Goal: Contribute content: Add original content to the website for others to see

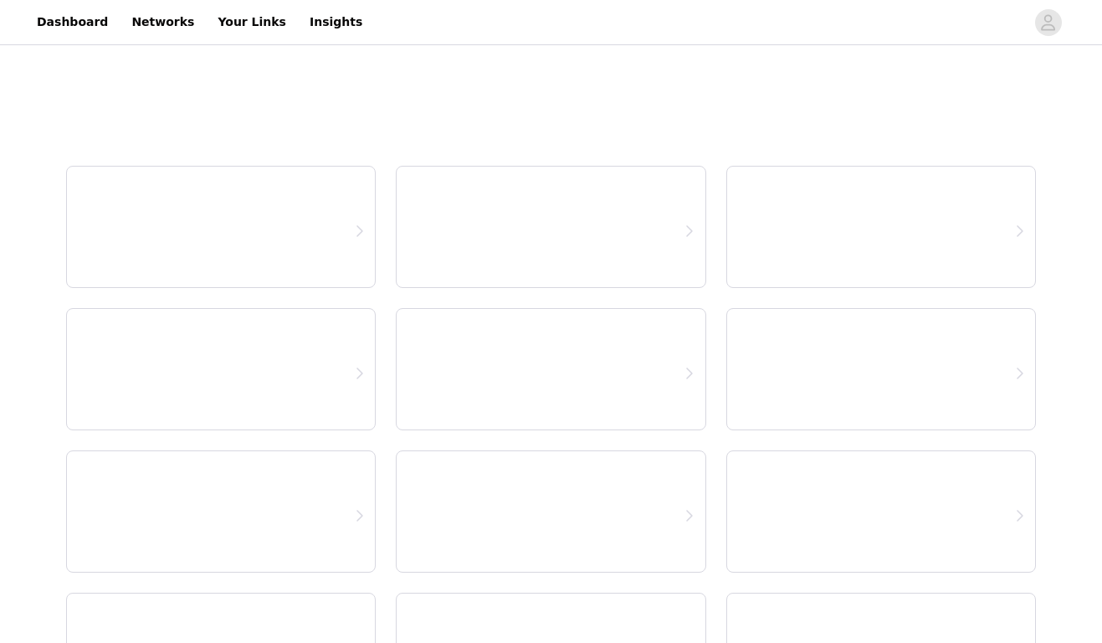
select select "12"
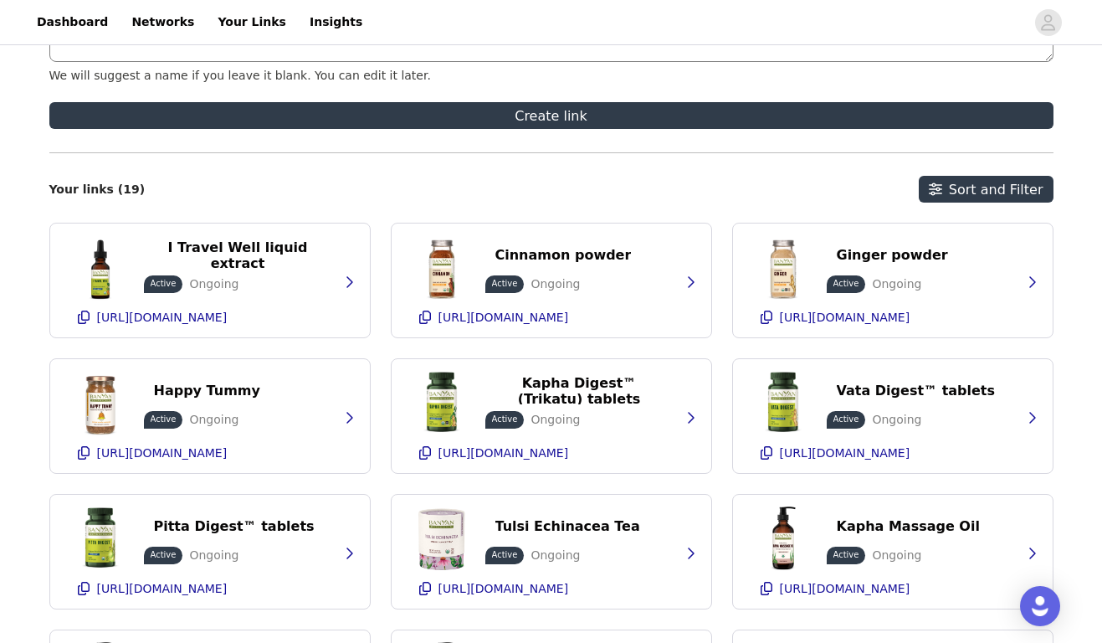
scroll to position [477, 0]
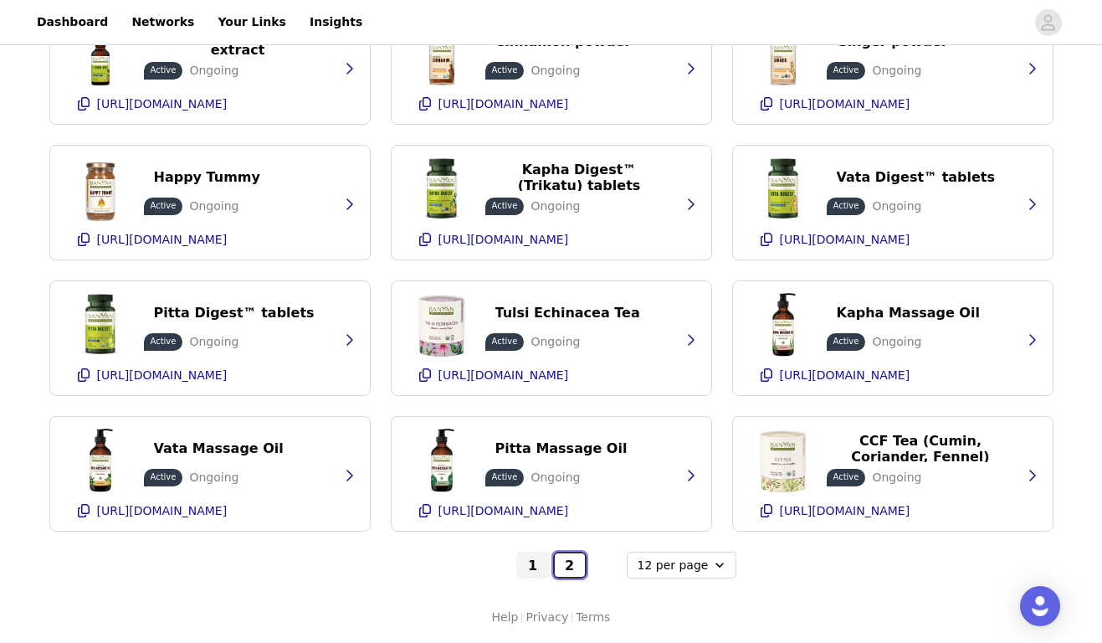
click at [568, 565] on button "2" at bounding box center [569, 565] width 33 height 27
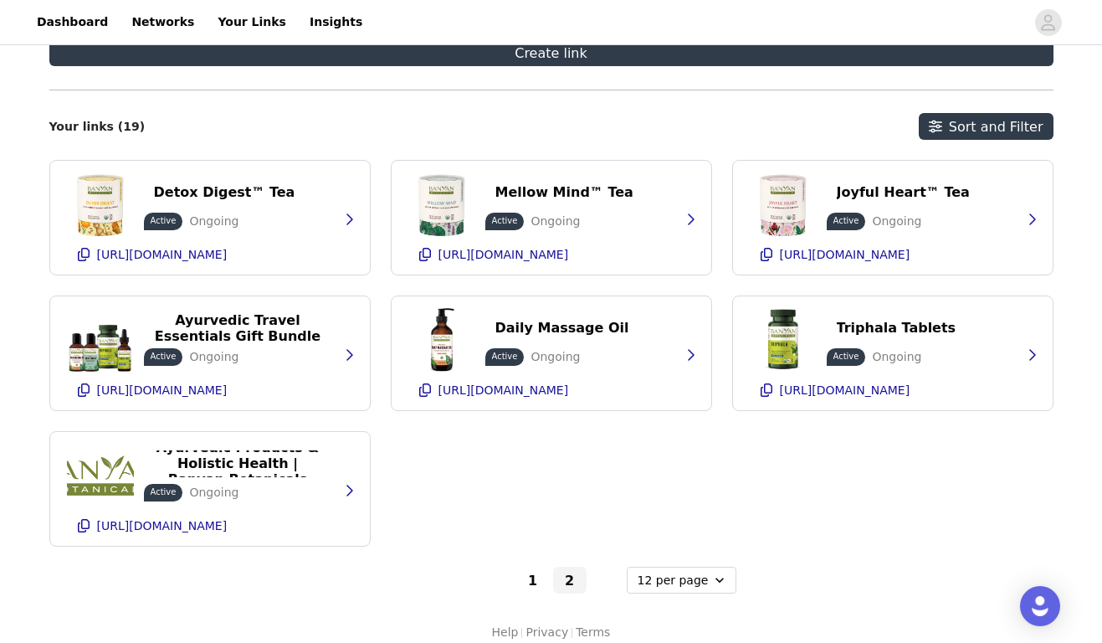
scroll to position [342, 0]
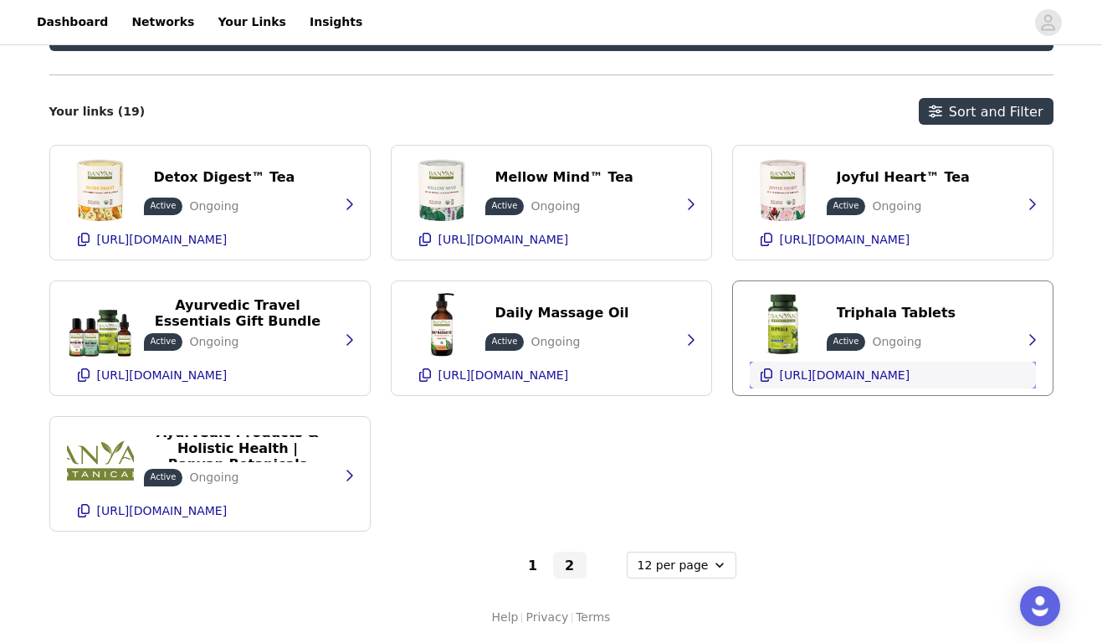
click at [875, 368] on p "[URL][DOMAIN_NAME]" at bounding box center [845, 374] width 131 height 13
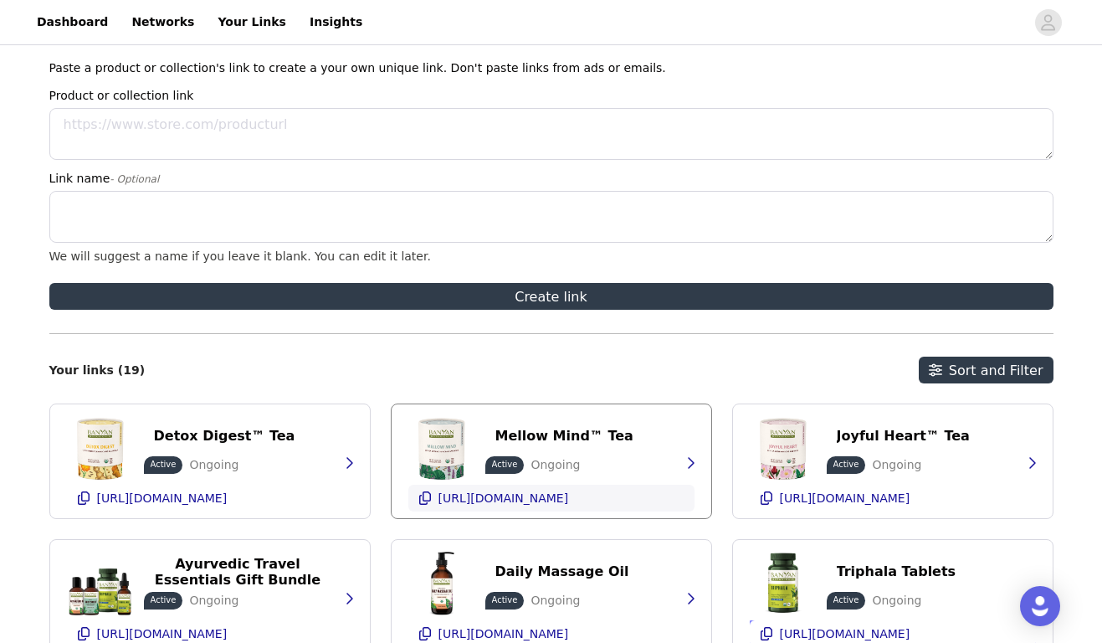
scroll to position [0, 0]
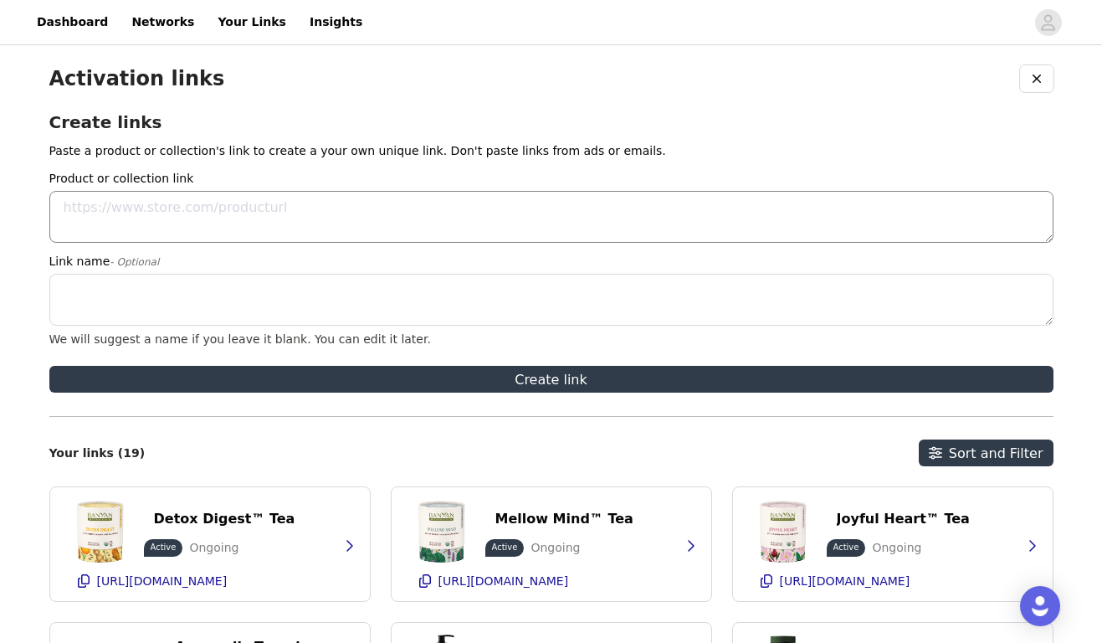
click at [182, 224] on textarea "Product or collection link" at bounding box center [551, 217] width 1005 height 52
paste textarea "[URL][DOMAIN_NAME]"
type textarea "[URL][DOMAIN_NAME]"
click at [188, 299] on textarea "Link name - Optional" at bounding box center [551, 300] width 1005 height 52
paste textarea "Turmeric tablets"
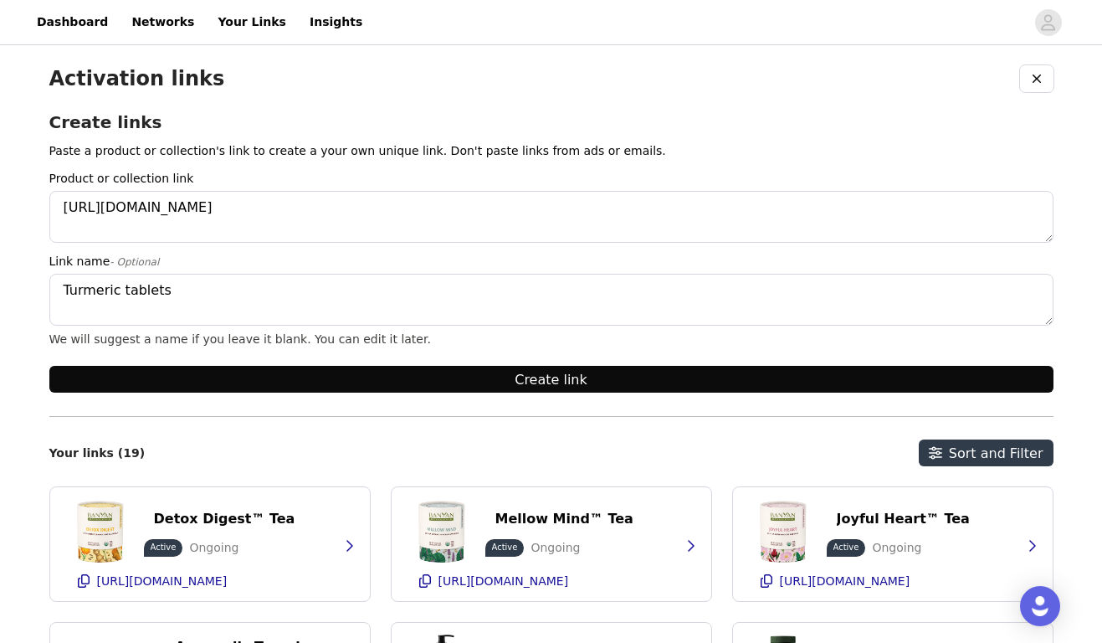
type textarea "Turmeric tablets"
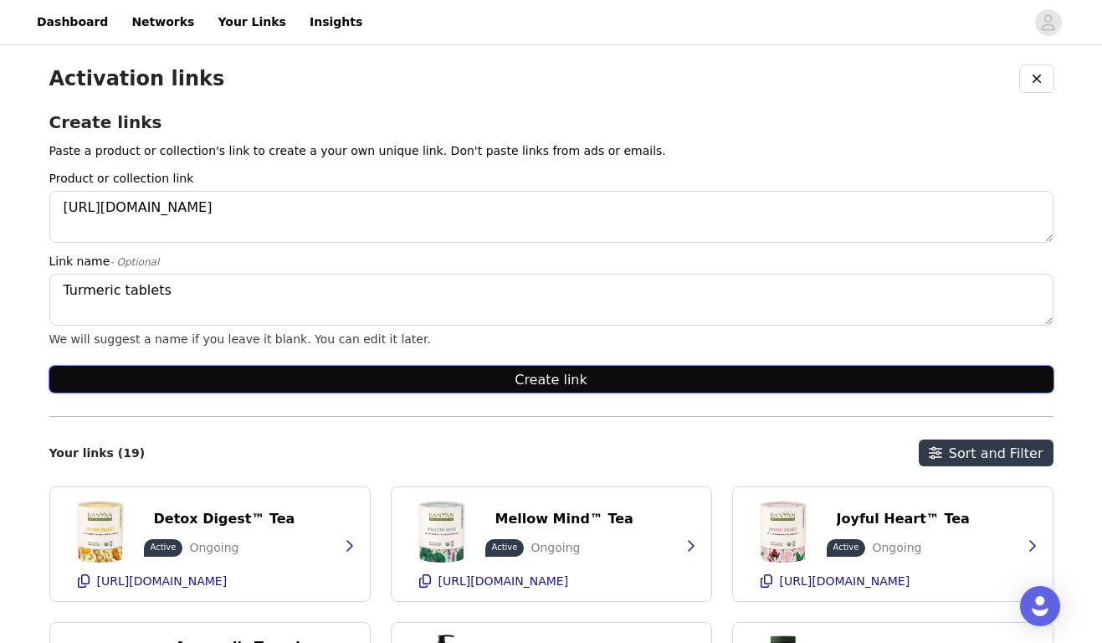
click at [495, 378] on button "Create link" at bounding box center [551, 379] width 1005 height 27
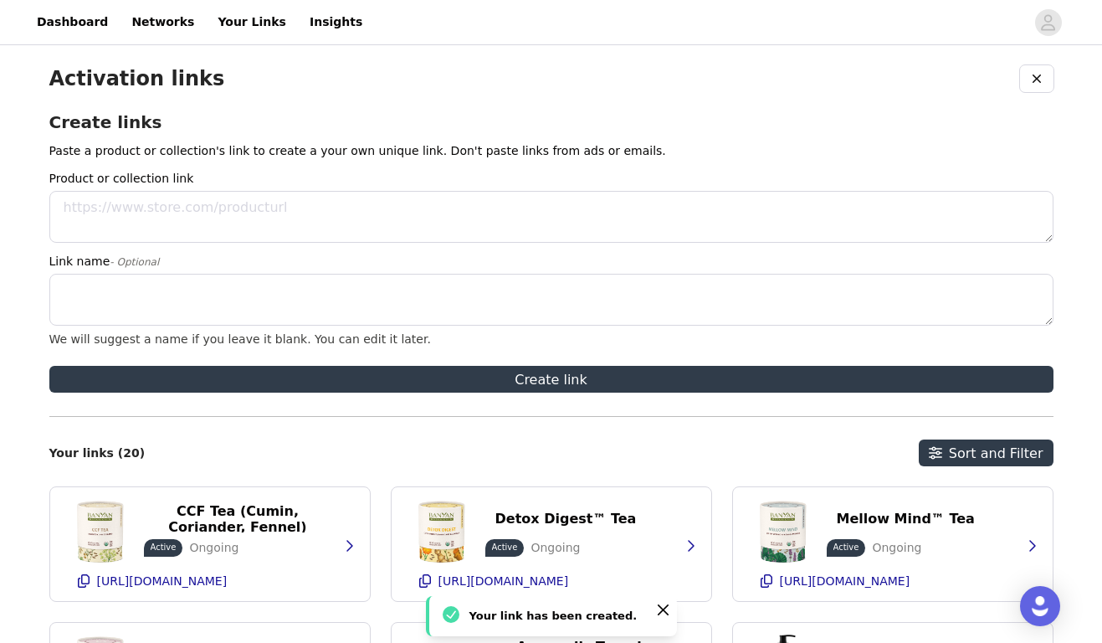
scroll to position [342, 0]
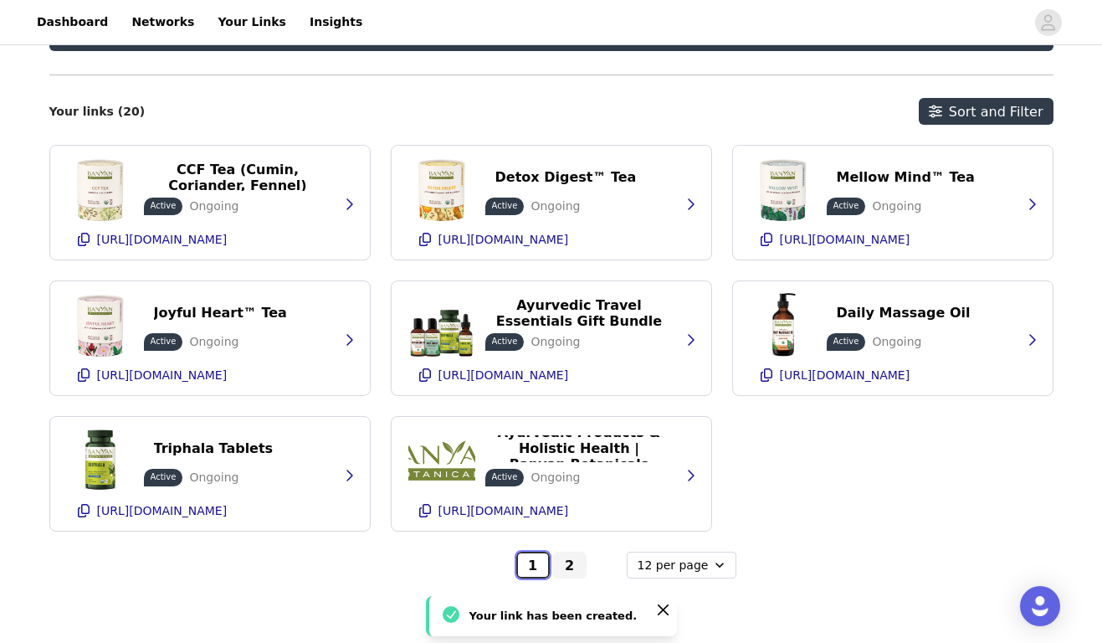
click at [531, 567] on button "1" at bounding box center [533, 565] width 33 height 27
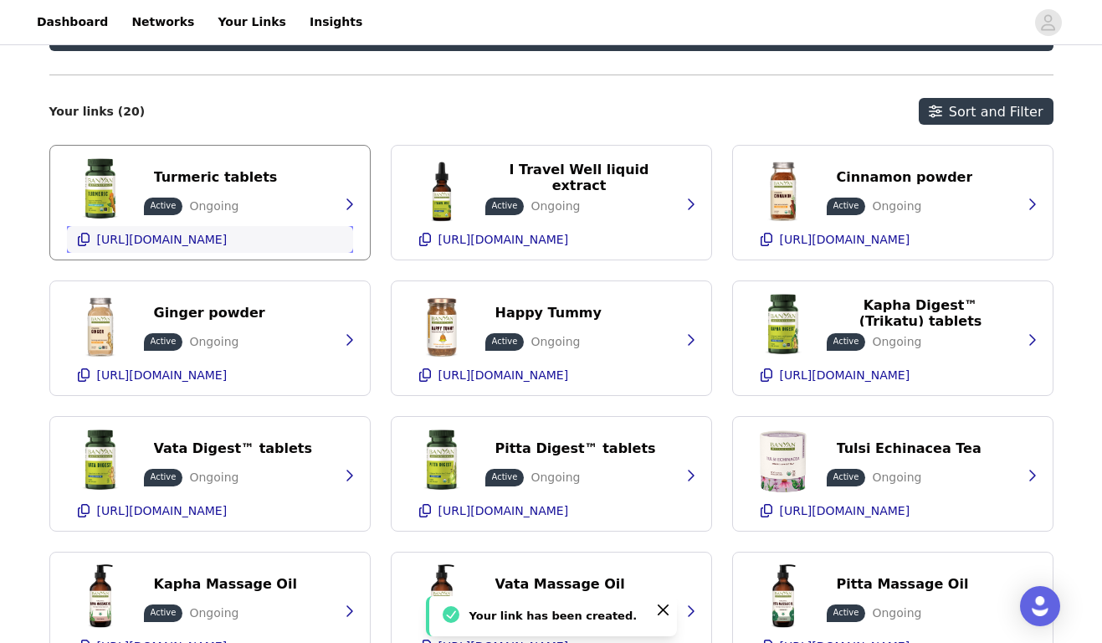
click at [194, 247] on ul "[URL][DOMAIN_NAME]" at bounding box center [162, 239] width 137 height 20
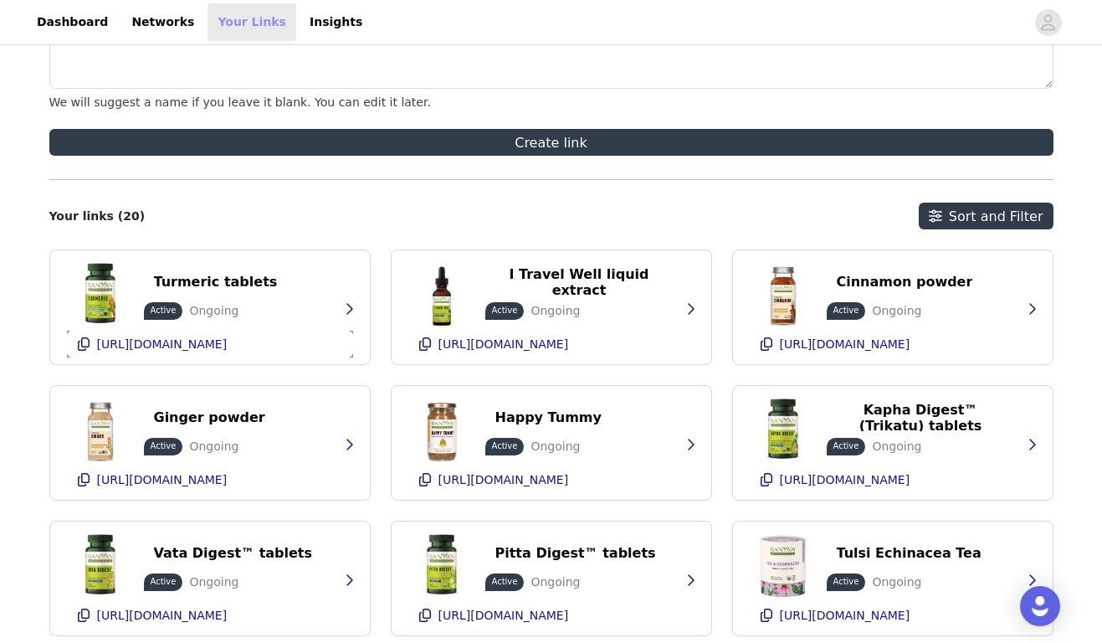
scroll to position [0, 0]
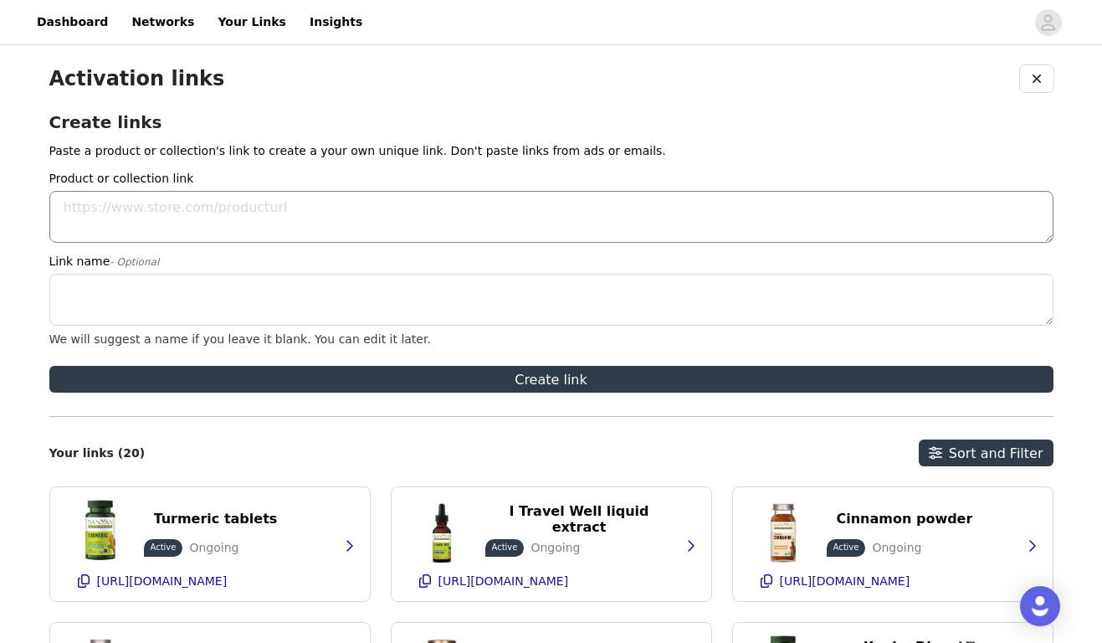
click at [91, 225] on textarea "Product or collection link" at bounding box center [551, 217] width 1005 height 52
paste textarea "[URL][DOMAIN_NAME]"
type textarea "[URL][DOMAIN_NAME]"
click at [88, 307] on textarea "Link name - Optional" at bounding box center [551, 300] width 1005 height 52
paste textarea "Neem tablets"
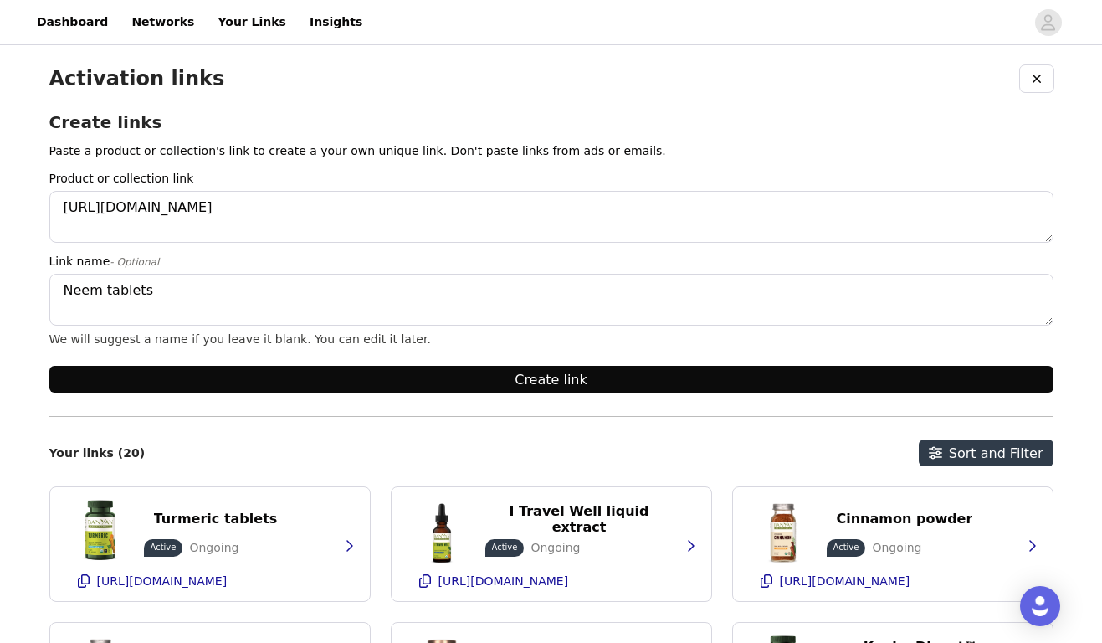
type textarea "Neem tablets"
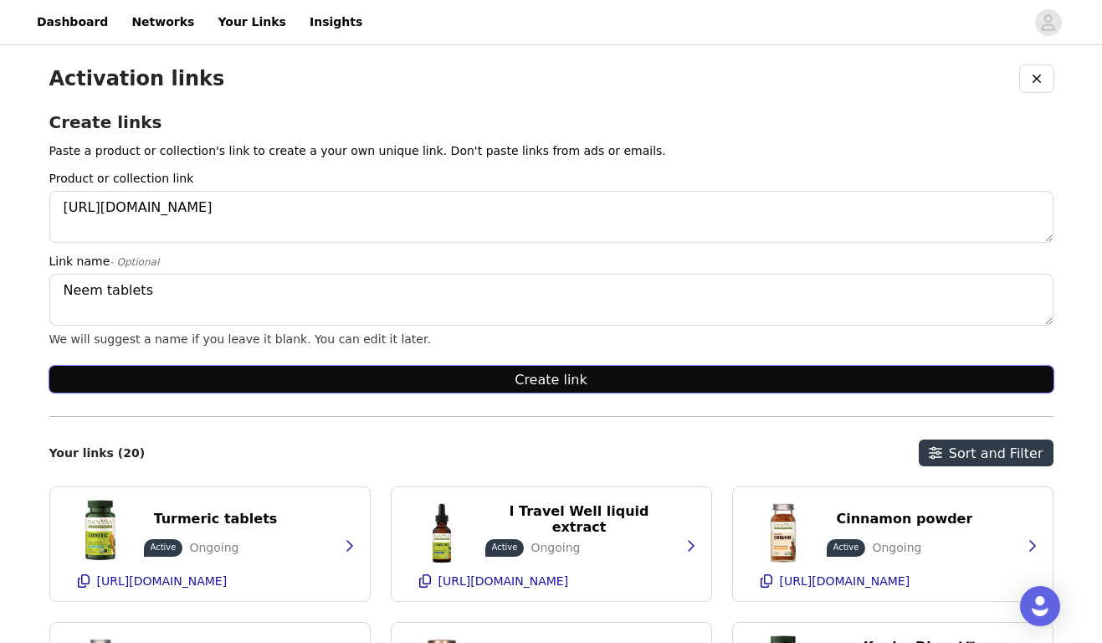
click at [432, 380] on button "Create link" at bounding box center [551, 379] width 1005 height 27
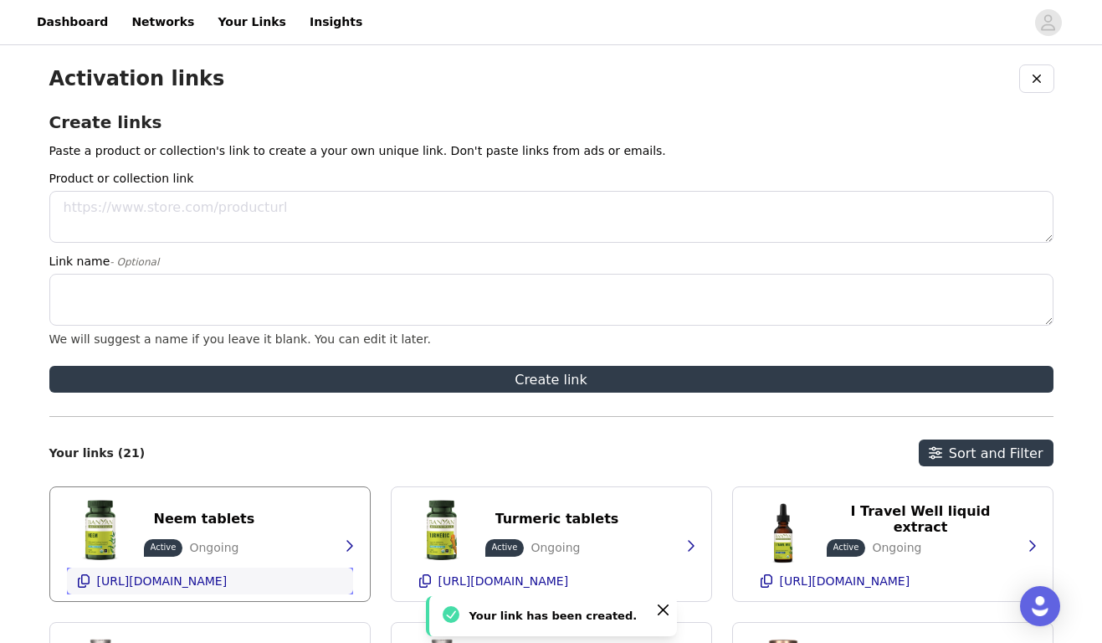
click at [201, 580] on p "[URL][DOMAIN_NAME]" at bounding box center [162, 580] width 131 height 13
click at [183, 214] on textarea "Product or collection link" at bounding box center [551, 217] width 1005 height 52
paste textarea "[URL][DOMAIN_NAME]"
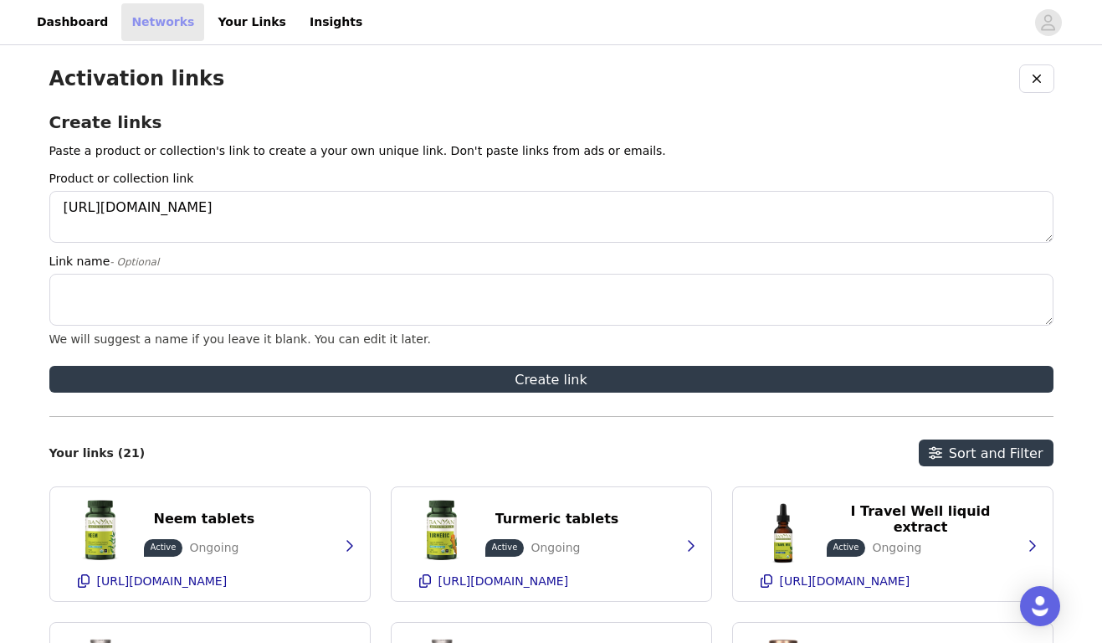
type textarea "[URL][DOMAIN_NAME]"
click at [229, 285] on textarea "Link name - Optional" at bounding box center [551, 300] width 1005 height 52
paste textarea "Chyavanprash"
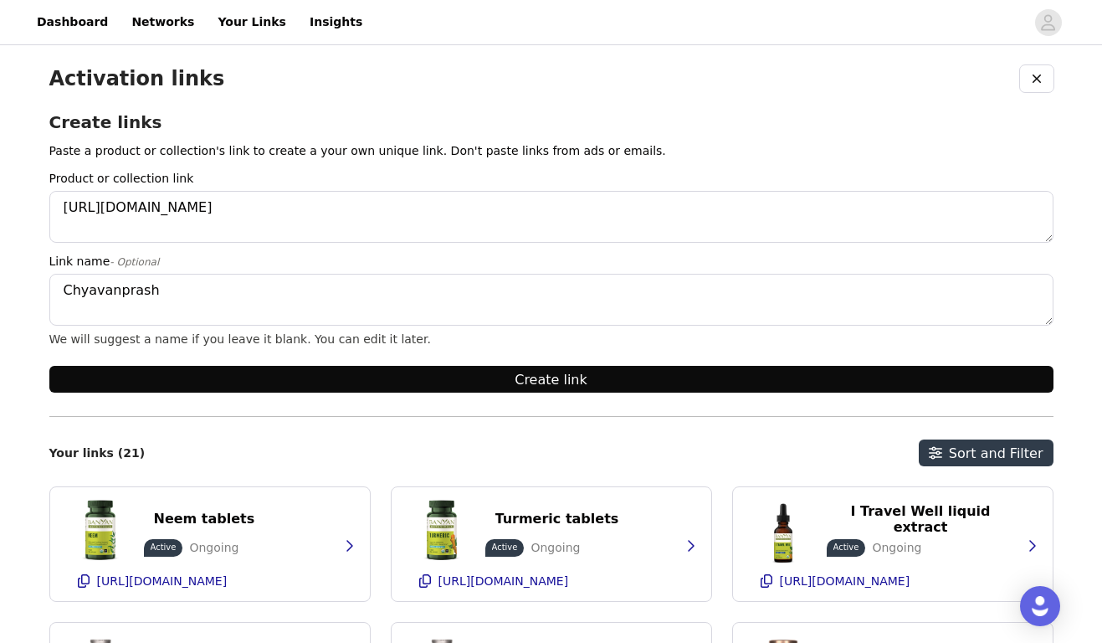
type textarea "Chyavanprash"
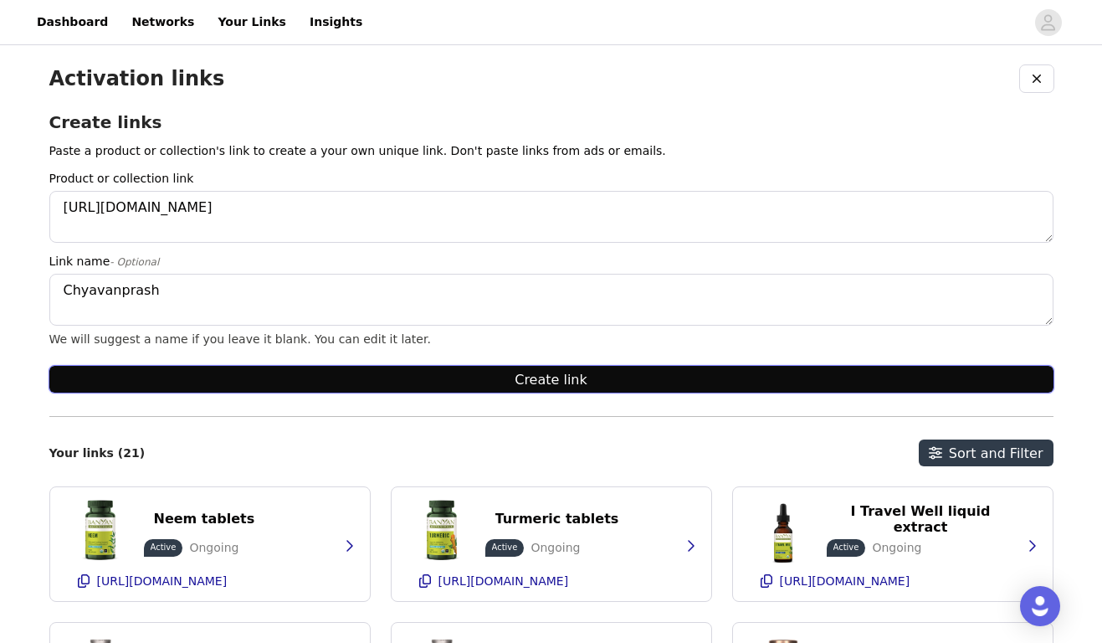
click at [425, 385] on button "Create link" at bounding box center [551, 379] width 1005 height 27
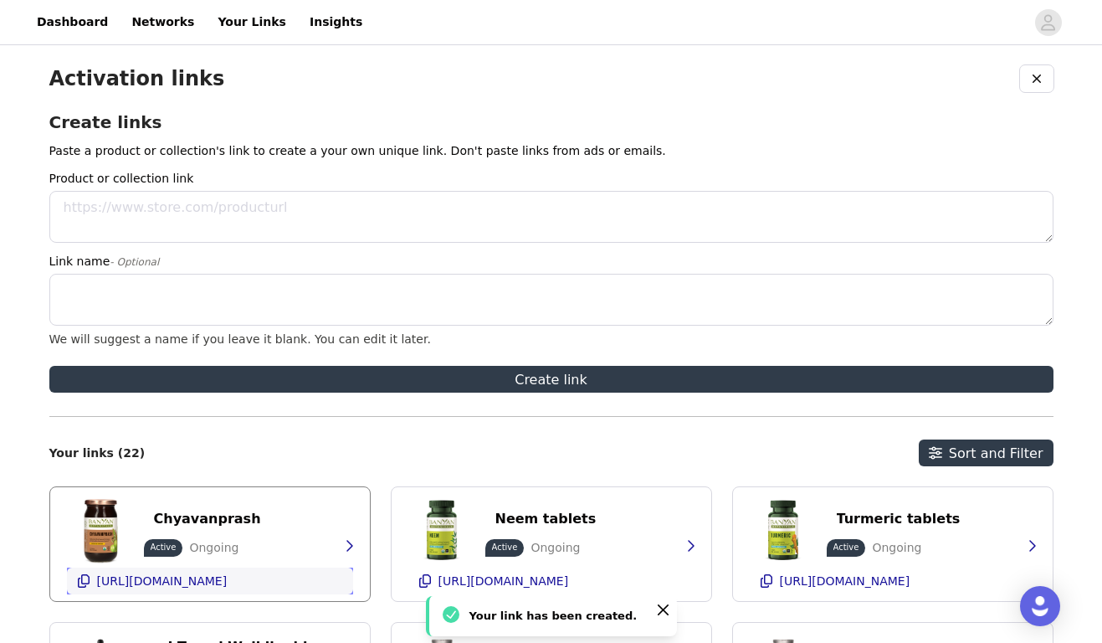
click at [196, 570] on div "[URL][DOMAIN_NAME]" at bounding box center [162, 581] width 131 height 27
click at [188, 192] on textarea "Product or collection link" at bounding box center [551, 217] width 1005 height 52
paste textarea "[URL][DOMAIN_NAME]"
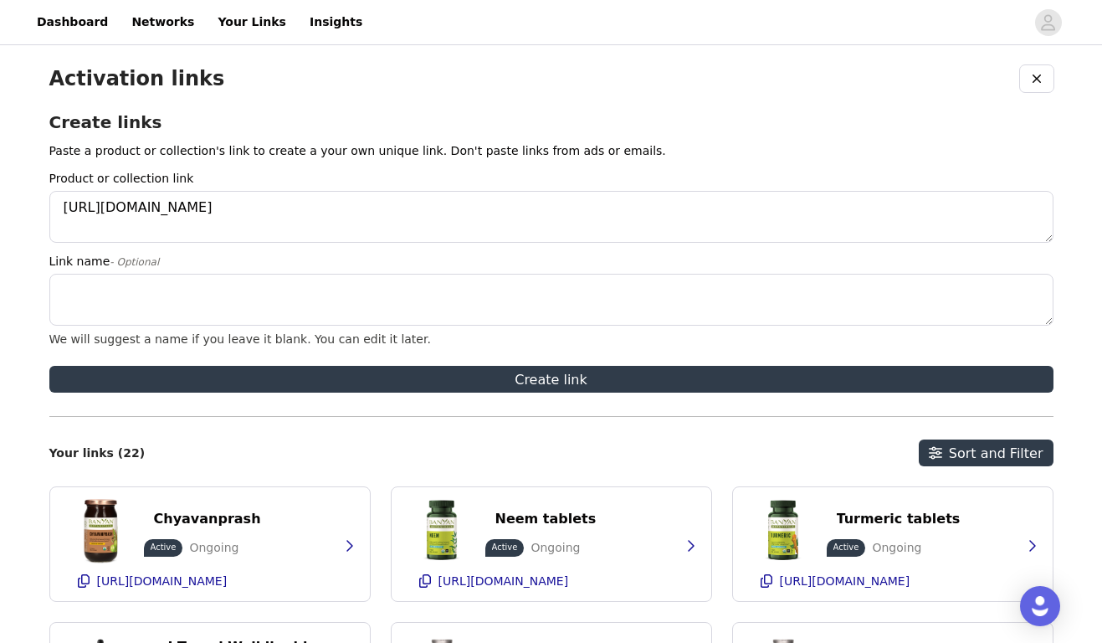
type textarea "[URL][DOMAIN_NAME]"
click at [345, 303] on textarea "Link name - Optional" at bounding box center [551, 300] width 1005 height 52
paste textarea "Ashwagandha tablets"
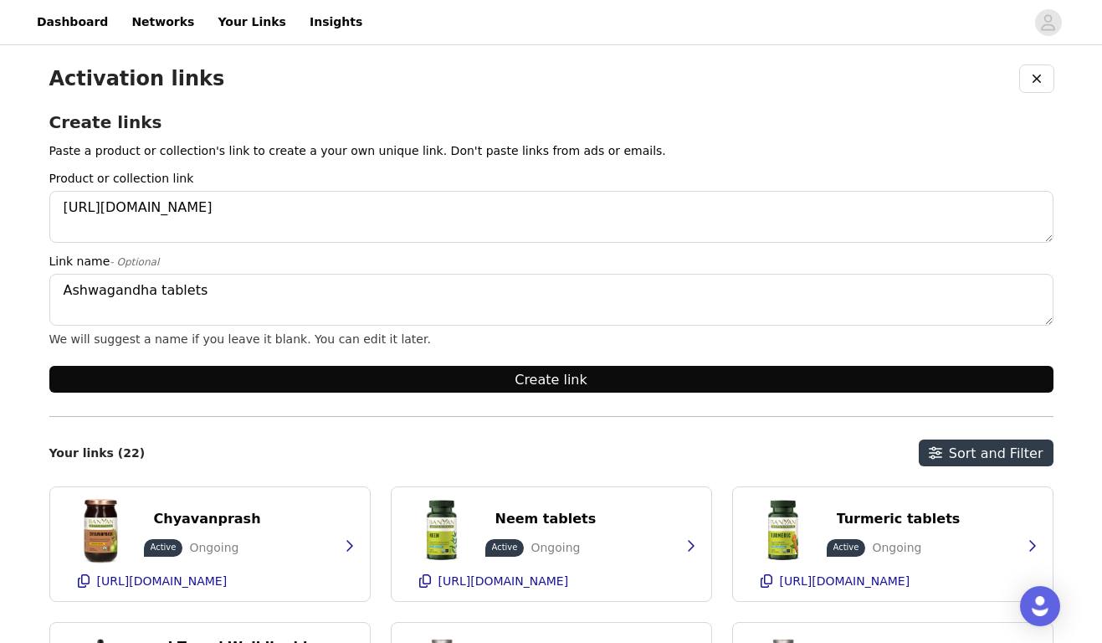
type textarea "Ashwagandha tablets"
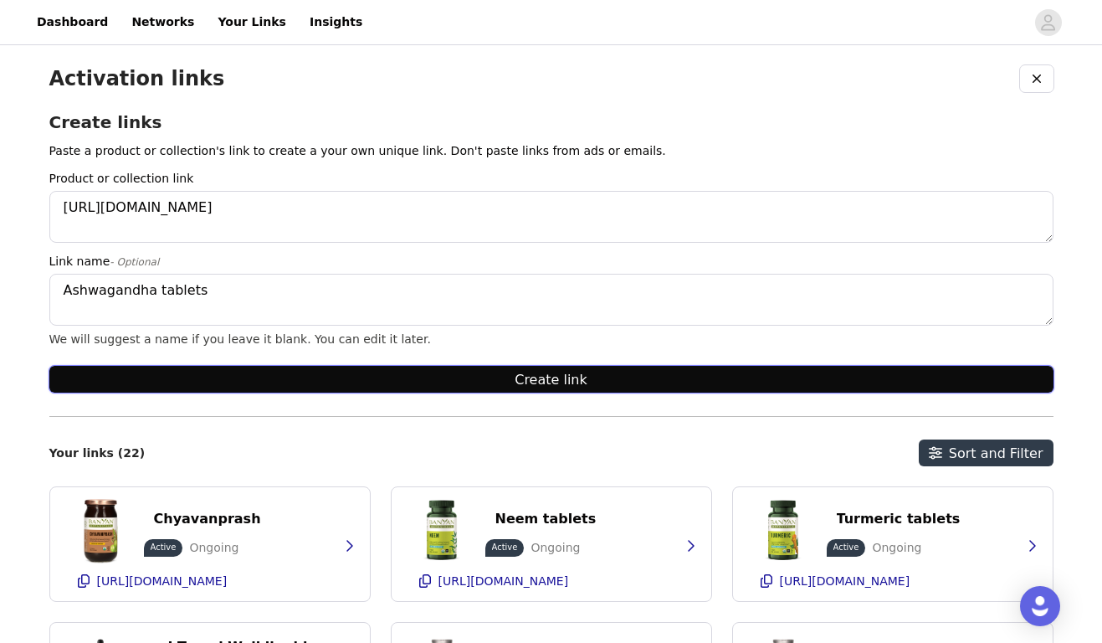
click at [306, 388] on button "Create link" at bounding box center [551, 379] width 1005 height 27
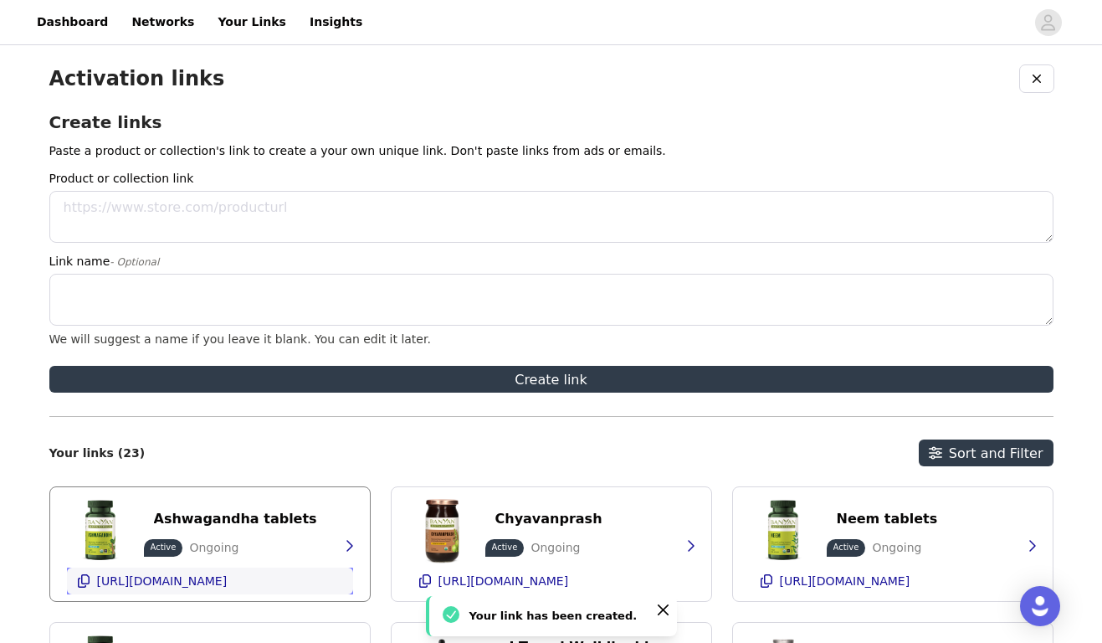
click at [199, 577] on p "[URL][DOMAIN_NAME]" at bounding box center [162, 580] width 131 height 13
click at [181, 205] on textarea "Product or collection link" at bounding box center [551, 217] width 1005 height 52
paste textarea "[URL][DOMAIN_NAME]"
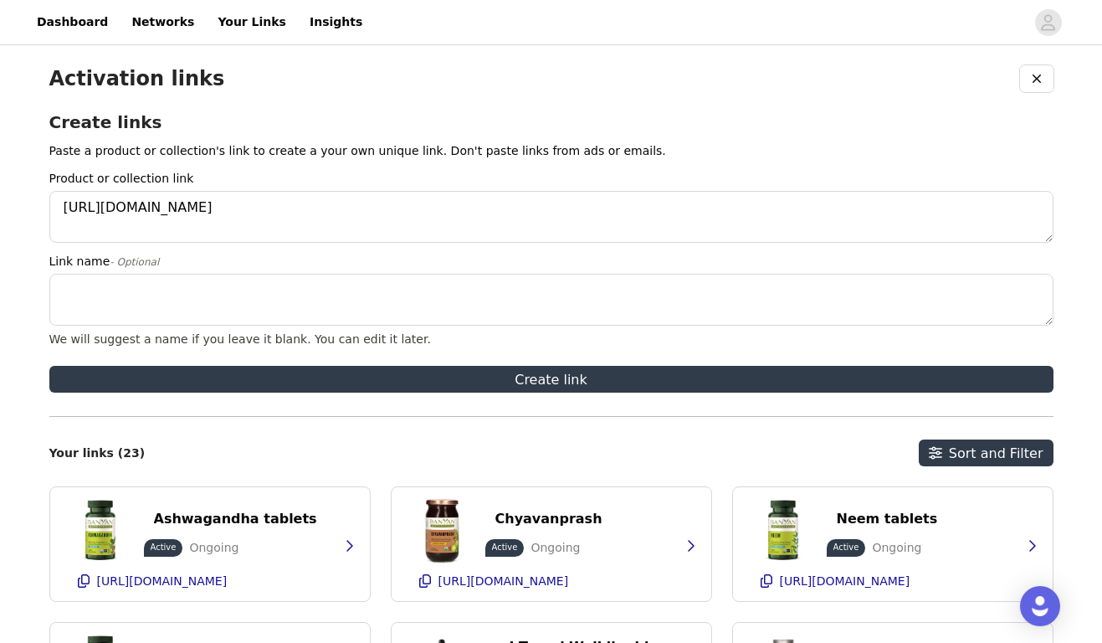
type textarea "[URL][DOMAIN_NAME]"
click at [171, 290] on textarea "Link name - Optional" at bounding box center [551, 300] width 1005 height 52
paste textarea "Shatavari tablets"
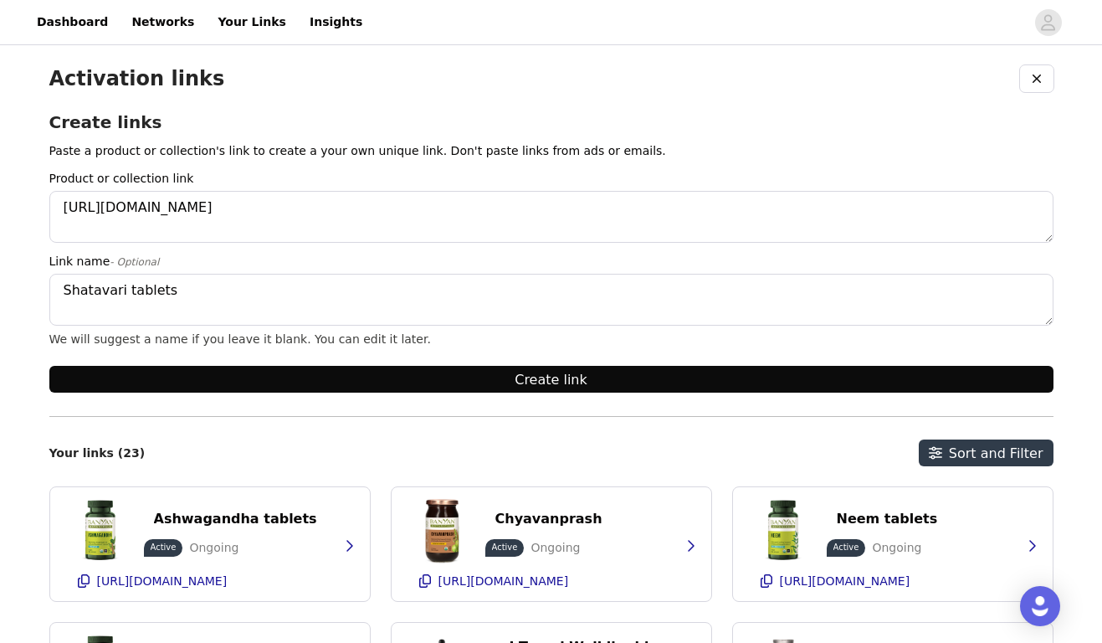
type textarea "Shatavari tablets"
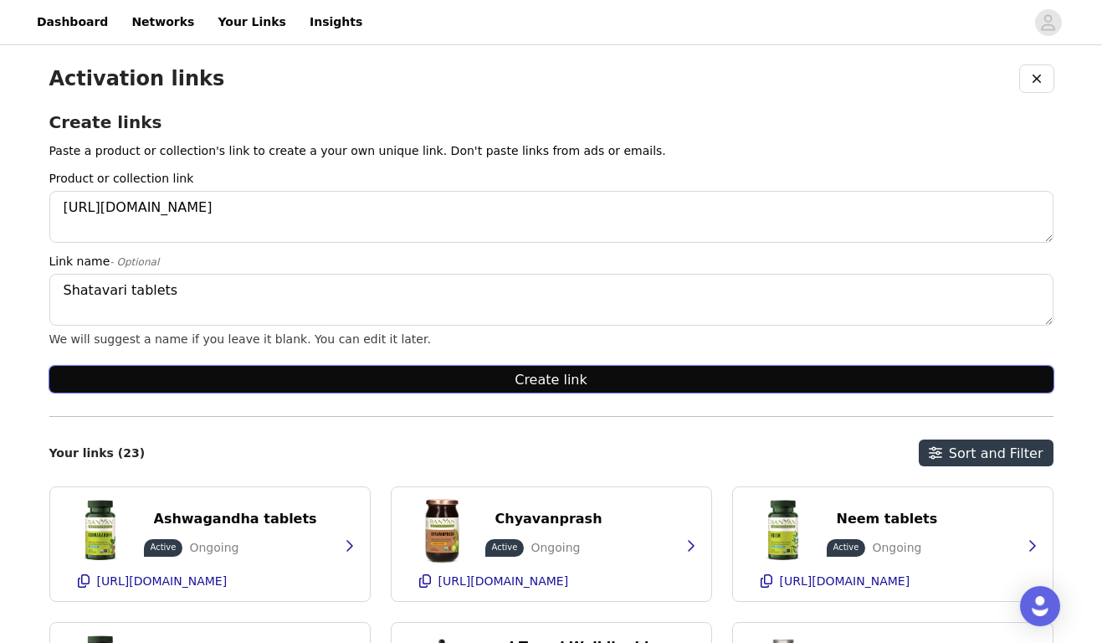
click at [405, 388] on button "Create link" at bounding box center [551, 379] width 1005 height 27
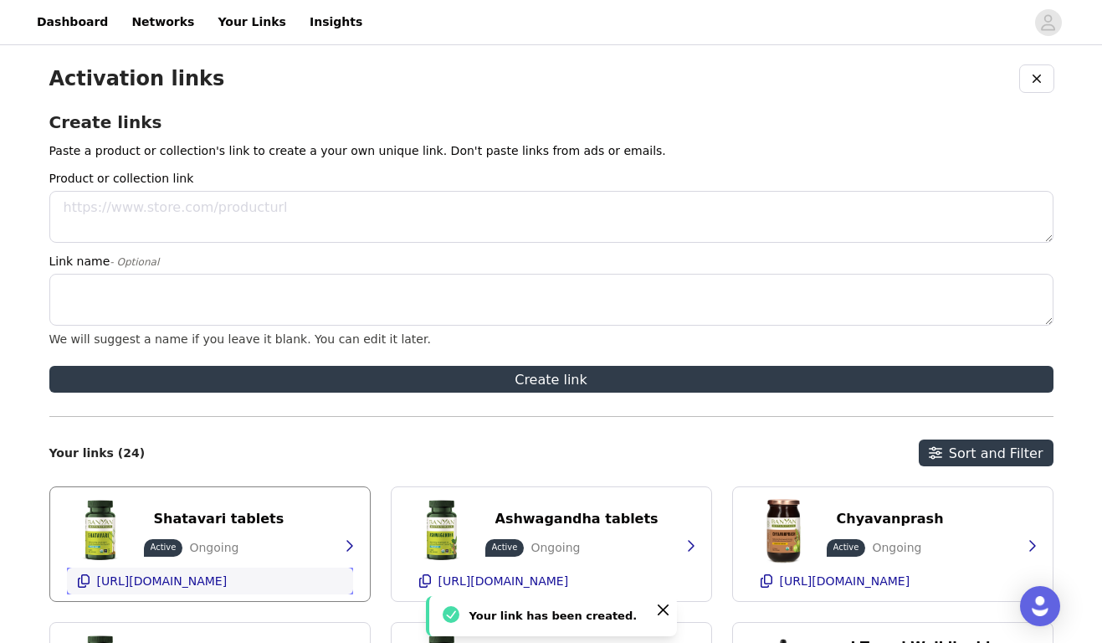
click at [161, 583] on p "[URL][DOMAIN_NAME]" at bounding box center [162, 580] width 131 height 13
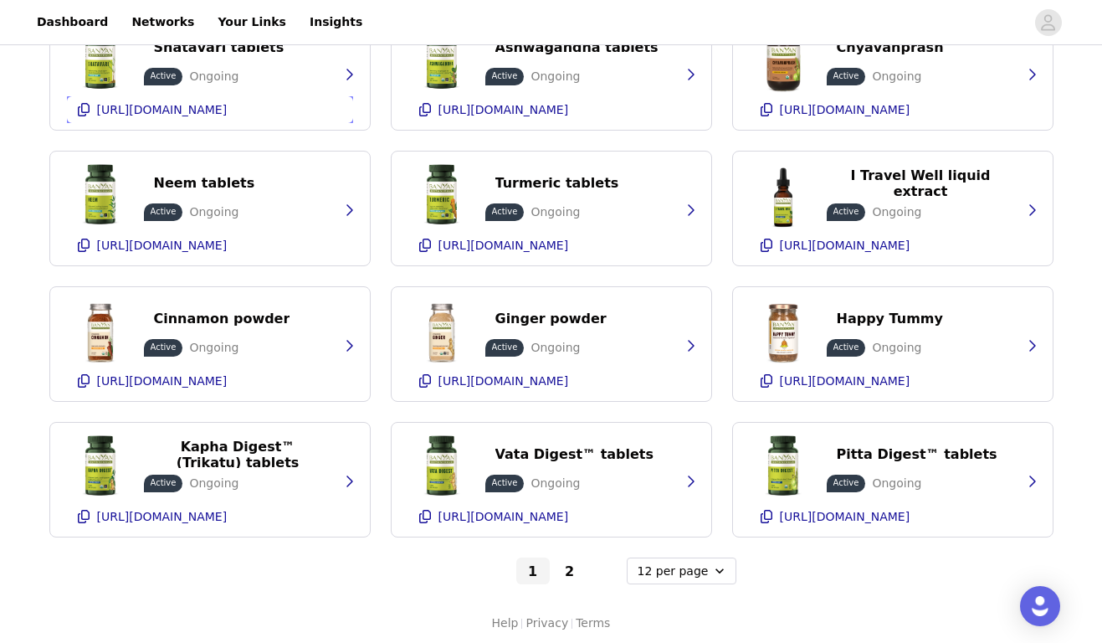
scroll to position [472, 0]
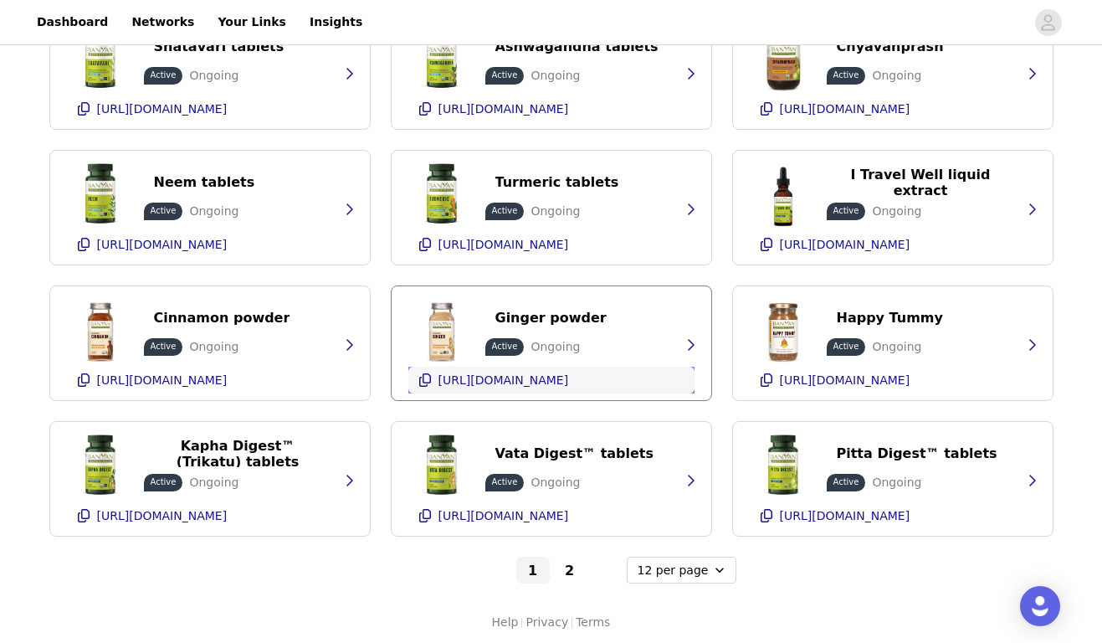
click at [509, 380] on p "[URL][DOMAIN_NAME]" at bounding box center [504, 379] width 131 height 13
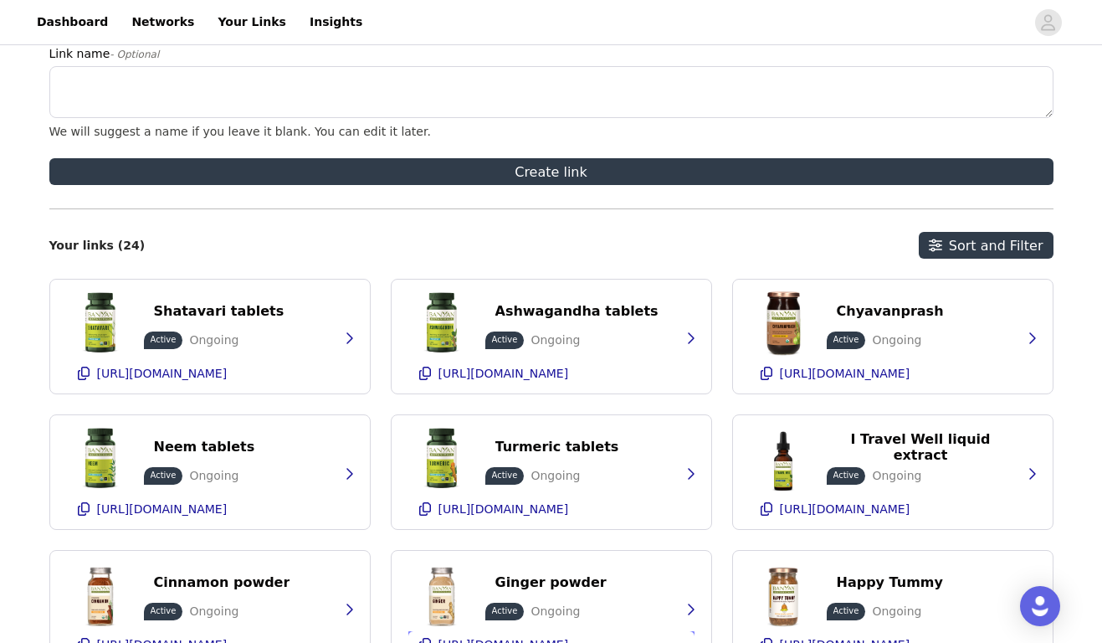
scroll to position [0, 0]
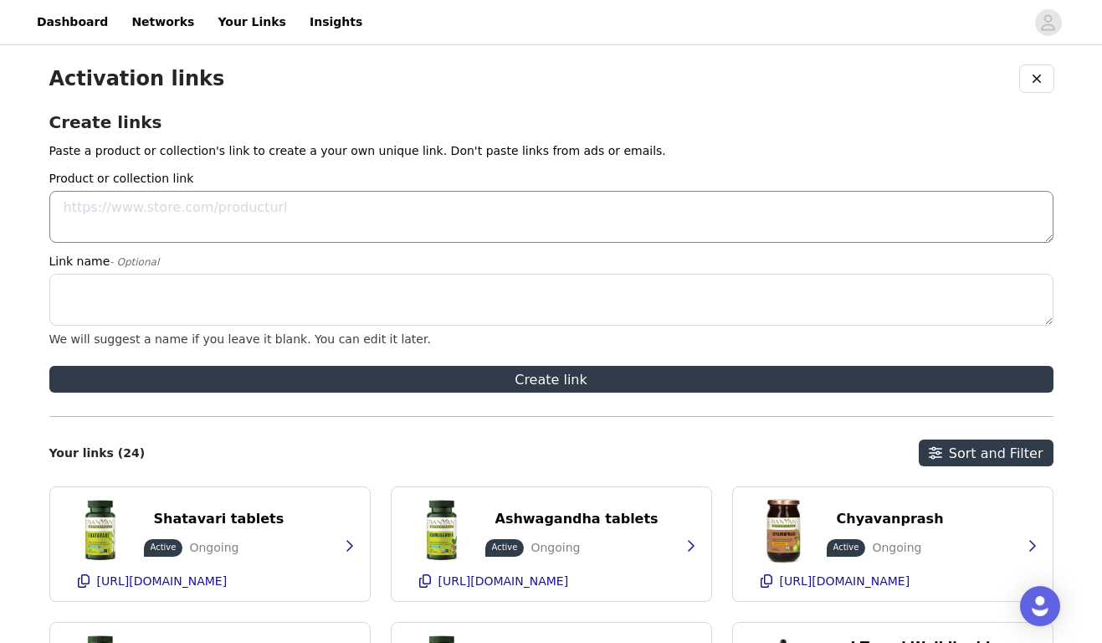
click at [135, 217] on textarea "Product or collection link" at bounding box center [551, 217] width 1005 height 52
paste textarea "[URL][DOMAIN_NAME]"
type textarea "[URL][DOMAIN_NAME]"
click at [198, 290] on textarea "Link name - Optional" at bounding box center [551, 300] width 1005 height 52
paste textarea "Turmeric powder"
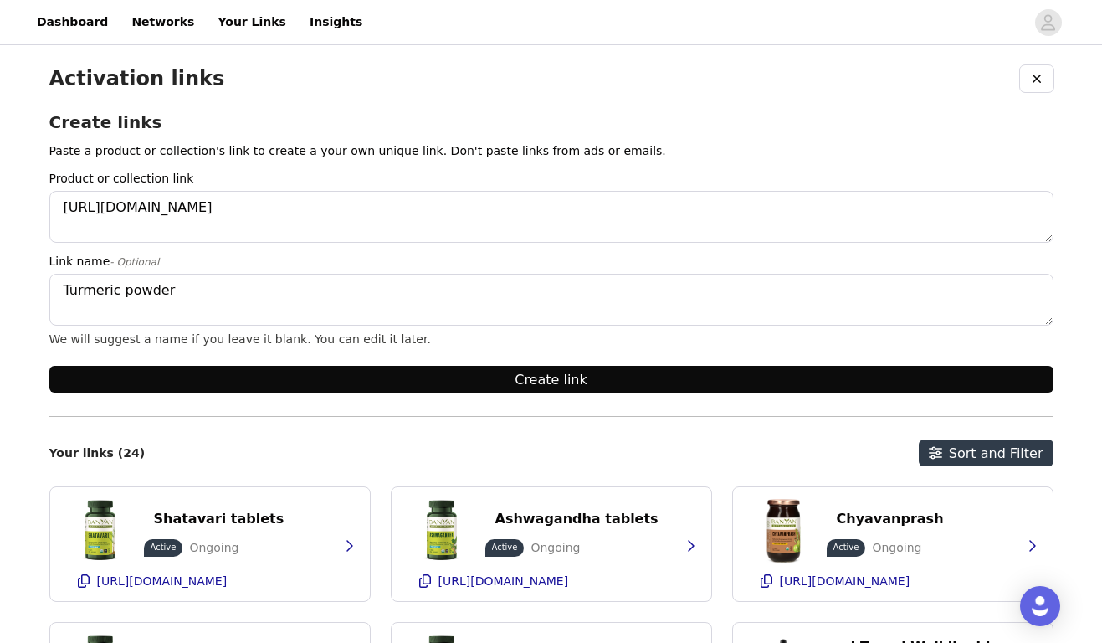
type textarea "Turmeric powder"
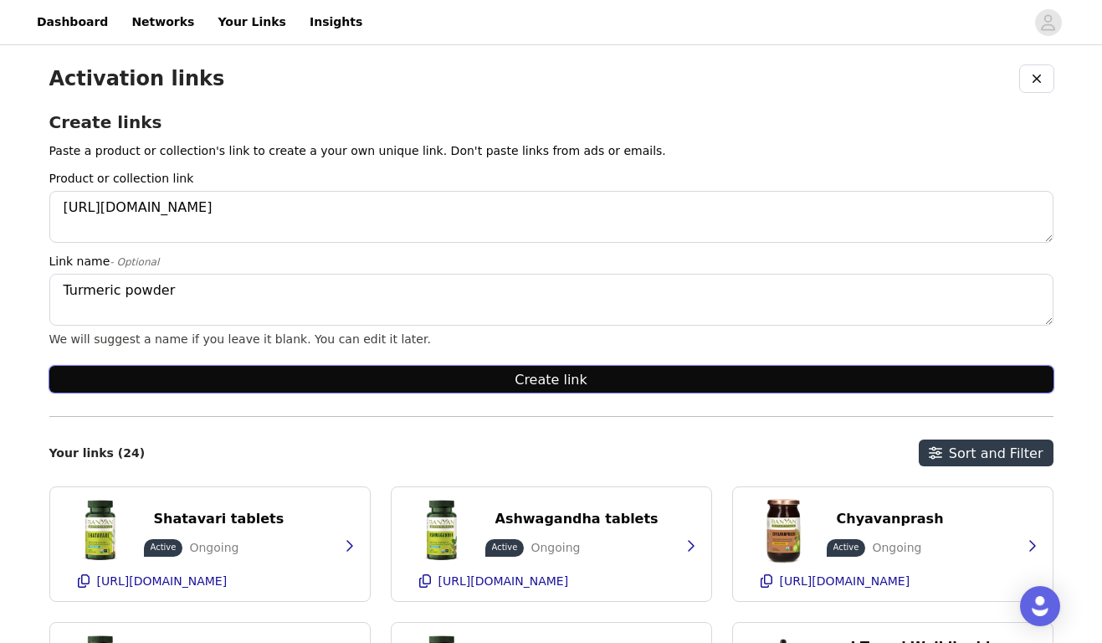
click at [276, 387] on button "Create link" at bounding box center [551, 379] width 1005 height 27
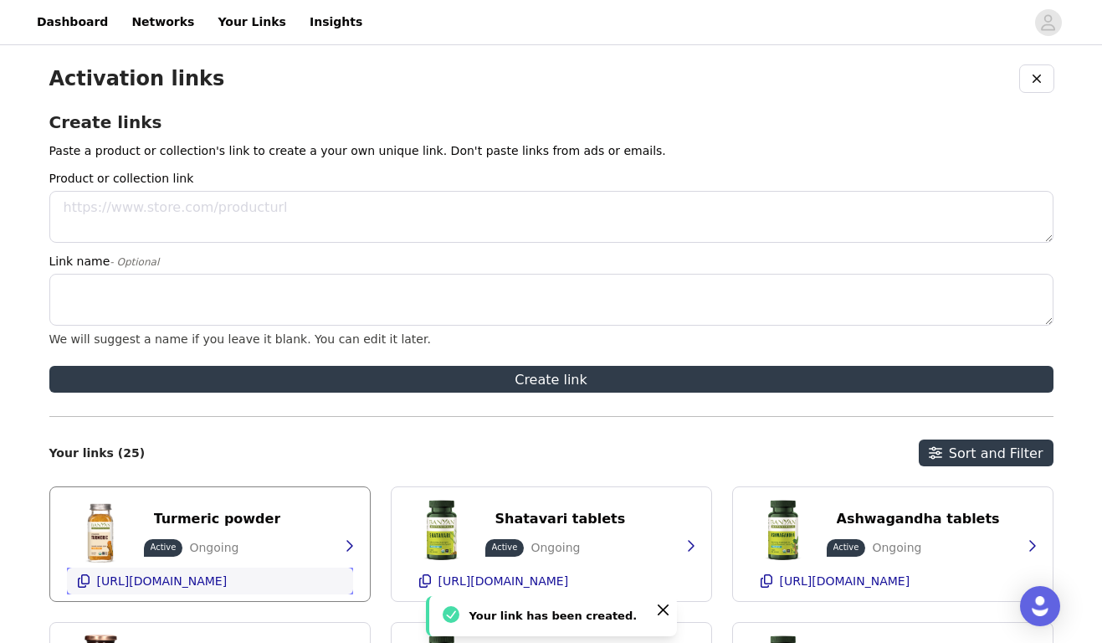
click at [224, 574] on p "[URL][DOMAIN_NAME]" at bounding box center [162, 580] width 131 height 13
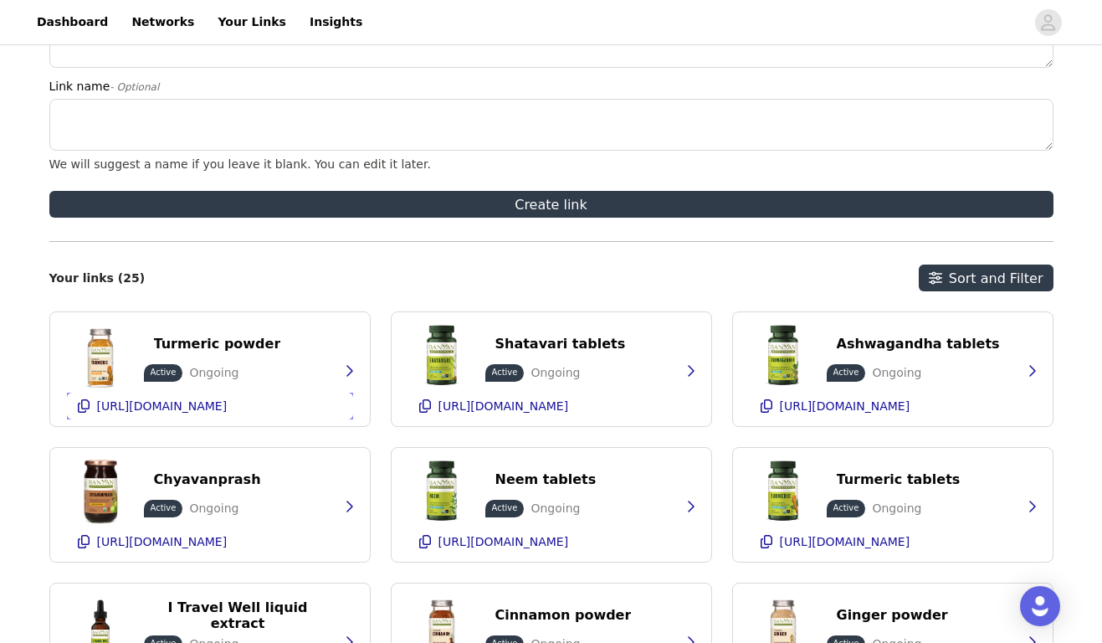
scroll to position [236, 0]
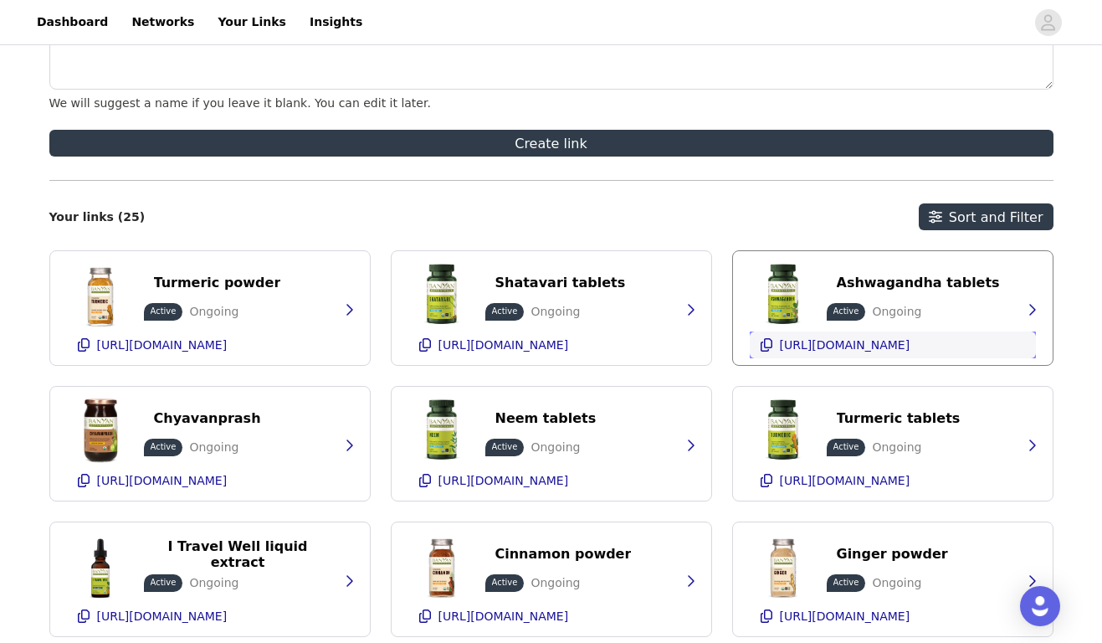
click at [910, 347] on p "[URL][DOMAIN_NAME]" at bounding box center [845, 344] width 131 height 13
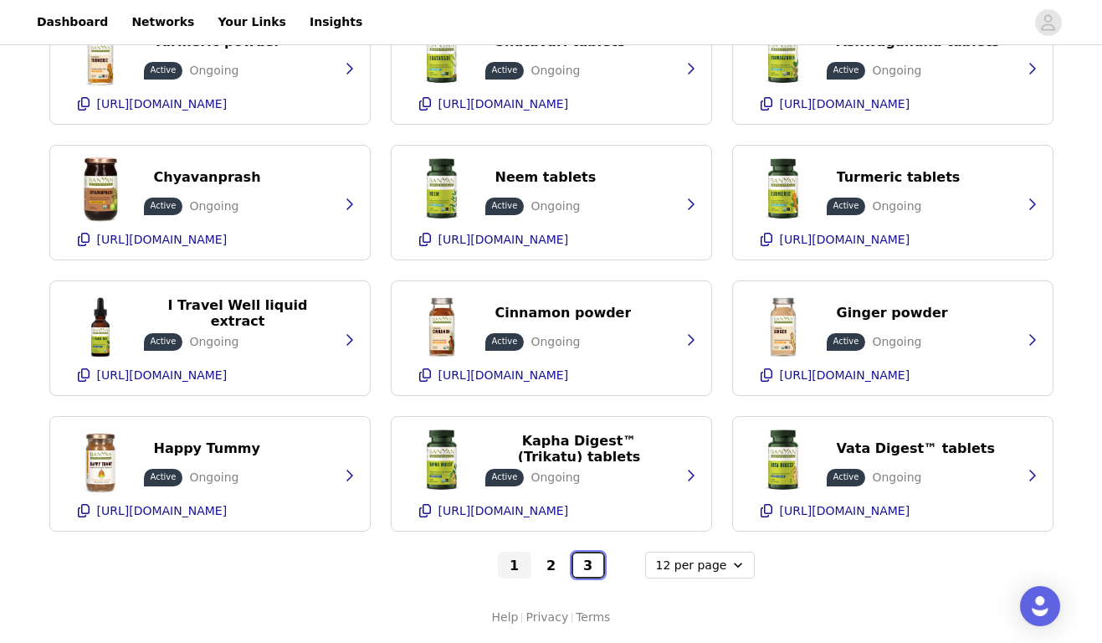
click at [588, 563] on button "3" at bounding box center [588, 565] width 33 height 27
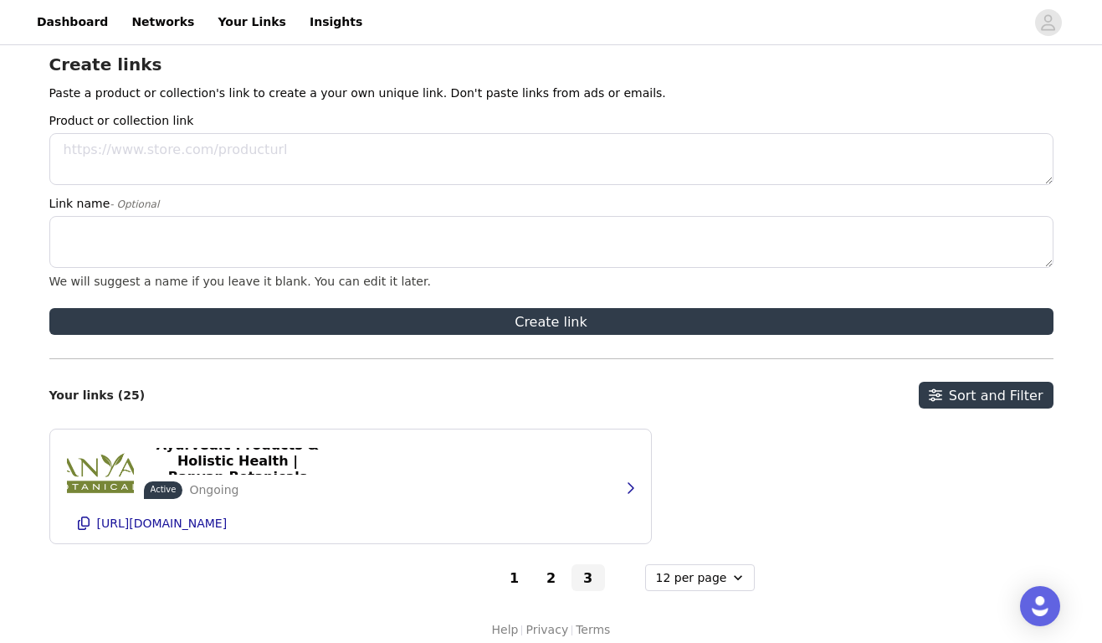
scroll to position [70, 0]
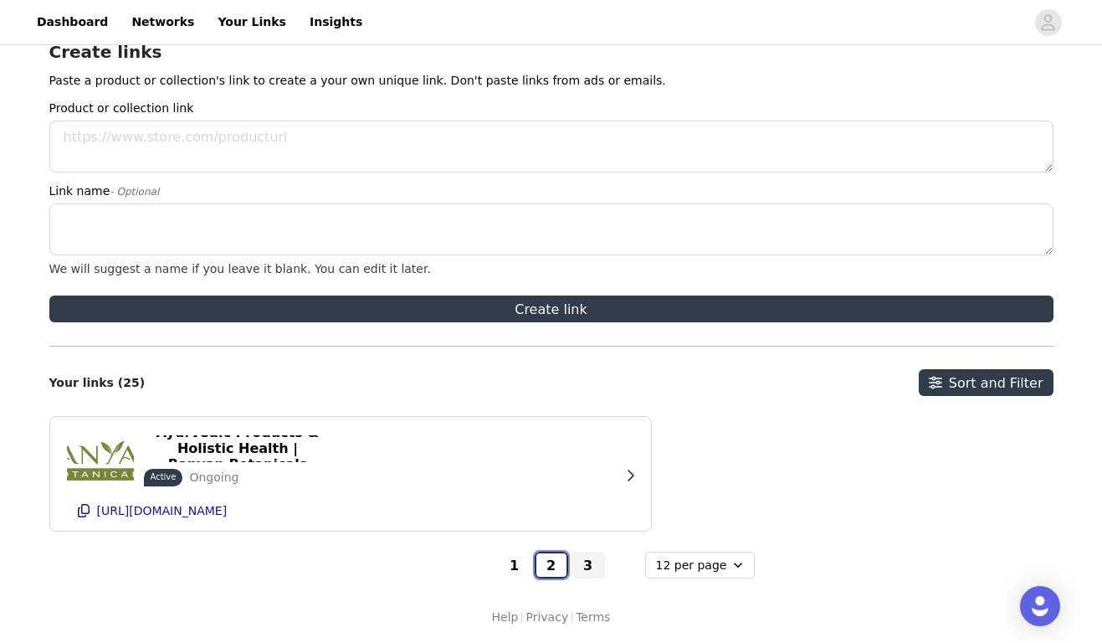
click at [555, 565] on button "2" at bounding box center [551, 565] width 33 height 27
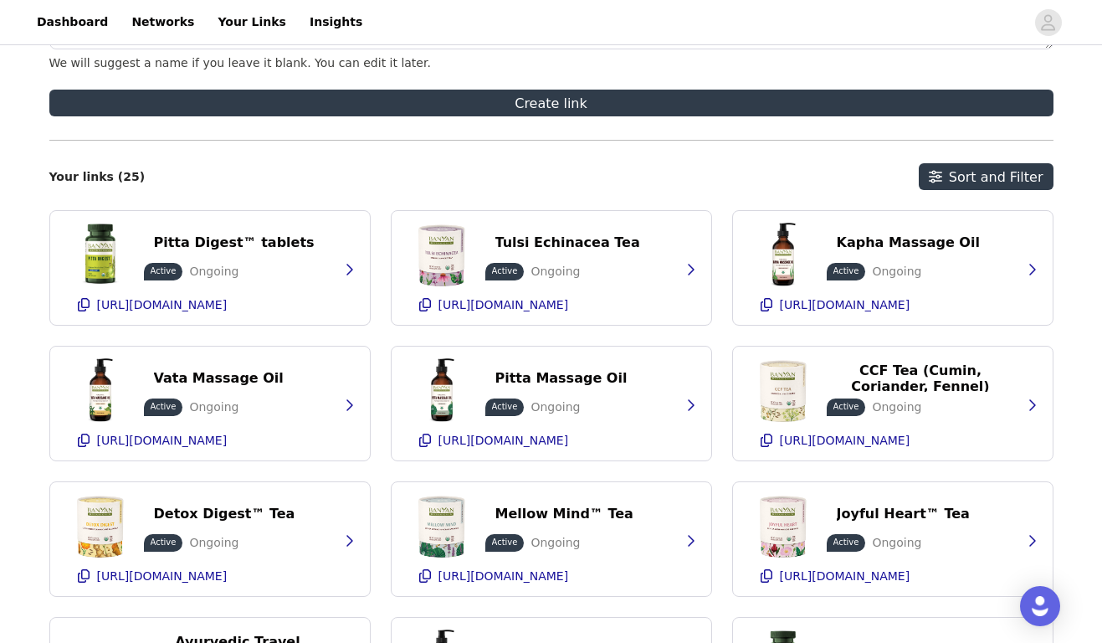
scroll to position [477, 0]
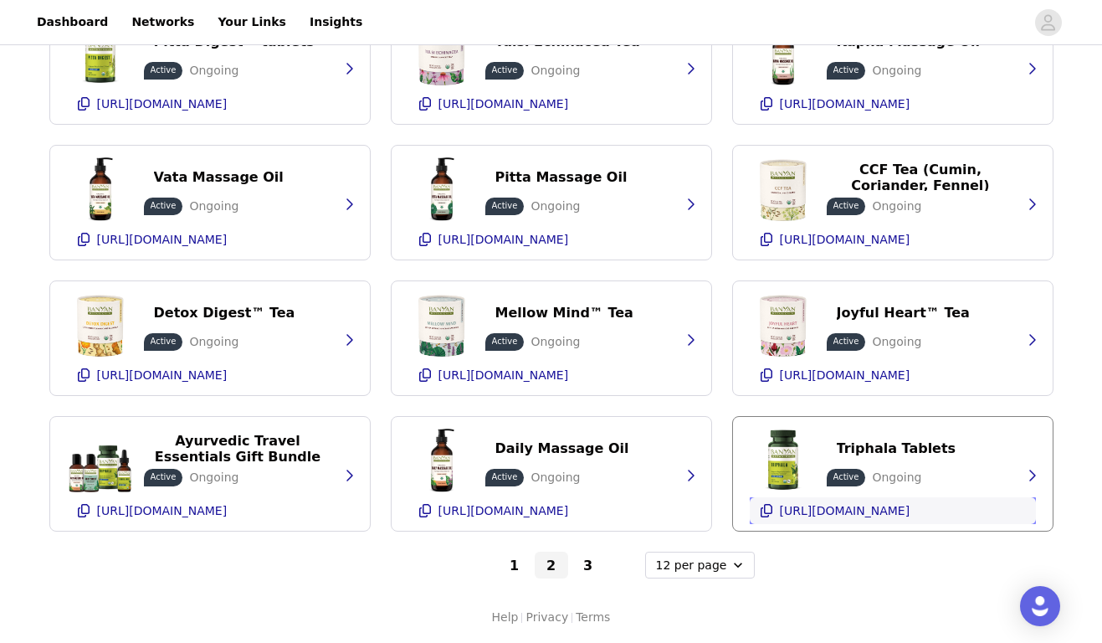
click at [824, 511] on p "[URL][DOMAIN_NAME]" at bounding box center [845, 510] width 131 height 13
click at [513, 567] on button "1" at bounding box center [514, 565] width 33 height 27
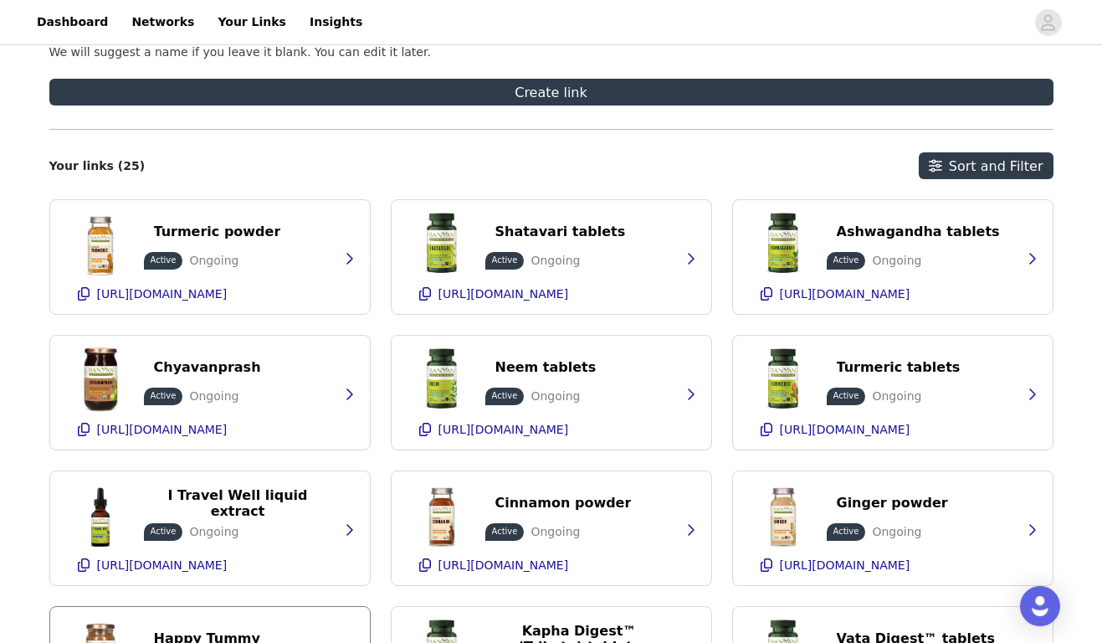
scroll to position [256, 0]
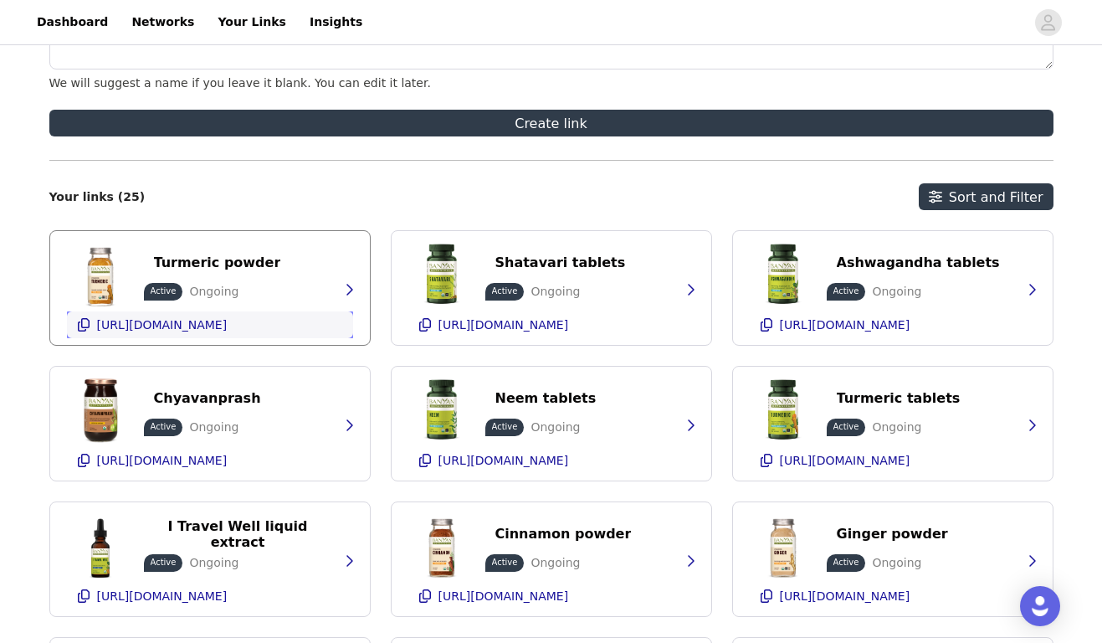
click at [177, 321] on p "[URL][DOMAIN_NAME]" at bounding box center [162, 324] width 131 height 13
click at [799, 325] on p "[URL][DOMAIN_NAME]" at bounding box center [845, 324] width 131 height 13
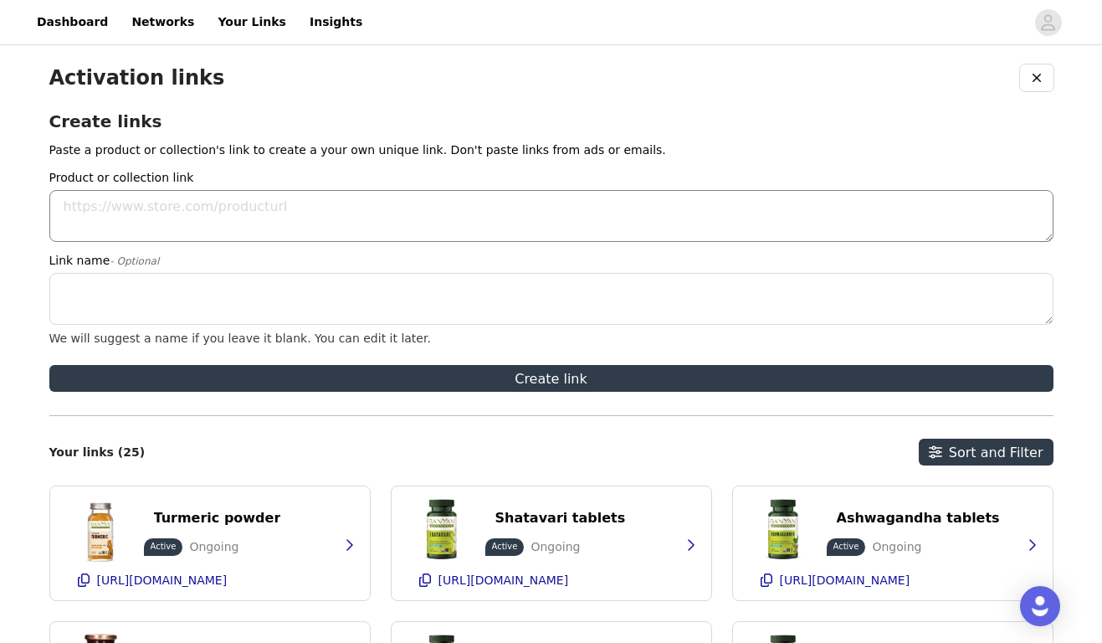
click at [233, 221] on textarea "Product or collection link" at bounding box center [551, 216] width 1005 height 52
paste textarea "[URL][DOMAIN_NAME]"
type textarea "[URL][DOMAIN_NAME]"
click at [201, 285] on textarea "Link name - Optional" at bounding box center [551, 299] width 1005 height 52
paste textarea "Kanchanar Guggulu tablets"
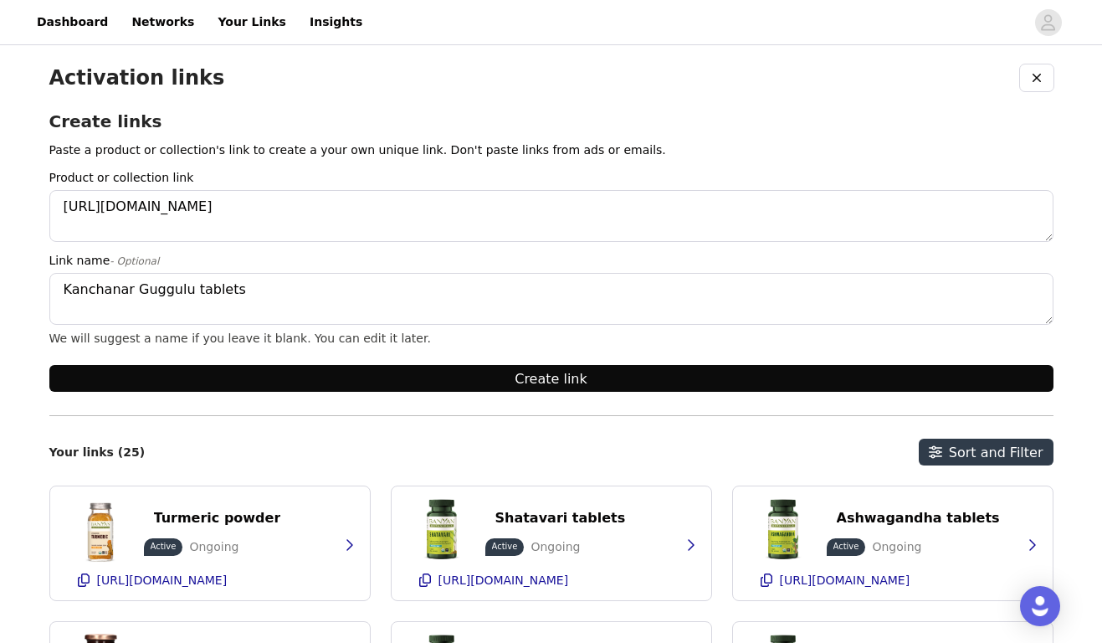
type textarea "Kanchanar Guggulu tablets"
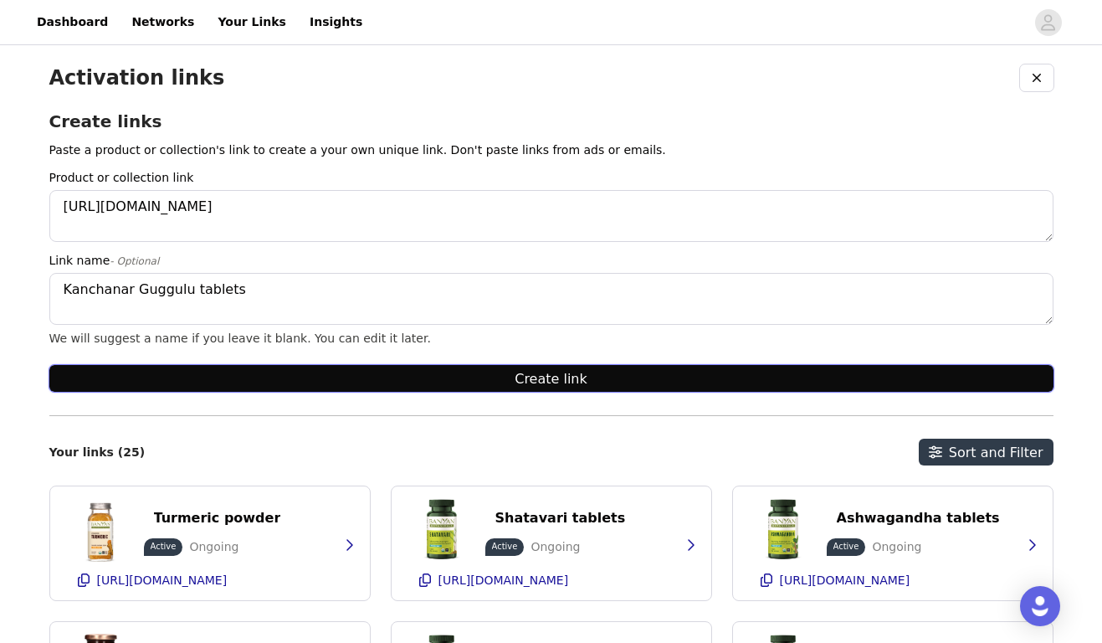
click at [289, 376] on button "Create link" at bounding box center [551, 378] width 1005 height 27
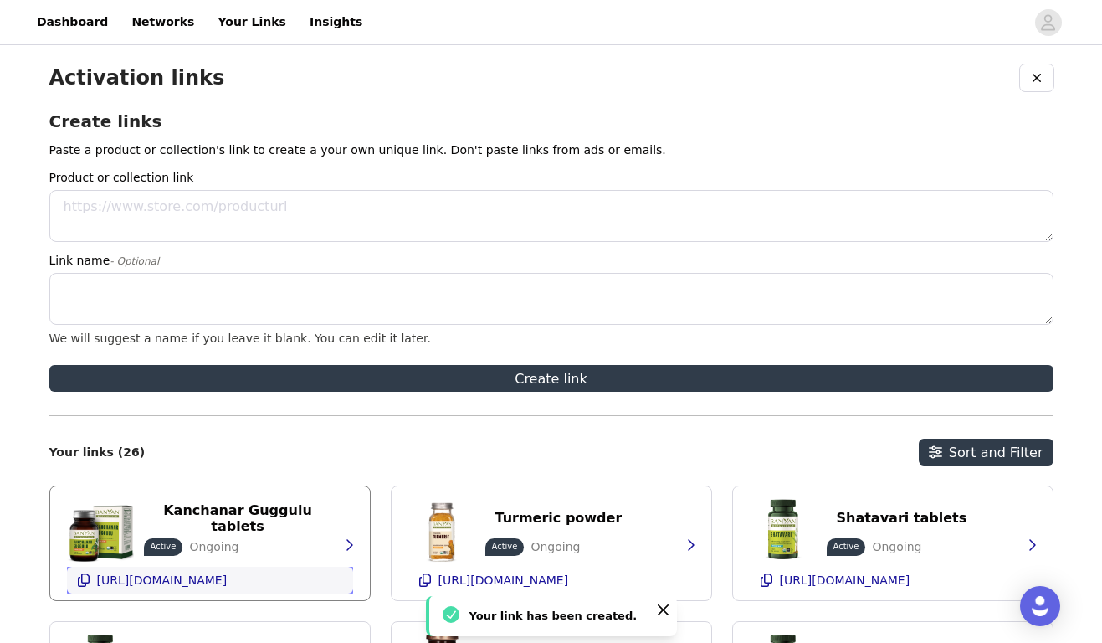
click at [161, 583] on p "[URL][DOMAIN_NAME]" at bounding box center [162, 579] width 131 height 13
click at [162, 217] on textarea "Product or collection link" at bounding box center [551, 216] width 1005 height 52
paste textarea "[URL][DOMAIN_NAME]"
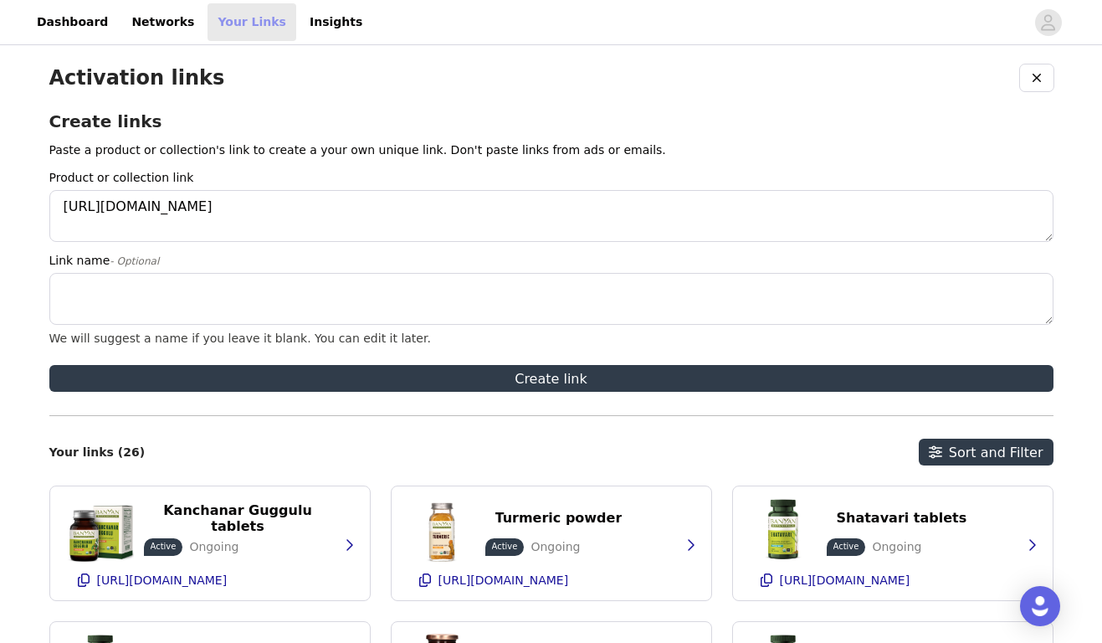
type textarea "[URL][DOMAIN_NAME]"
click at [197, 290] on textarea "Link name - Optional" at bounding box center [551, 299] width 1005 height 52
paste textarea "Tulsi tablets"
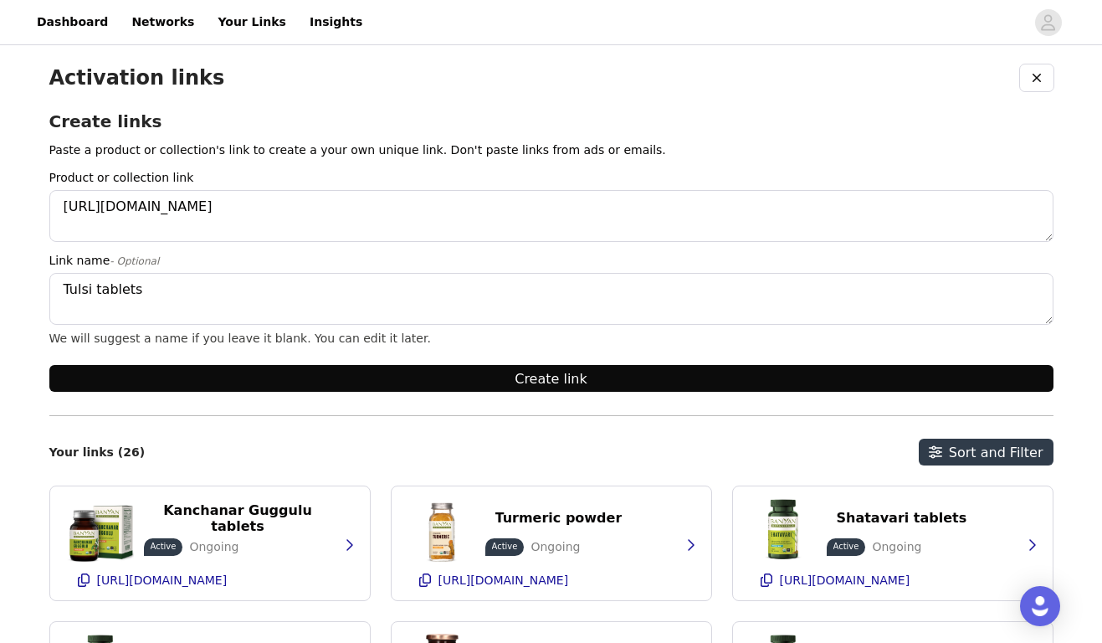
type textarea "Tulsi tablets"
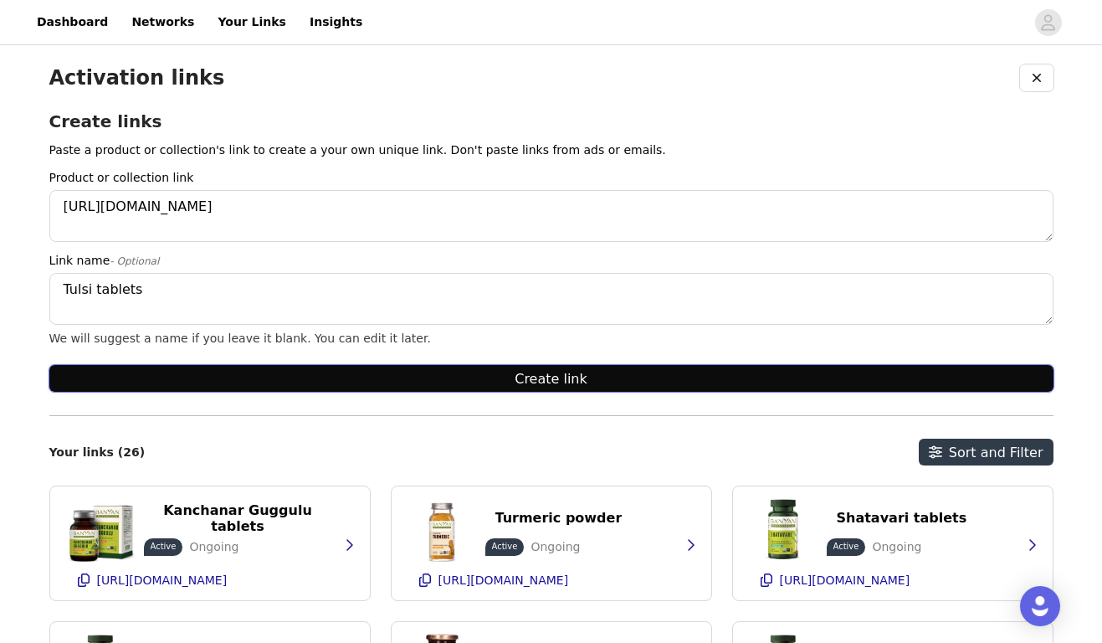
click at [241, 382] on button "Create link" at bounding box center [551, 378] width 1005 height 27
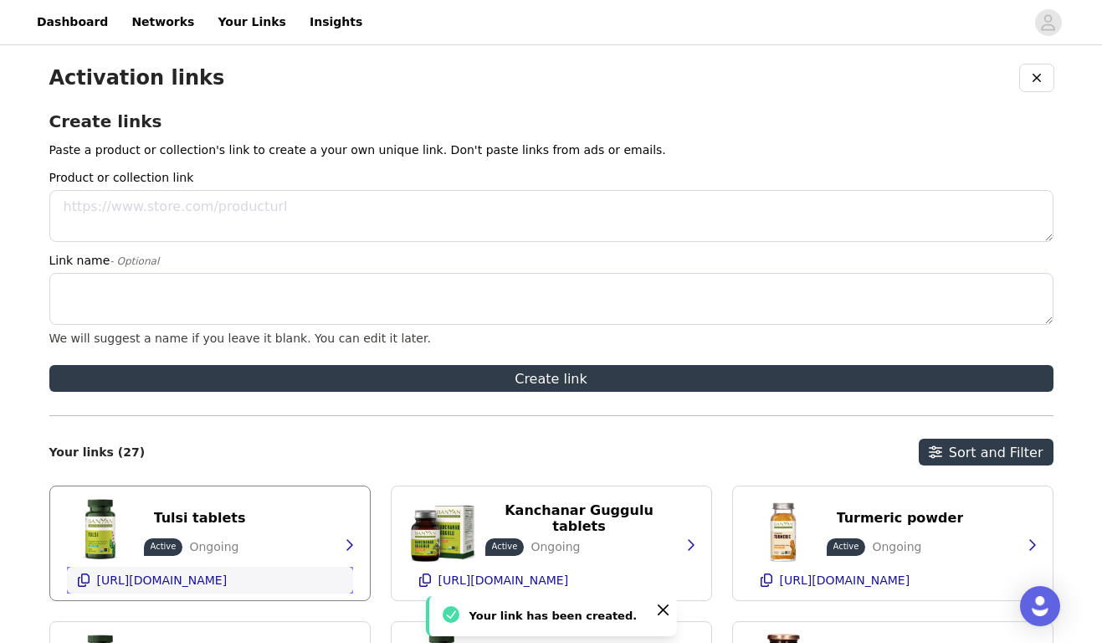
click at [188, 585] on p "[URL][DOMAIN_NAME]" at bounding box center [162, 579] width 131 height 13
click at [152, 205] on textarea "Product or collection link" at bounding box center [551, 216] width 1005 height 52
paste textarea "[URL][DOMAIN_NAME]"
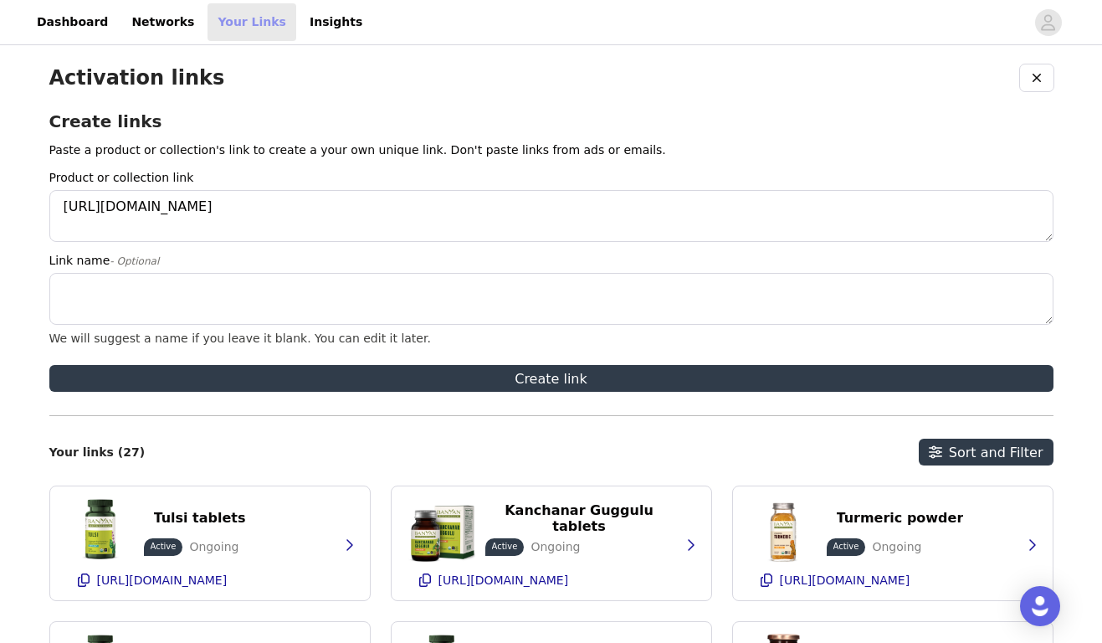
type textarea "[URL][DOMAIN_NAME]"
click at [164, 301] on textarea "Link name - Optional" at bounding box center [551, 299] width 1005 height 52
paste textarea "Bitter & Bold"
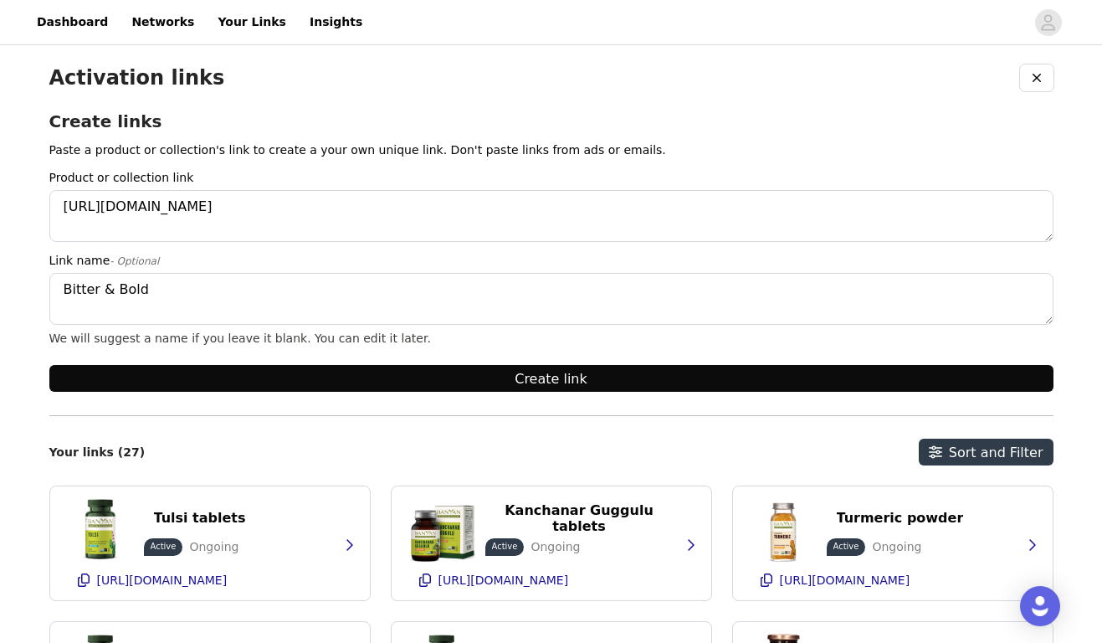
type textarea "Bitter & Bold"
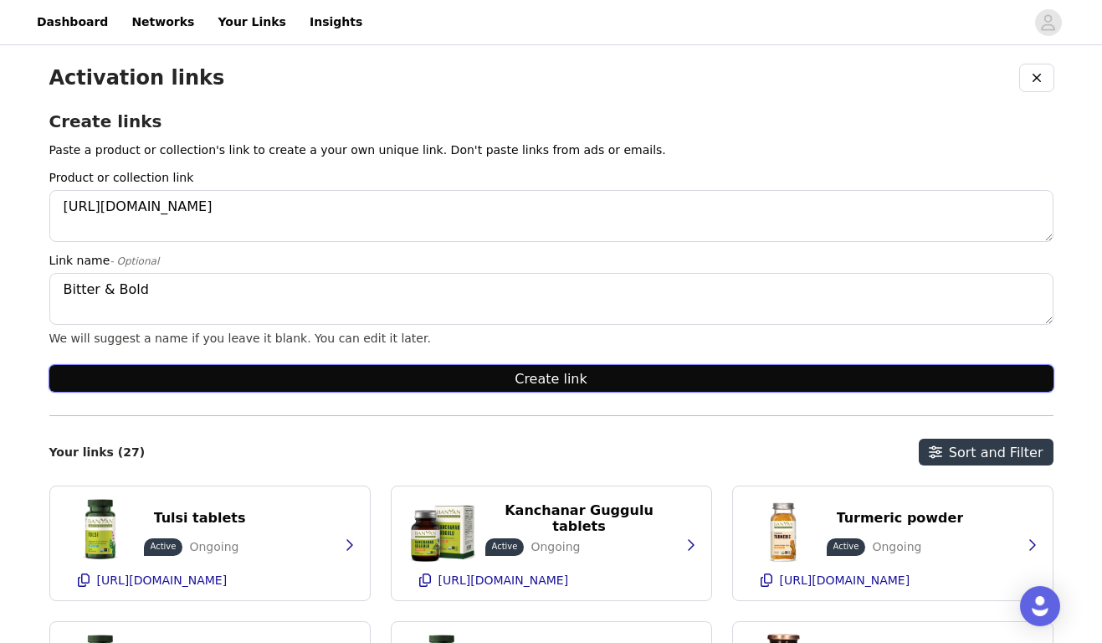
click at [239, 383] on button "Create link" at bounding box center [551, 378] width 1005 height 27
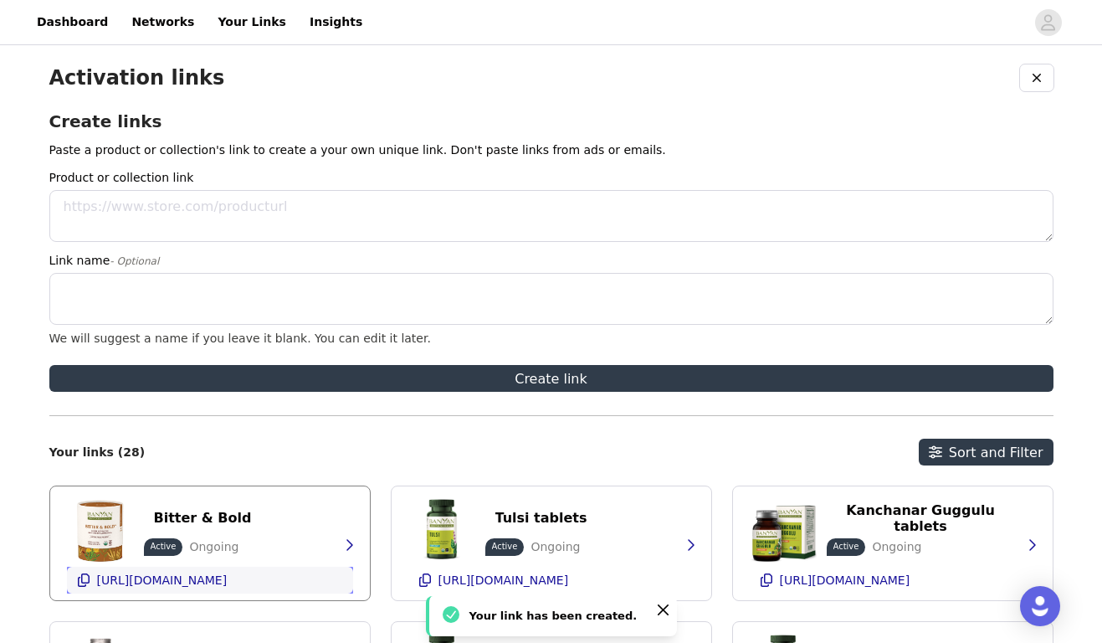
click at [175, 583] on p "[URL][DOMAIN_NAME]" at bounding box center [162, 579] width 131 height 13
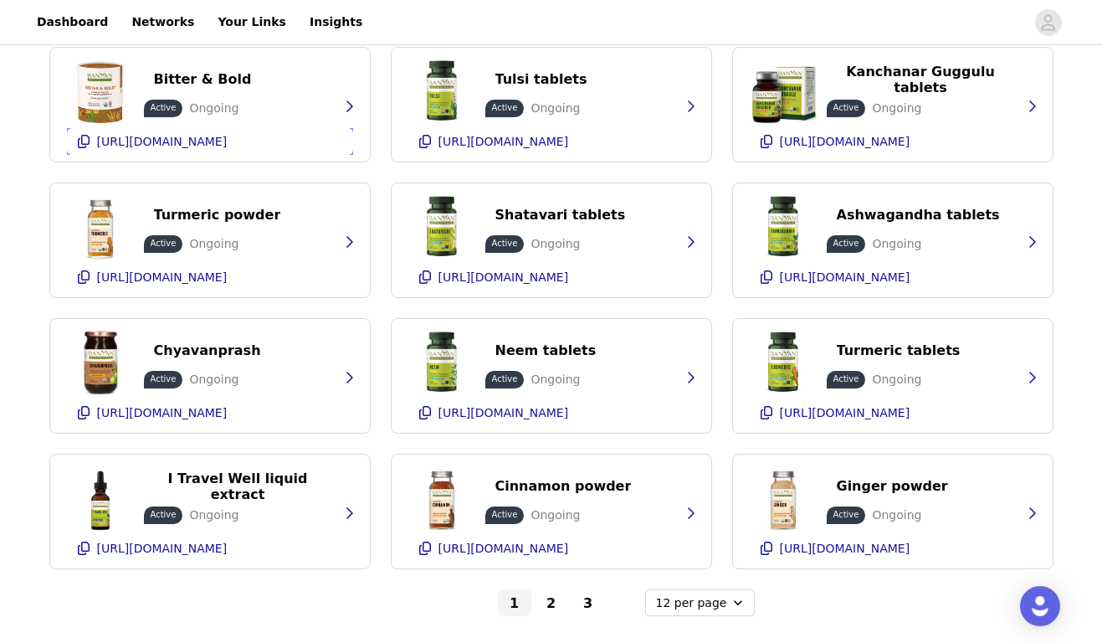
scroll to position [477, 0]
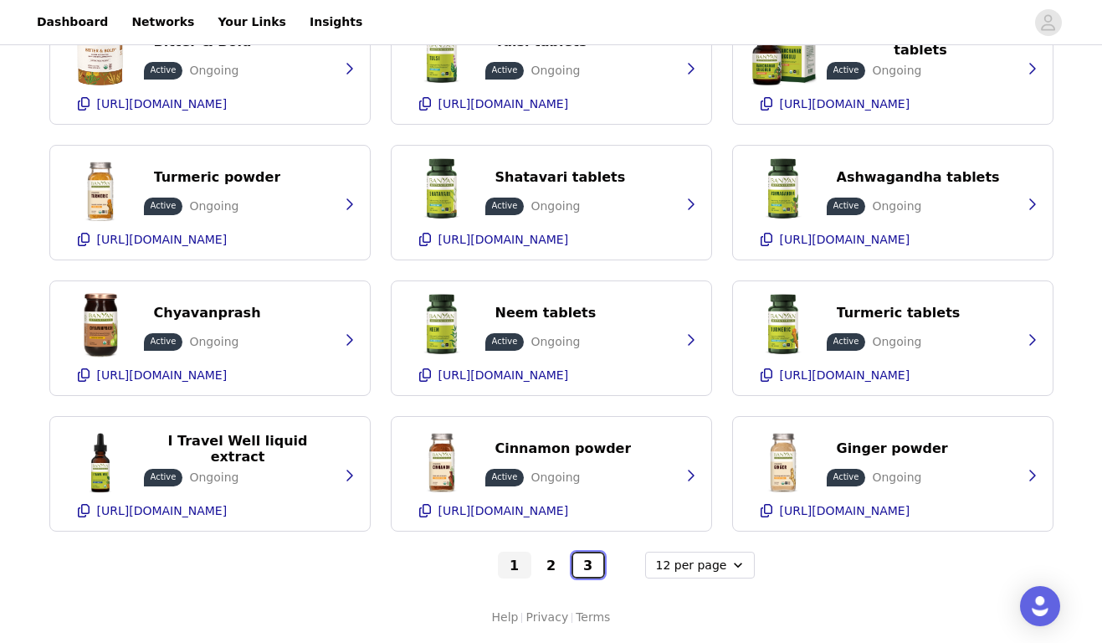
click at [586, 566] on button "3" at bounding box center [588, 565] width 33 height 27
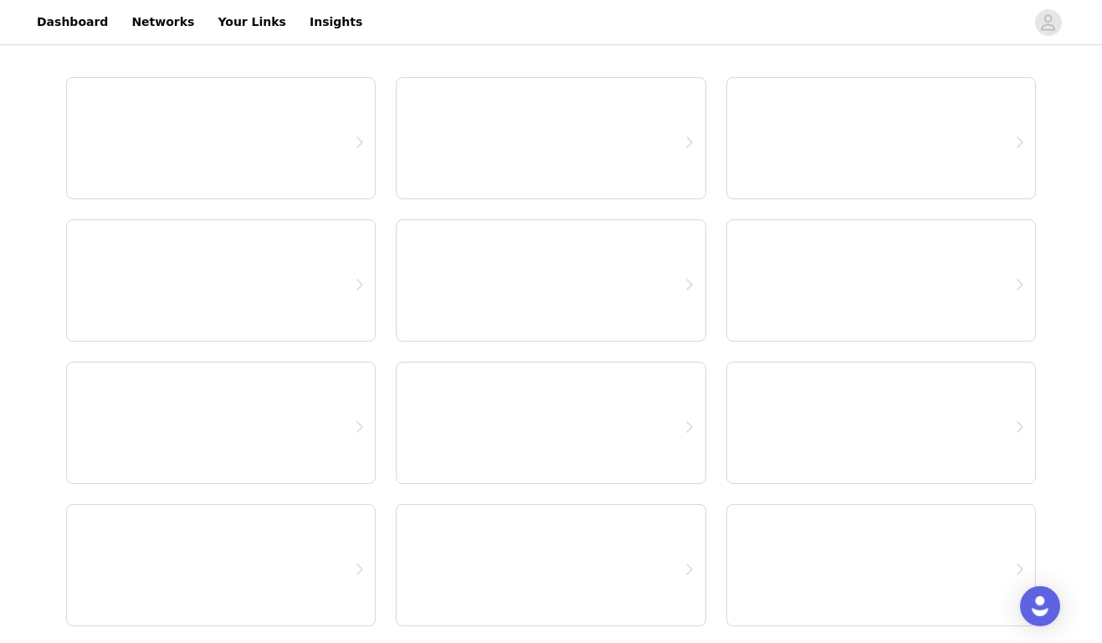
scroll to position [89, 0]
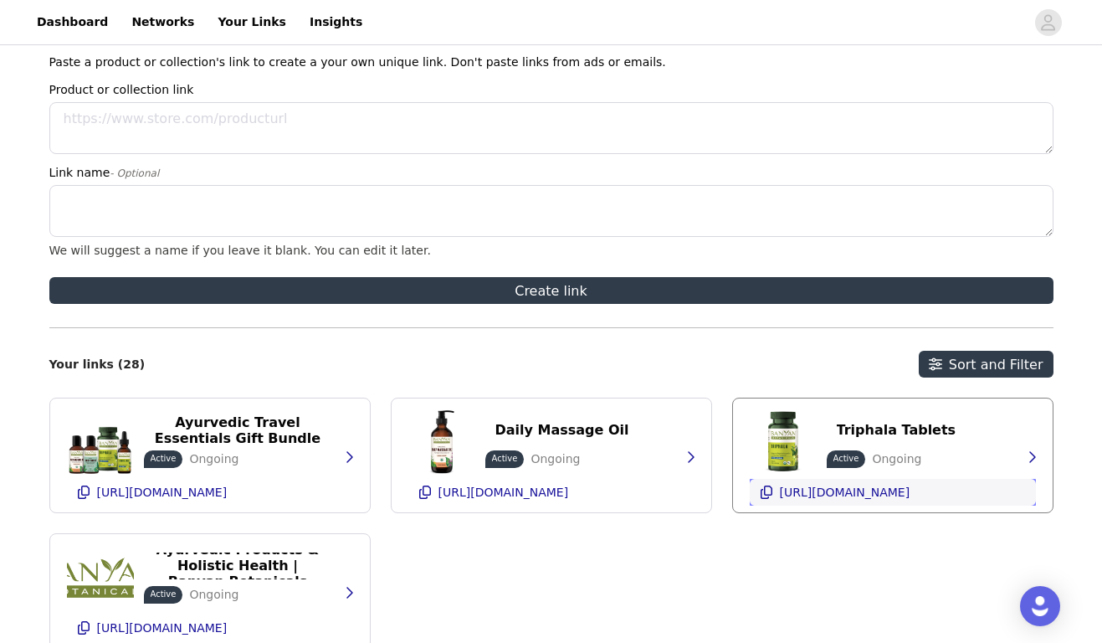
click at [865, 501] on ul "[URL][DOMAIN_NAME]" at bounding box center [845, 492] width 137 height 20
click at [189, 127] on textarea "Product or collection link" at bounding box center [551, 128] width 1005 height 52
paste textarea "[URL][DOMAIN_NAME]"
type textarea "[URL][DOMAIN_NAME]"
click at [308, 210] on textarea "Link name - Optional" at bounding box center [551, 211] width 1005 height 52
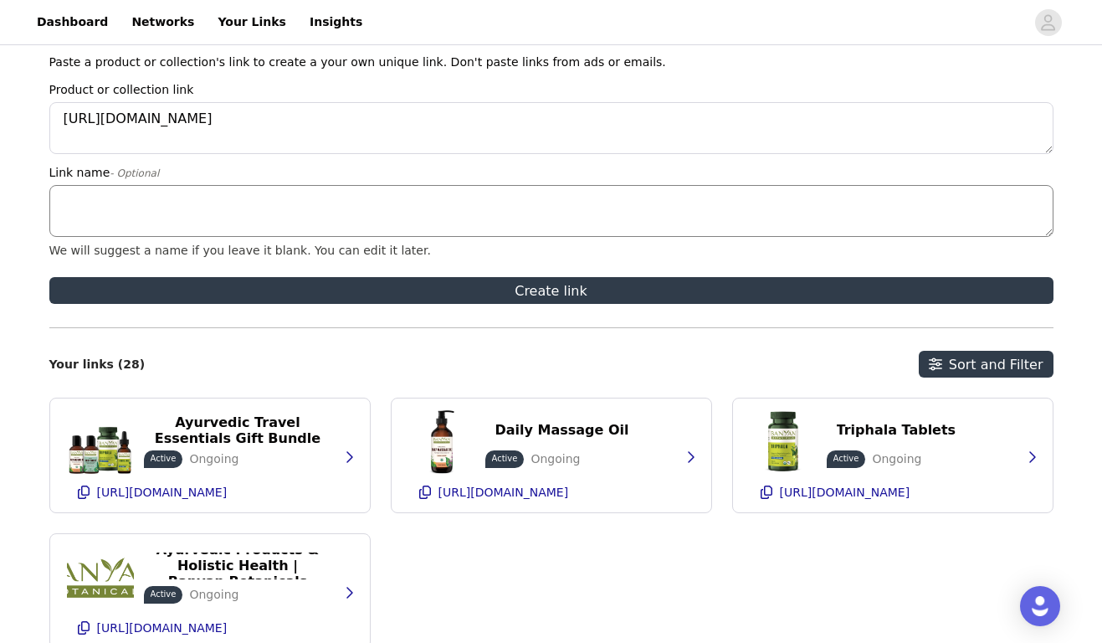
paste textarea "Nasya Oil"
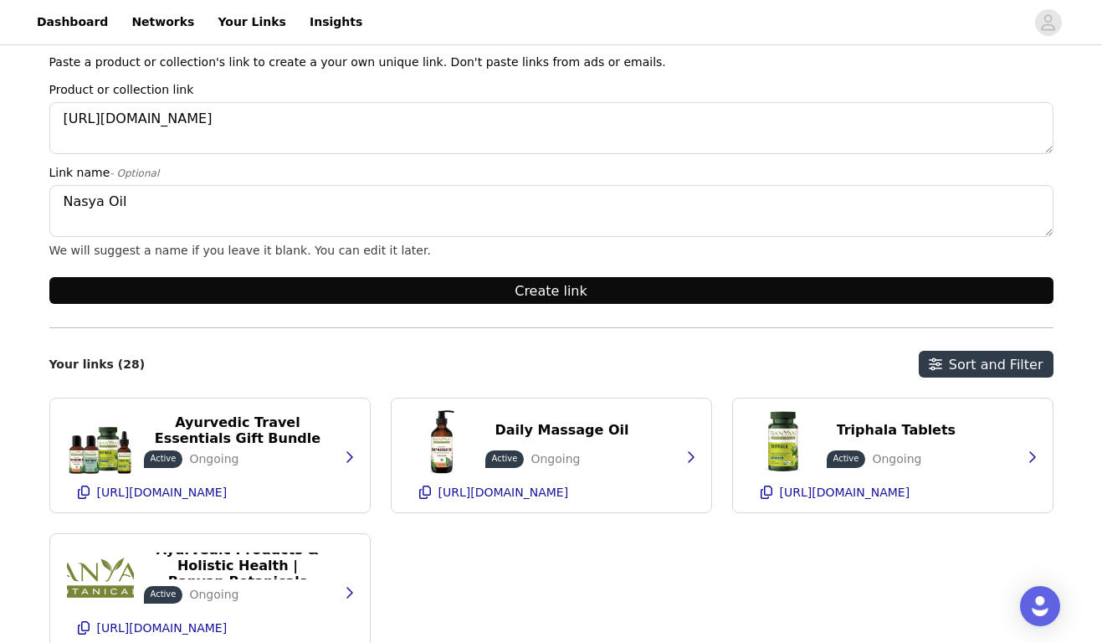
type textarea "Nasya Oil"
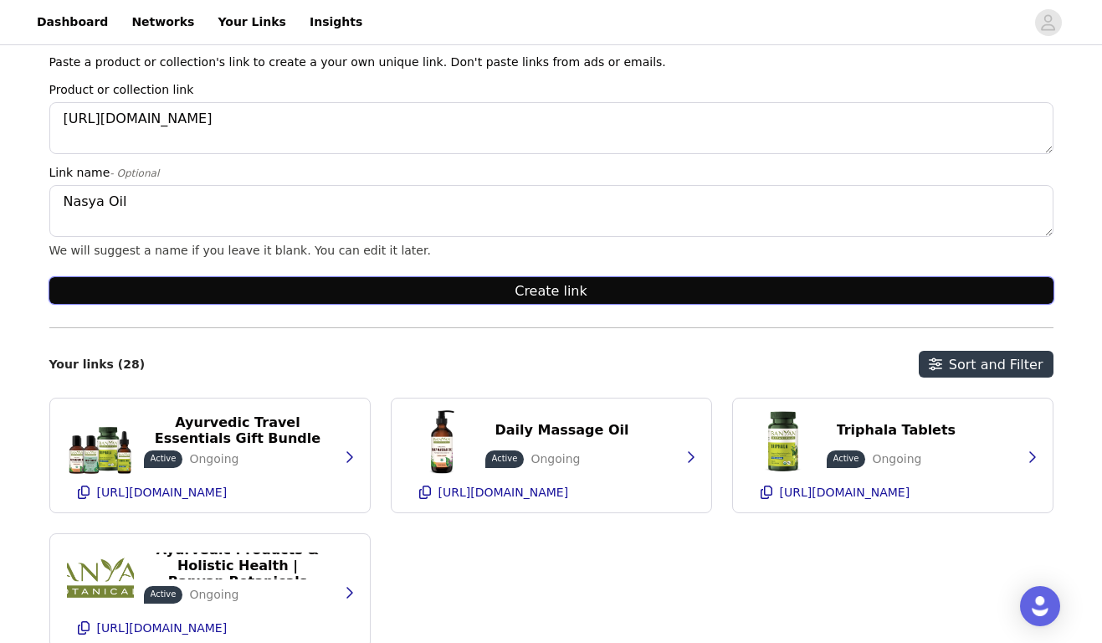
click at [446, 287] on button "Create link" at bounding box center [551, 290] width 1005 height 27
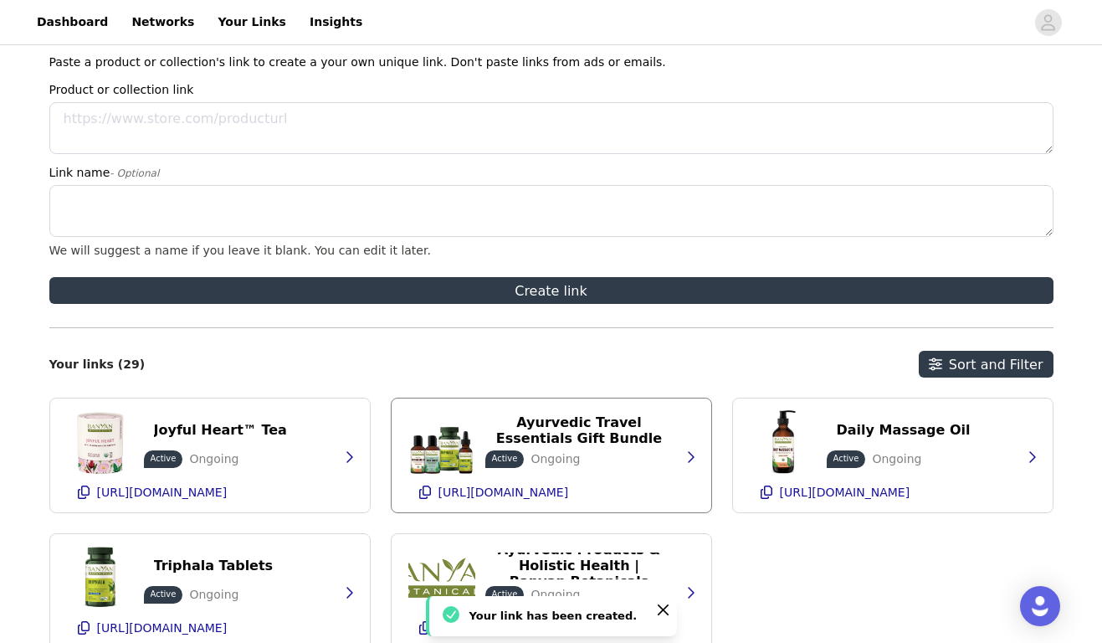
scroll to position [206, 0]
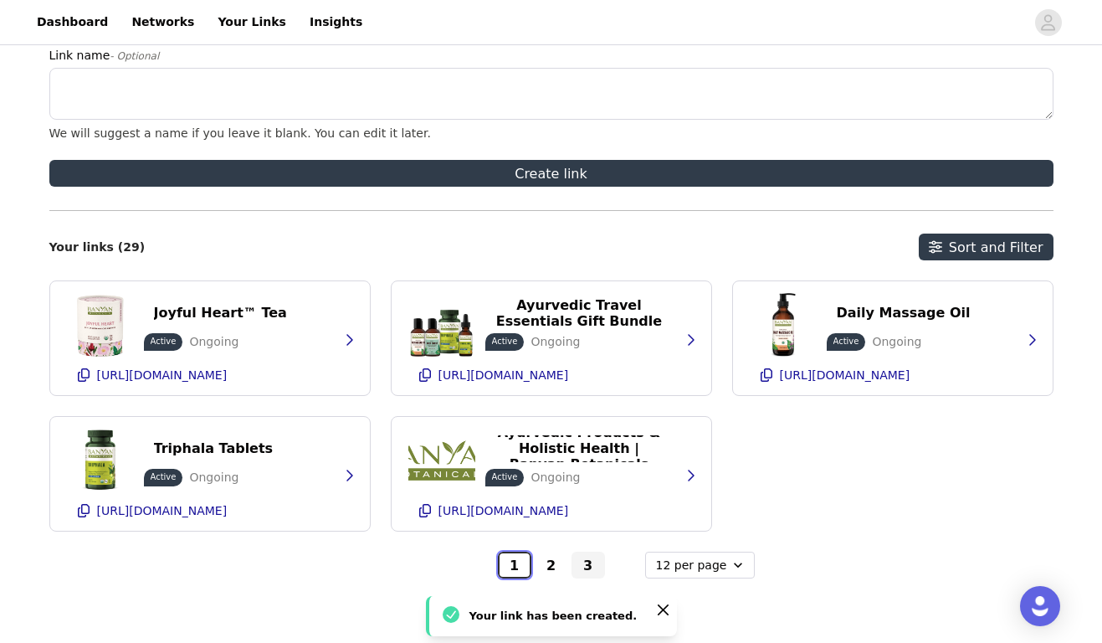
click at [520, 572] on button "1" at bounding box center [514, 565] width 33 height 27
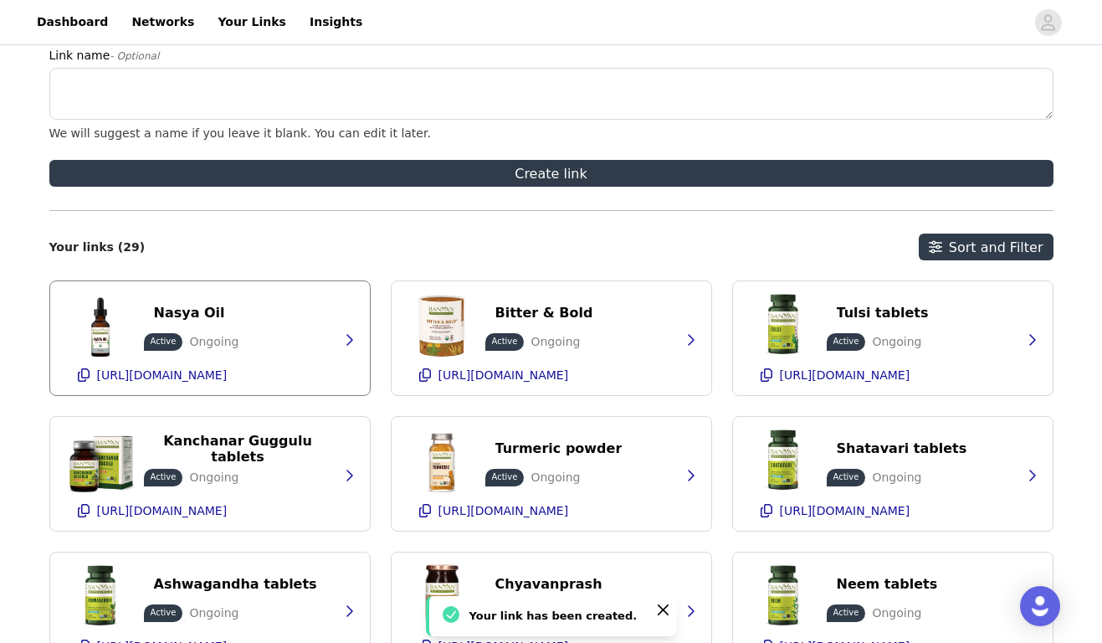
click at [168, 388] on div "Nasya Oil Active Ongoing [URL][DOMAIN_NAME]" at bounding box center [210, 338] width 286 height 114
click at [156, 380] on p "[URL][DOMAIN_NAME]" at bounding box center [162, 374] width 131 height 13
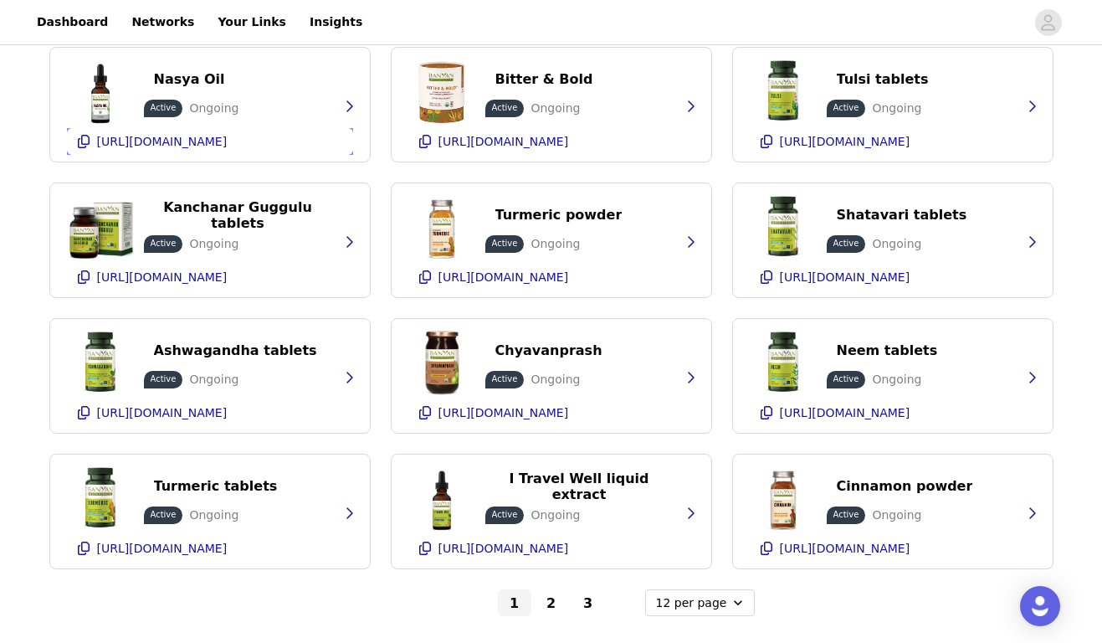
scroll to position [449, 0]
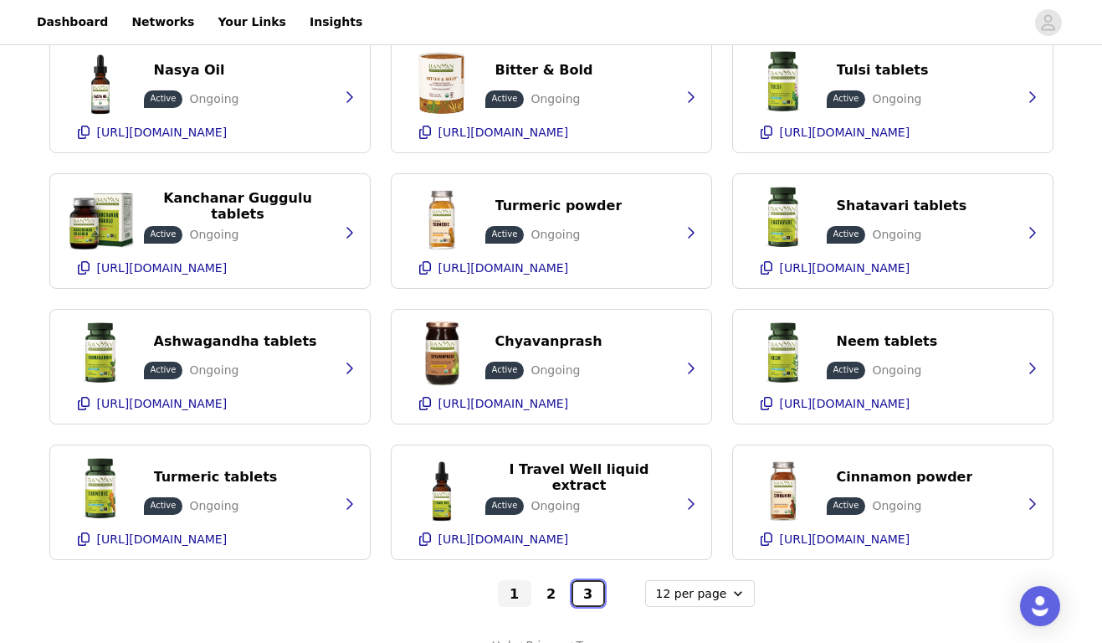
click at [584, 594] on button "3" at bounding box center [588, 593] width 33 height 27
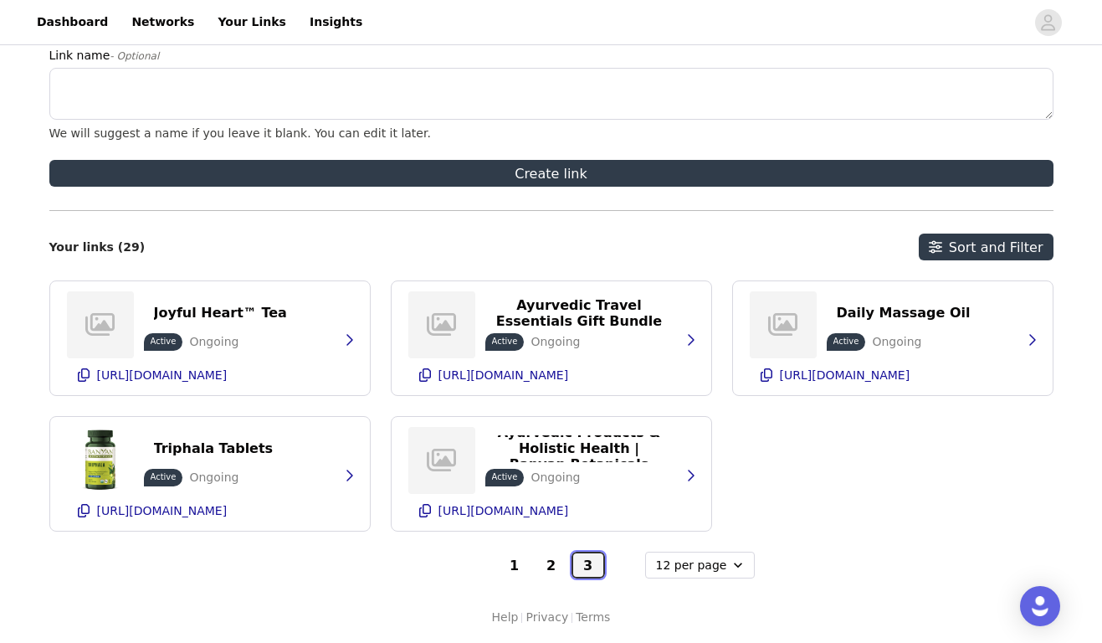
scroll to position [206, 0]
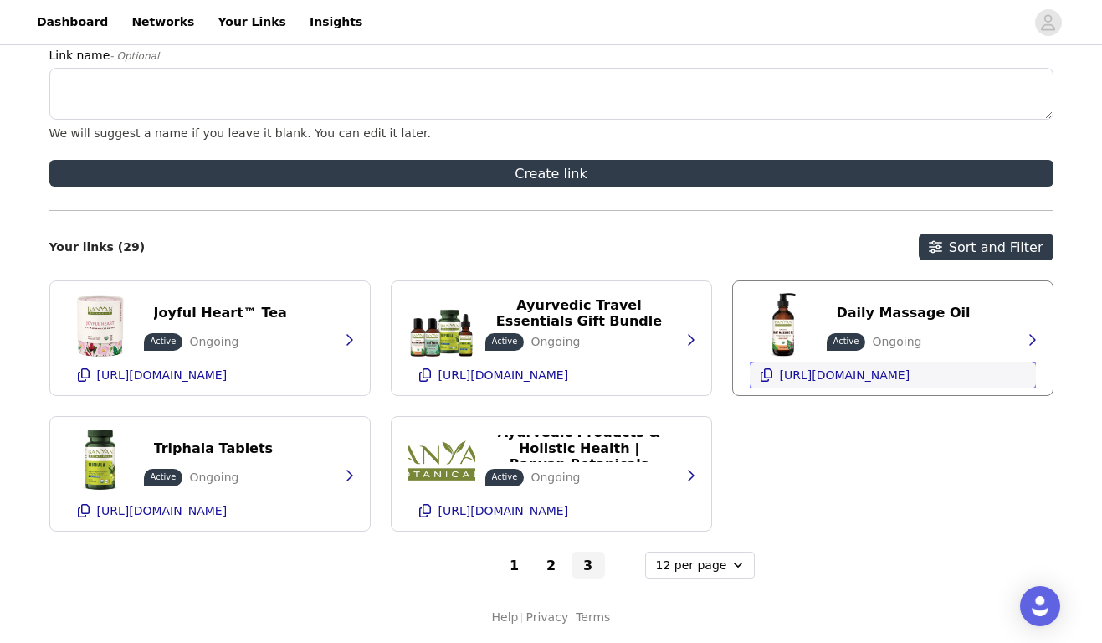
click at [843, 376] on p "[URL][DOMAIN_NAME]" at bounding box center [845, 374] width 131 height 13
click at [517, 563] on button "1" at bounding box center [514, 565] width 33 height 27
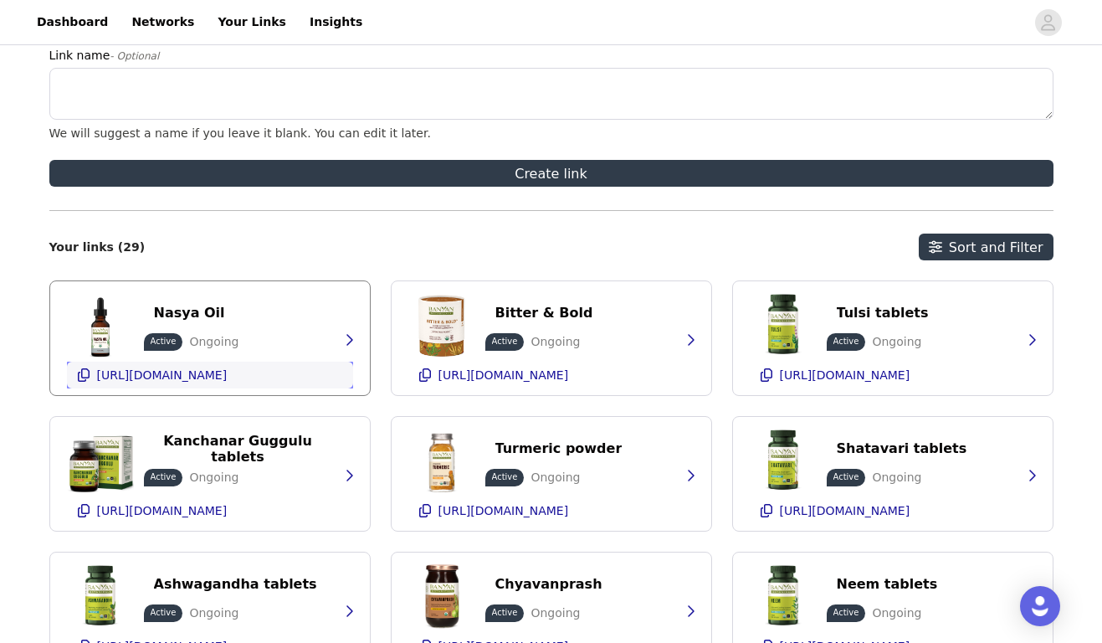
click at [168, 377] on p "[URL][DOMAIN_NAME]" at bounding box center [162, 374] width 131 height 13
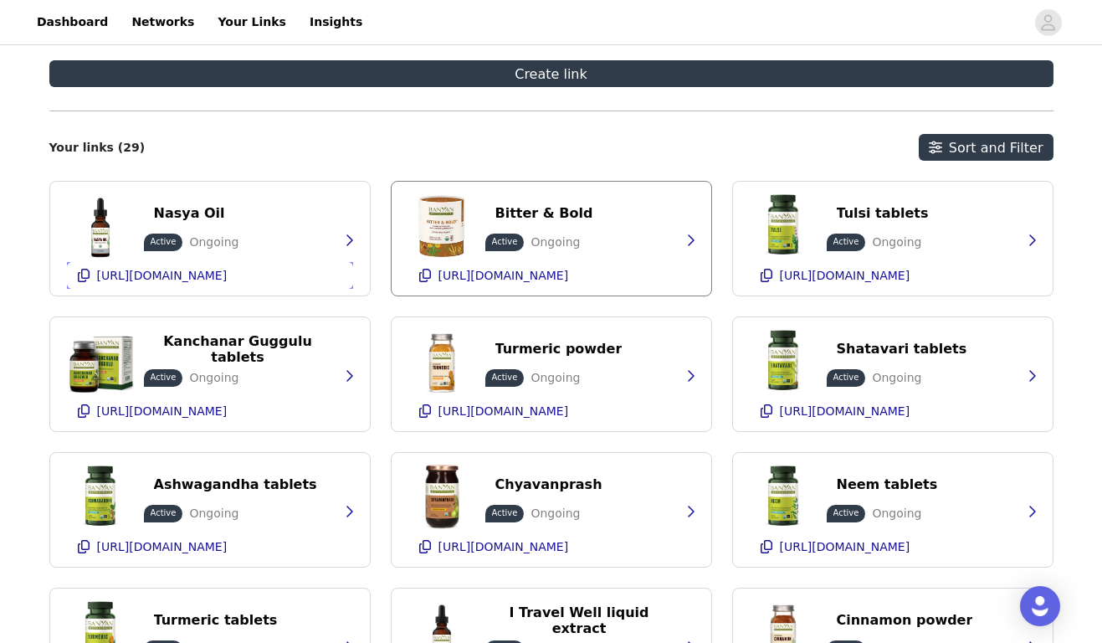
scroll to position [320, 0]
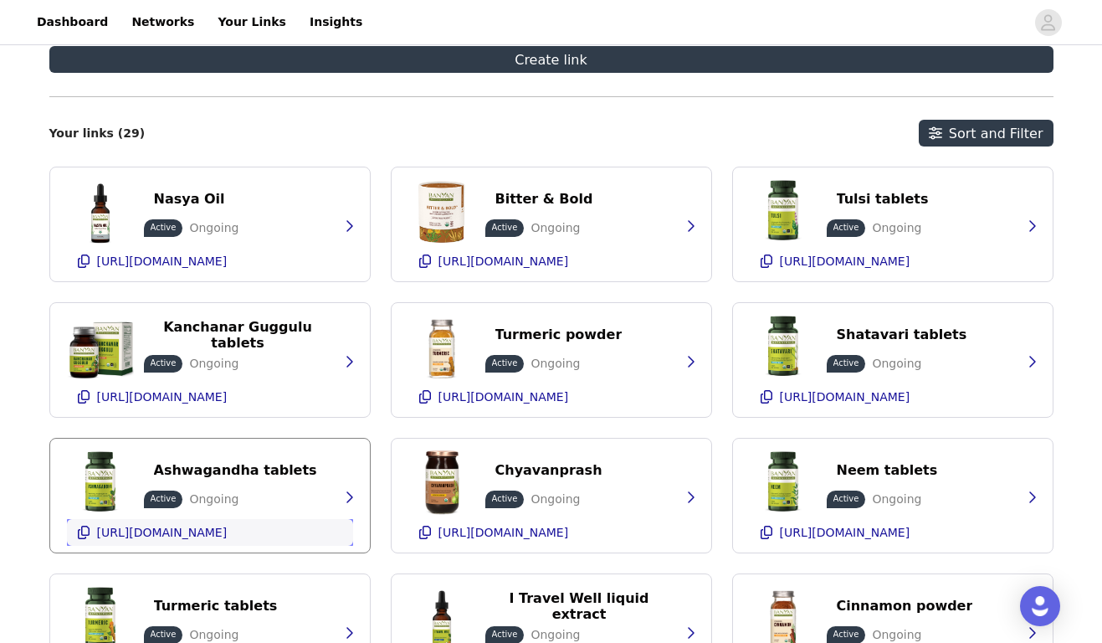
click at [198, 533] on p "[URL][DOMAIN_NAME]" at bounding box center [162, 532] width 131 height 13
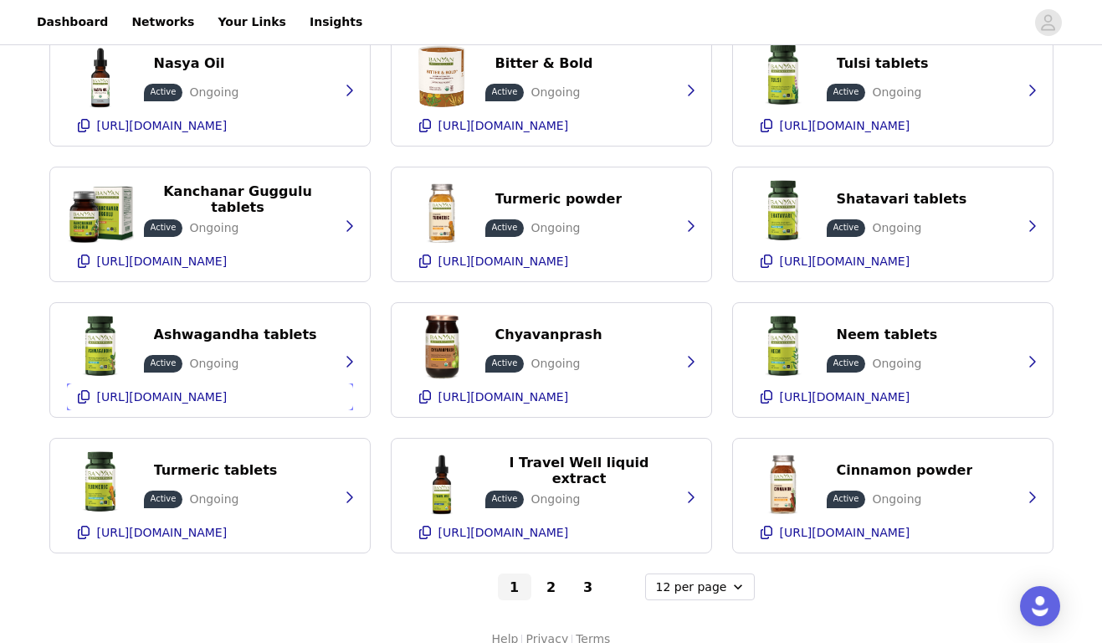
scroll to position [477, 0]
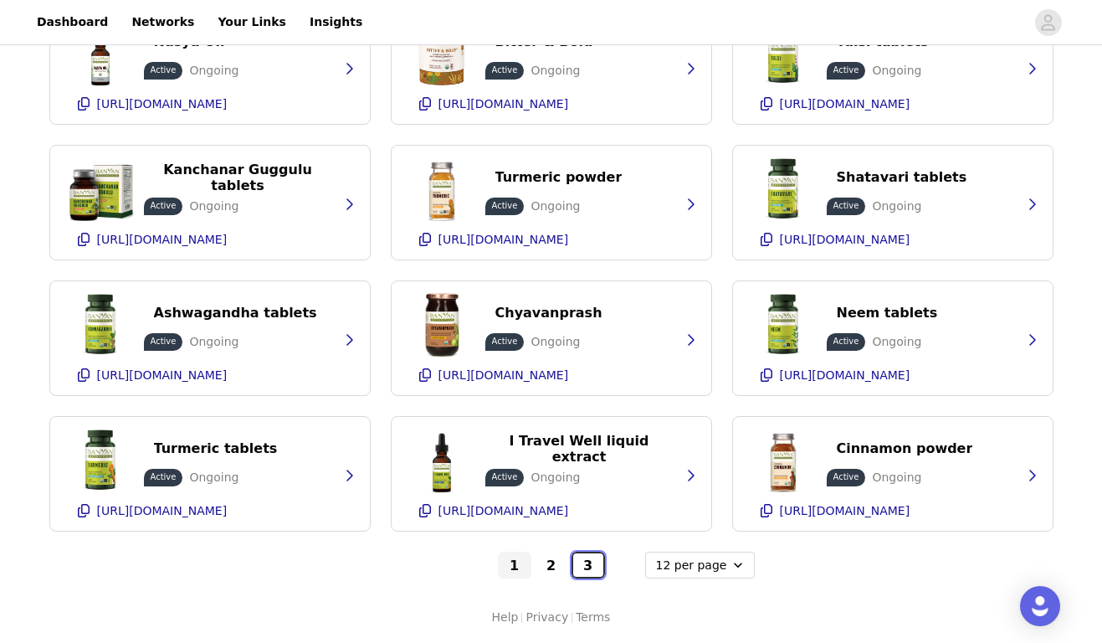
click at [584, 574] on button "3" at bounding box center [588, 565] width 33 height 27
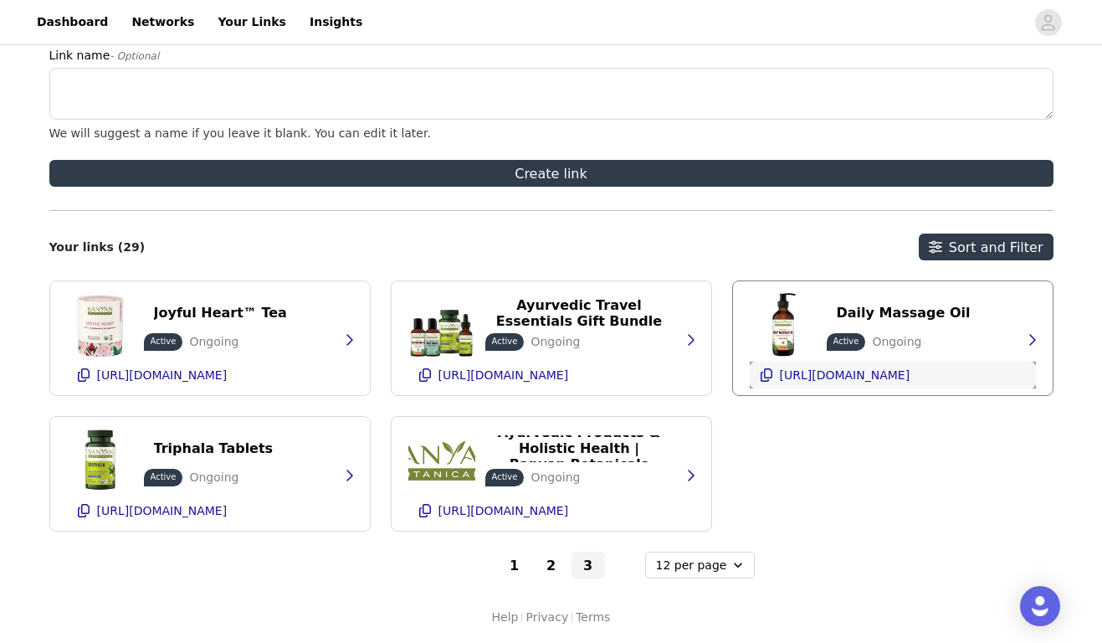
click at [829, 370] on p "[URL][DOMAIN_NAME]" at bounding box center [845, 374] width 131 height 13
click at [517, 569] on button "1" at bounding box center [514, 565] width 33 height 27
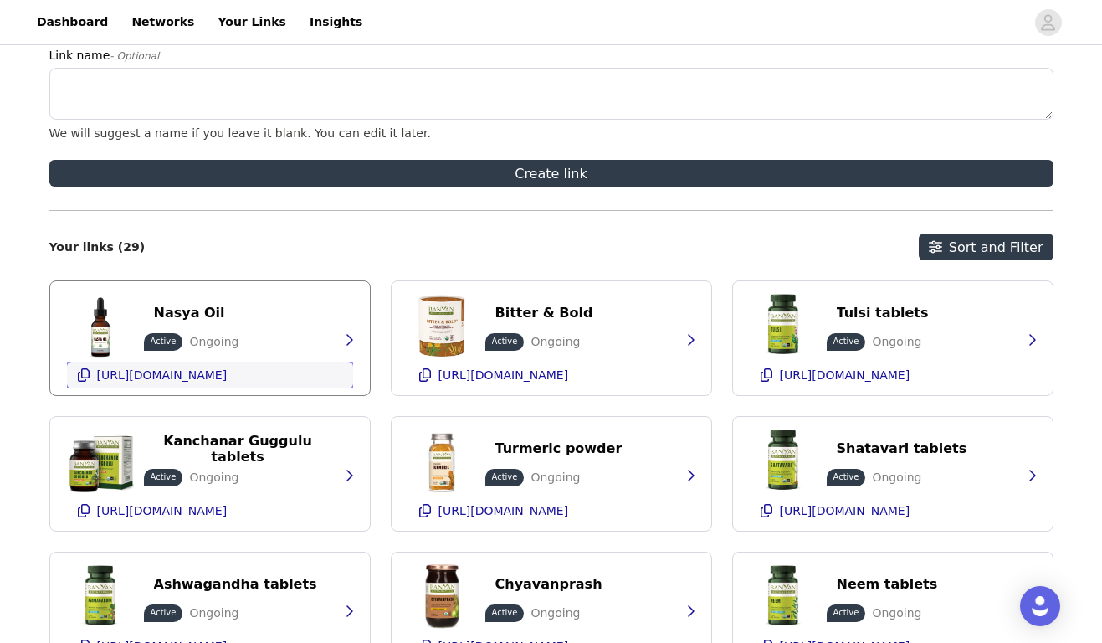
click at [178, 371] on p "[URL][DOMAIN_NAME]" at bounding box center [162, 374] width 131 height 13
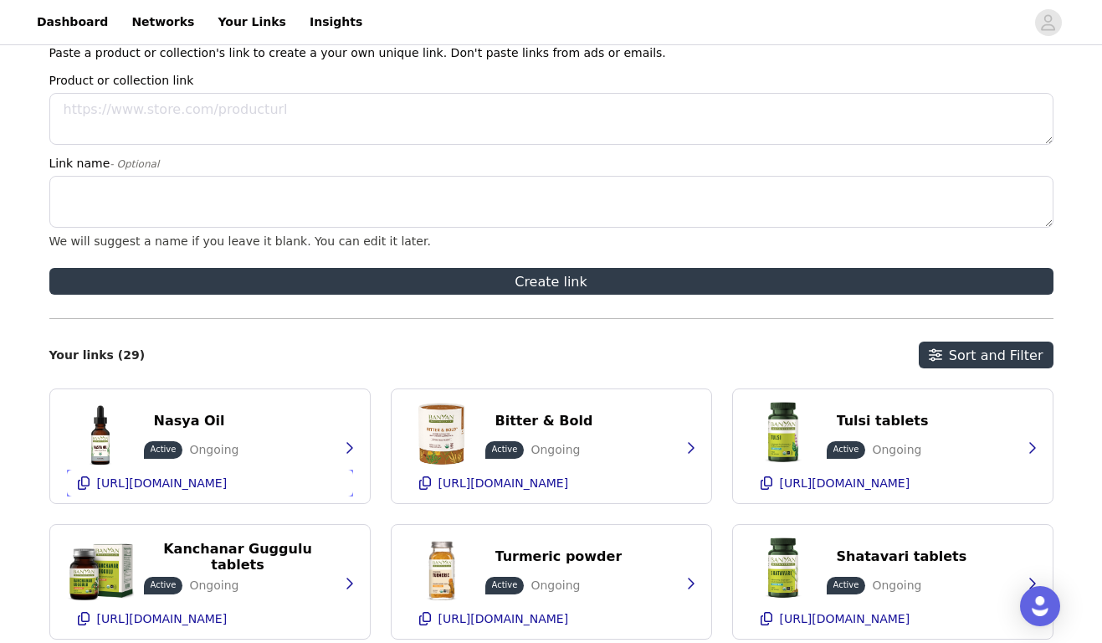
scroll to position [0, 0]
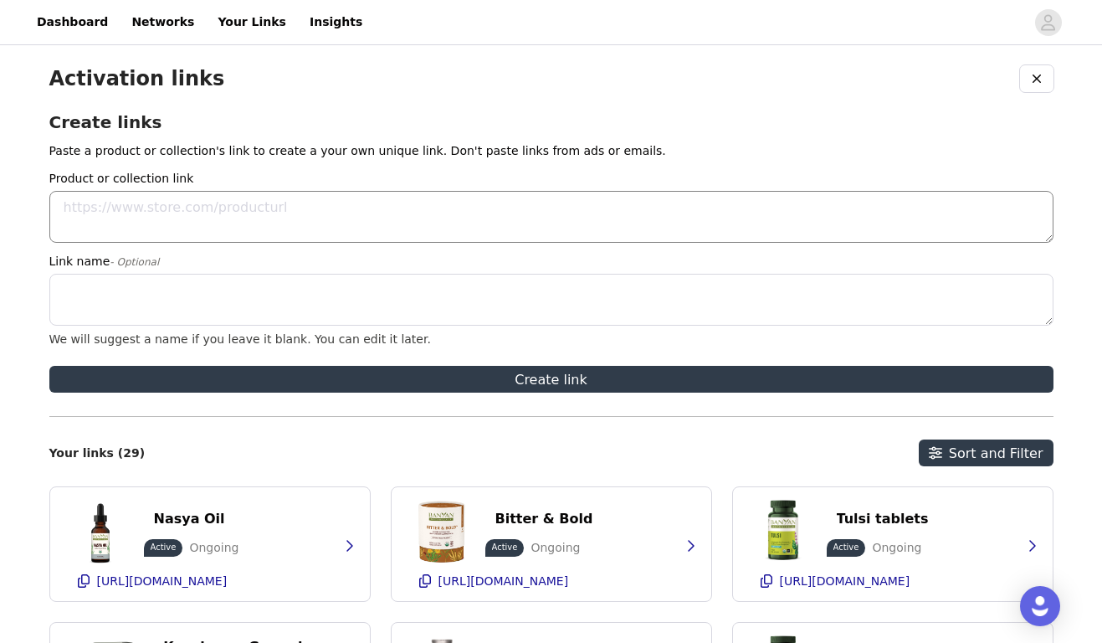
click at [128, 198] on textarea "Product or collection link" at bounding box center [551, 217] width 1005 height 52
paste textarea "[URL][DOMAIN_NAME]"
type textarea "[URL][DOMAIN_NAME]"
click at [172, 290] on textarea "Link name - Optional" at bounding box center [551, 300] width 1005 height 52
paste textarea "Ear Oil"
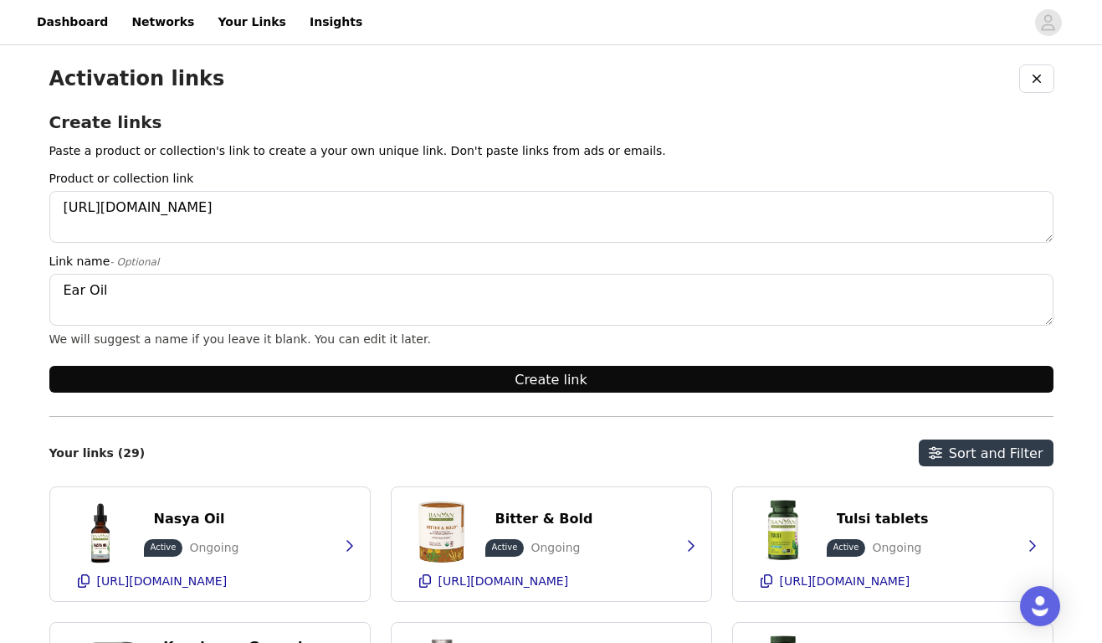
type textarea "Ear Oil"
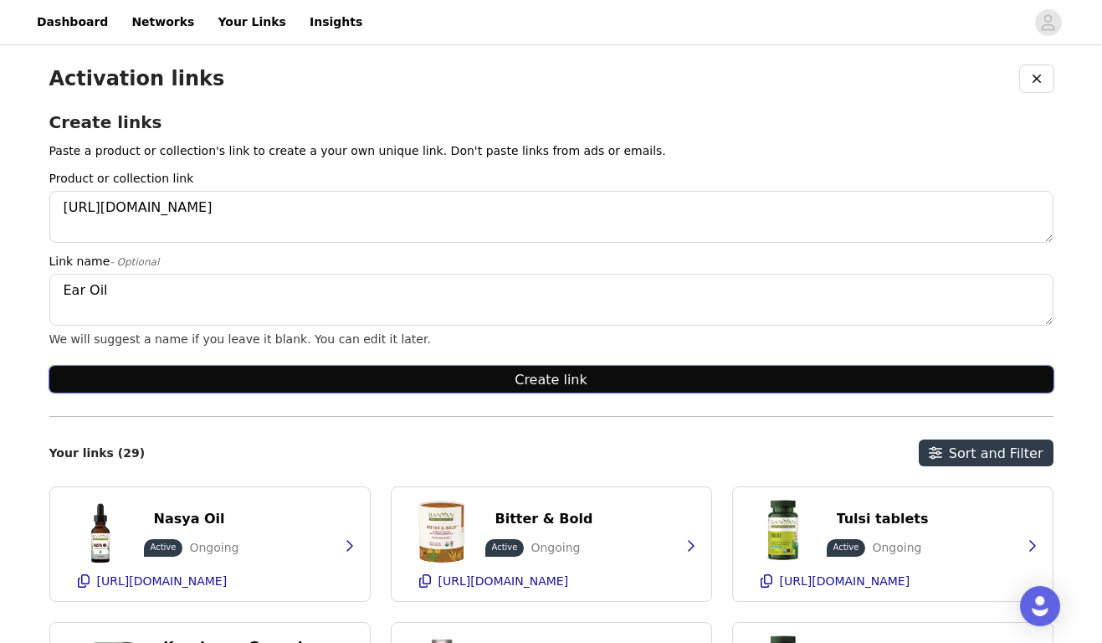
click at [364, 387] on button "Create link" at bounding box center [551, 379] width 1005 height 27
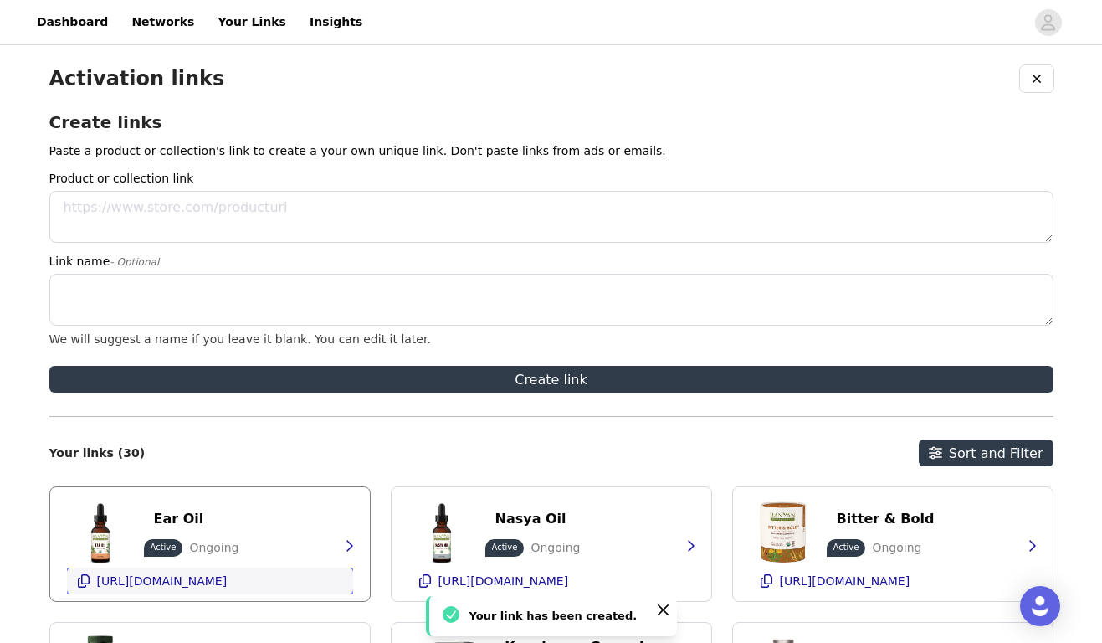
click at [177, 583] on p "[URL][DOMAIN_NAME]" at bounding box center [162, 580] width 131 height 13
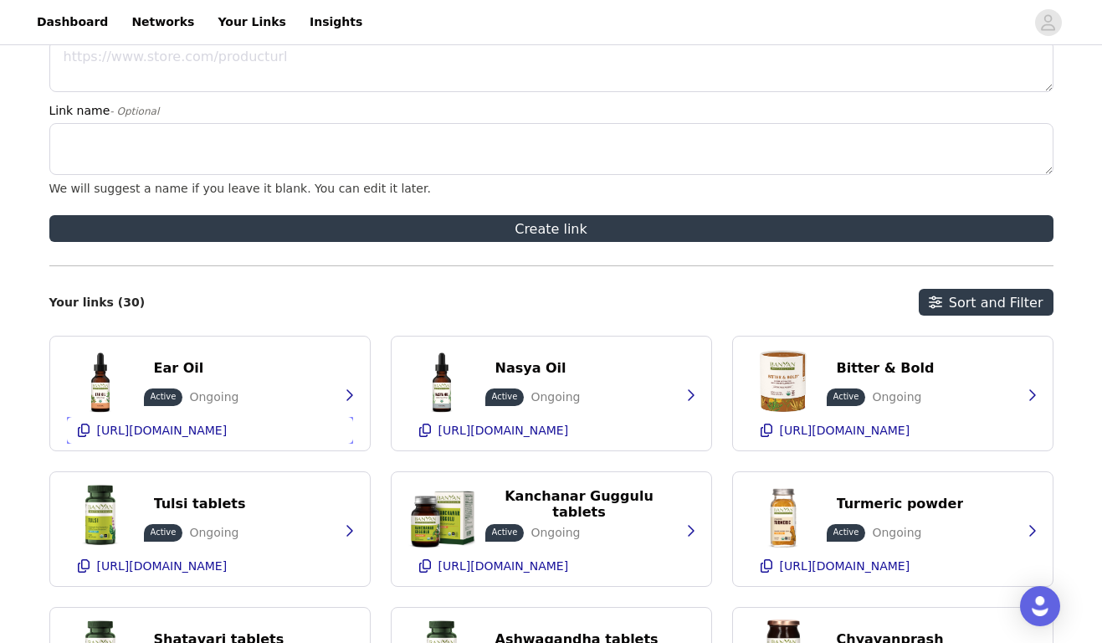
scroll to position [477, 0]
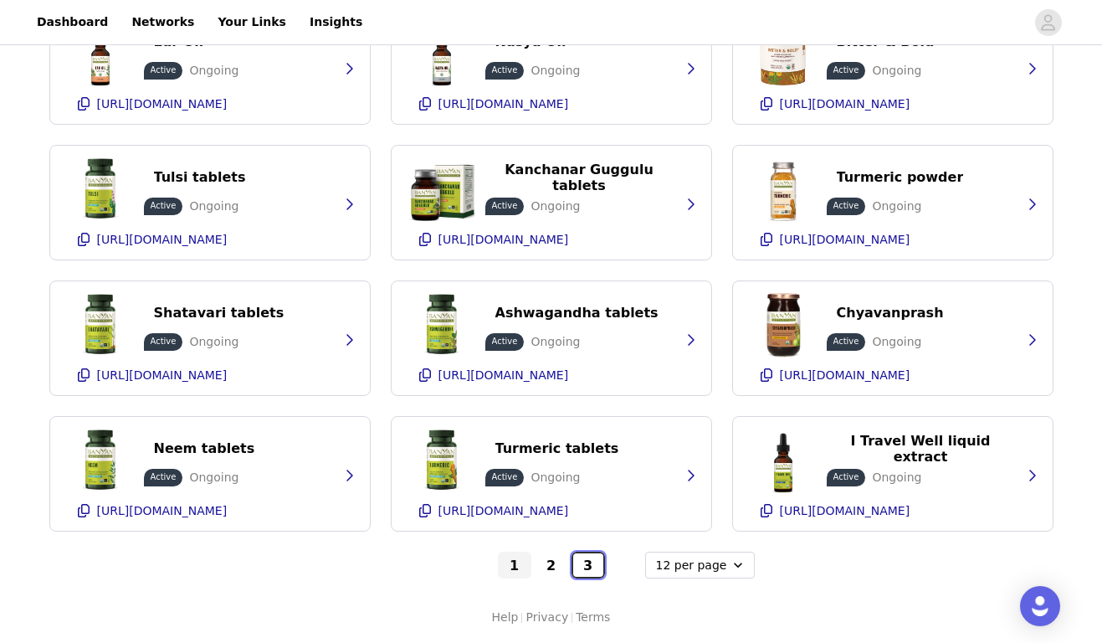
click at [591, 572] on button "3" at bounding box center [588, 565] width 33 height 27
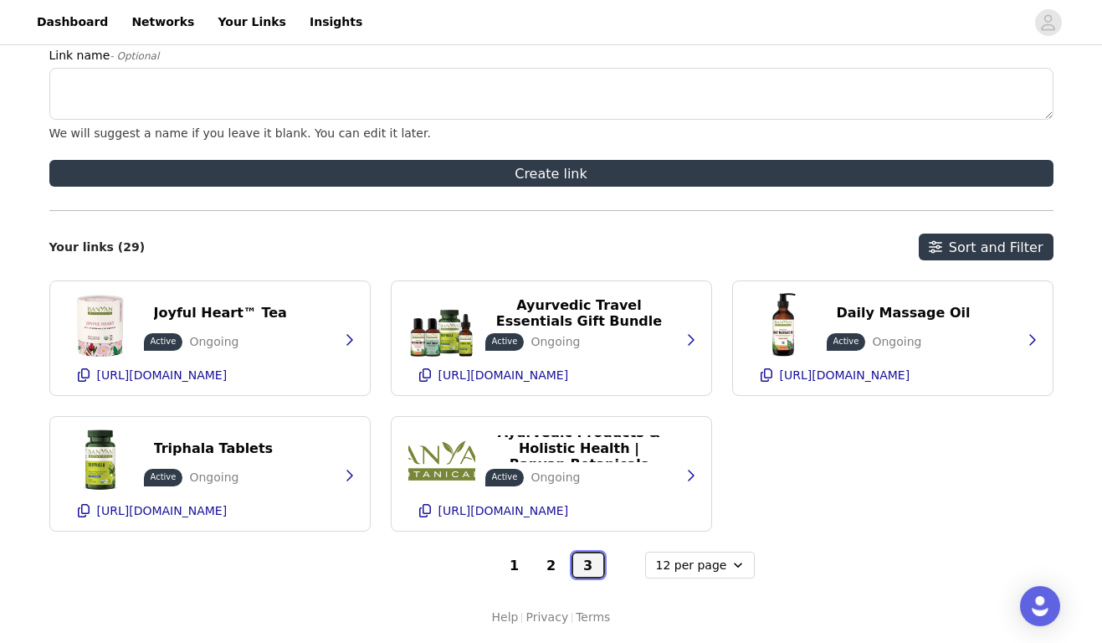
scroll to position [206, 0]
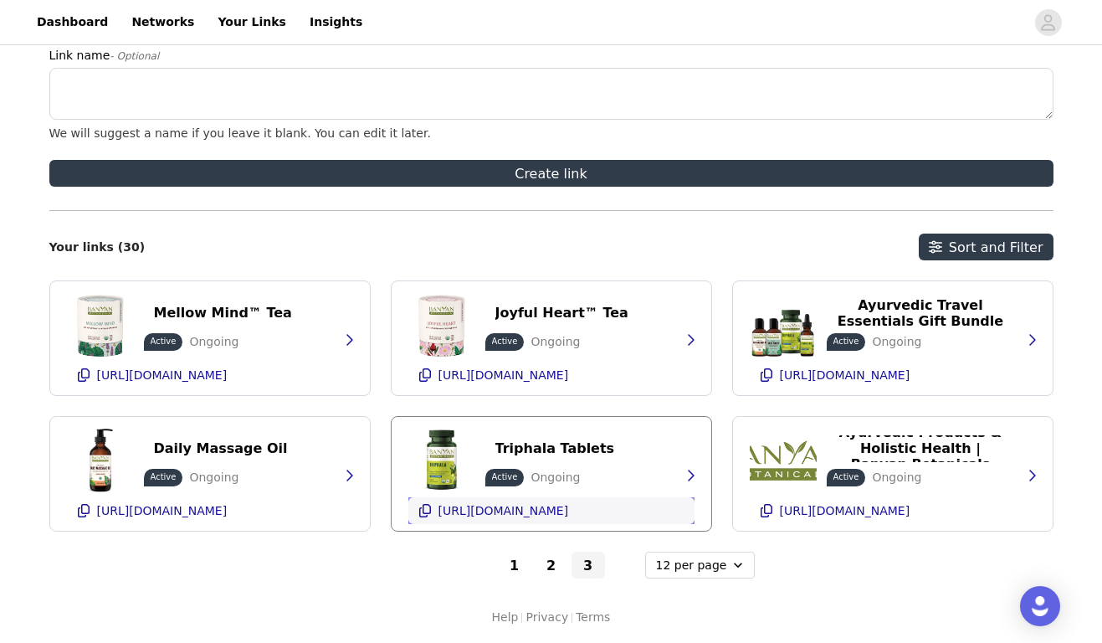
click at [554, 510] on p "[URL][DOMAIN_NAME]" at bounding box center [504, 510] width 131 height 13
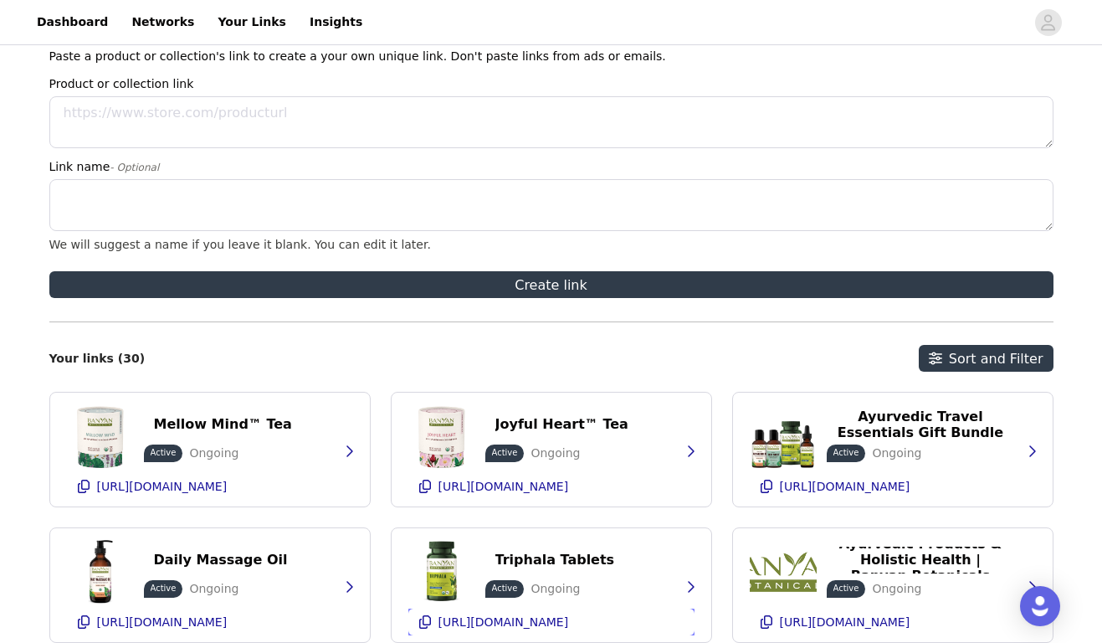
scroll to position [44, 0]
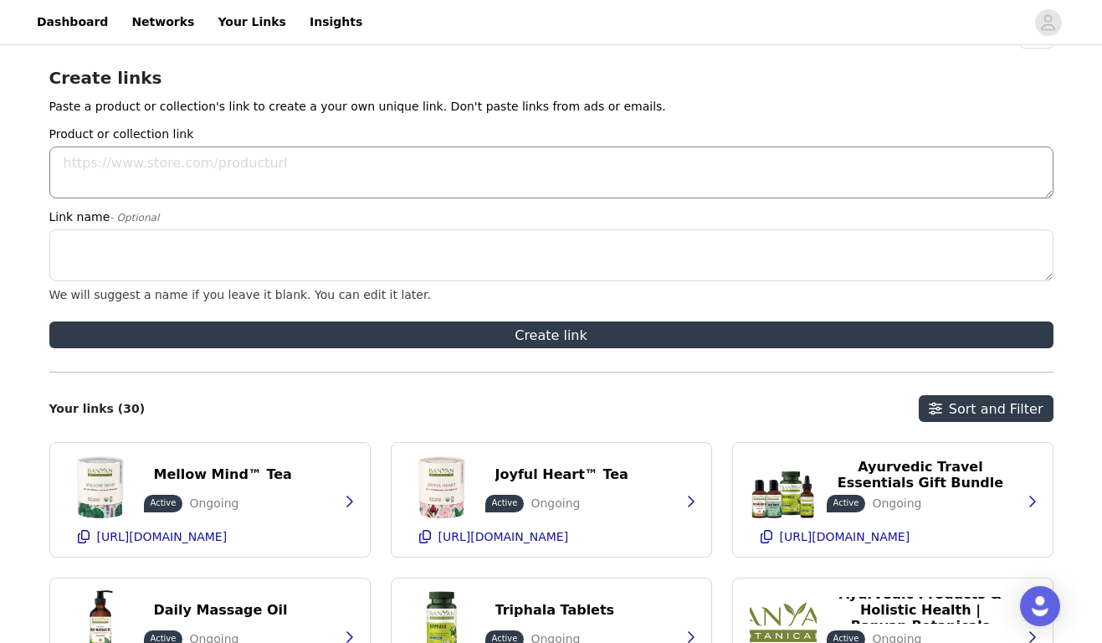
click at [150, 175] on textarea "Product or collection link" at bounding box center [551, 172] width 1005 height 52
paste textarea "[URL][DOMAIN_NAME]"
type textarea "[URL][DOMAIN_NAME]"
click at [147, 235] on textarea "Link name - Optional" at bounding box center [551, 255] width 1005 height 52
paste textarea "Coconut Oil"
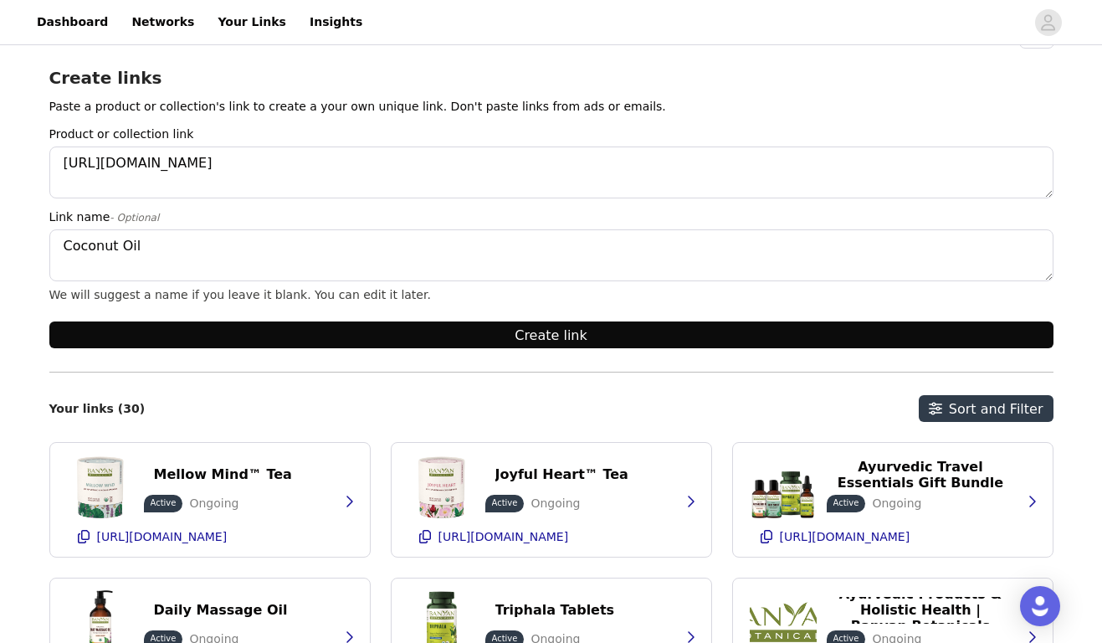
type textarea "Coconut Oil"
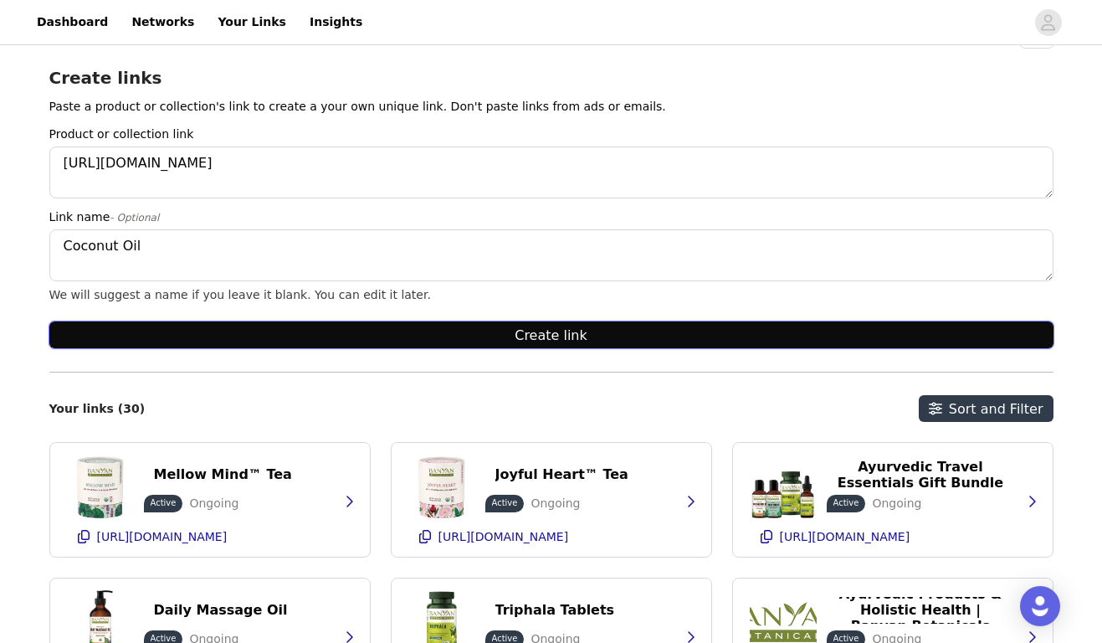
click at [206, 340] on button "Create link" at bounding box center [551, 334] width 1005 height 27
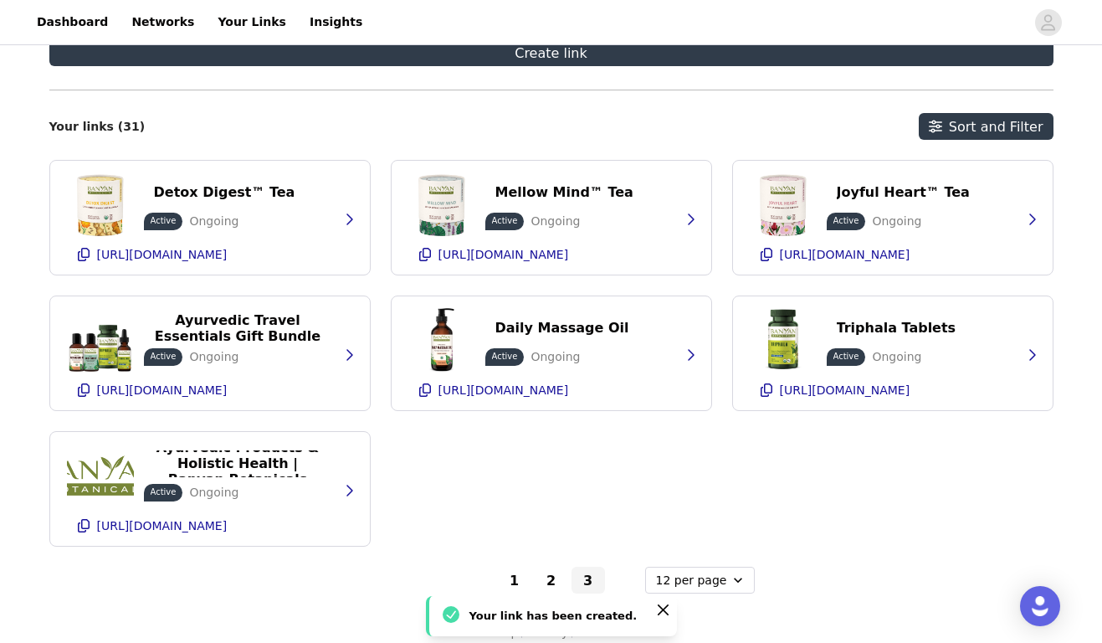
scroll to position [342, 0]
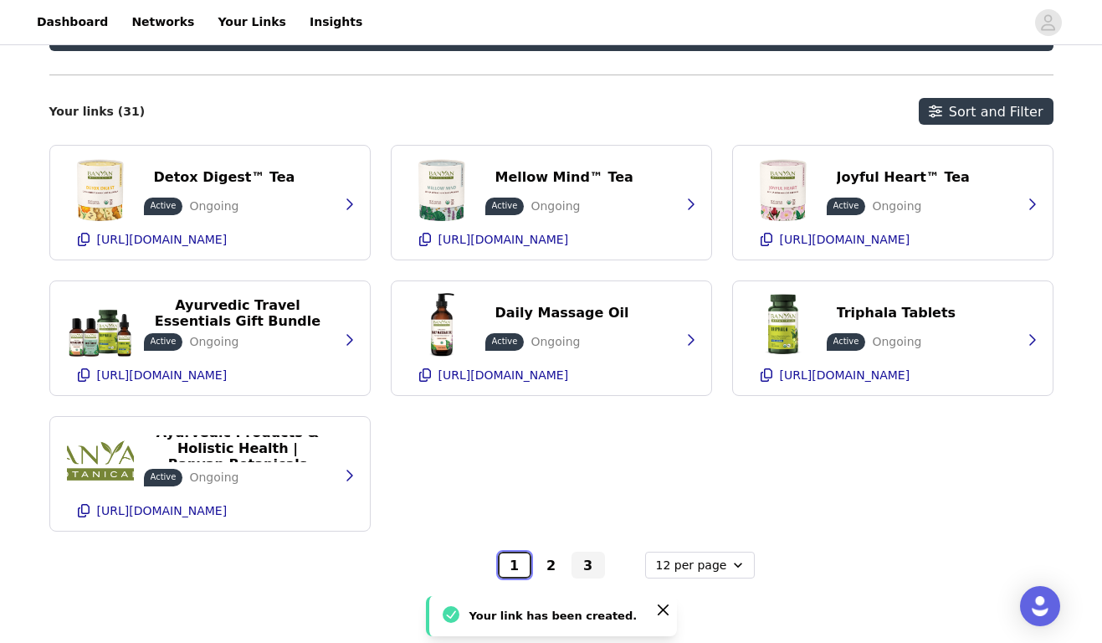
click at [517, 570] on button "1" at bounding box center [514, 565] width 33 height 27
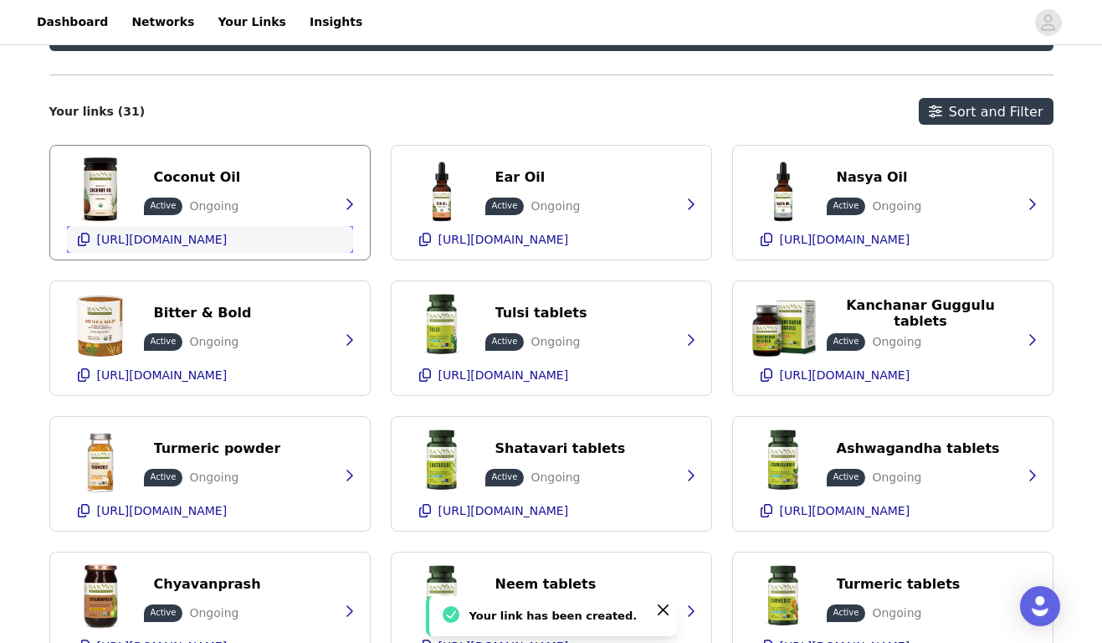
click at [190, 252] on div "[URL][DOMAIN_NAME]" at bounding box center [162, 239] width 131 height 27
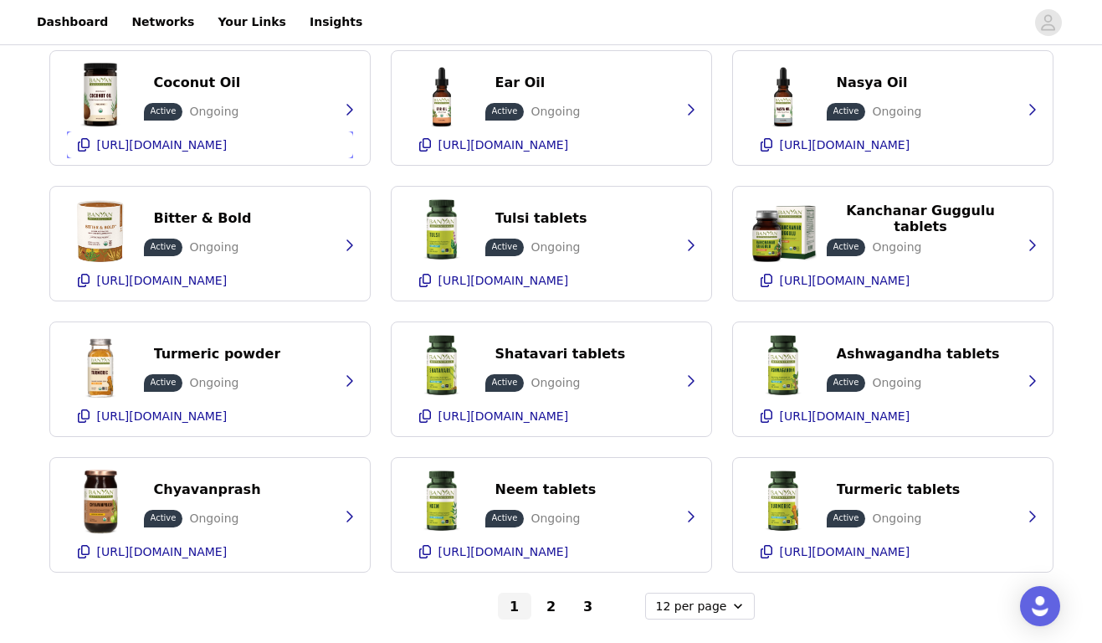
scroll to position [477, 0]
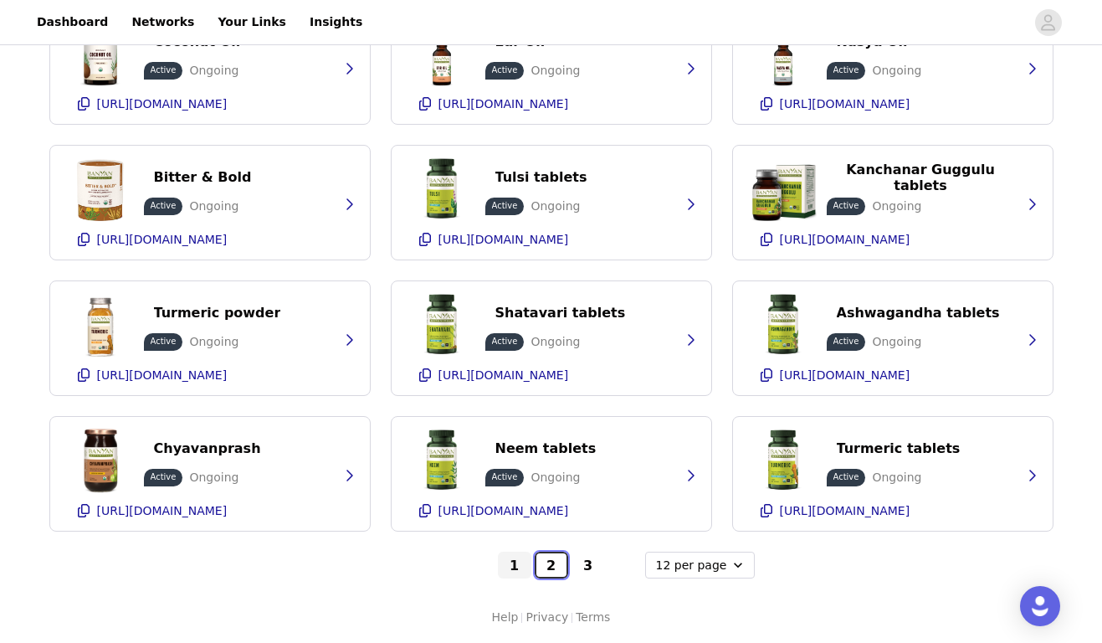
click at [554, 564] on button "2" at bounding box center [551, 565] width 33 height 27
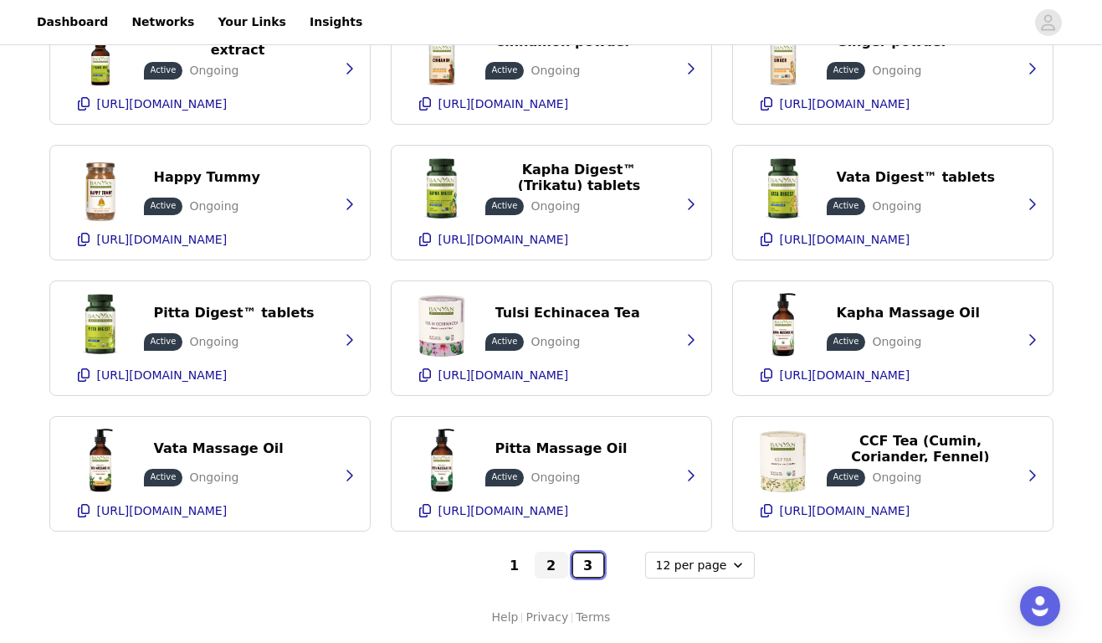
click at [587, 568] on button "3" at bounding box center [588, 565] width 33 height 27
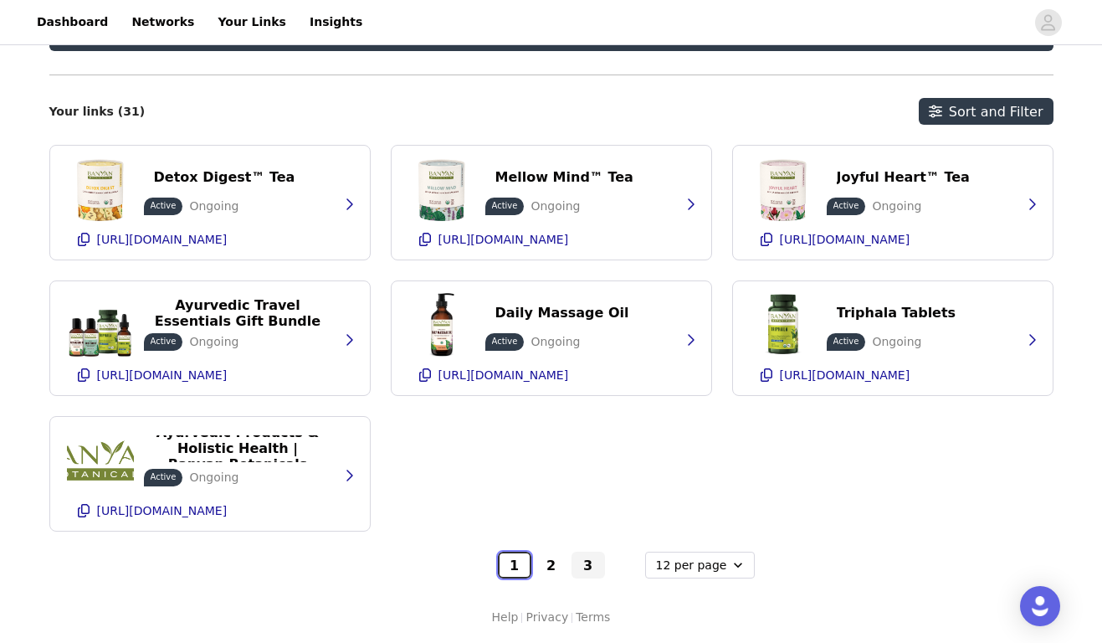
click at [514, 568] on button "1" at bounding box center [514, 565] width 33 height 27
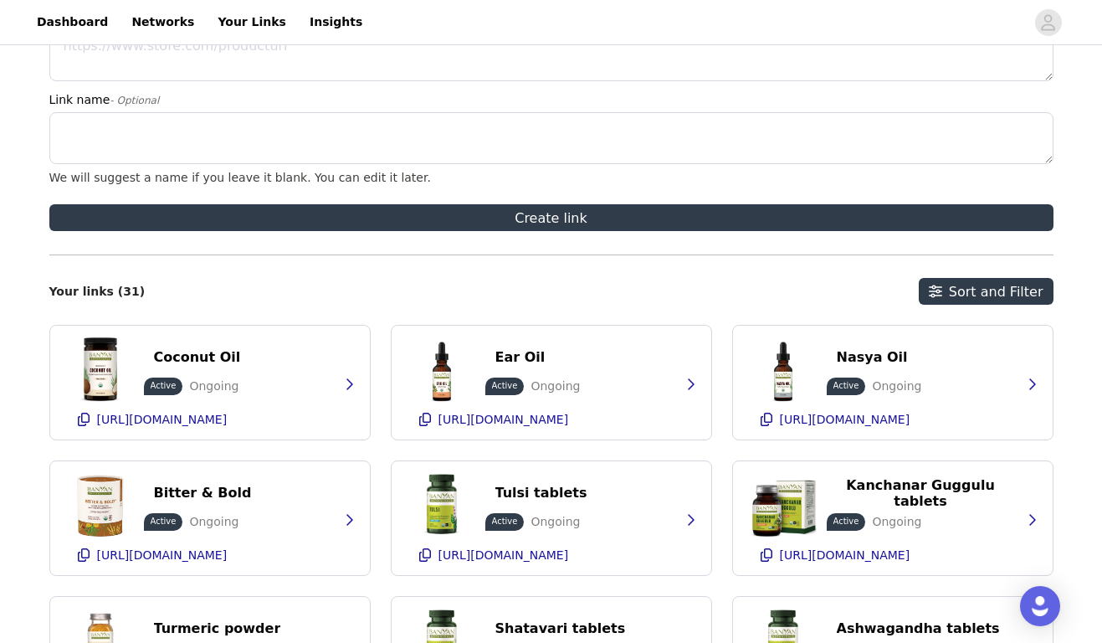
scroll to position [0, 0]
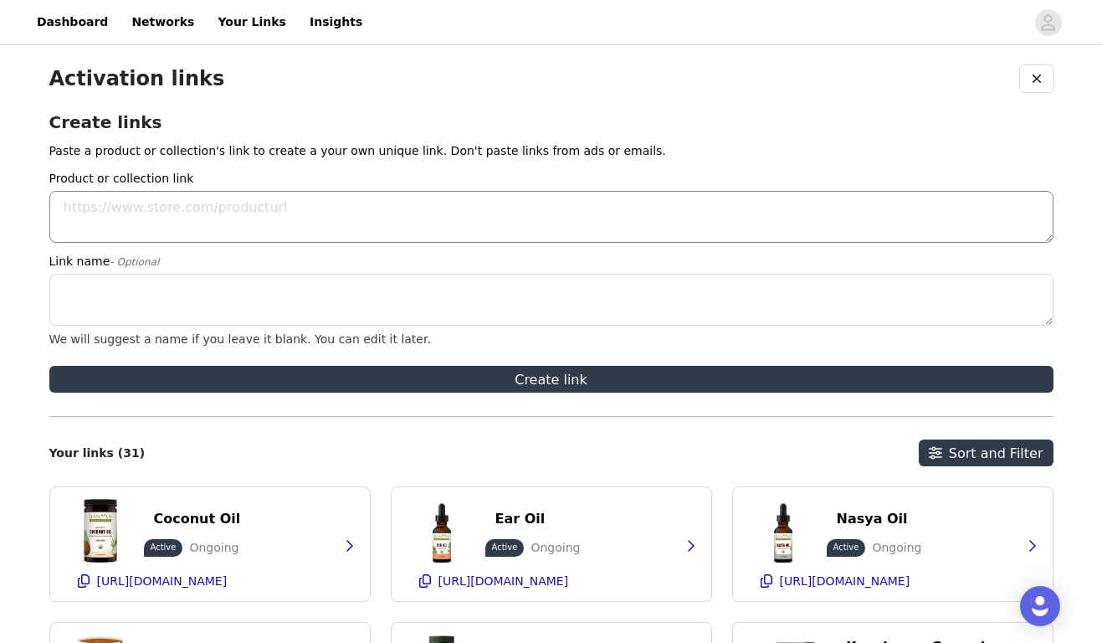
click at [148, 212] on textarea "Product or collection link" at bounding box center [551, 217] width 1005 height 52
paste textarea "[URL][DOMAIN_NAME][MEDICAL_DATA]"
type textarea "[URL][DOMAIN_NAME][MEDICAL_DATA]"
click at [224, 297] on textarea "Link name - Optional" at bounding box center [551, 300] width 1005 height 52
paste textarea "Oral Health Bundle"
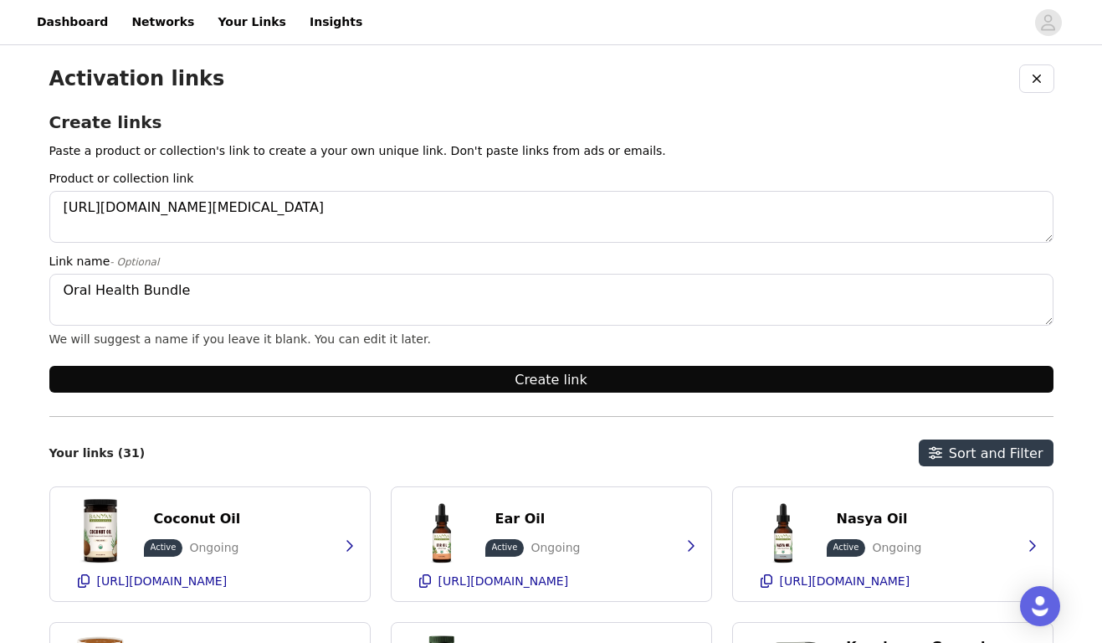
type textarea "Oral Health Bundle"
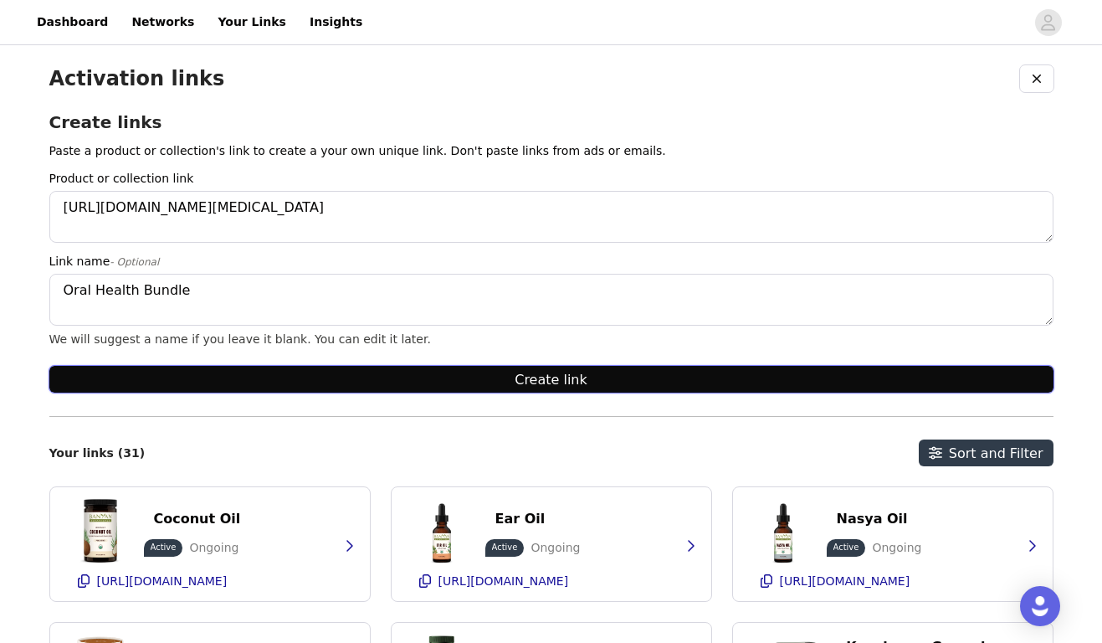
click at [301, 371] on button "Create link" at bounding box center [551, 379] width 1005 height 27
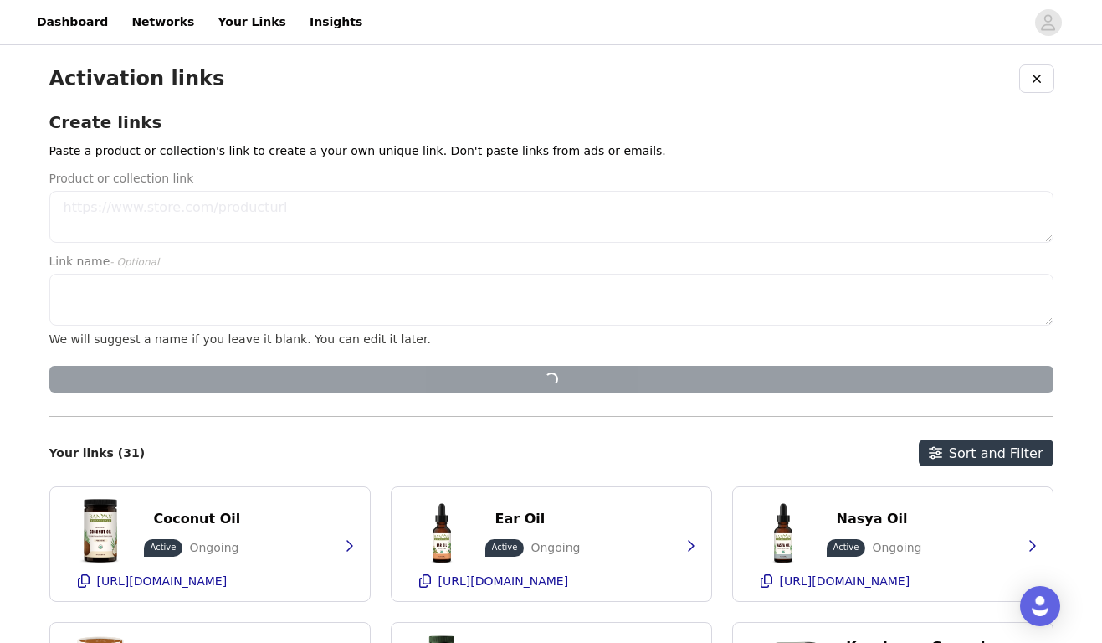
click at [283, 356] on div "Product or collection link Link name - Optional We will suggest a name if you l…" at bounding box center [551, 288] width 1005 height 236
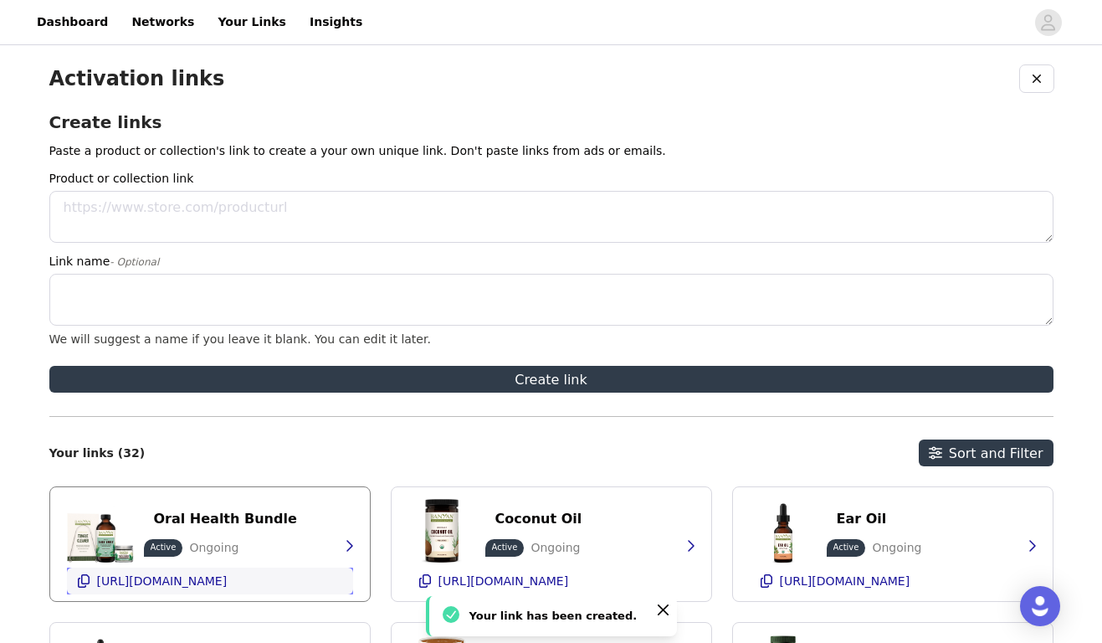
click at [184, 578] on p "[URL][DOMAIN_NAME]" at bounding box center [162, 580] width 131 height 13
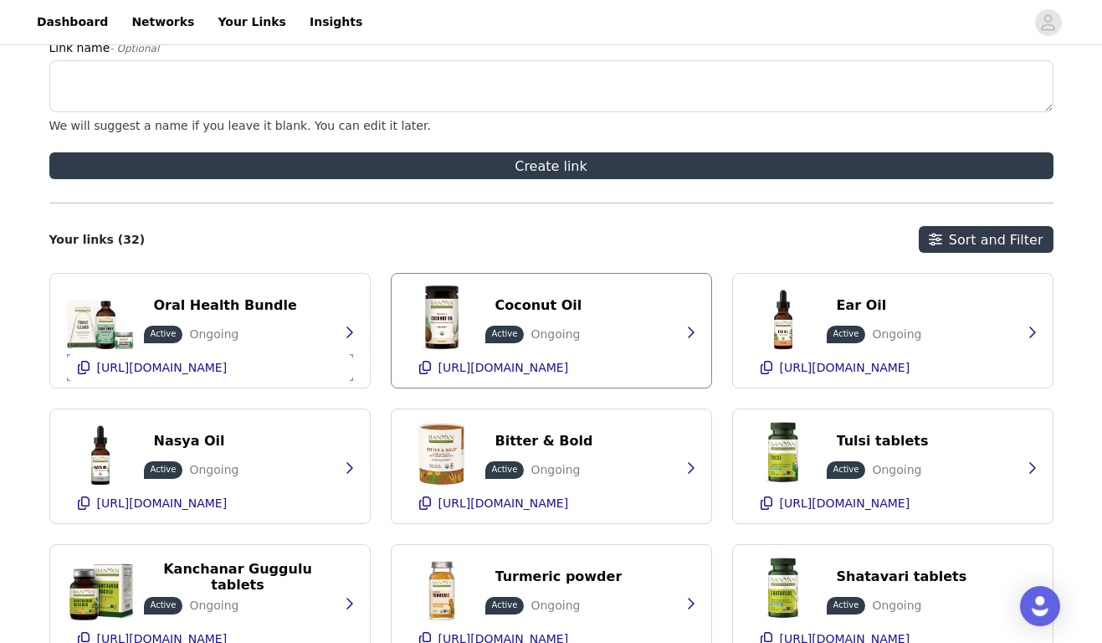
scroll to position [225, 0]
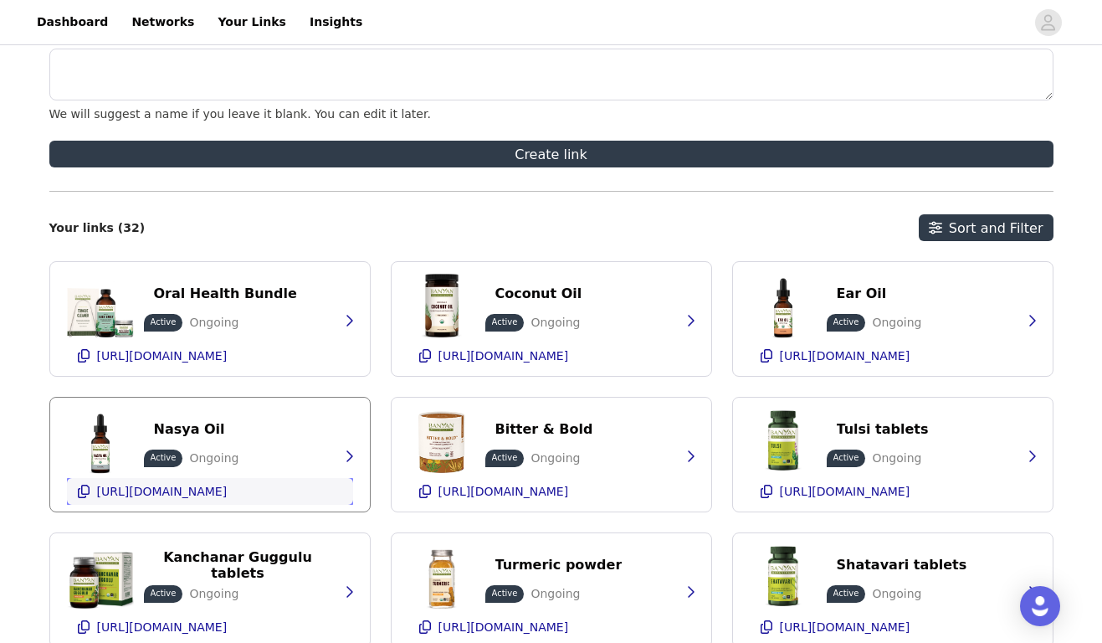
click at [196, 486] on p "[URL][DOMAIN_NAME]" at bounding box center [162, 491] width 131 height 13
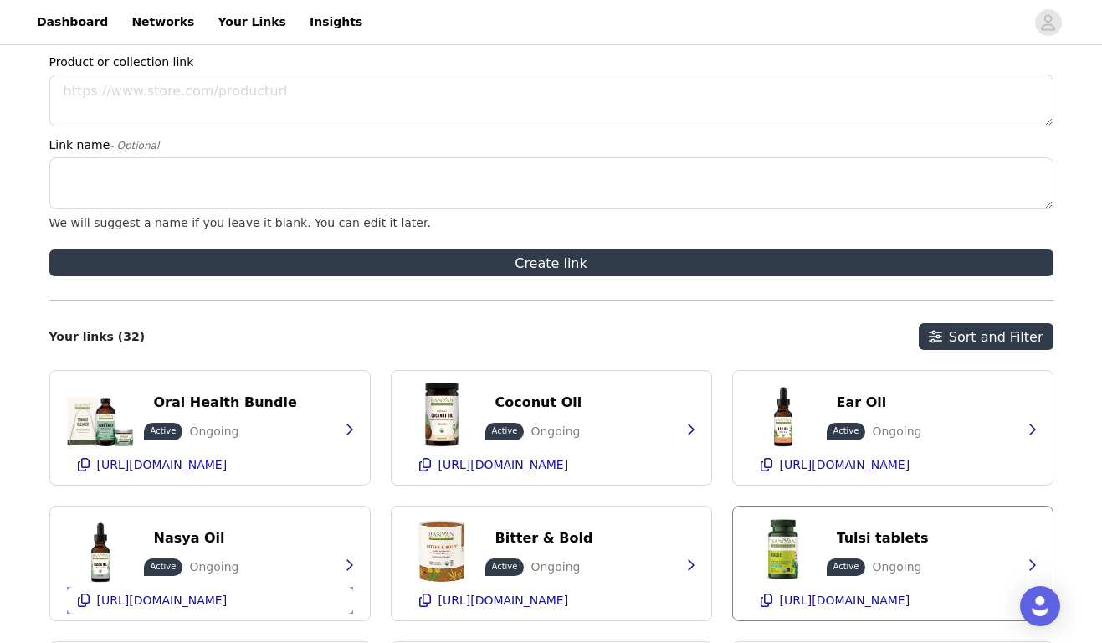
scroll to position [148, 0]
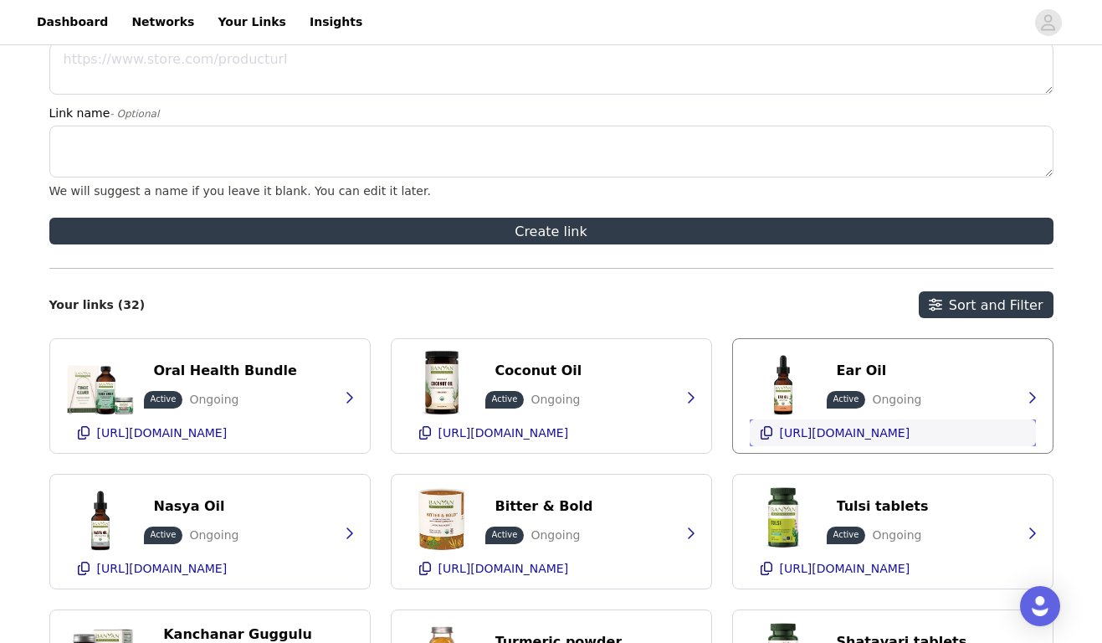
click at [835, 425] on ul "[URL][DOMAIN_NAME]" at bounding box center [845, 433] width 137 height 20
click at [195, 564] on p "[URL][DOMAIN_NAME]" at bounding box center [162, 568] width 131 height 13
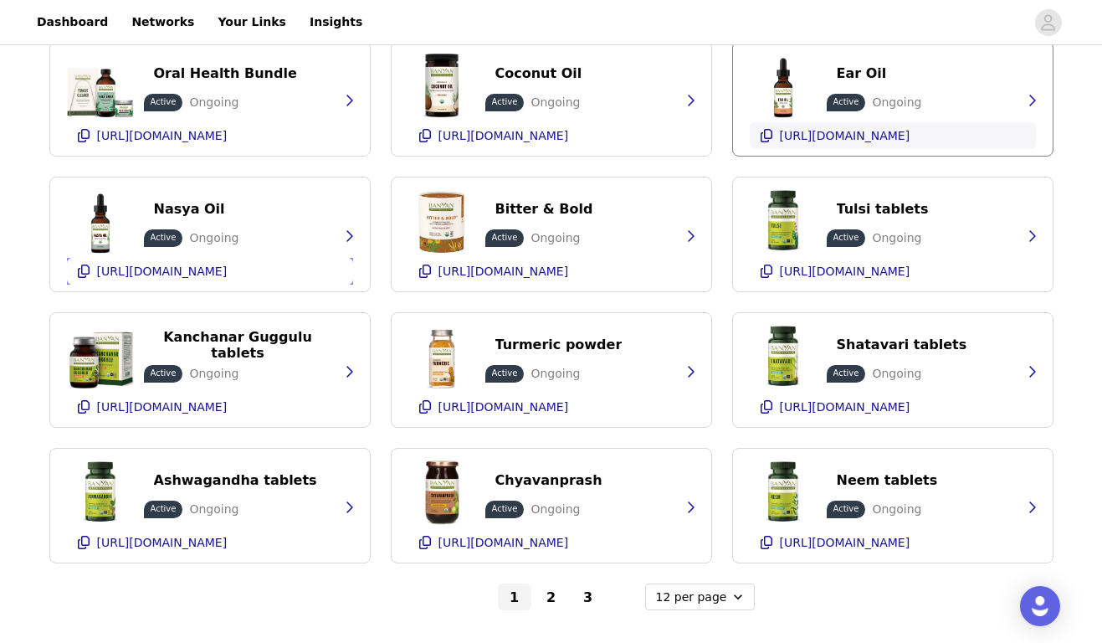
scroll to position [477, 0]
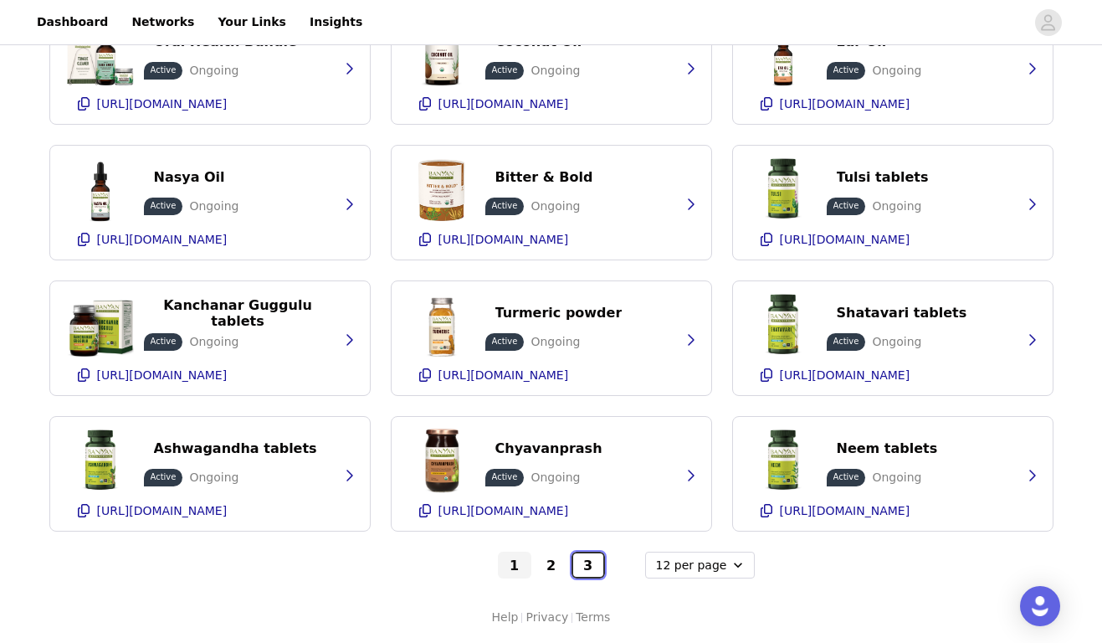
click at [590, 572] on button "3" at bounding box center [588, 565] width 33 height 27
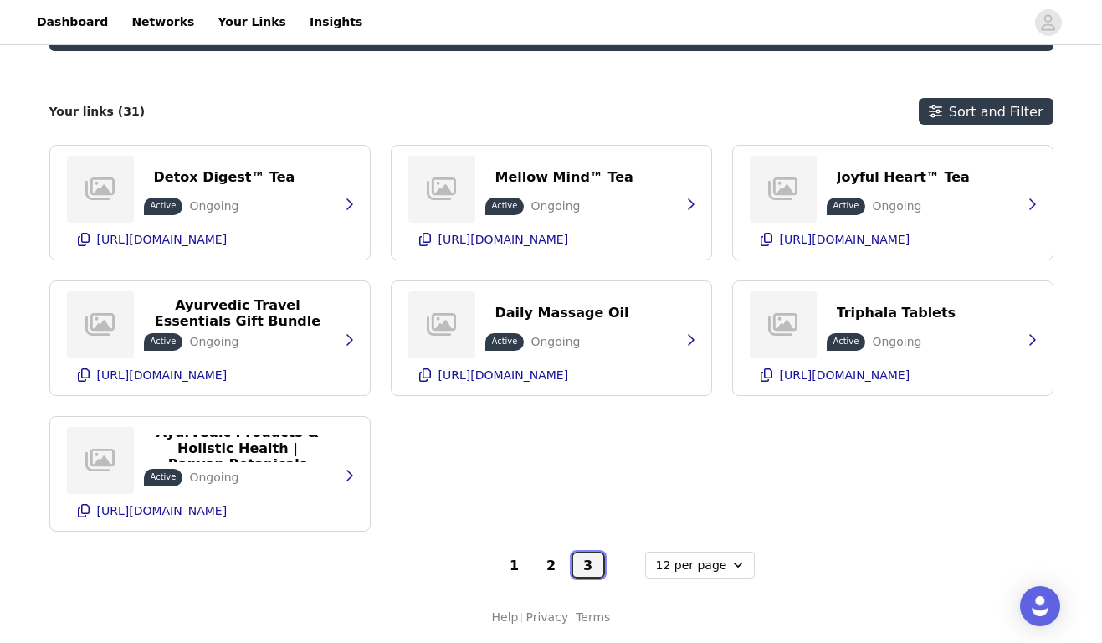
scroll to position [342, 0]
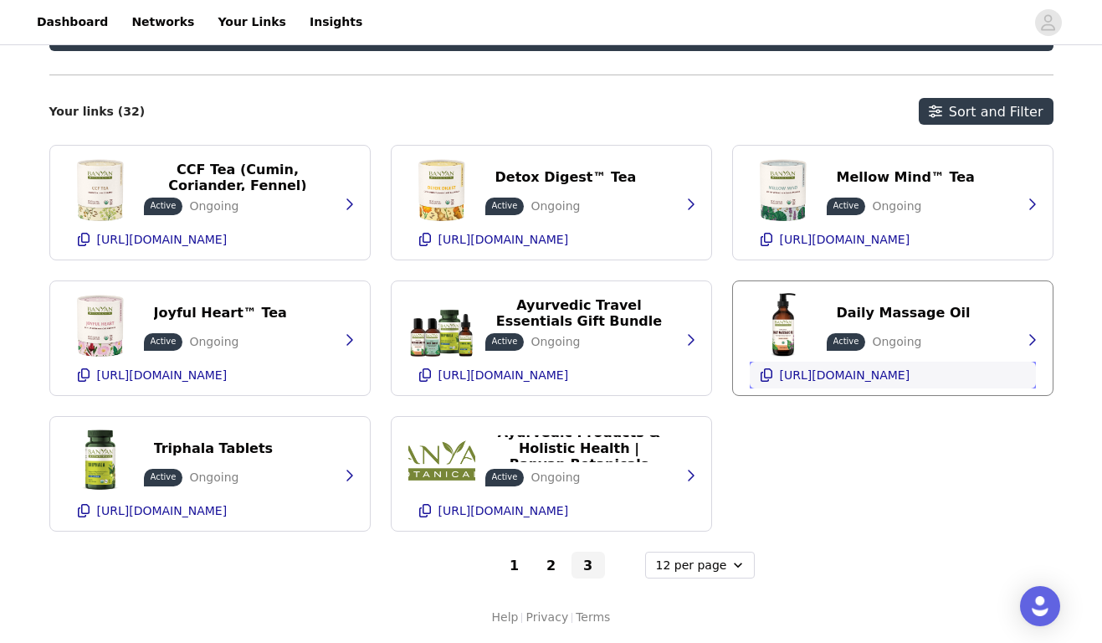
click at [856, 378] on p "[URL][DOMAIN_NAME]" at bounding box center [845, 374] width 131 height 13
click at [549, 561] on button "2" at bounding box center [551, 565] width 33 height 27
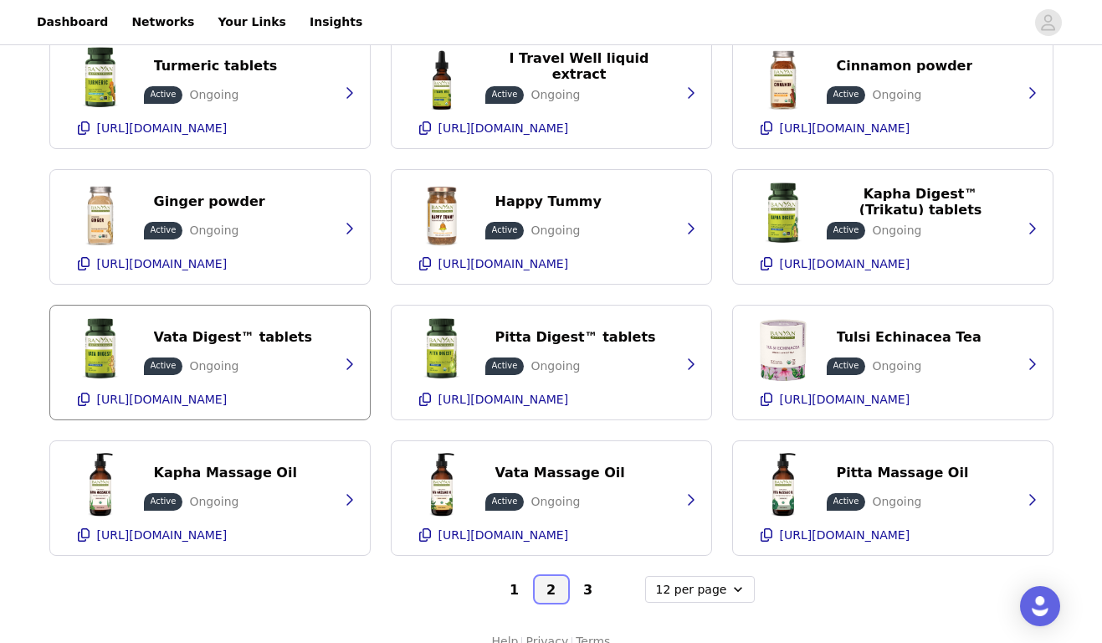
scroll to position [477, 0]
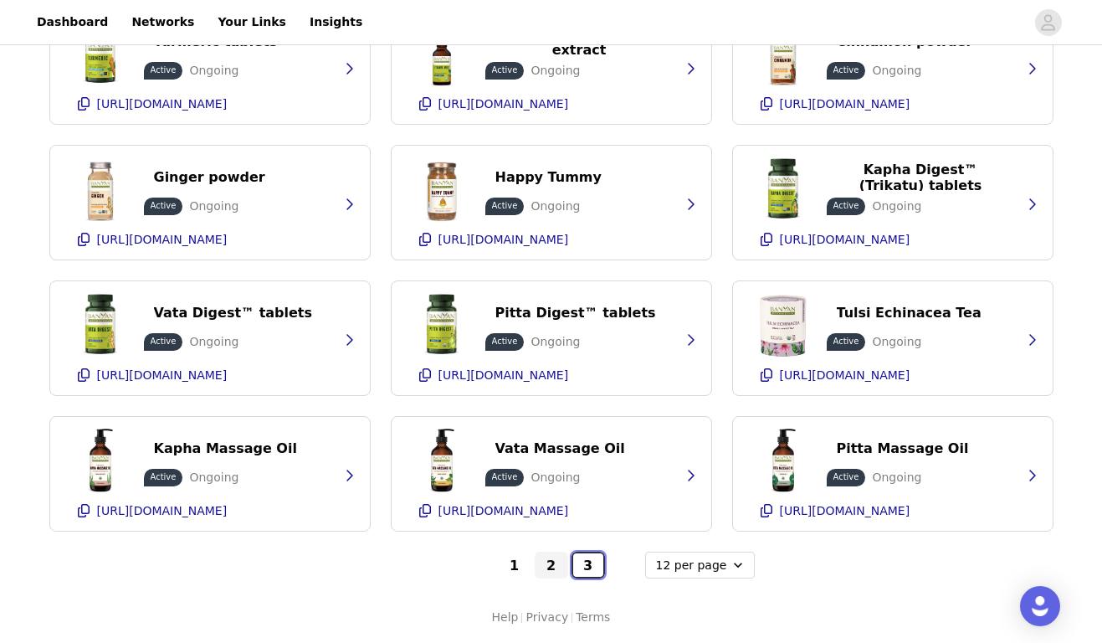
click at [589, 562] on button "3" at bounding box center [588, 565] width 33 height 27
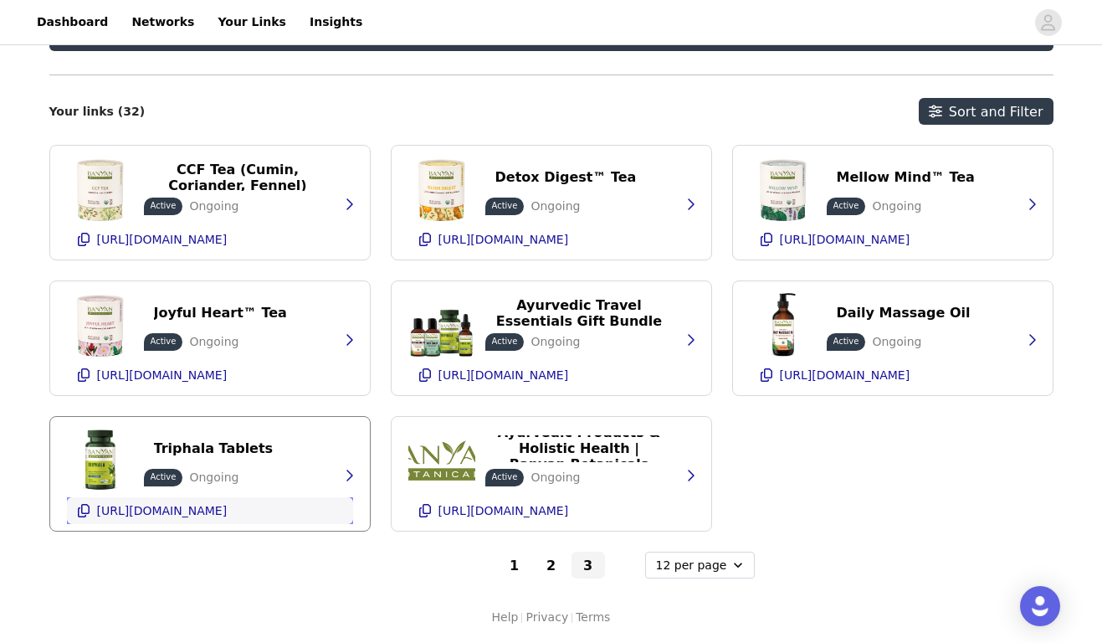
click at [228, 505] on p "[URL][DOMAIN_NAME]" at bounding box center [162, 510] width 131 height 13
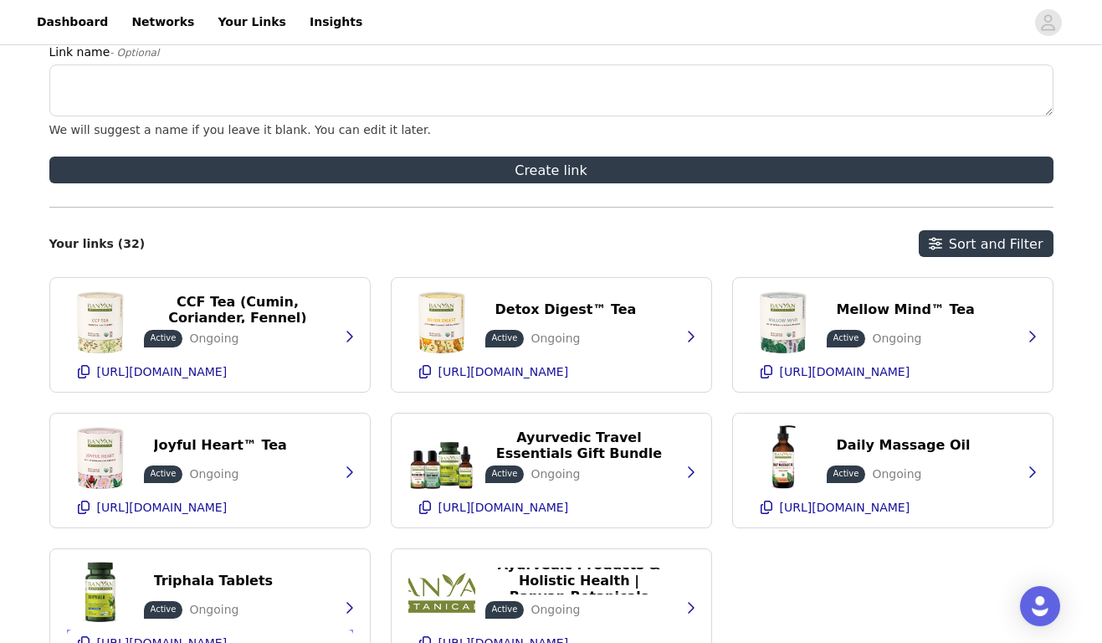
scroll to position [0, 0]
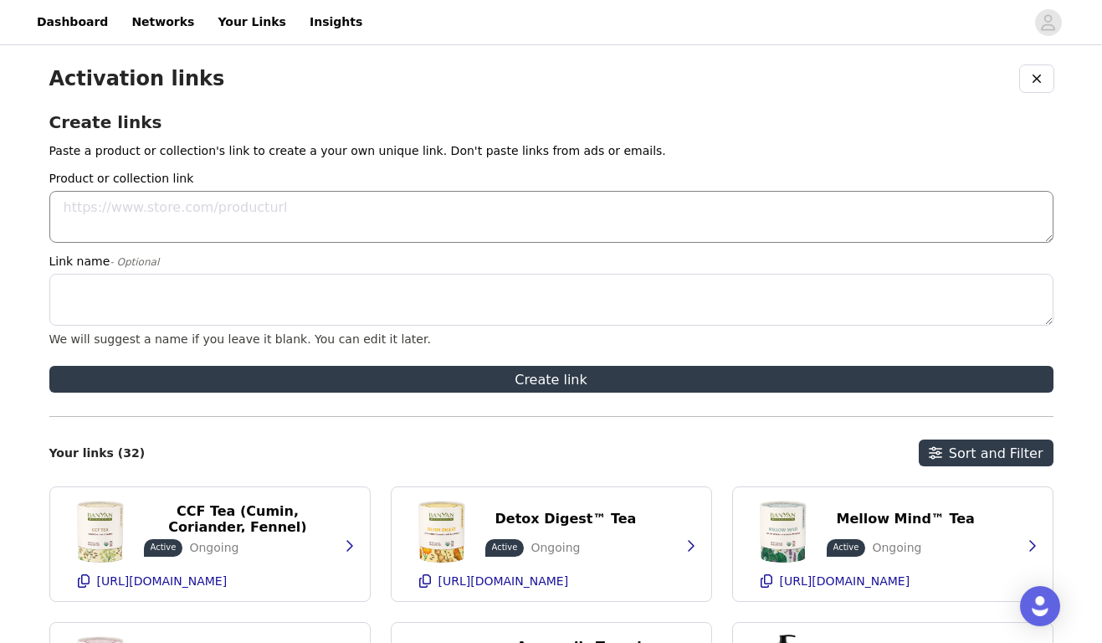
click at [124, 227] on textarea "Product or collection link" at bounding box center [551, 217] width 1005 height 52
paste textarea "[URL][DOMAIN_NAME]"
drag, startPoint x: 666, startPoint y: 212, endPoint x: 47, endPoint y: 170, distance: 620.9
click at [47, 170] on div "Activation links Create links Paste a product or collection's link to create a …" at bounding box center [551, 517] width 1102 height 936
paste textarea "riphala-ghee?_pos=8"
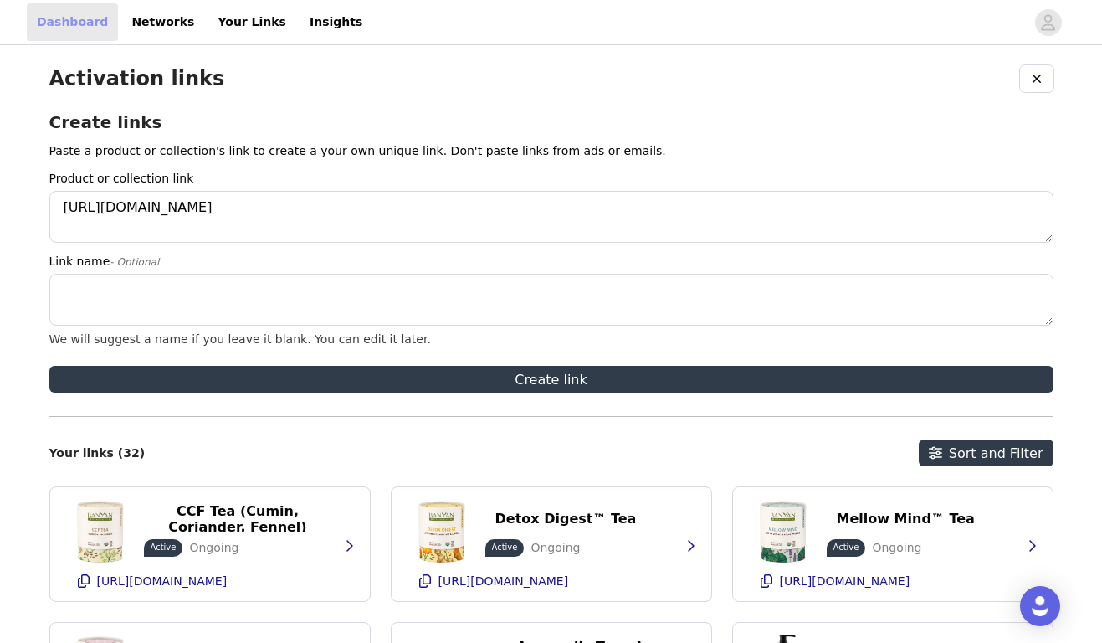
type textarea "[URL][DOMAIN_NAME]"
click at [162, 306] on textarea "Link name - Optional" at bounding box center [551, 300] width 1005 height 52
paste textarea "[PERSON_NAME]"
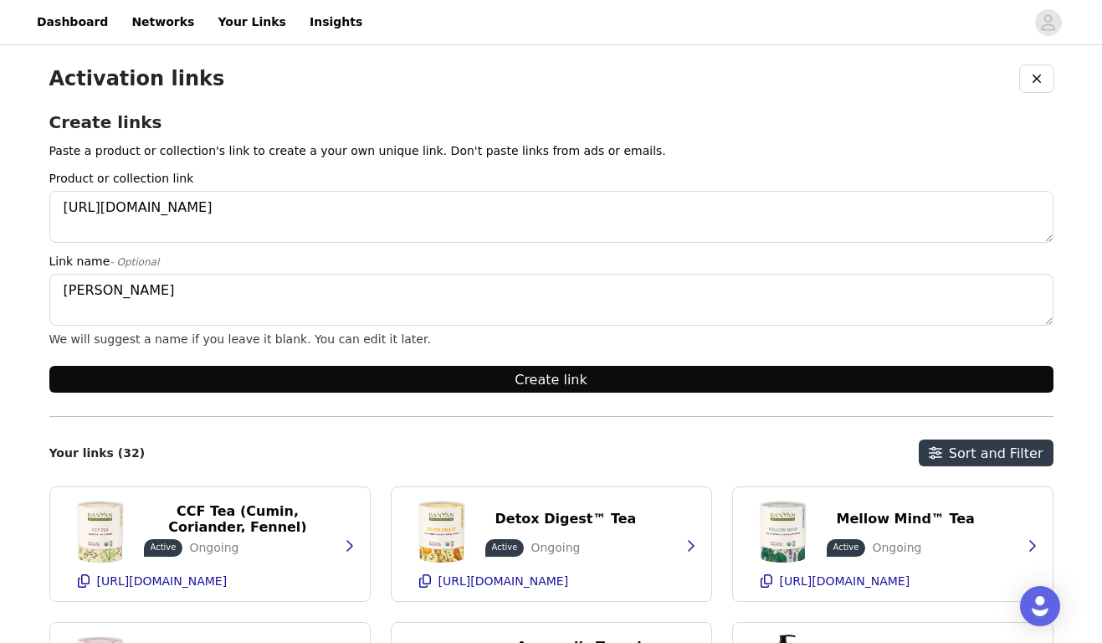
type textarea "[PERSON_NAME]"
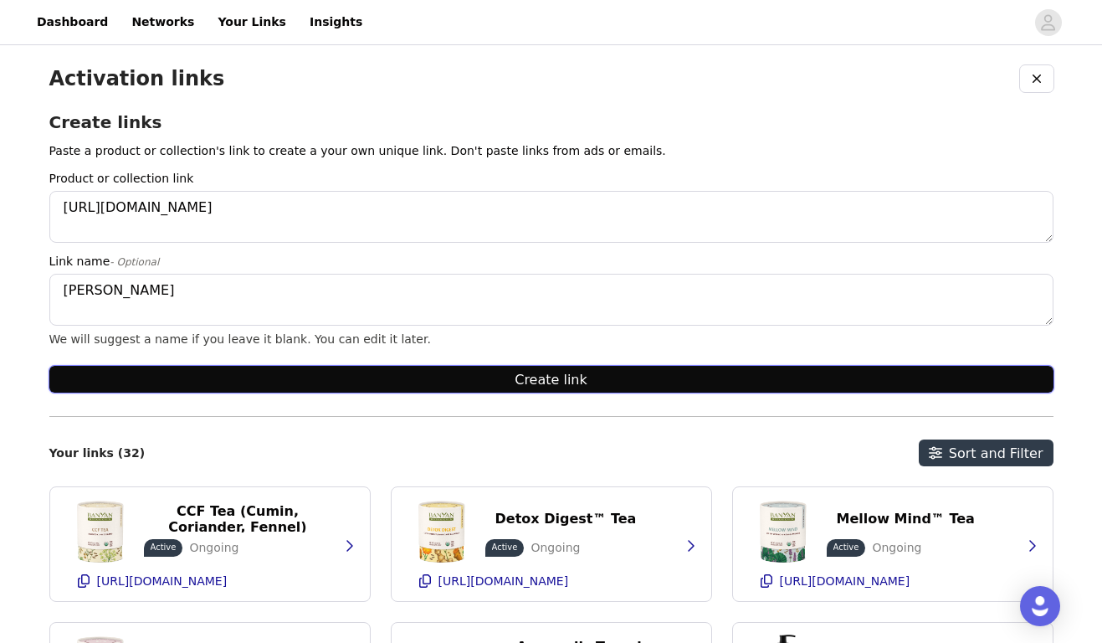
click at [292, 380] on button "Create link" at bounding box center [551, 379] width 1005 height 27
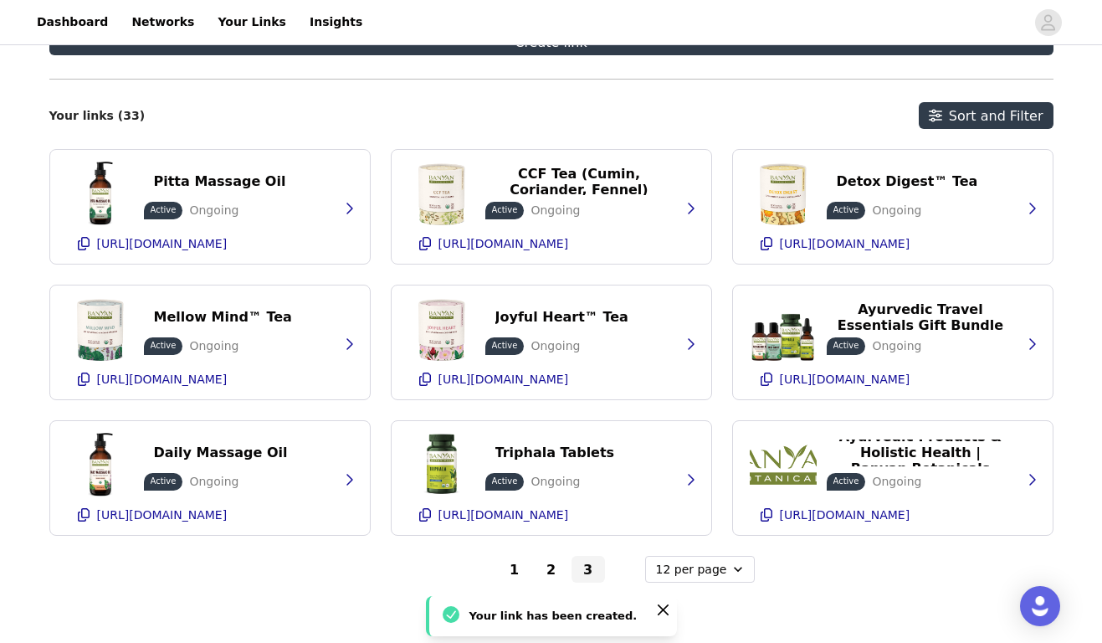
scroll to position [342, 0]
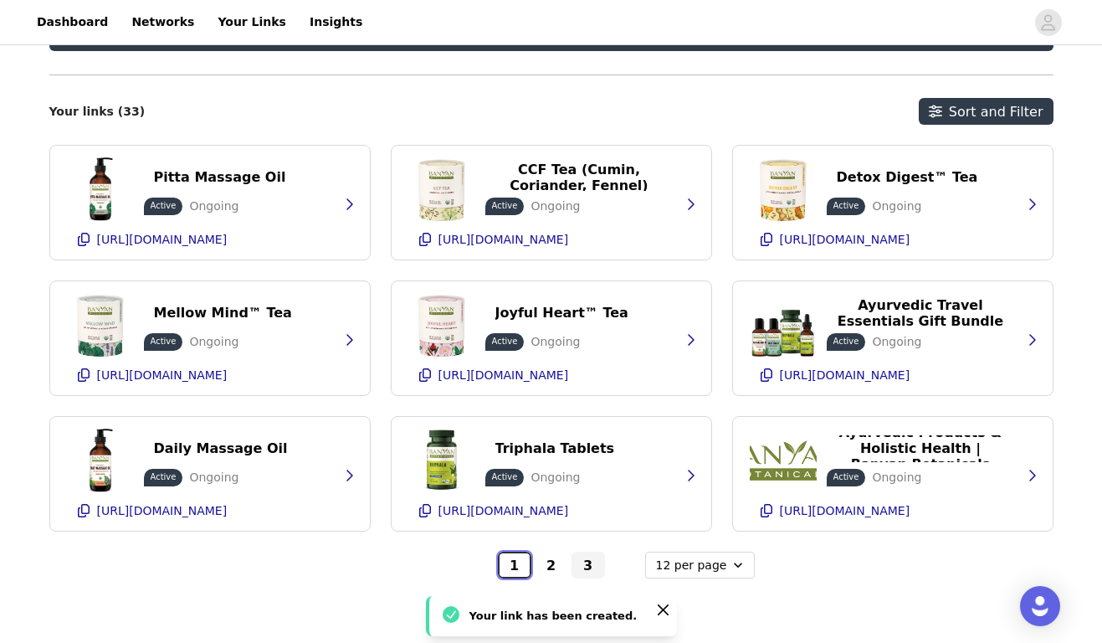
click at [514, 572] on button "1" at bounding box center [514, 565] width 33 height 27
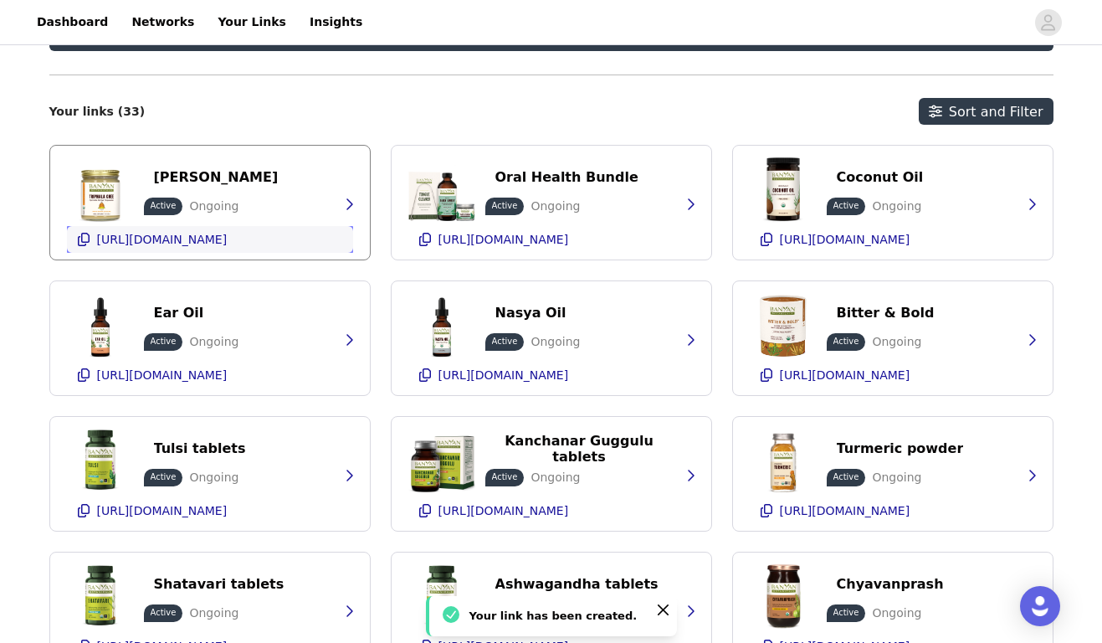
click at [131, 244] on p "[URL][DOMAIN_NAME]" at bounding box center [162, 239] width 131 height 13
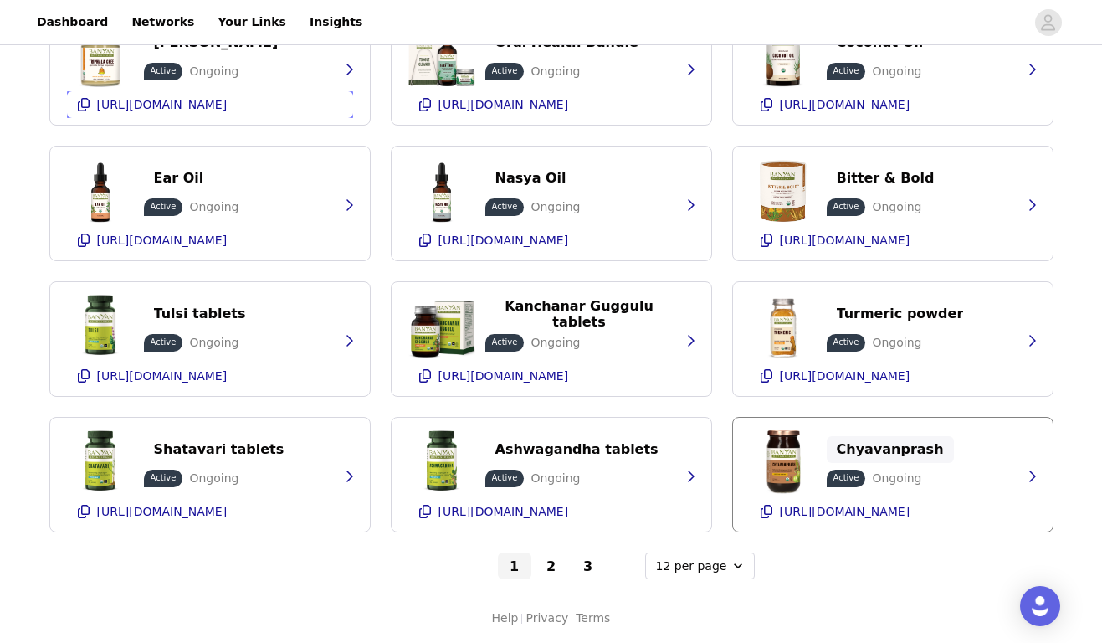
scroll to position [477, 0]
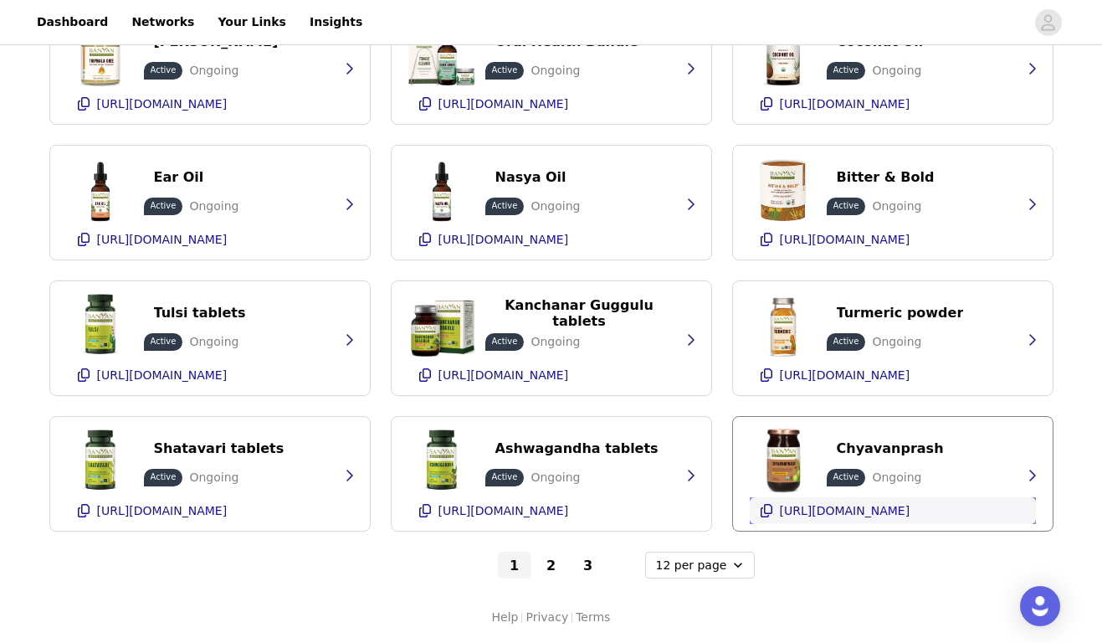
click at [833, 509] on p "[URL][DOMAIN_NAME]" at bounding box center [845, 510] width 131 height 13
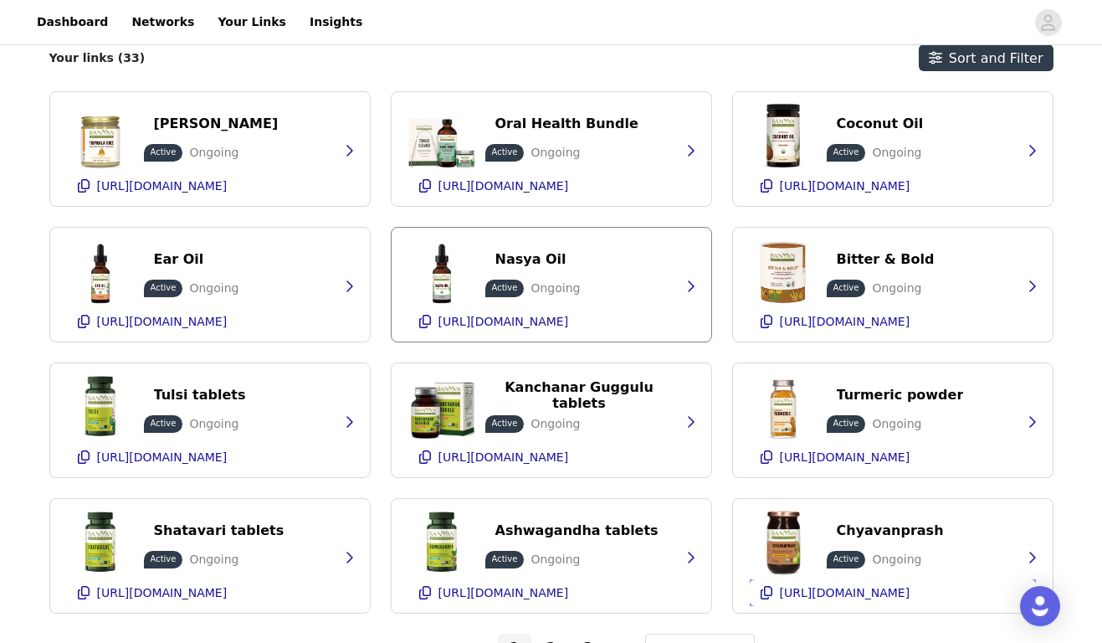
scroll to position [393, 0]
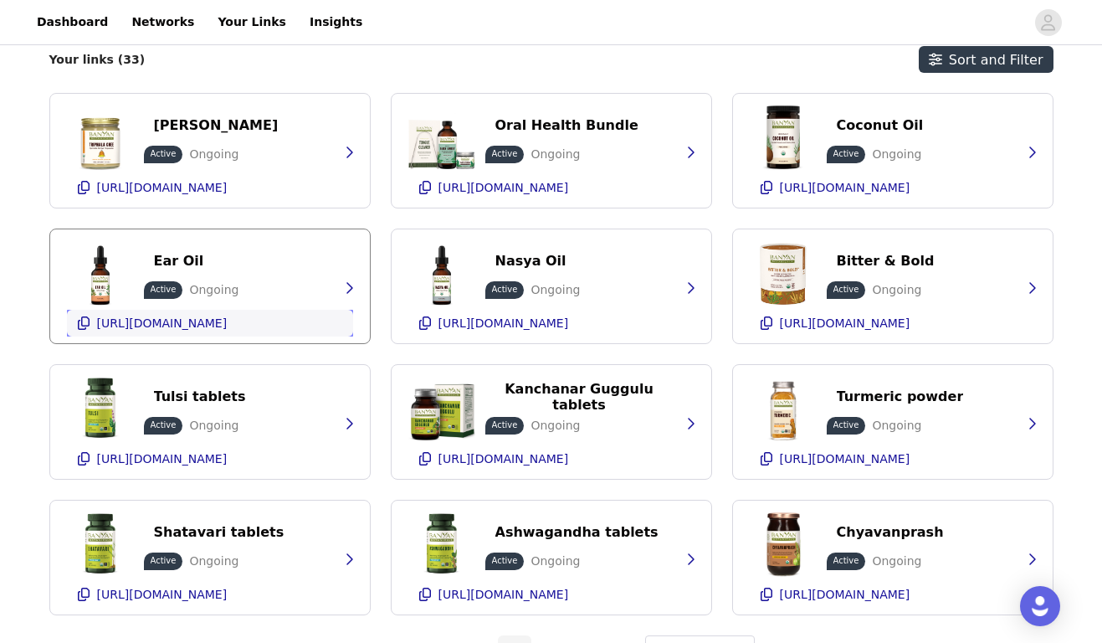
click at [159, 314] on ul "[URL][DOMAIN_NAME]" at bounding box center [162, 323] width 137 height 20
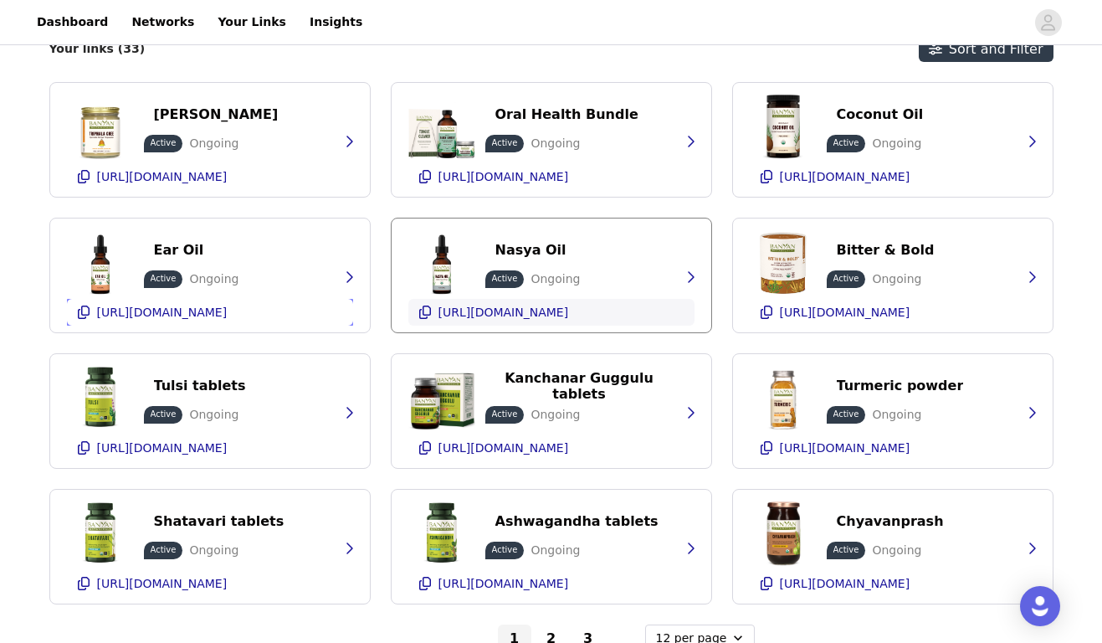
scroll to position [403, 0]
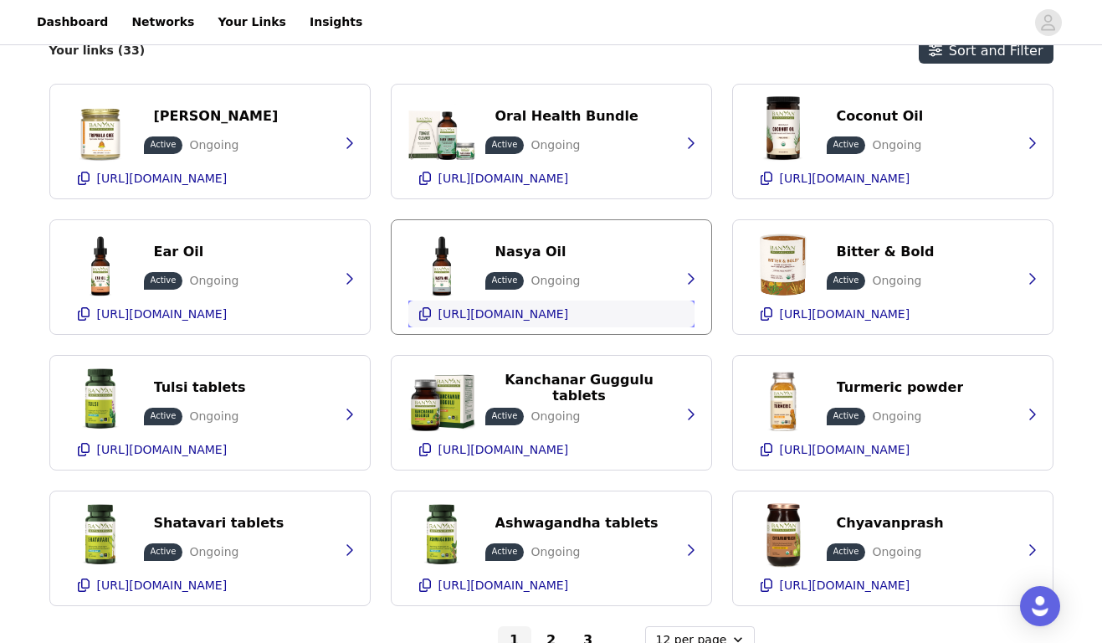
click at [563, 308] on p "[URL][DOMAIN_NAME]" at bounding box center [504, 313] width 131 height 13
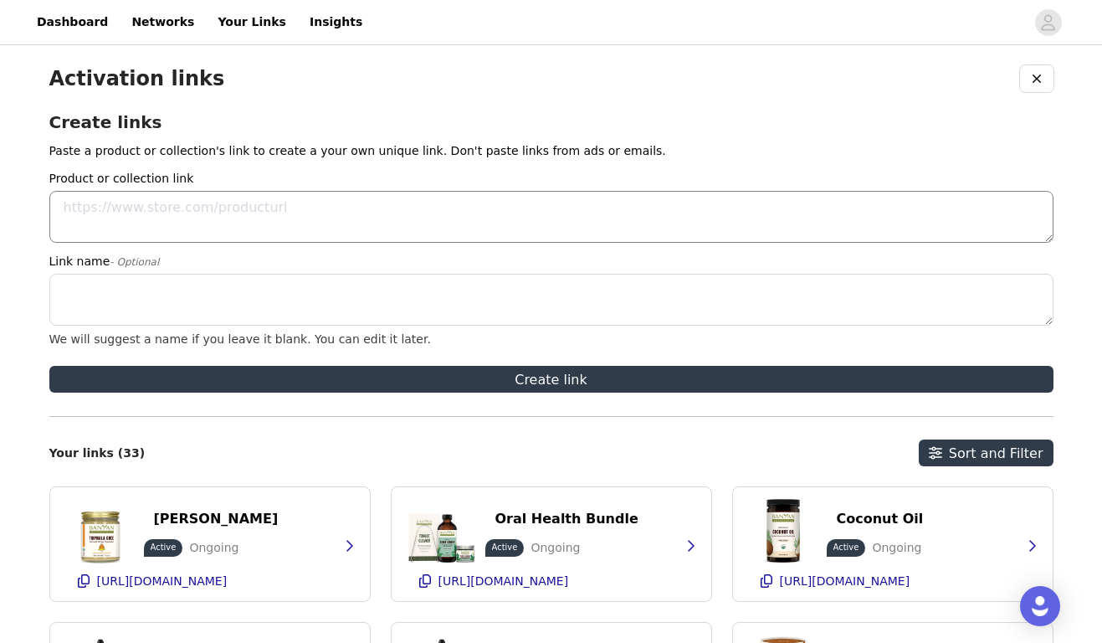
click at [162, 203] on textarea "Product or collection link" at bounding box center [551, 217] width 1005 height 52
paste textarea "[URL][DOMAIN_NAME]"
type textarea "[URL][DOMAIN_NAME]"
click at [167, 292] on textarea "Link name - Optional" at bounding box center [551, 300] width 1005 height 52
paste textarea "Organic Ghee"
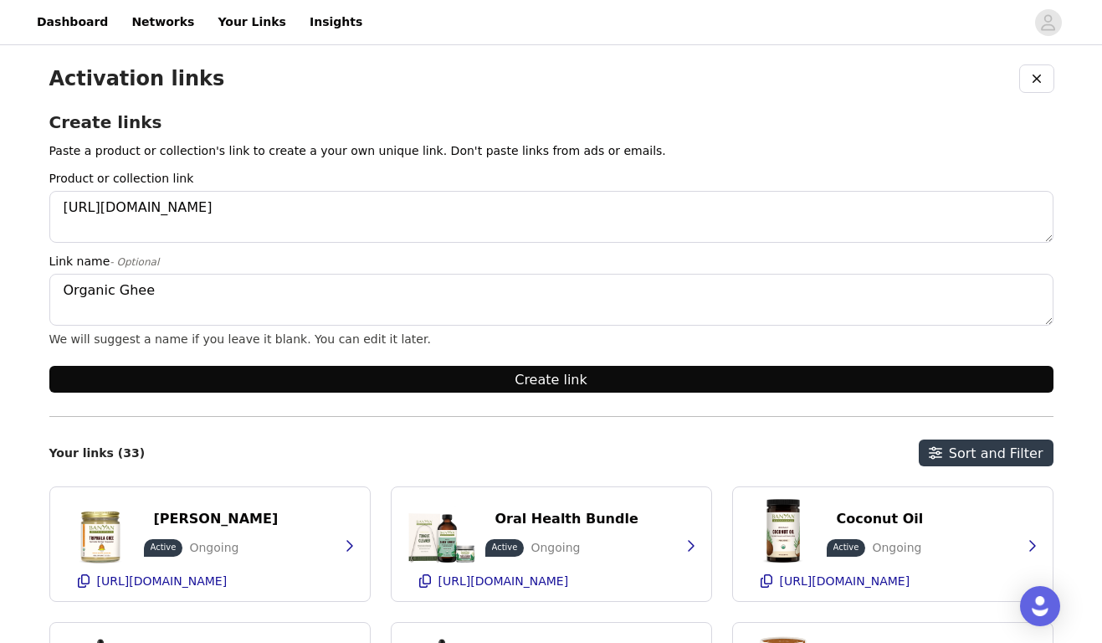
type textarea "Organic Ghee"
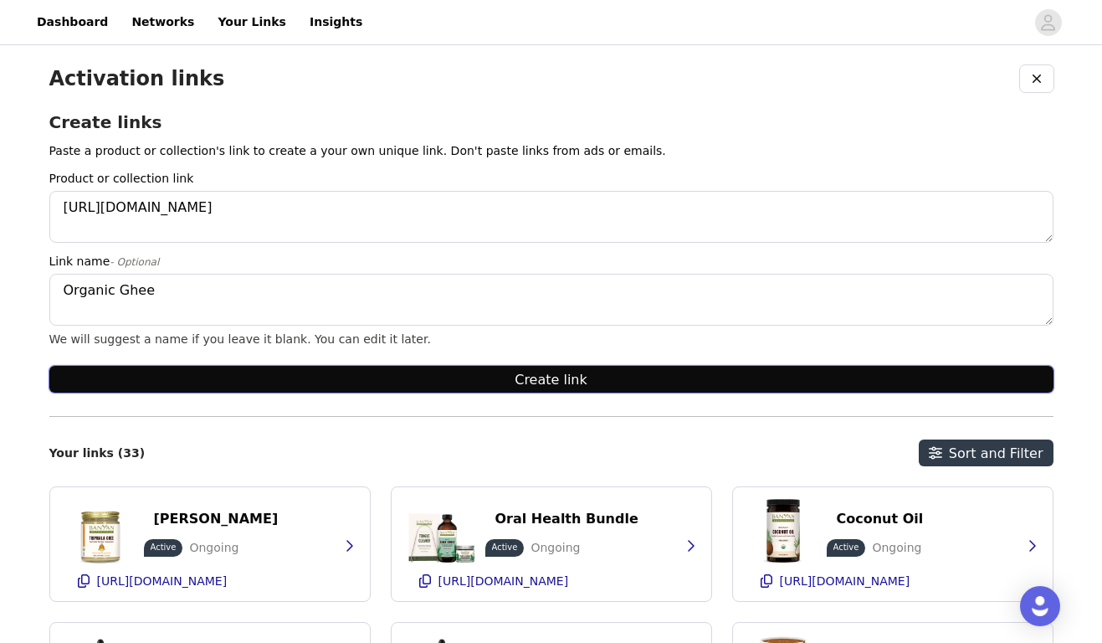
click at [354, 376] on button "Create link" at bounding box center [551, 379] width 1005 height 27
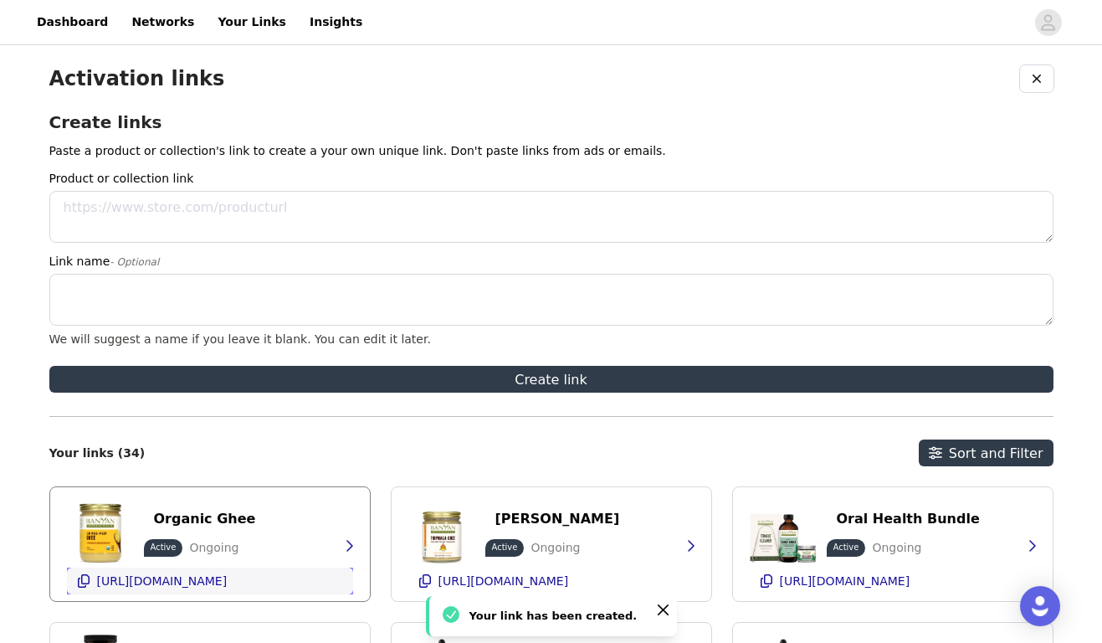
click at [187, 581] on p "[URL][DOMAIN_NAME]" at bounding box center [162, 580] width 131 height 13
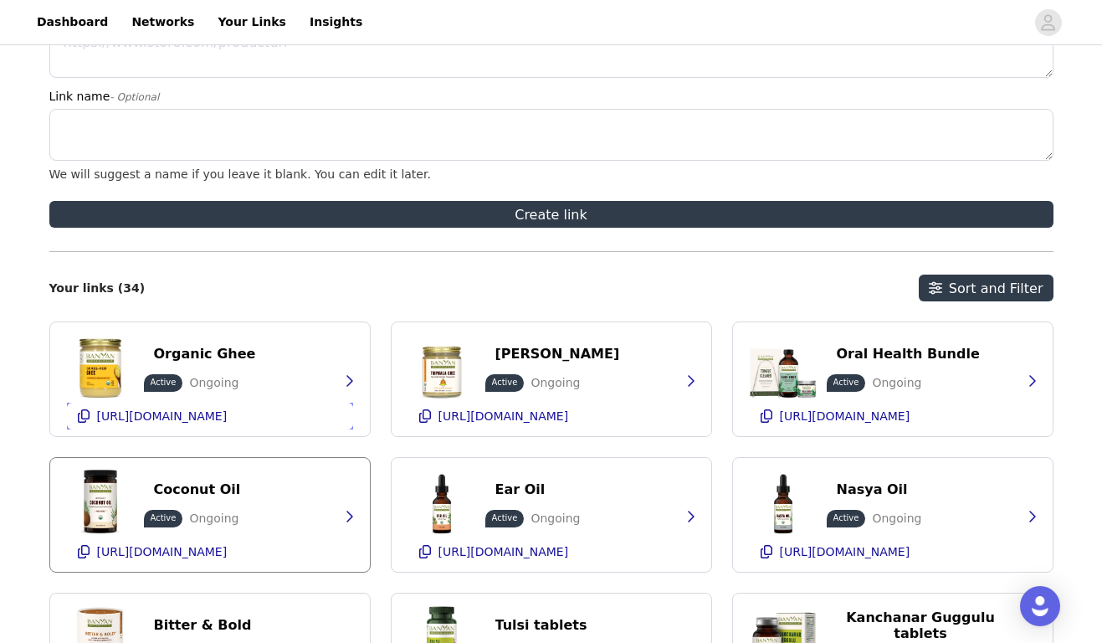
scroll to position [206, 0]
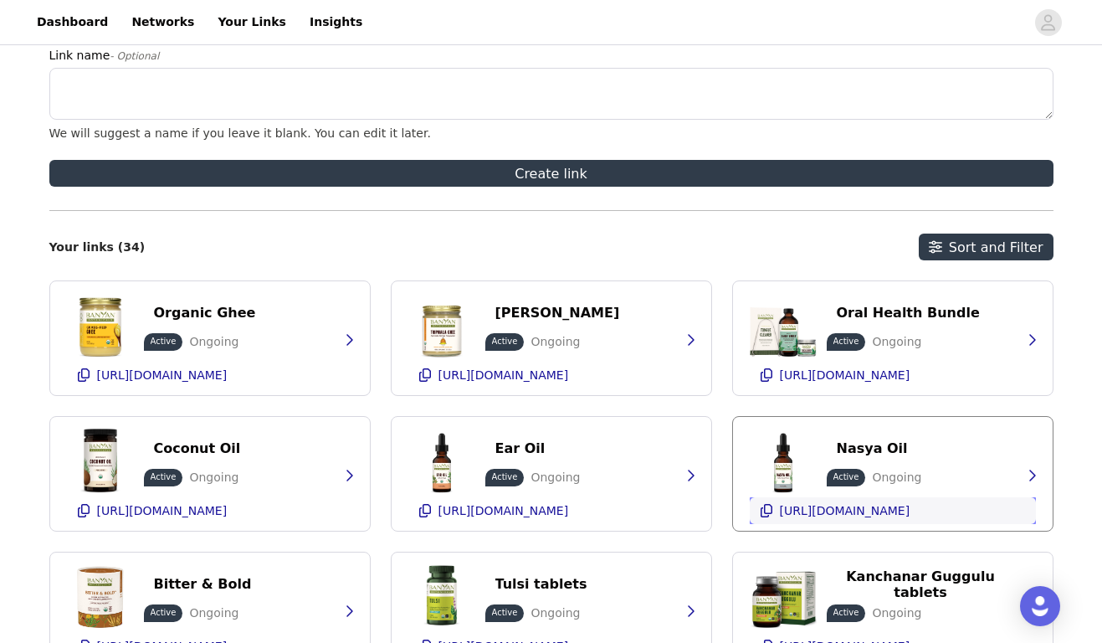
click at [830, 511] on p "[URL][DOMAIN_NAME]" at bounding box center [845, 510] width 131 height 13
click at [811, 373] on p "[URL][DOMAIN_NAME]" at bounding box center [845, 374] width 131 height 13
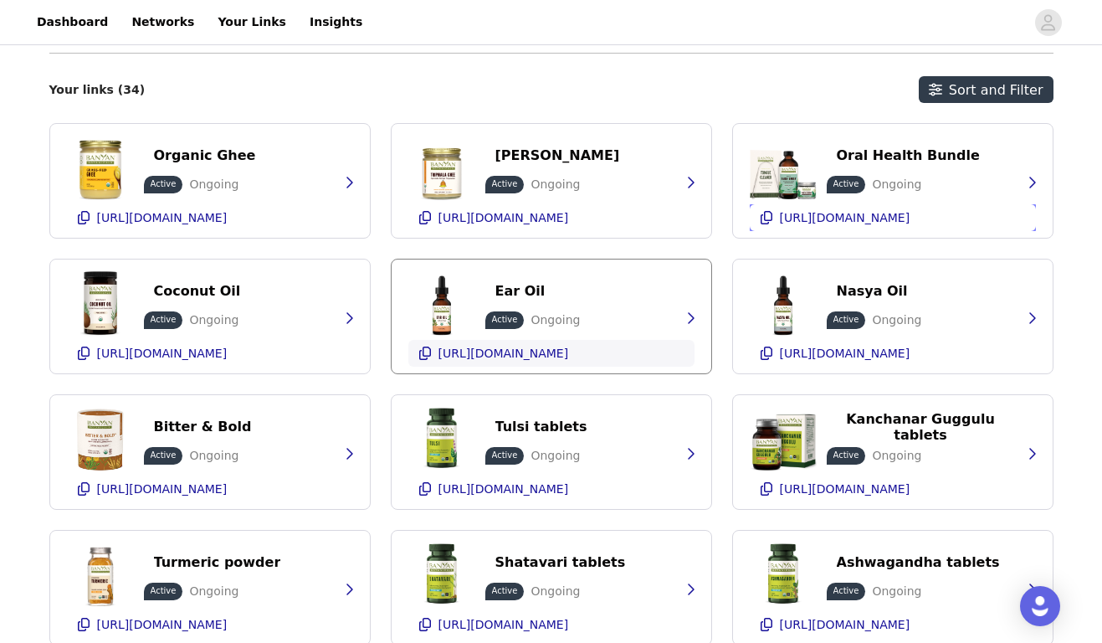
scroll to position [477, 0]
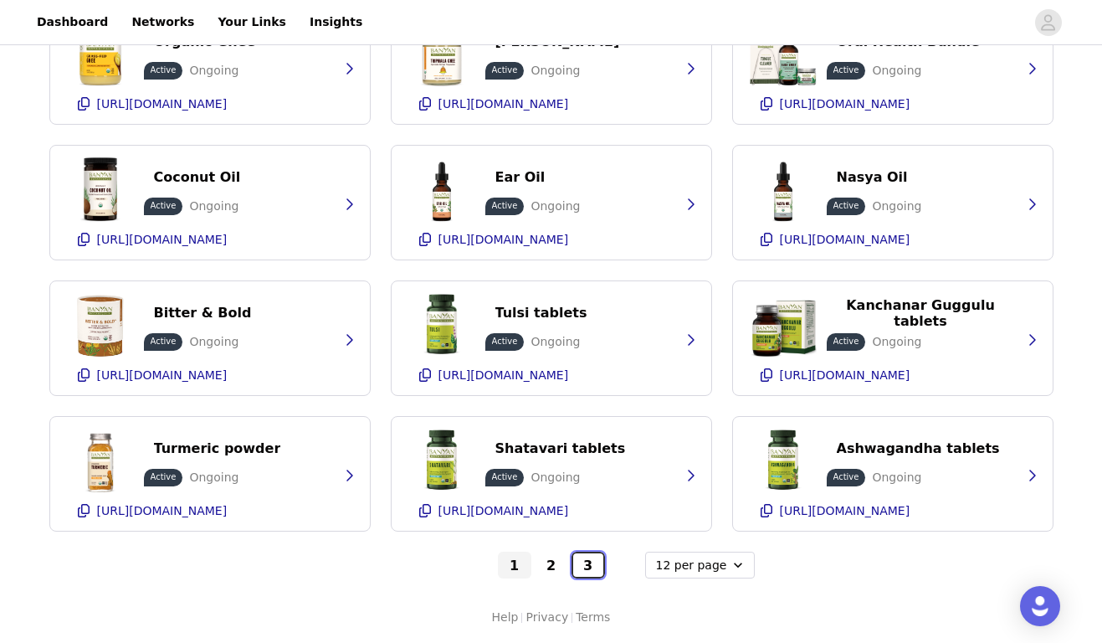
click at [595, 557] on button "3" at bounding box center [588, 565] width 33 height 27
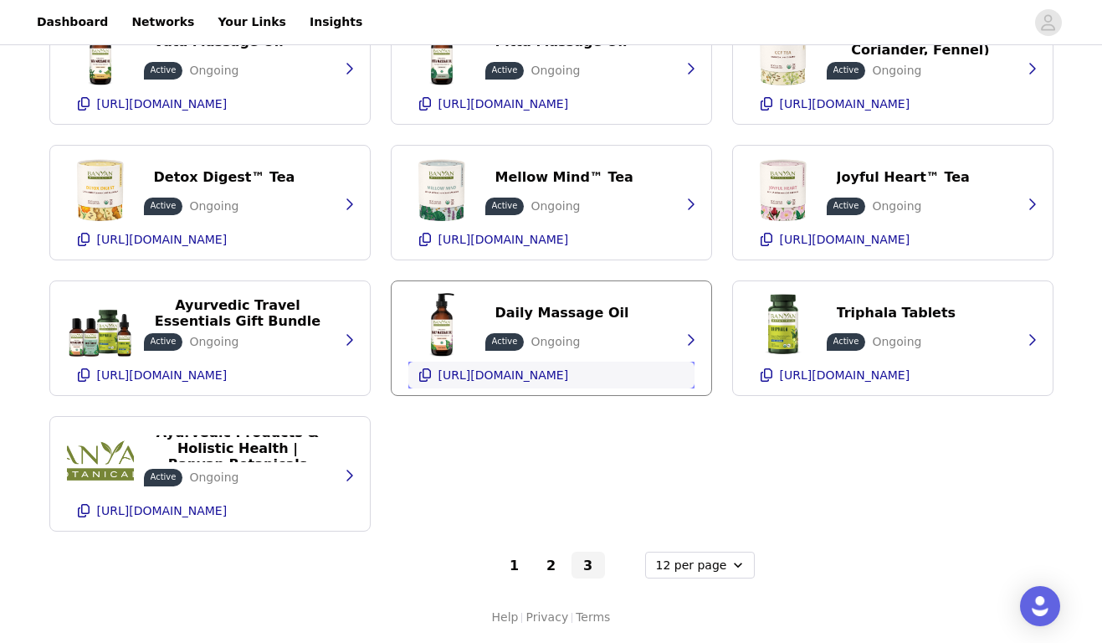
click at [554, 365] on ul "[URL][DOMAIN_NAME]" at bounding box center [503, 375] width 137 height 20
click at [519, 563] on button "1" at bounding box center [514, 565] width 33 height 27
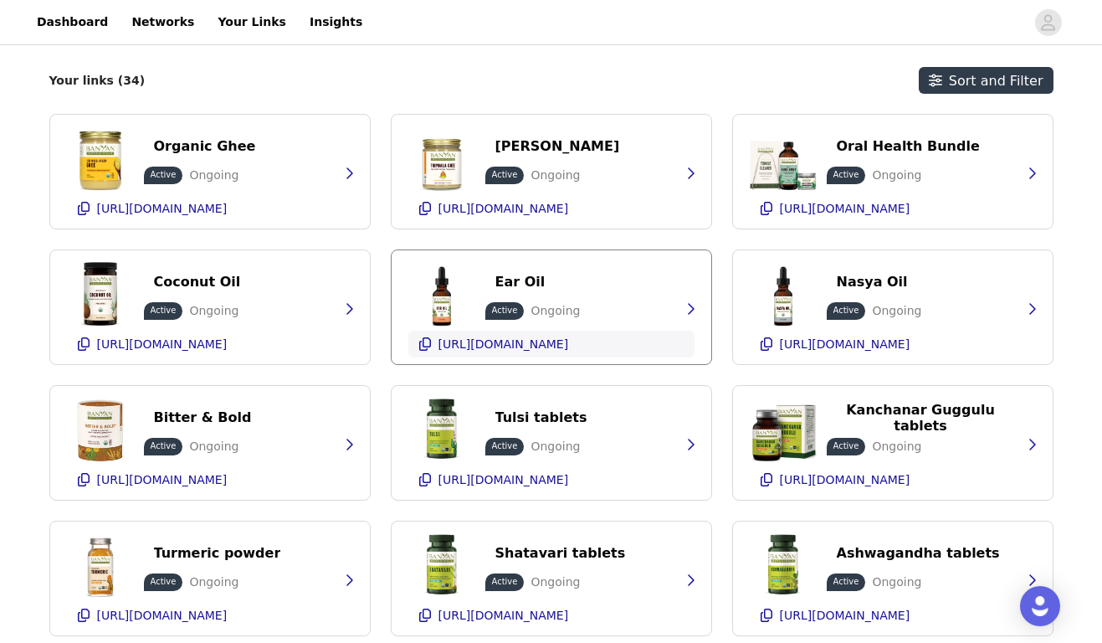
scroll to position [368, 0]
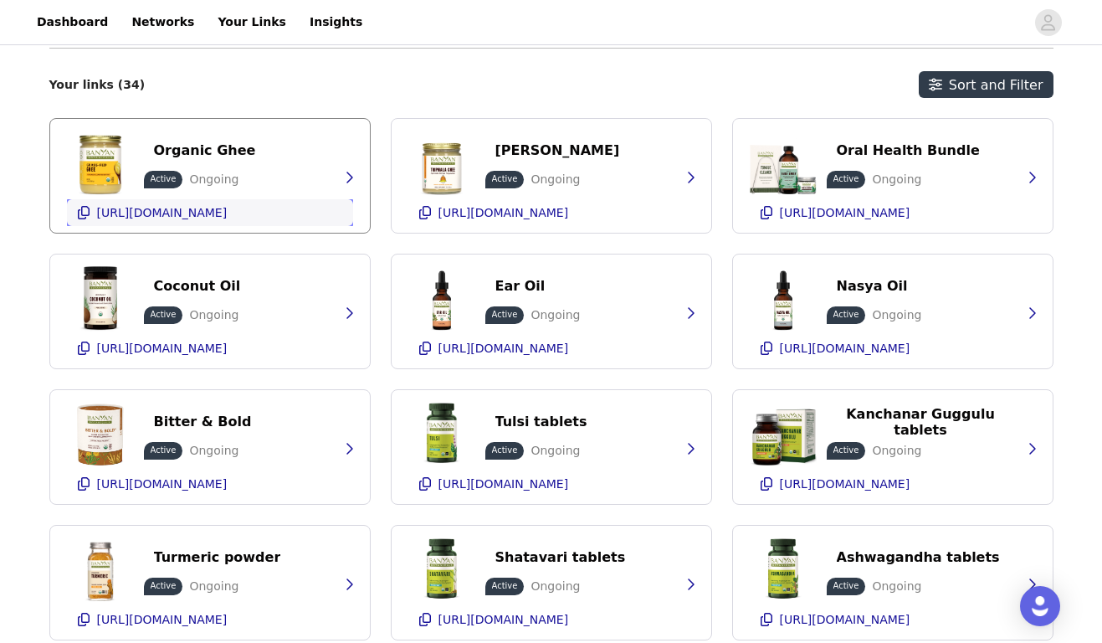
click at [180, 209] on p "[URL][DOMAIN_NAME]" at bounding box center [162, 212] width 131 height 13
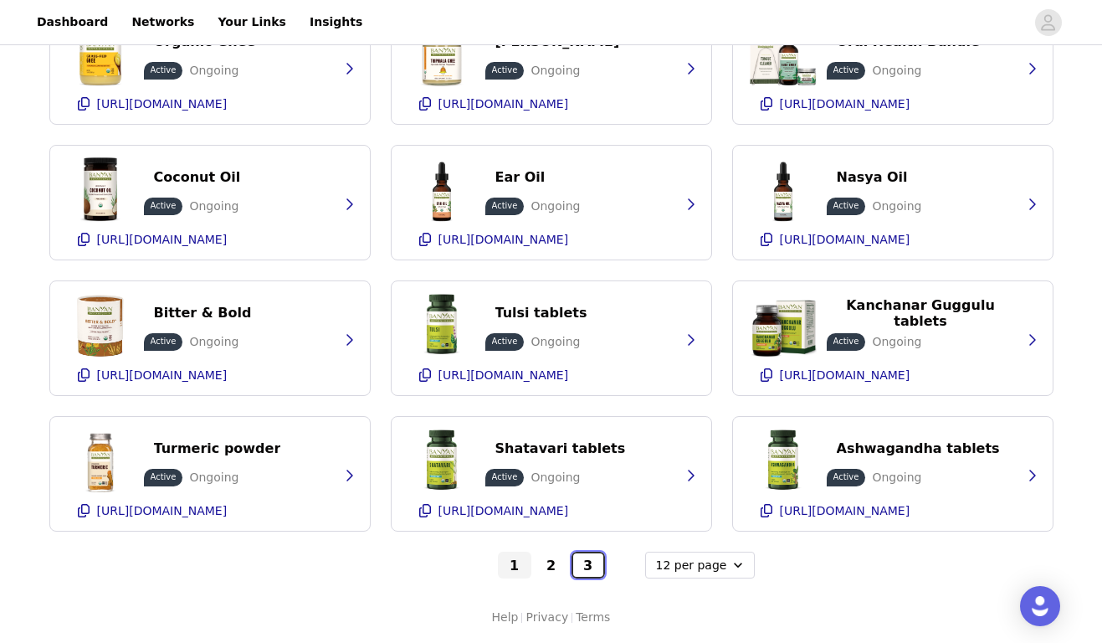
click at [599, 574] on button "3" at bounding box center [588, 565] width 33 height 27
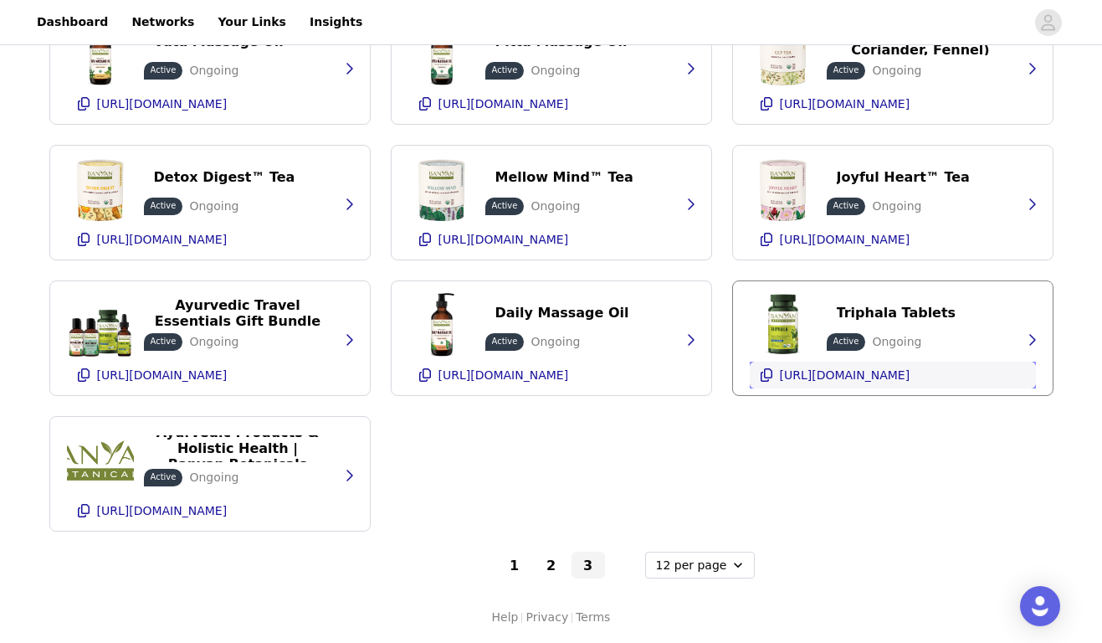
click at [846, 381] on p "[URL][DOMAIN_NAME]" at bounding box center [845, 374] width 131 height 13
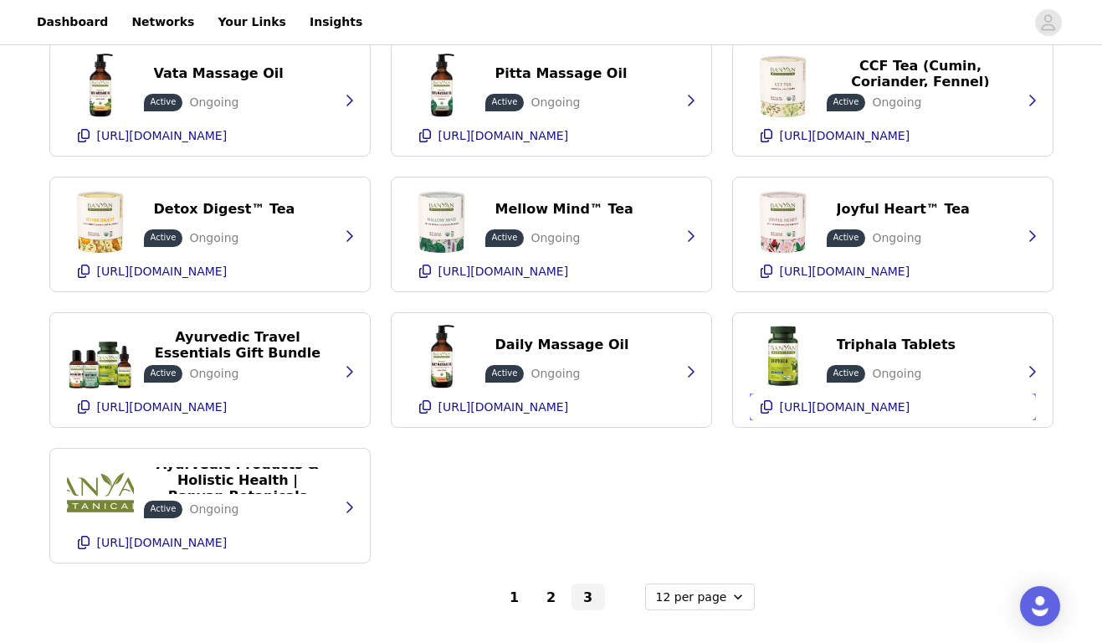
scroll to position [439, 0]
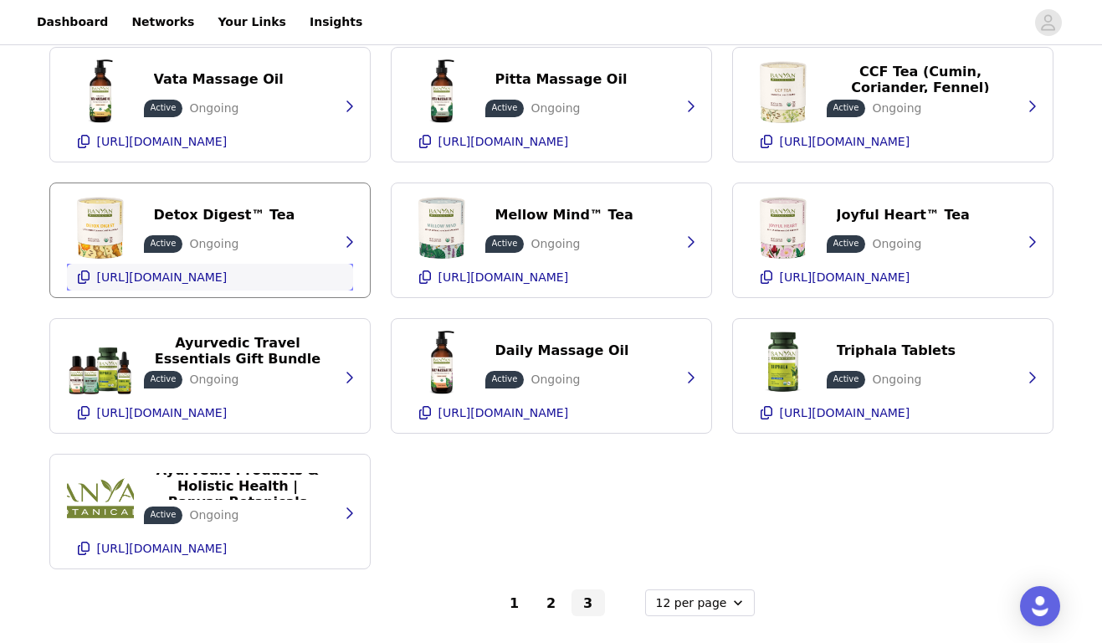
click at [172, 272] on p "[URL][DOMAIN_NAME]" at bounding box center [162, 276] width 131 height 13
click at [546, 594] on button "2" at bounding box center [551, 602] width 33 height 27
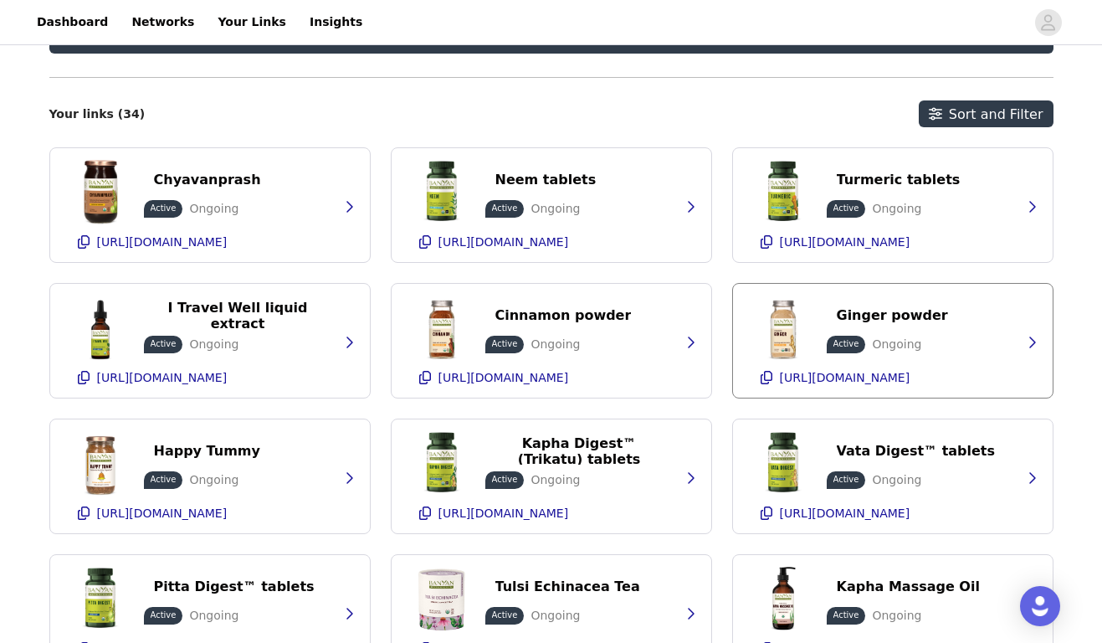
scroll to position [347, 0]
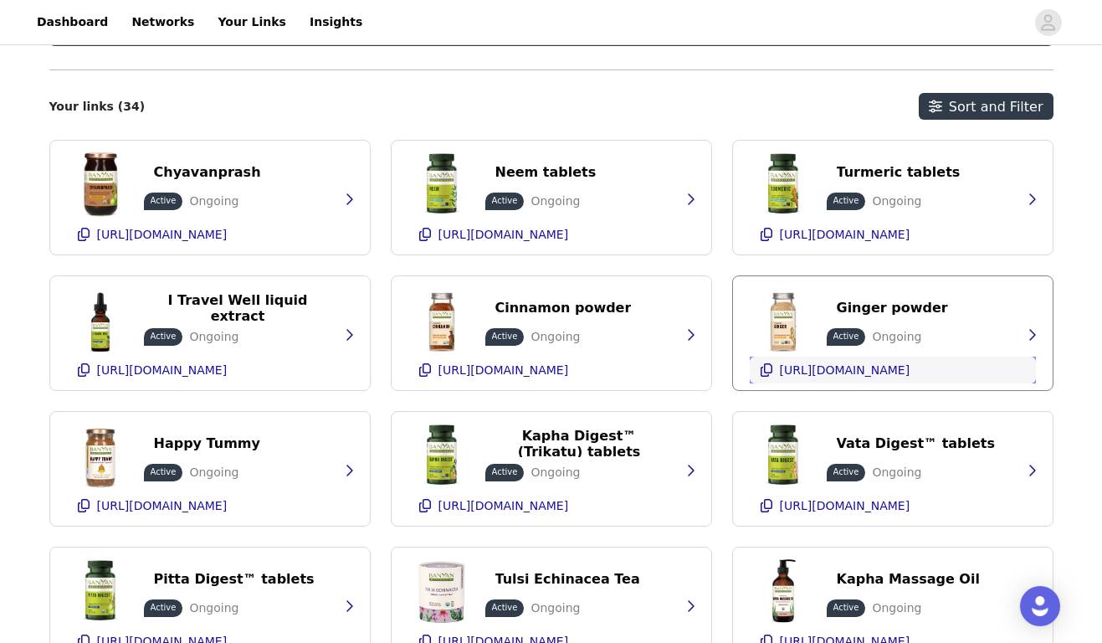
click at [804, 373] on p "[URL][DOMAIN_NAME]" at bounding box center [845, 369] width 131 height 13
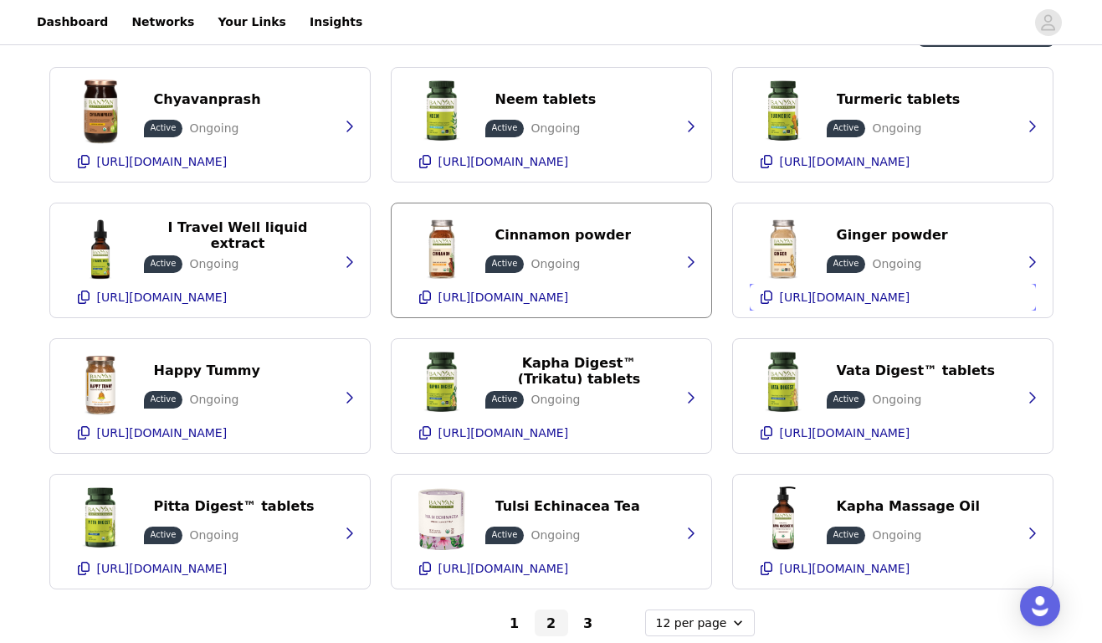
scroll to position [477, 0]
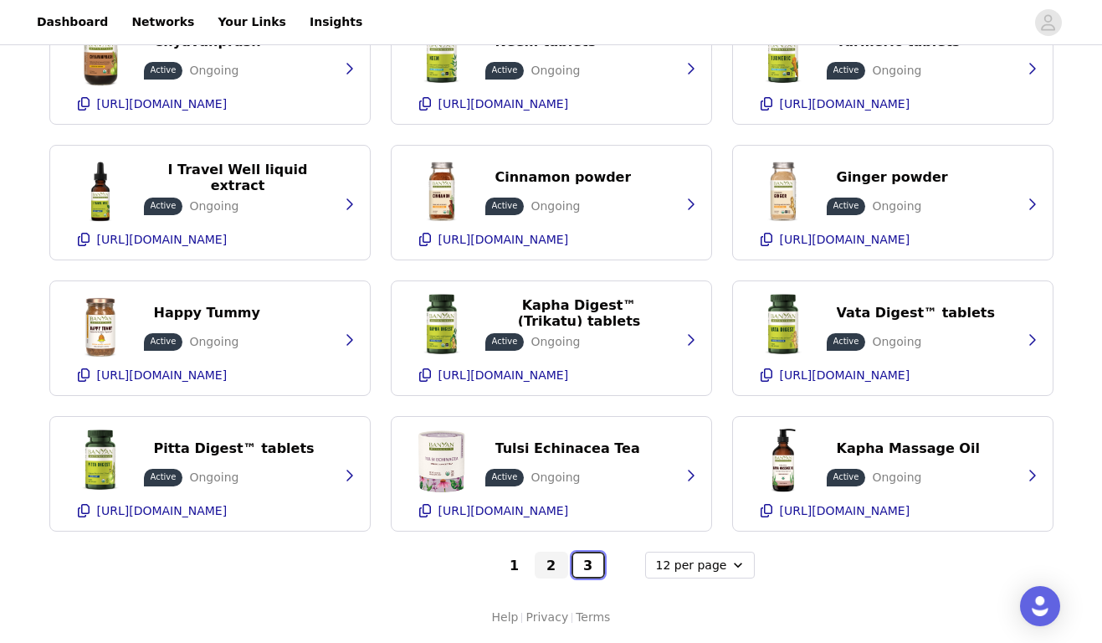
click at [585, 565] on button "3" at bounding box center [588, 565] width 33 height 27
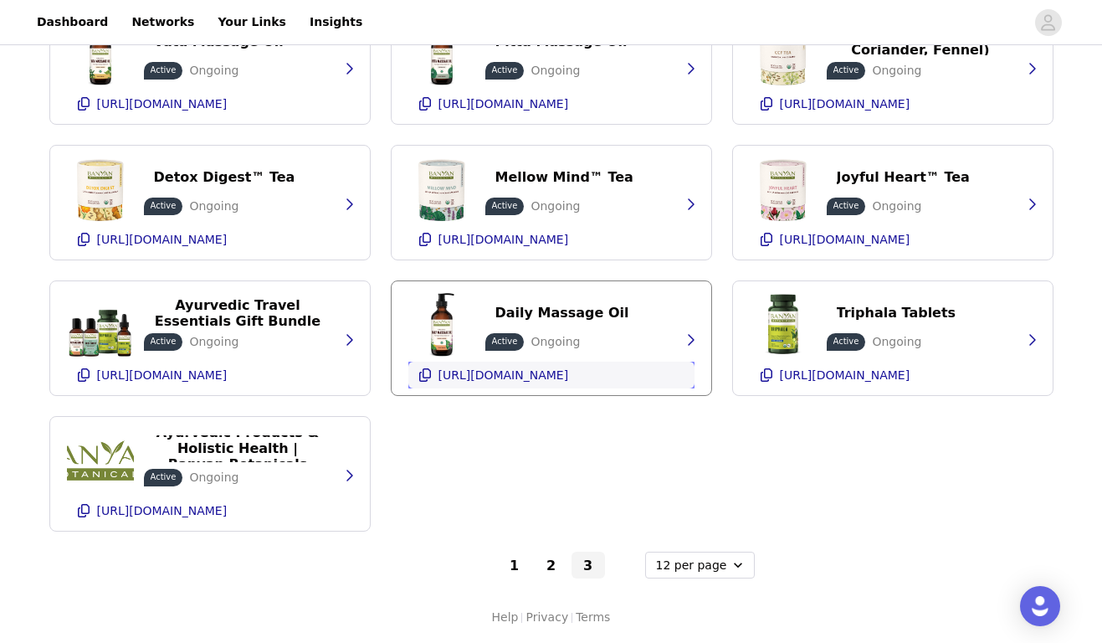
click at [514, 377] on p "[URL][DOMAIN_NAME]" at bounding box center [504, 374] width 131 height 13
click at [547, 561] on button "2" at bounding box center [551, 565] width 33 height 27
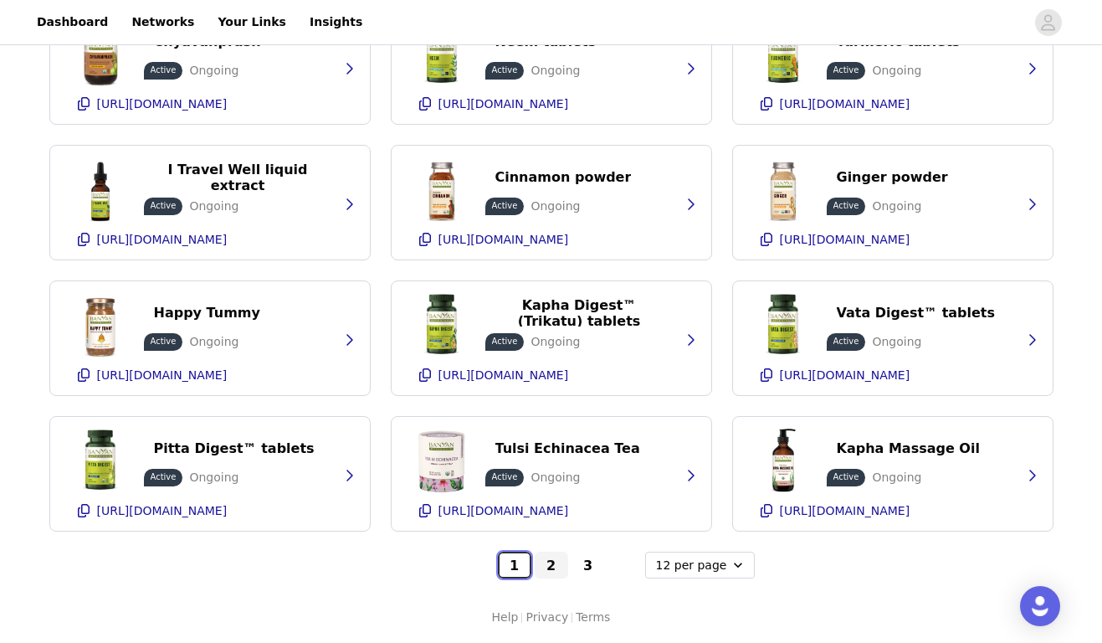
click at [506, 572] on button "1" at bounding box center [514, 565] width 33 height 27
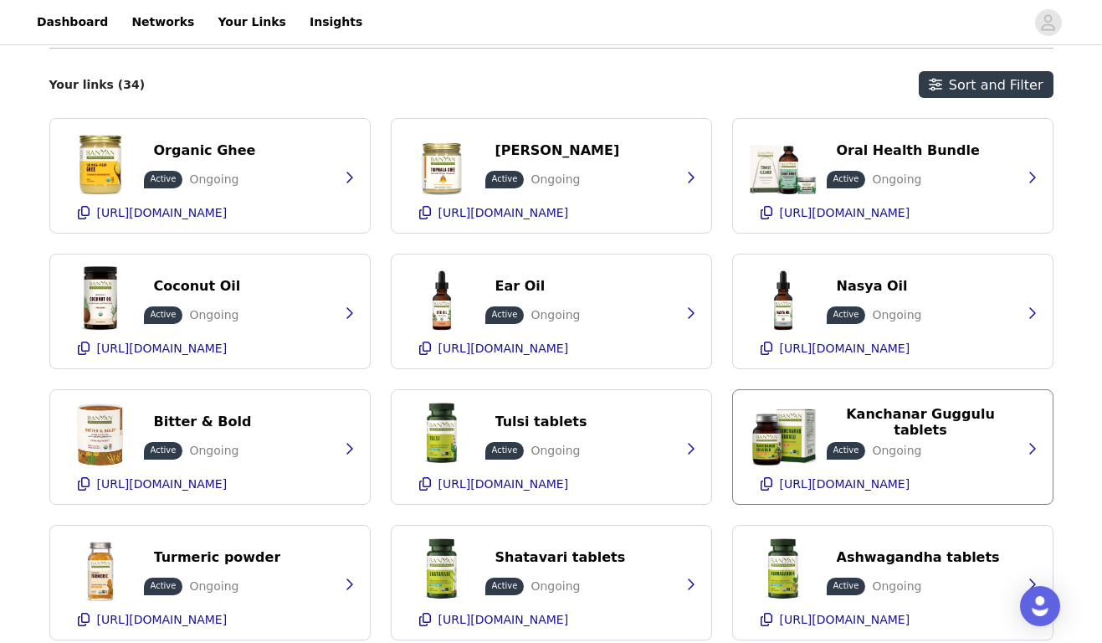
scroll to position [367, 0]
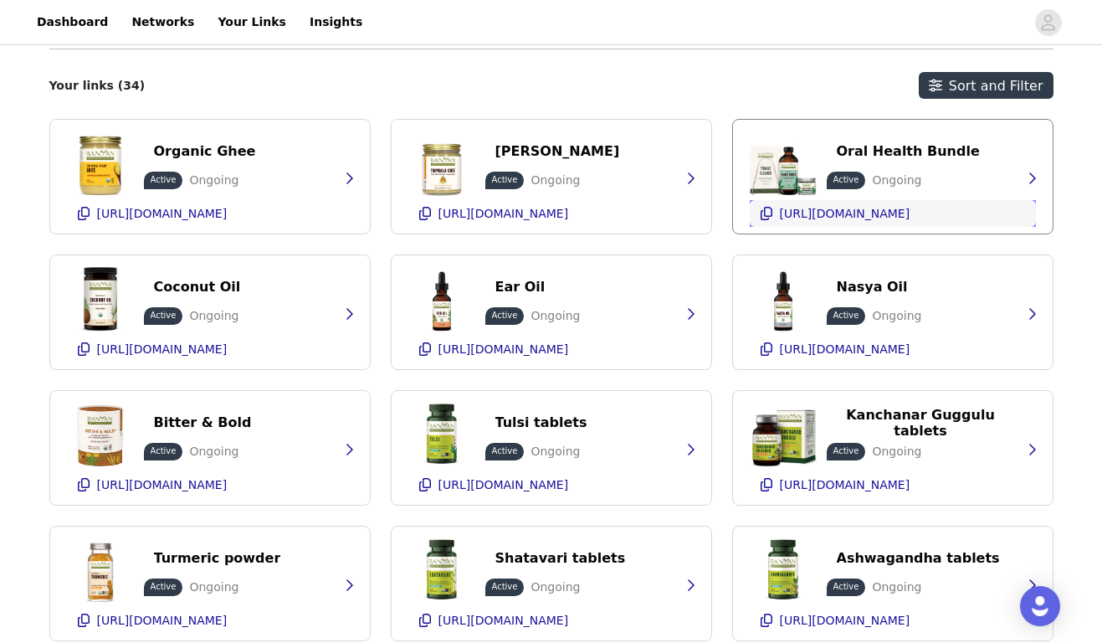
click at [821, 217] on p "[URL][DOMAIN_NAME]" at bounding box center [845, 213] width 131 height 13
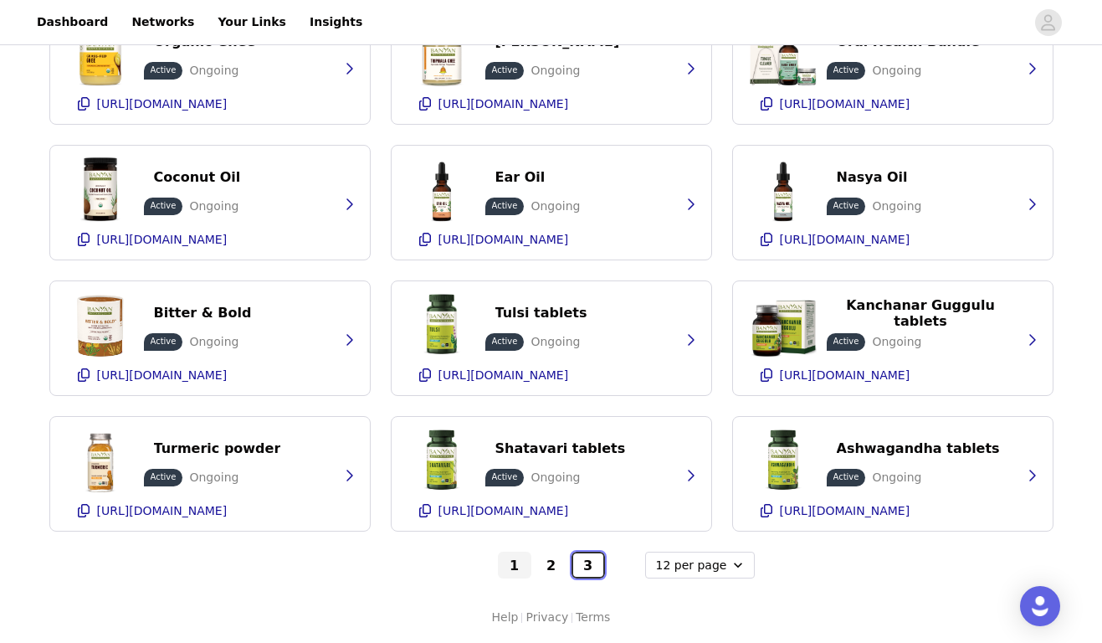
click at [582, 557] on button "3" at bounding box center [588, 565] width 33 height 27
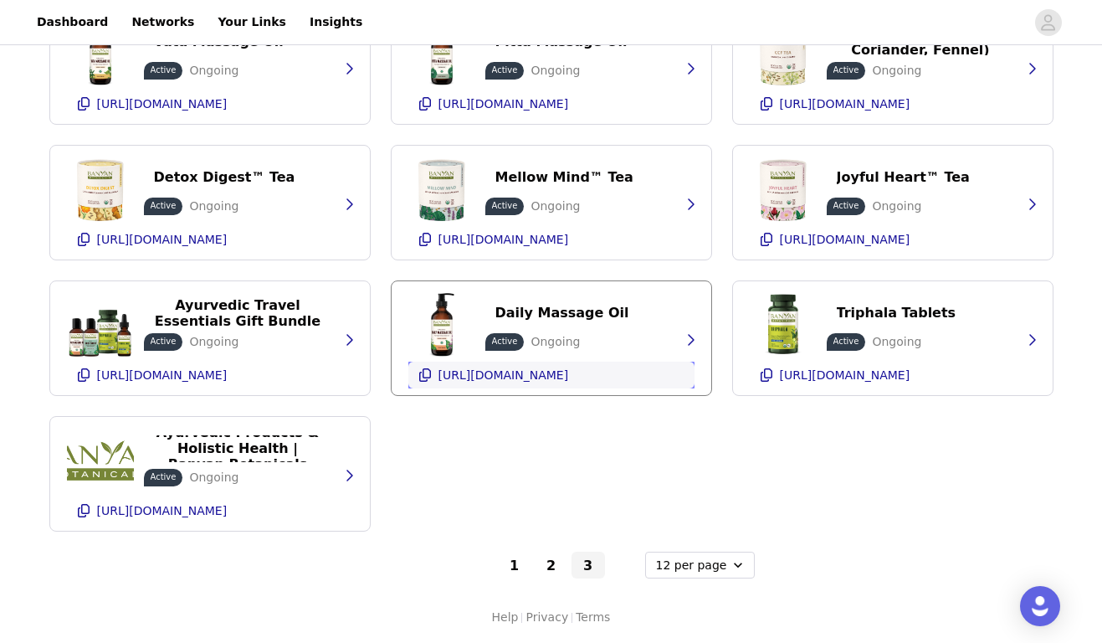
click at [478, 371] on p "[URL][DOMAIN_NAME]" at bounding box center [504, 374] width 131 height 13
click at [503, 568] on button "1" at bounding box center [514, 565] width 33 height 27
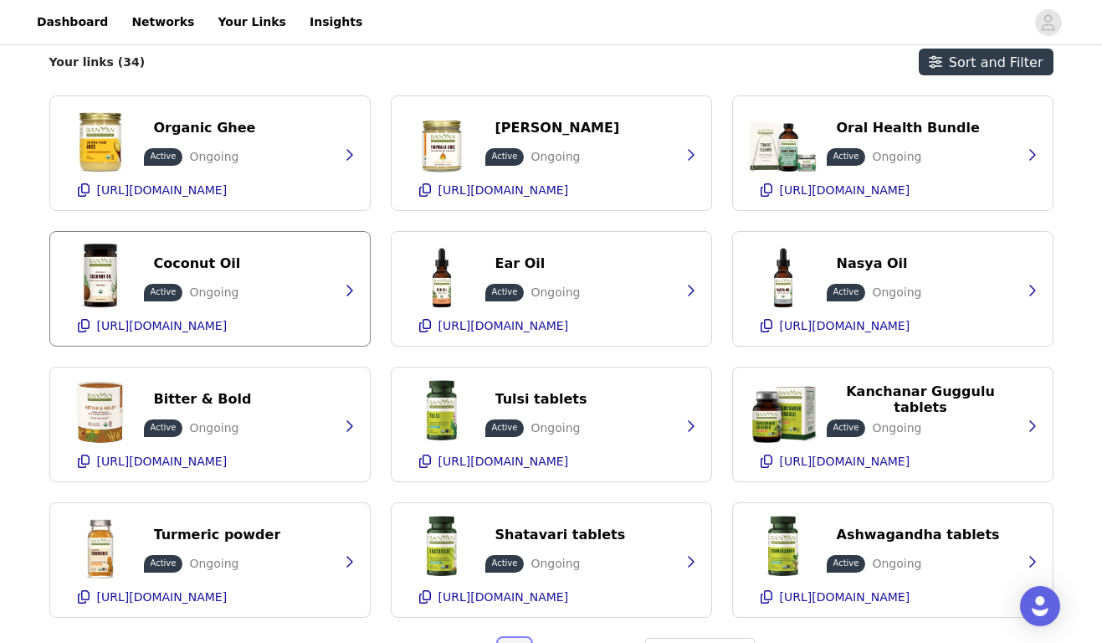
scroll to position [372, 0]
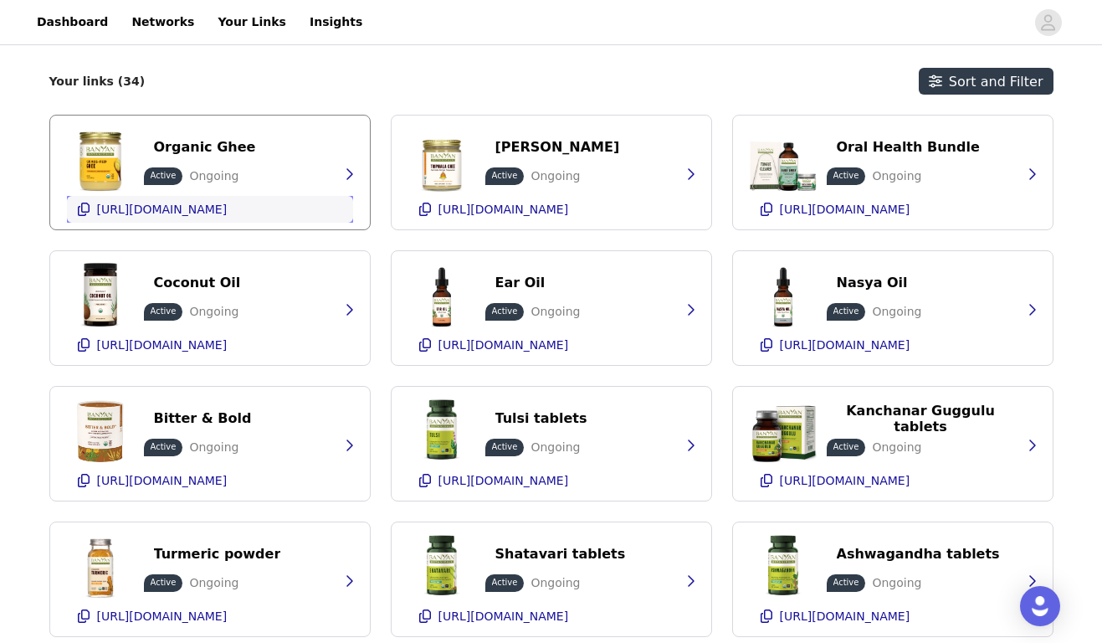
click at [207, 221] on div "[URL][DOMAIN_NAME]" at bounding box center [162, 209] width 131 height 27
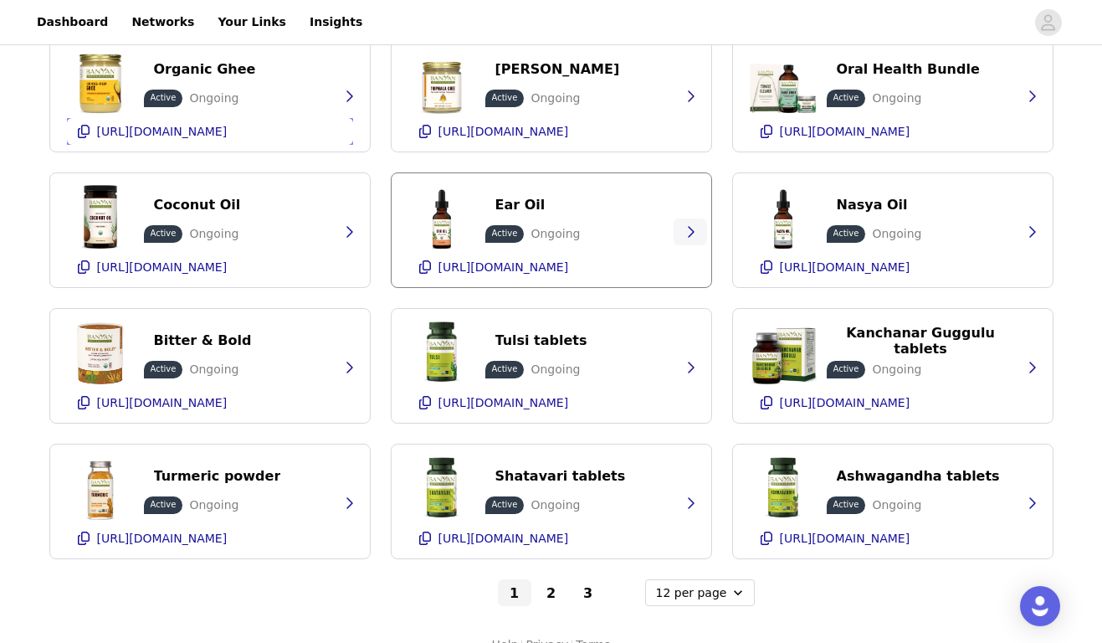
scroll to position [477, 0]
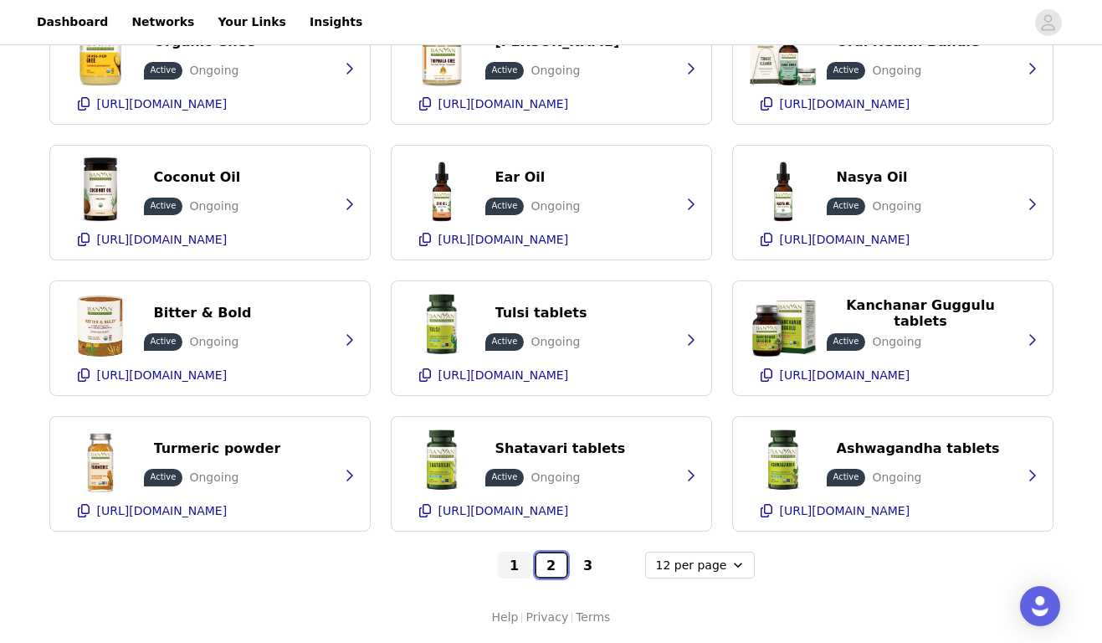
click at [557, 571] on button "2" at bounding box center [551, 565] width 33 height 27
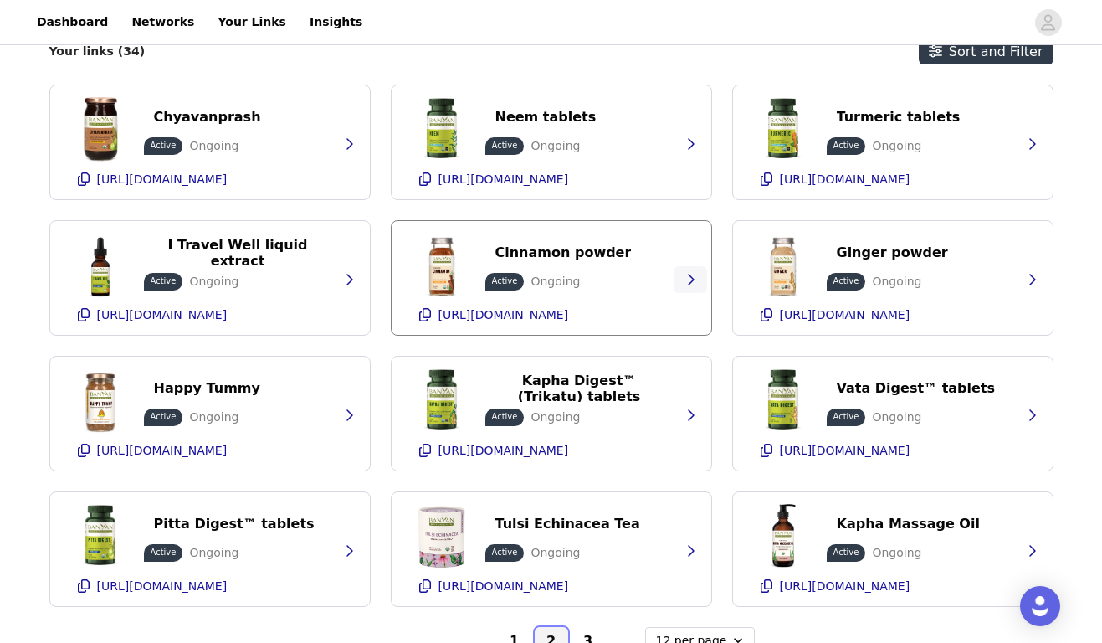
scroll to position [408, 0]
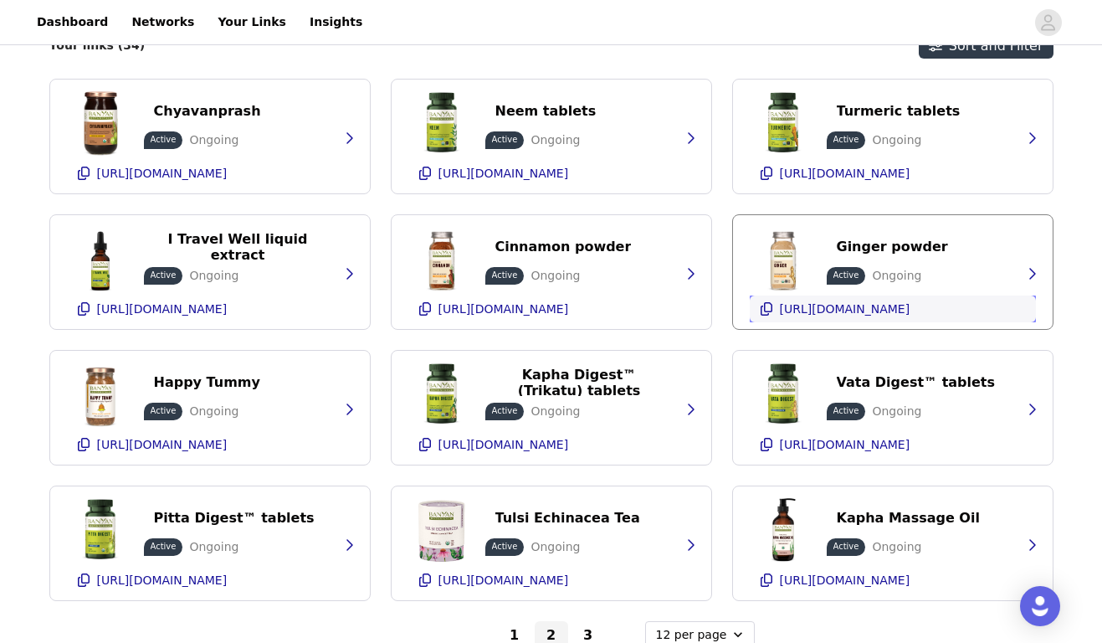
click at [800, 310] on p "[URL][DOMAIN_NAME]" at bounding box center [845, 308] width 131 height 13
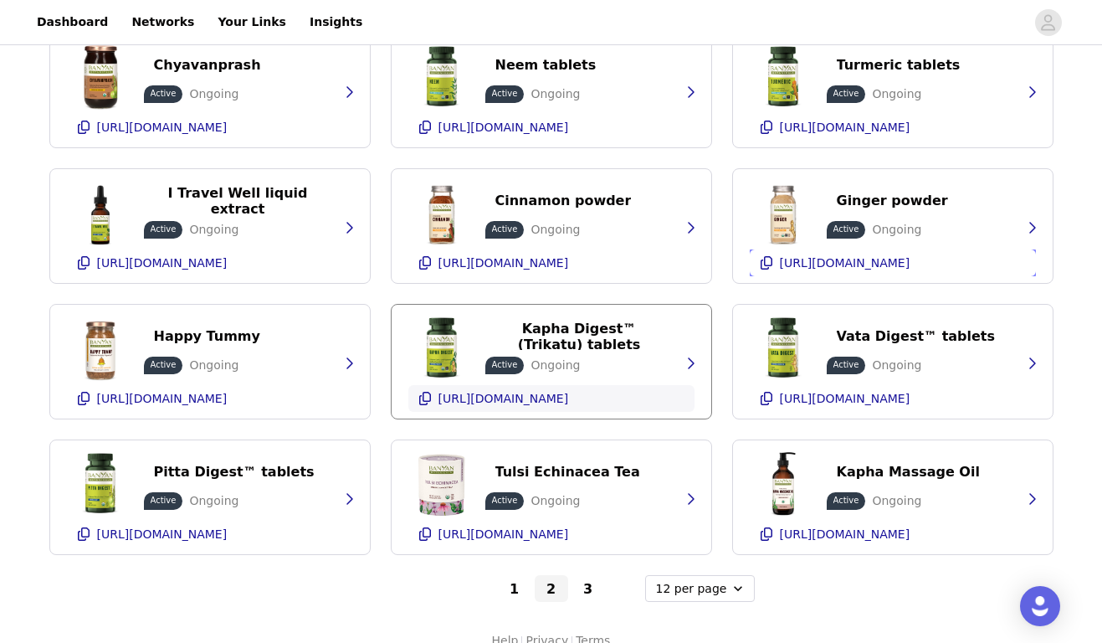
scroll to position [477, 0]
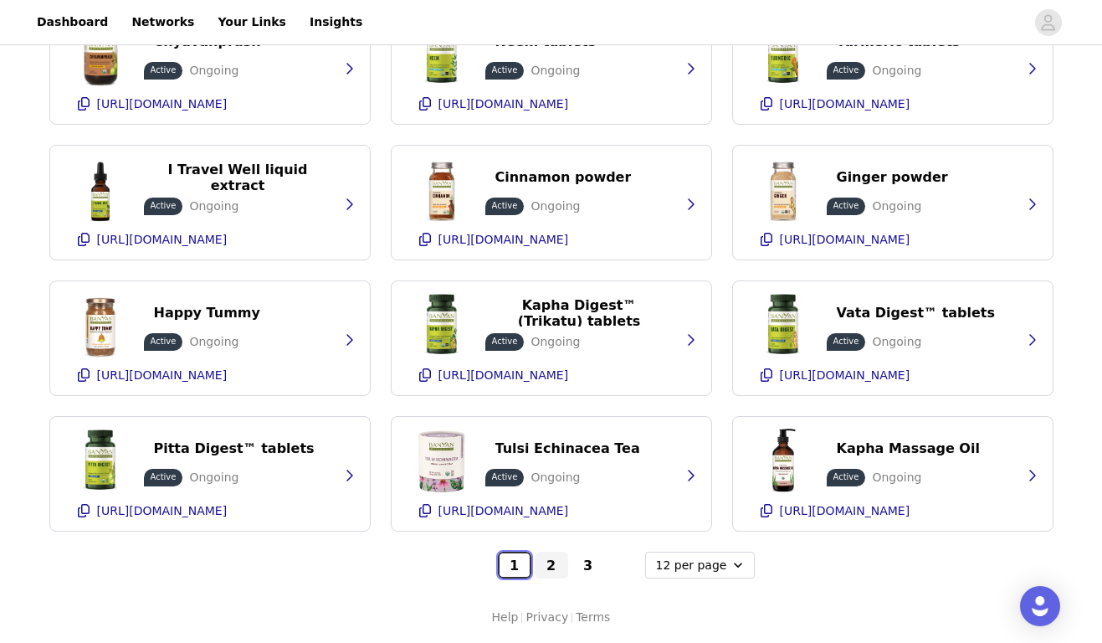
click at [516, 568] on button "1" at bounding box center [514, 565] width 33 height 27
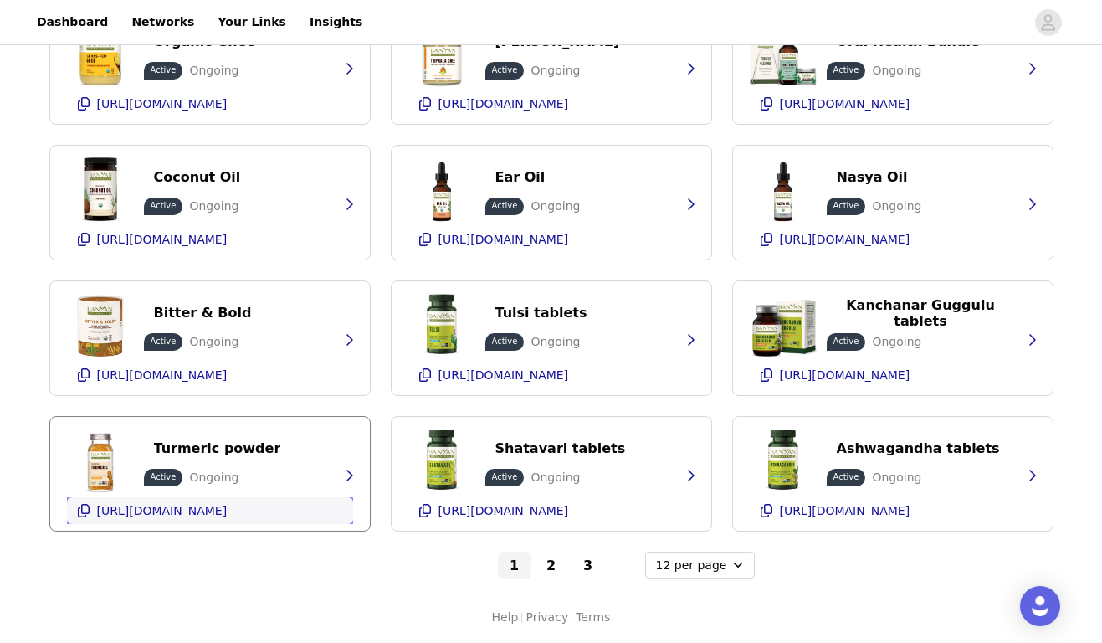
click at [212, 511] on p "[URL][DOMAIN_NAME]" at bounding box center [162, 510] width 131 height 13
click at [548, 576] on button "2" at bounding box center [551, 565] width 33 height 27
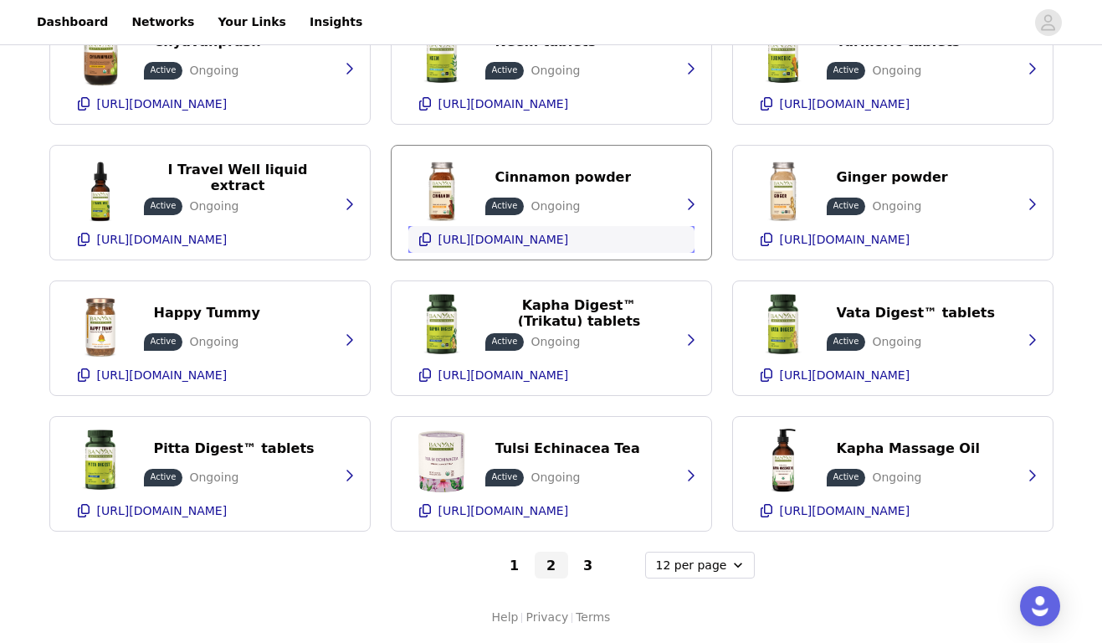
click at [550, 241] on p "[URL][DOMAIN_NAME]" at bounding box center [504, 239] width 131 height 13
click at [602, 553] on button "3" at bounding box center [588, 565] width 33 height 27
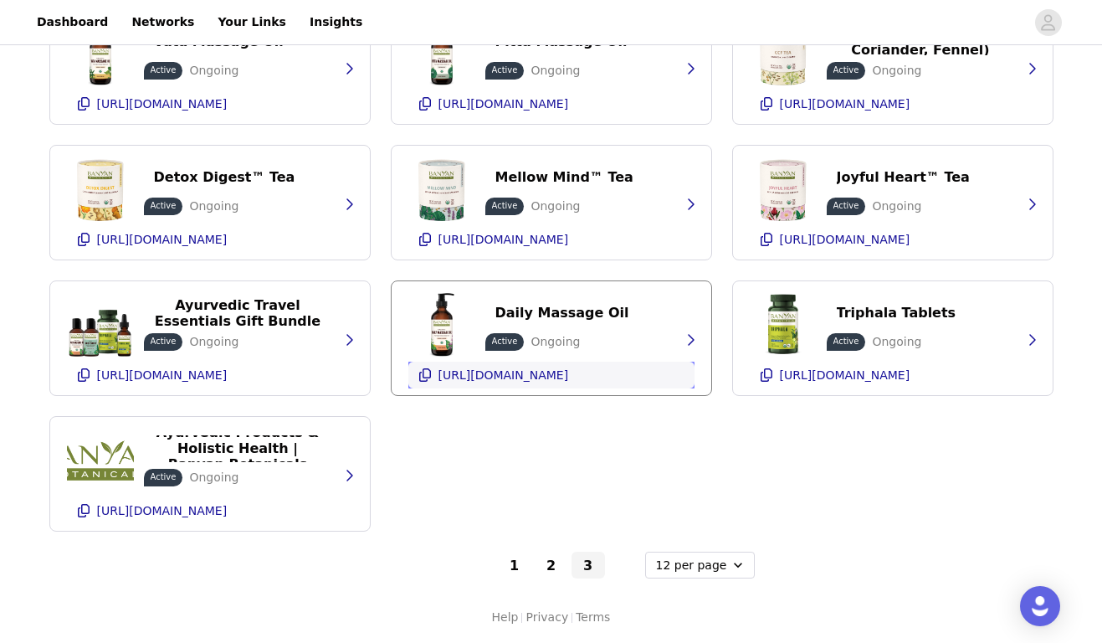
click at [477, 363] on div "[URL][DOMAIN_NAME]" at bounding box center [504, 375] width 131 height 27
click at [532, 385] on div "[URL][DOMAIN_NAME]" at bounding box center [504, 375] width 131 height 27
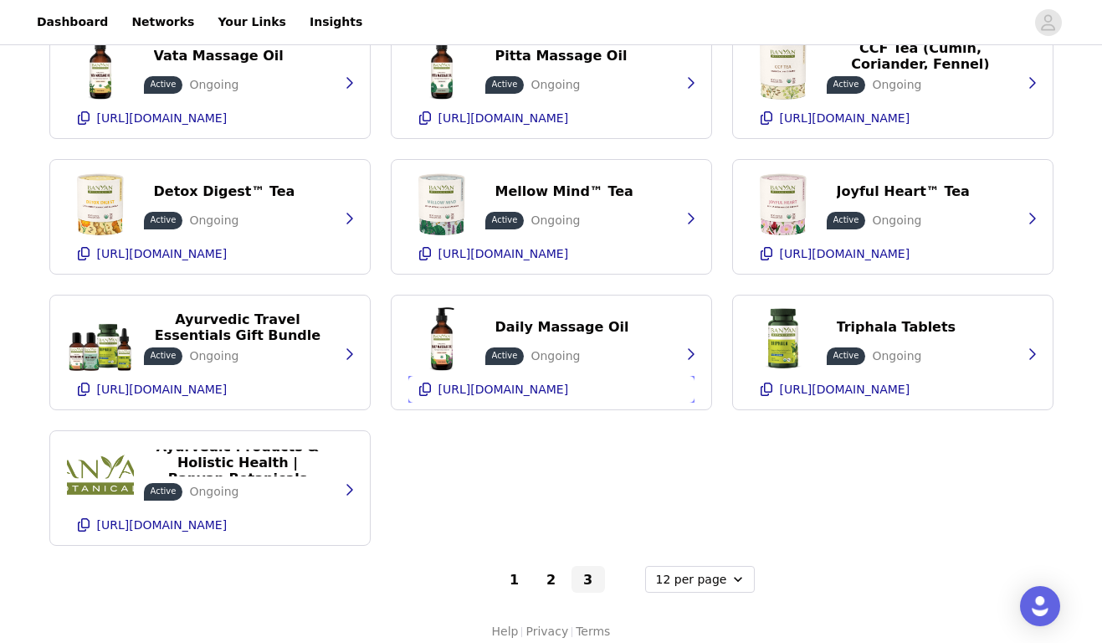
scroll to position [460, 0]
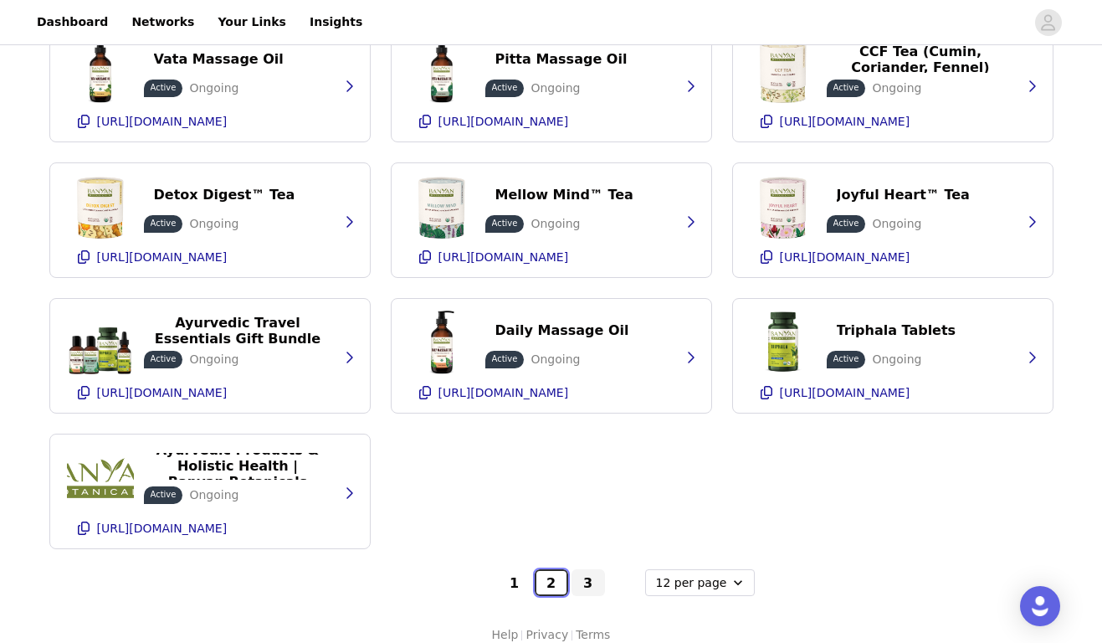
click at [545, 587] on button "2" at bounding box center [551, 582] width 33 height 27
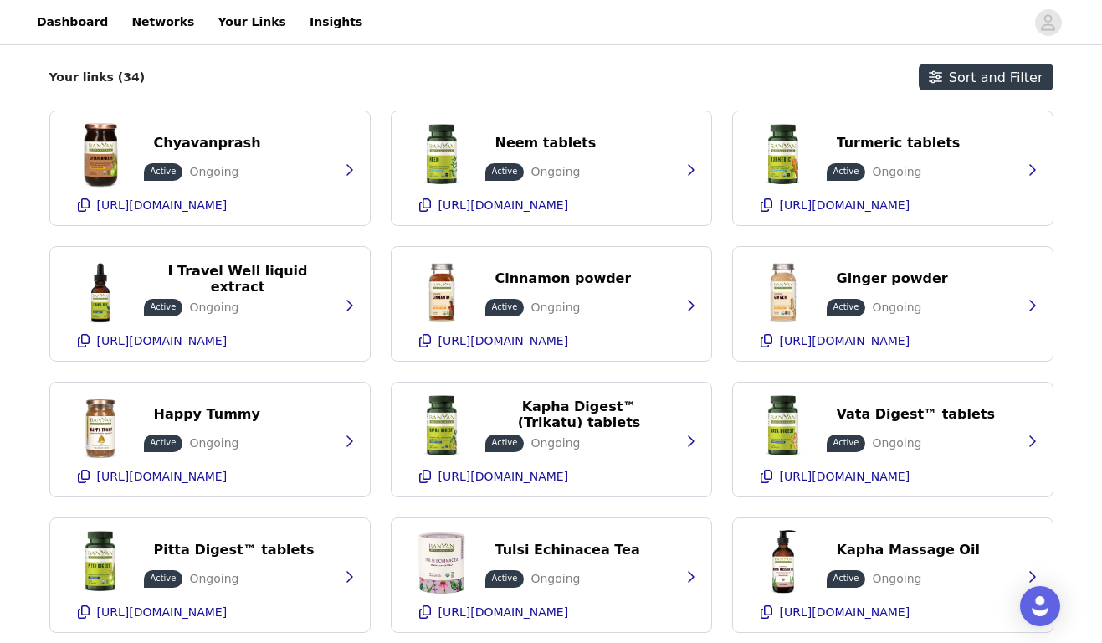
scroll to position [477, 0]
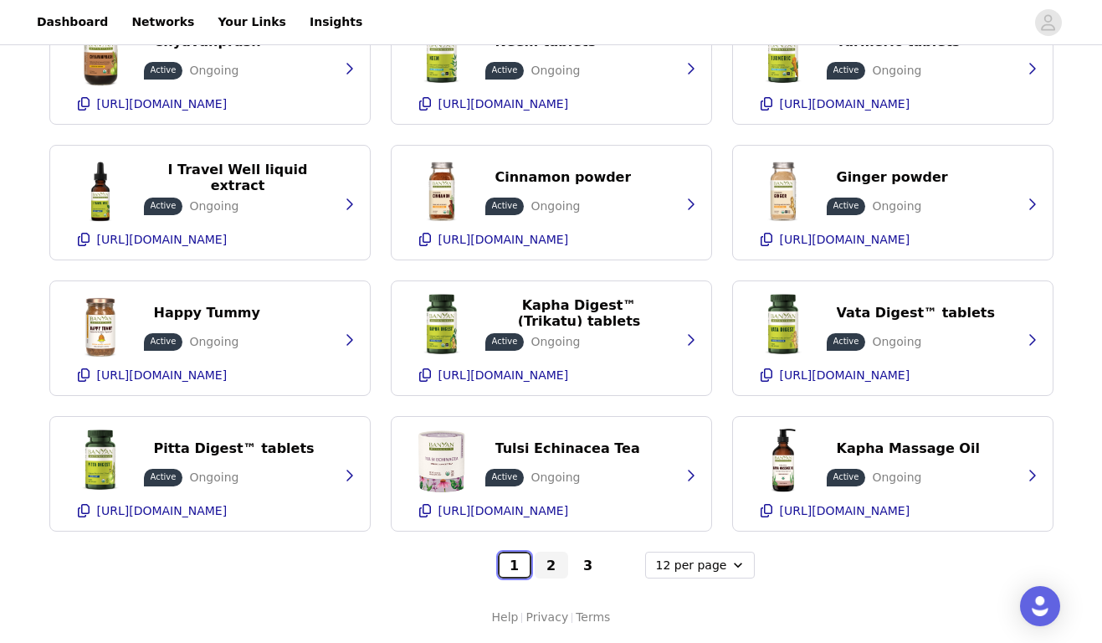
click at [514, 568] on button "1" at bounding box center [514, 565] width 33 height 27
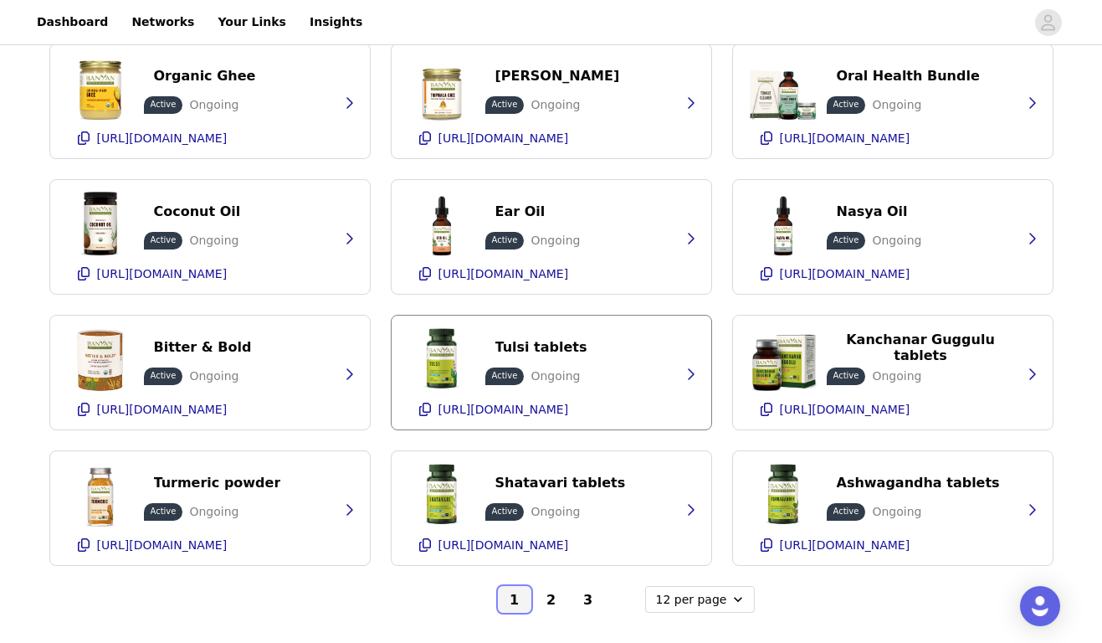
scroll to position [448, 0]
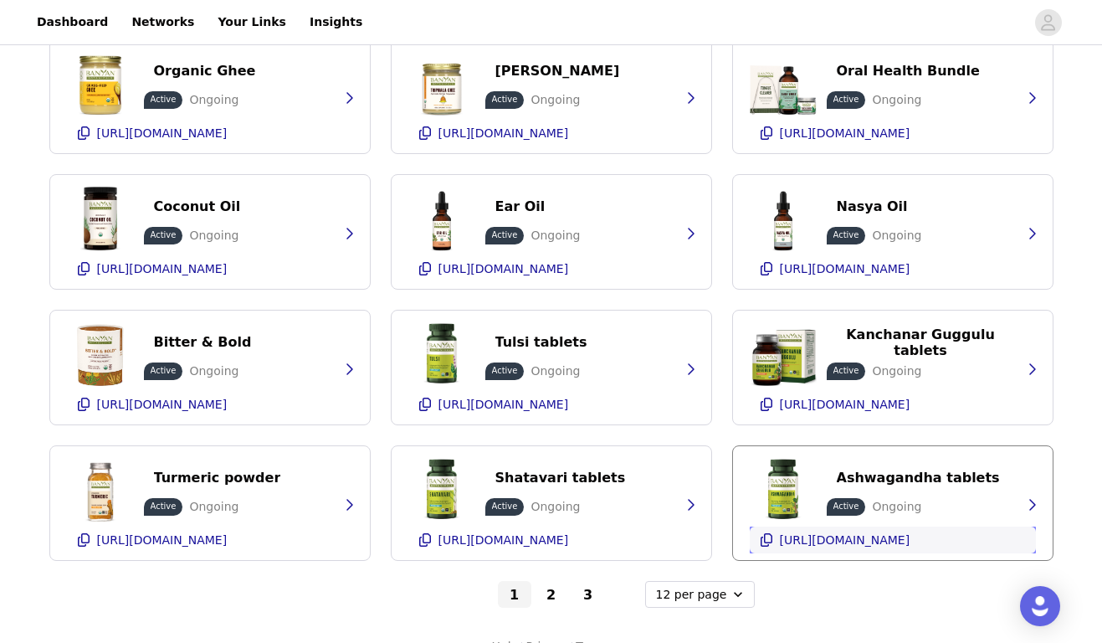
click at [830, 537] on p "[URL][DOMAIN_NAME]" at bounding box center [845, 539] width 131 height 13
click at [584, 596] on button "3" at bounding box center [588, 594] width 33 height 27
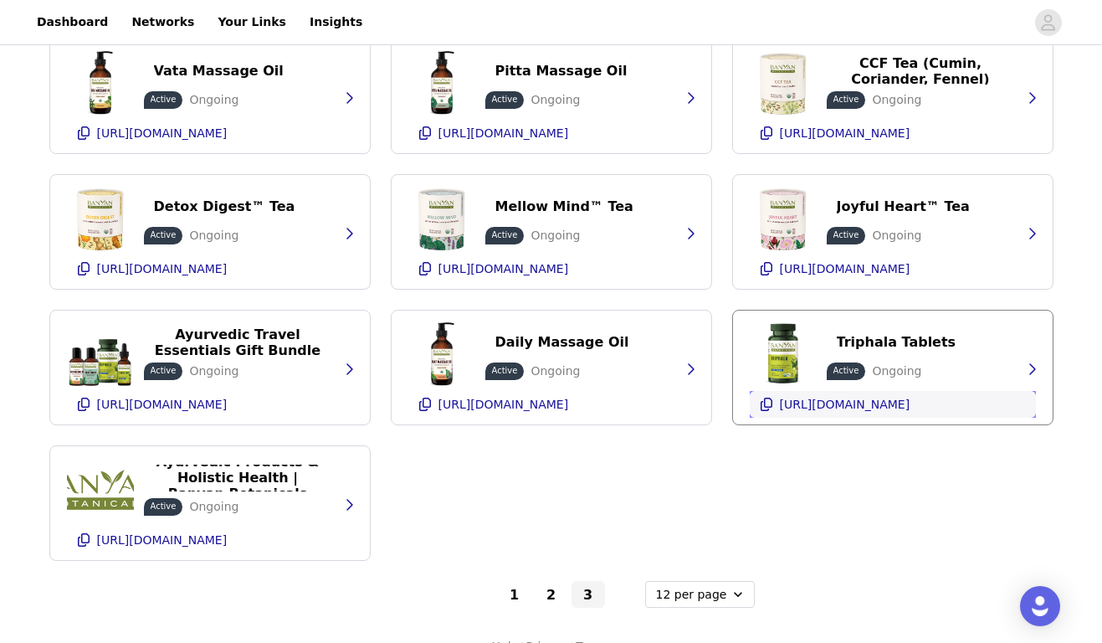
click at [830, 398] on p "[URL][DOMAIN_NAME]" at bounding box center [845, 404] width 131 height 13
click at [543, 595] on button "2" at bounding box center [551, 594] width 33 height 27
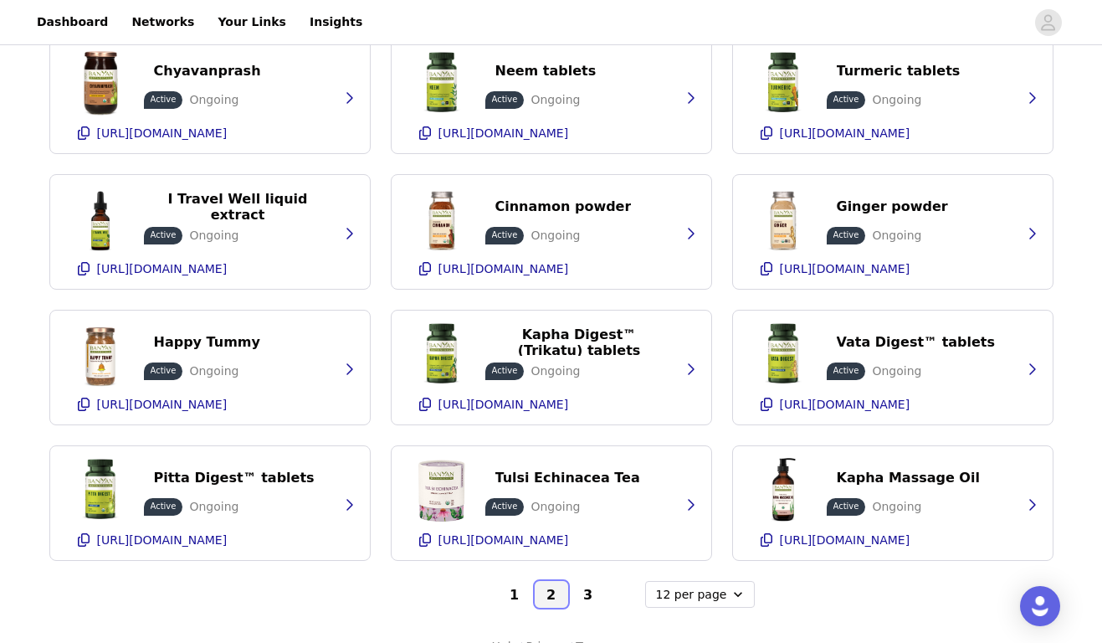
scroll to position [414, 0]
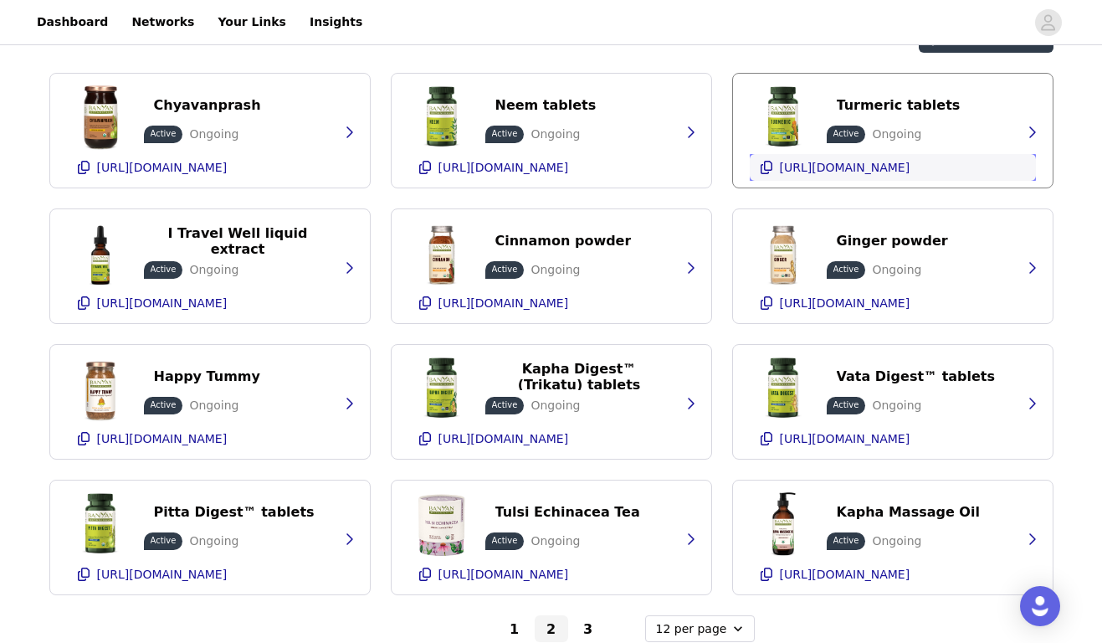
click at [820, 163] on p "[URL][DOMAIN_NAME]" at bounding box center [845, 167] width 131 height 13
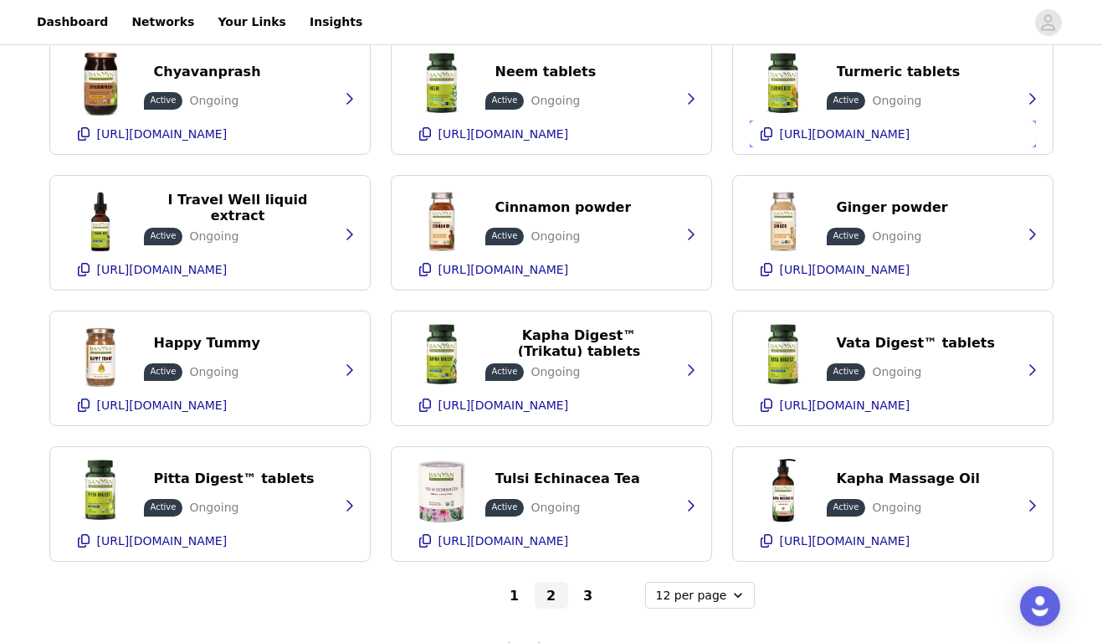
scroll to position [477, 0]
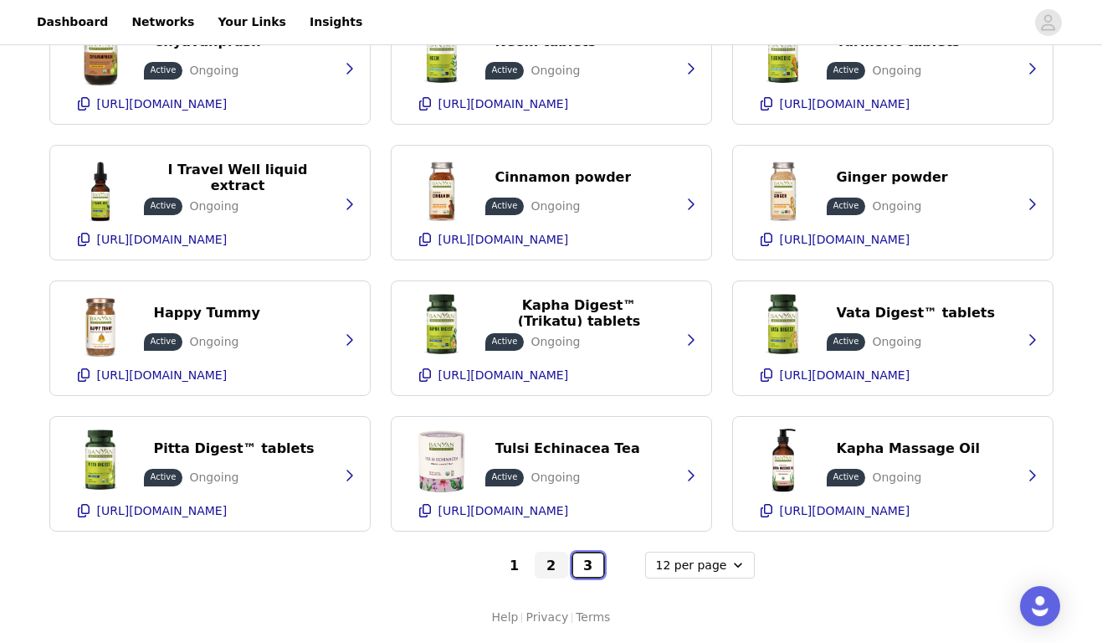
click at [590, 562] on button "3" at bounding box center [588, 565] width 33 height 27
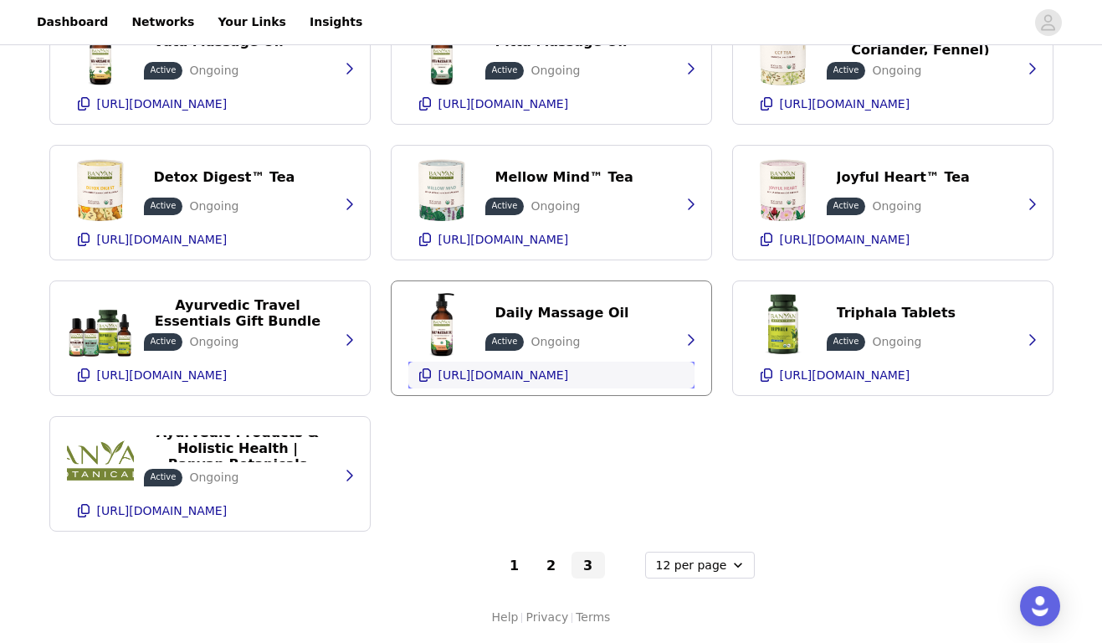
click at [549, 373] on p "[URL][DOMAIN_NAME]" at bounding box center [504, 374] width 131 height 13
click at [528, 367] on ul "[URL][DOMAIN_NAME]" at bounding box center [503, 375] width 137 height 20
click at [513, 568] on button "1" at bounding box center [514, 565] width 33 height 27
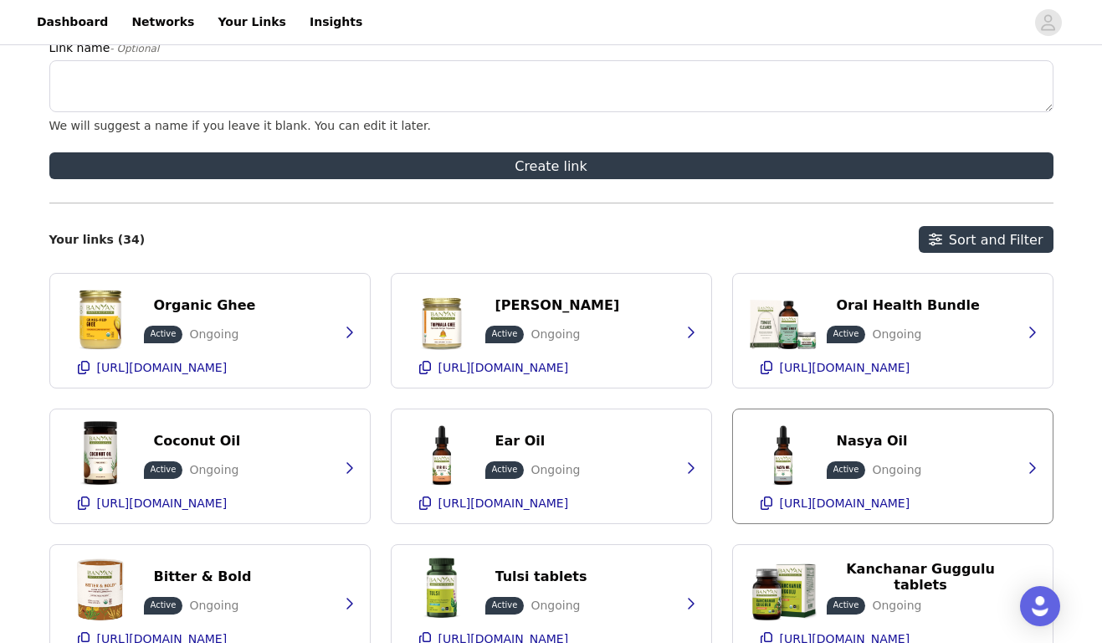
scroll to position [244, 0]
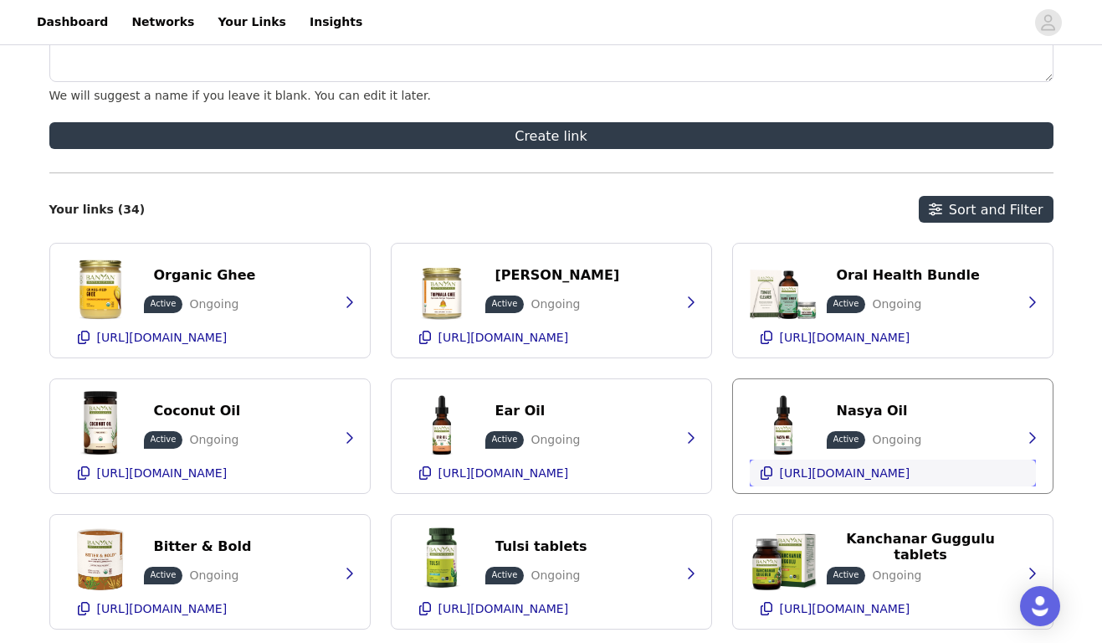
click at [859, 475] on p "[URL][DOMAIN_NAME]" at bounding box center [845, 472] width 131 height 13
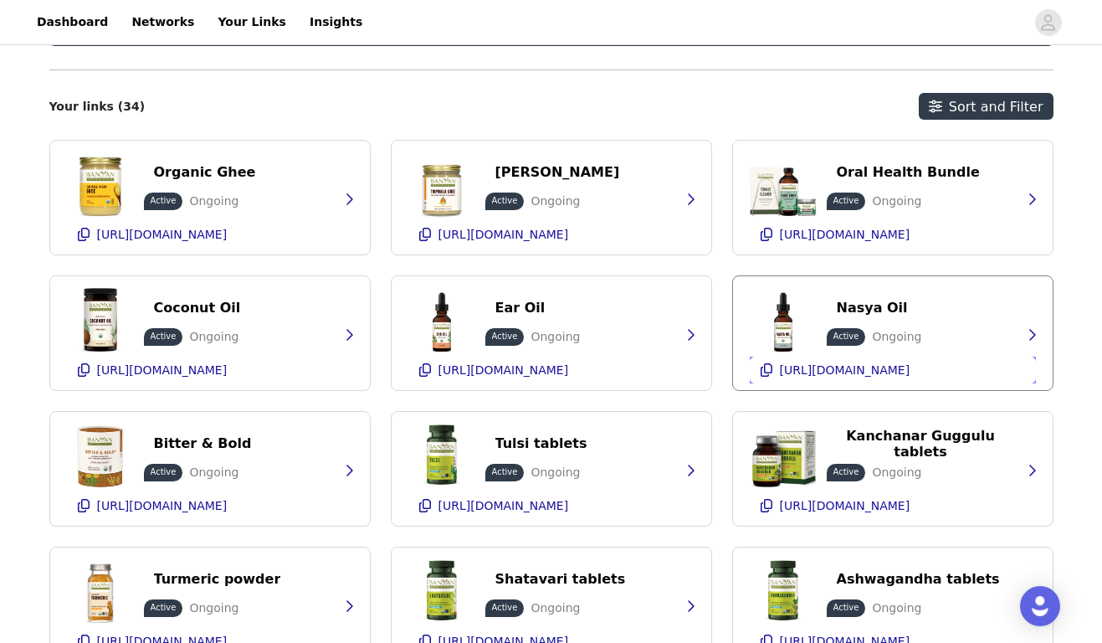
scroll to position [477, 0]
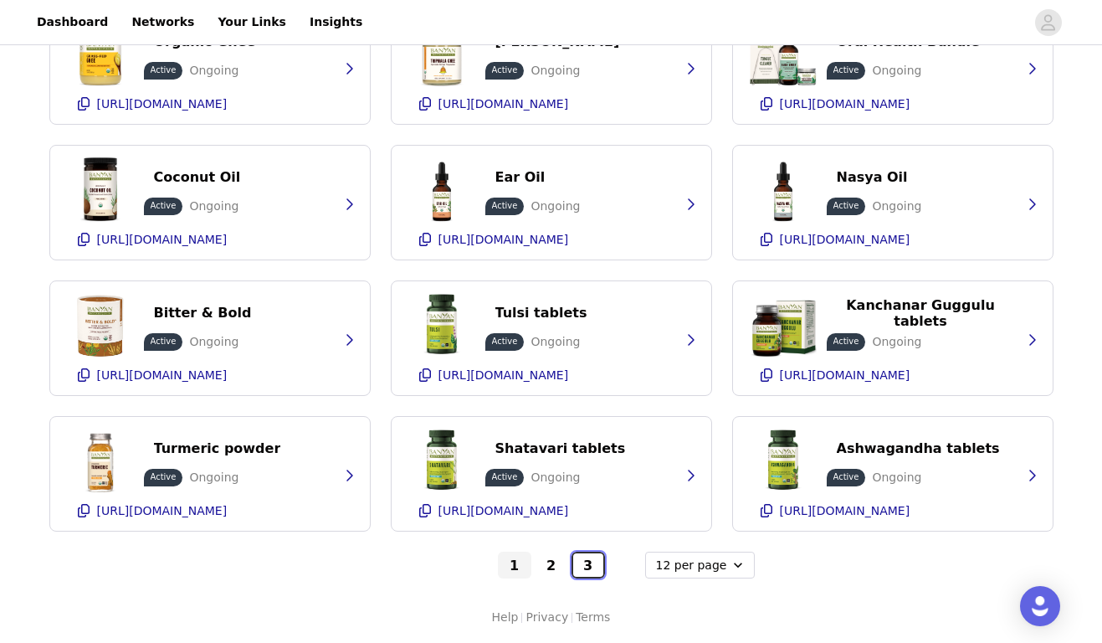
click at [588, 563] on button "3" at bounding box center [588, 565] width 33 height 27
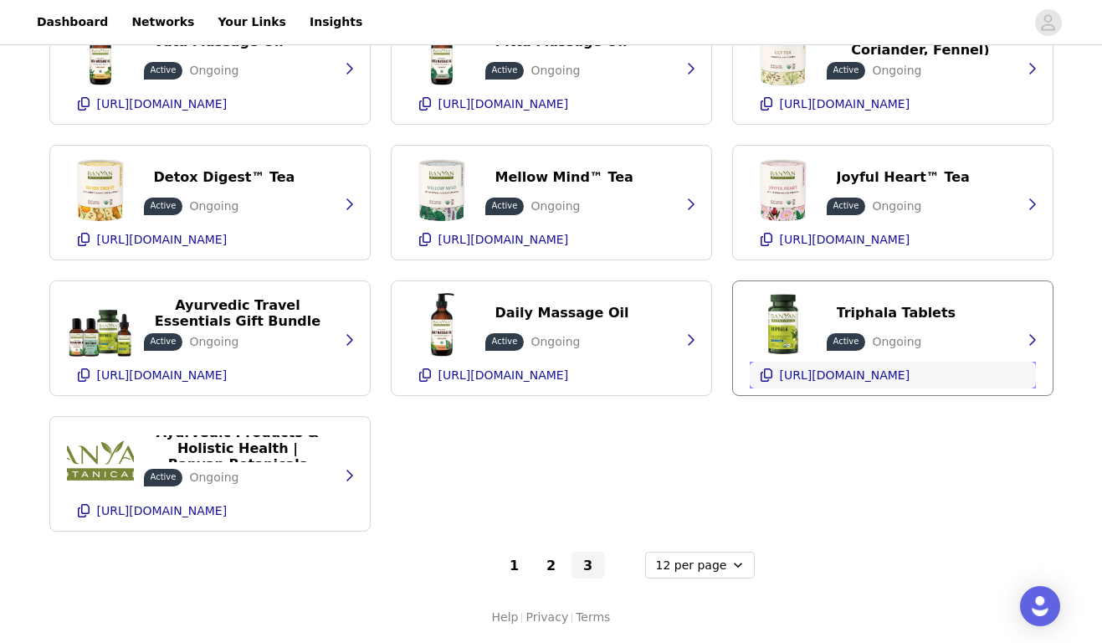
click at [861, 376] on p "[URL][DOMAIN_NAME]" at bounding box center [845, 374] width 131 height 13
click at [515, 565] on button "1" at bounding box center [514, 565] width 33 height 27
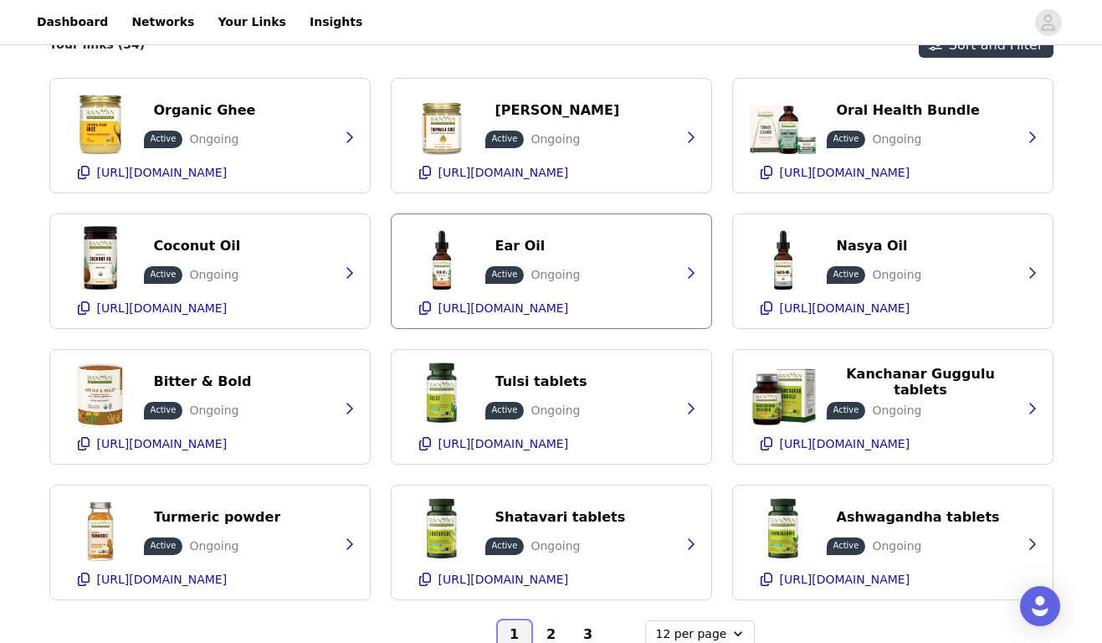
scroll to position [398, 0]
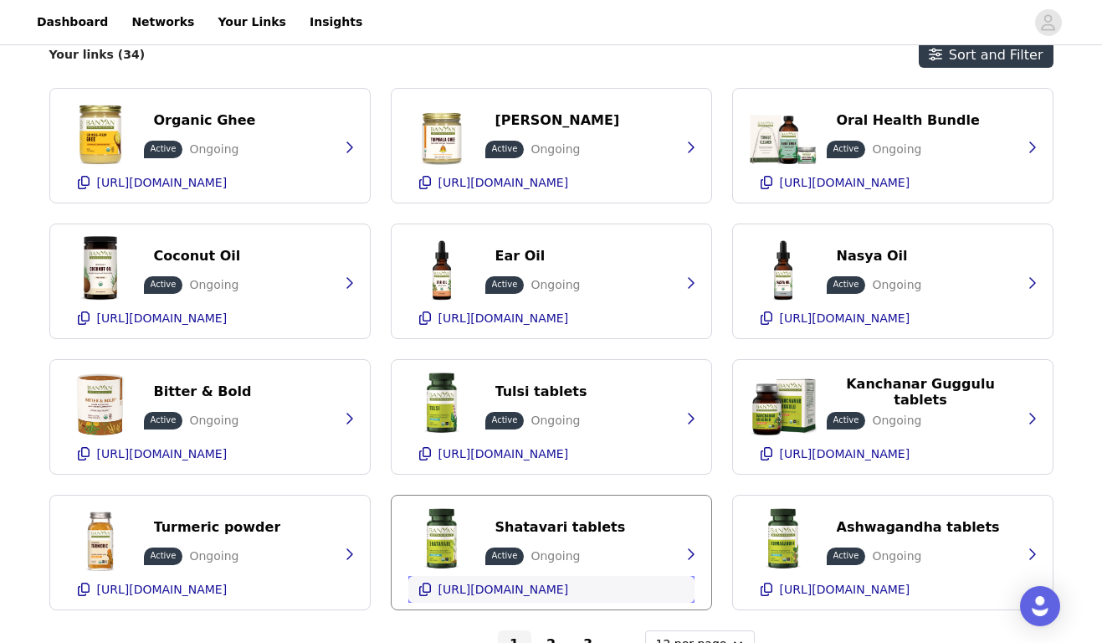
click at [554, 595] on p "[URL][DOMAIN_NAME]" at bounding box center [504, 589] width 131 height 13
click at [521, 325] on ul "[URL][DOMAIN_NAME]" at bounding box center [503, 318] width 137 height 20
click at [874, 587] on p "[URL][DOMAIN_NAME]" at bounding box center [845, 589] width 131 height 13
click at [862, 326] on ul "[URL][DOMAIN_NAME]" at bounding box center [845, 318] width 137 height 20
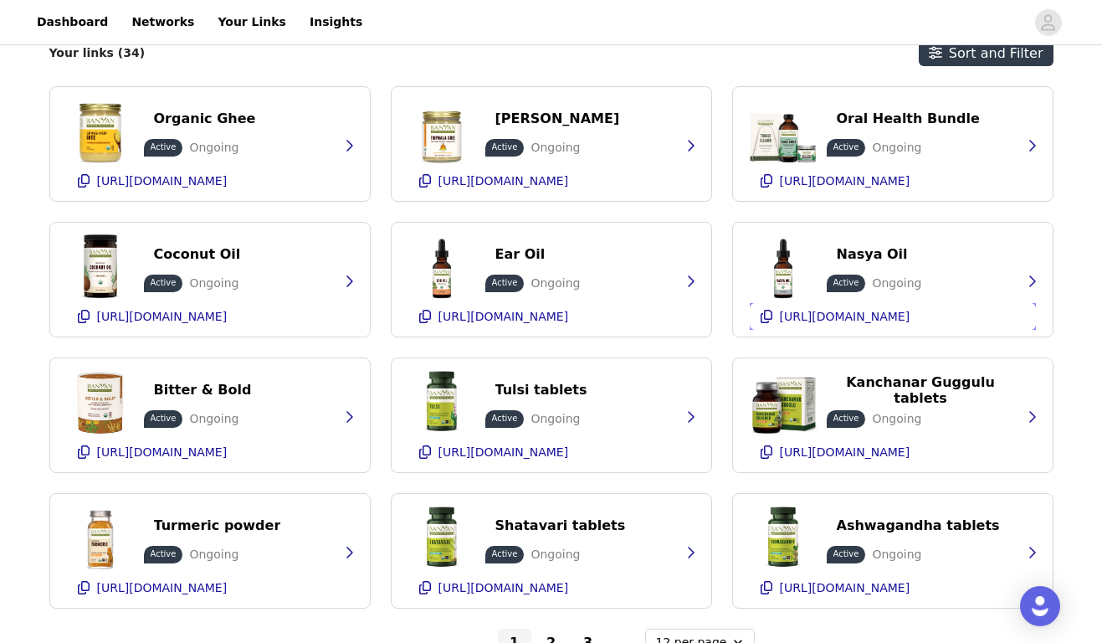
scroll to position [477, 0]
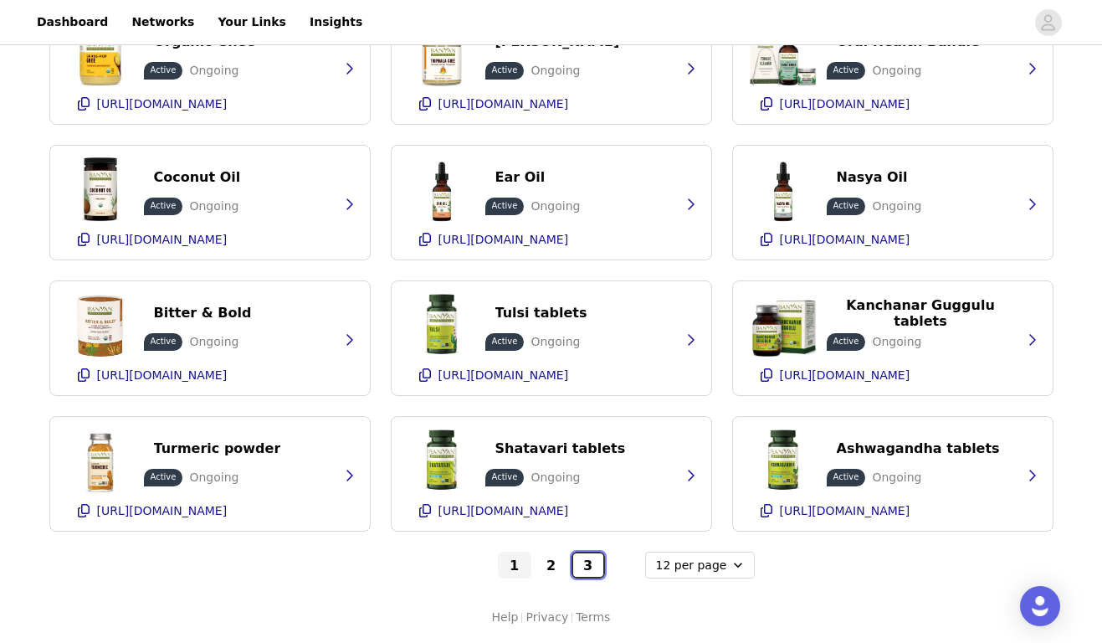
click at [597, 567] on button "3" at bounding box center [588, 565] width 33 height 27
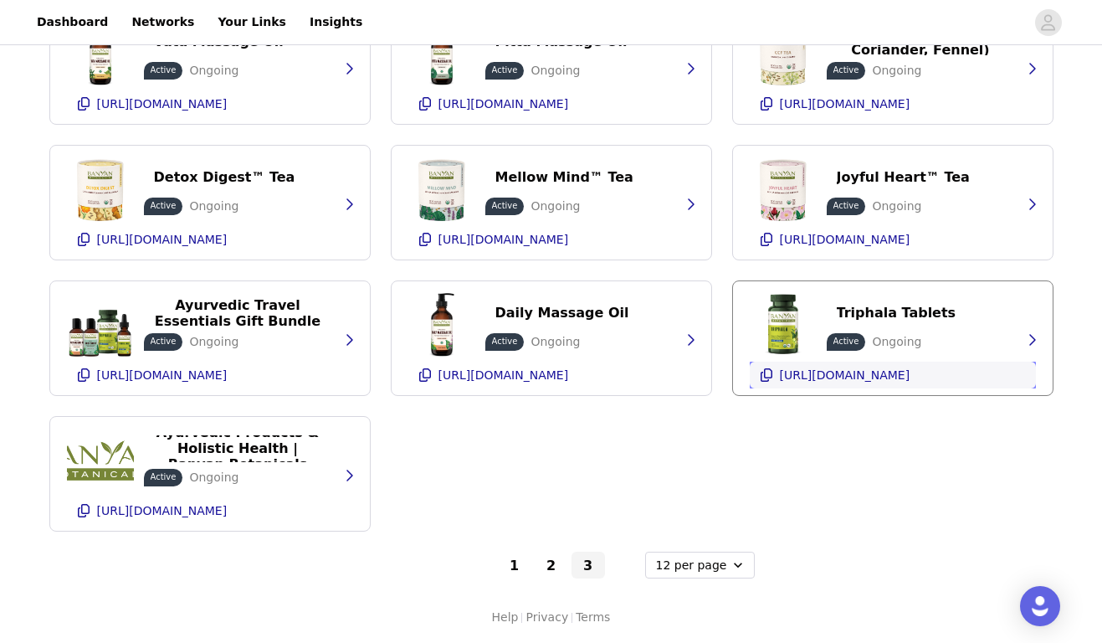
click at [862, 372] on p "[URL][DOMAIN_NAME]" at bounding box center [845, 374] width 131 height 13
click at [555, 565] on button "2" at bounding box center [551, 565] width 33 height 27
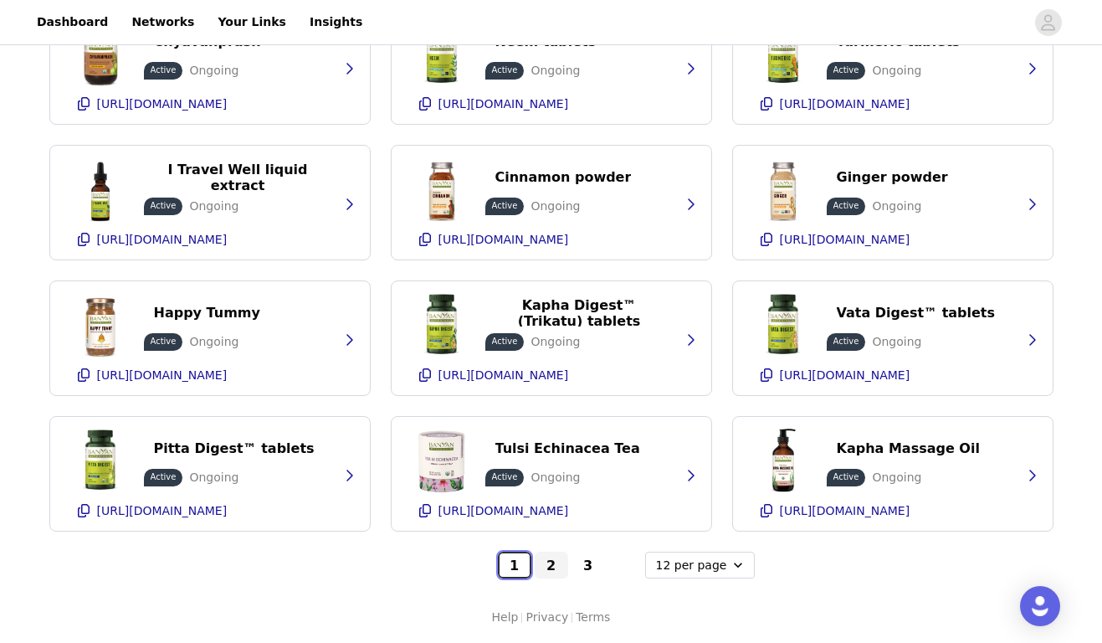
click at [515, 563] on button "1" at bounding box center [514, 565] width 33 height 27
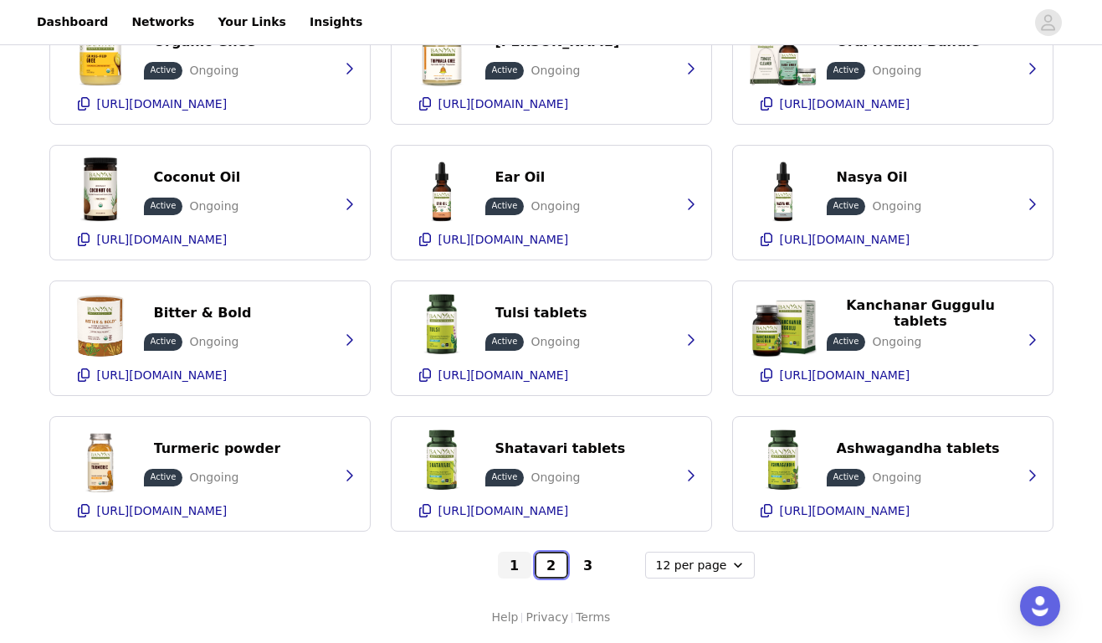
click at [544, 565] on button "2" at bounding box center [551, 565] width 33 height 27
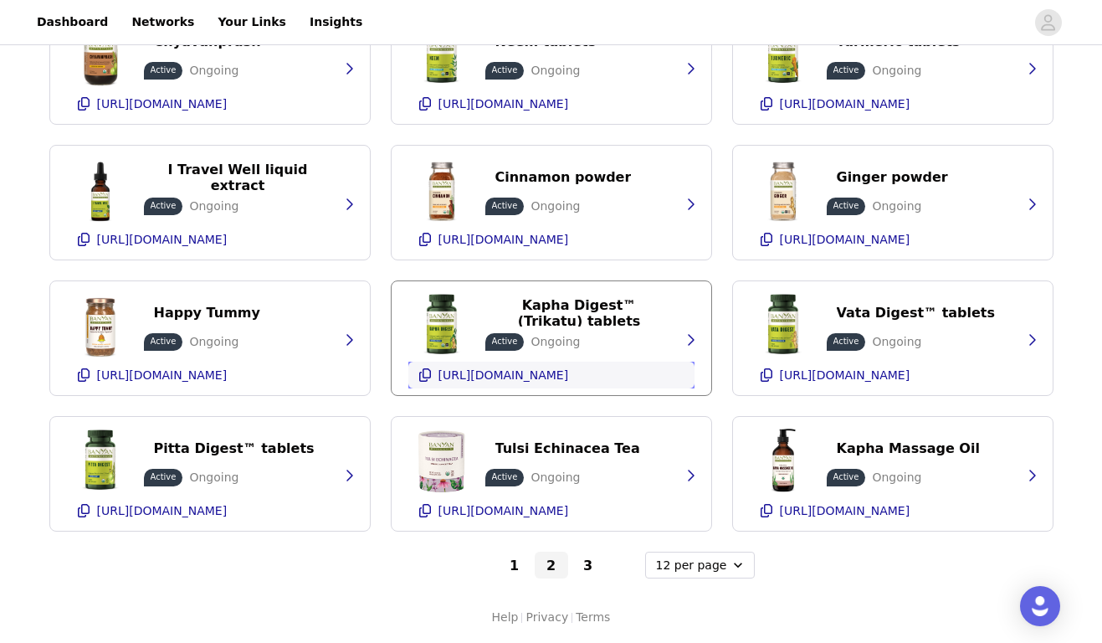
click at [508, 383] on ul "[URL][DOMAIN_NAME]" at bounding box center [503, 375] width 137 height 20
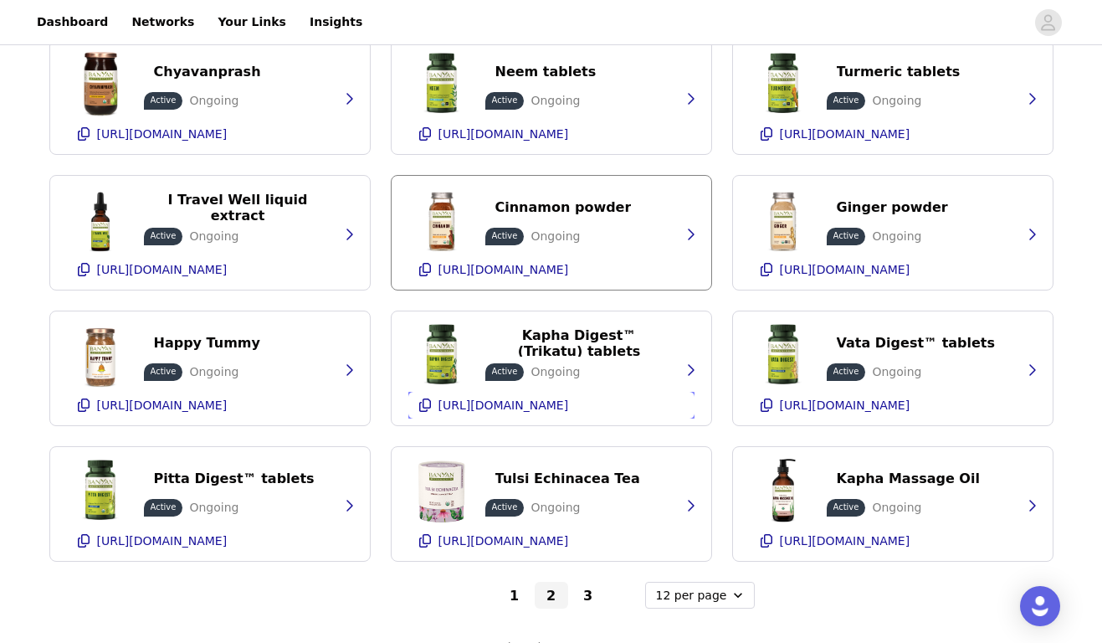
scroll to position [460, 0]
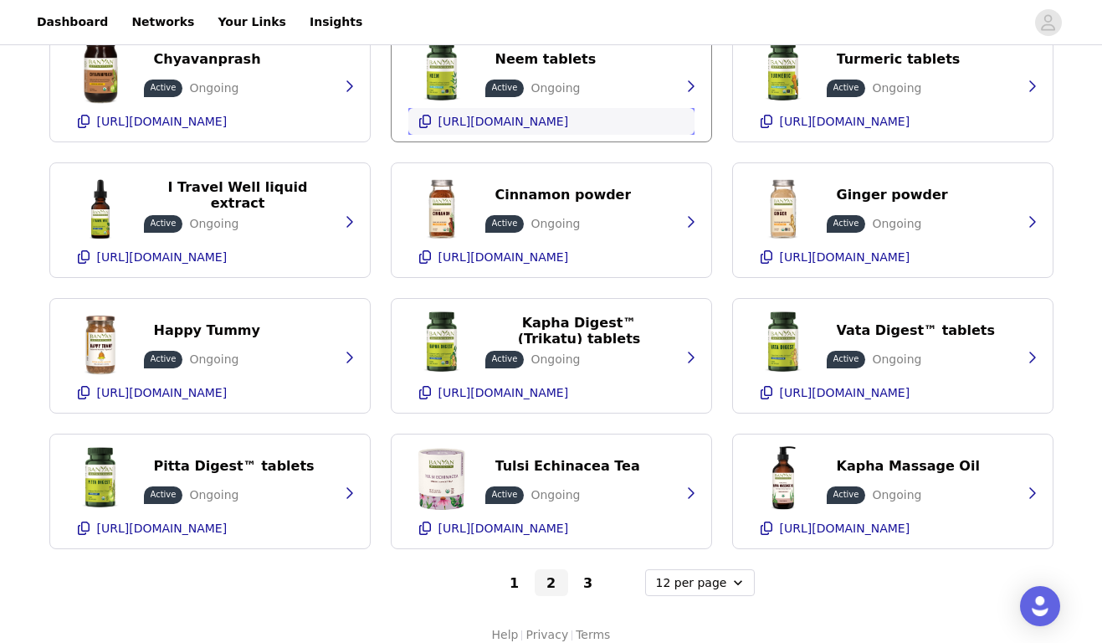
click at [517, 130] on ul "[URL][DOMAIN_NAME]" at bounding box center [503, 121] width 137 height 20
click at [522, 393] on p "[URL][DOMAIN_NAME]" at bounding box center [504, 392] width 131 height 13
click at [589, 578] on button "3" at bounding box center [588, 582] width 33 height 27
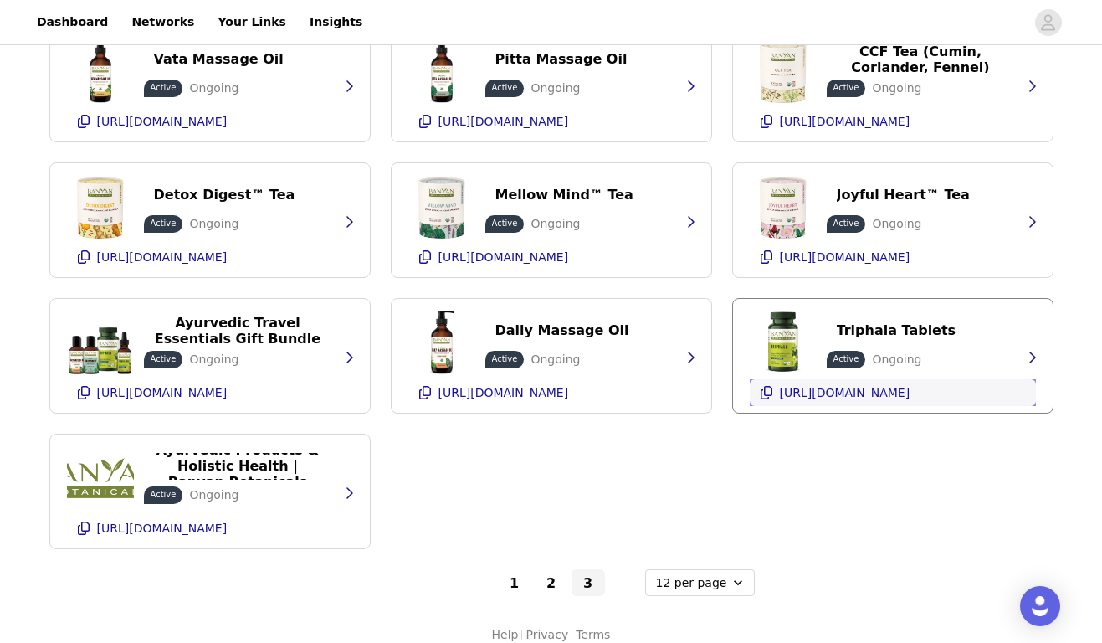
click at [862, 388] on p "[URL][DOMAIN_NAME]" at bounding box center [845, 392] width 131 height 13
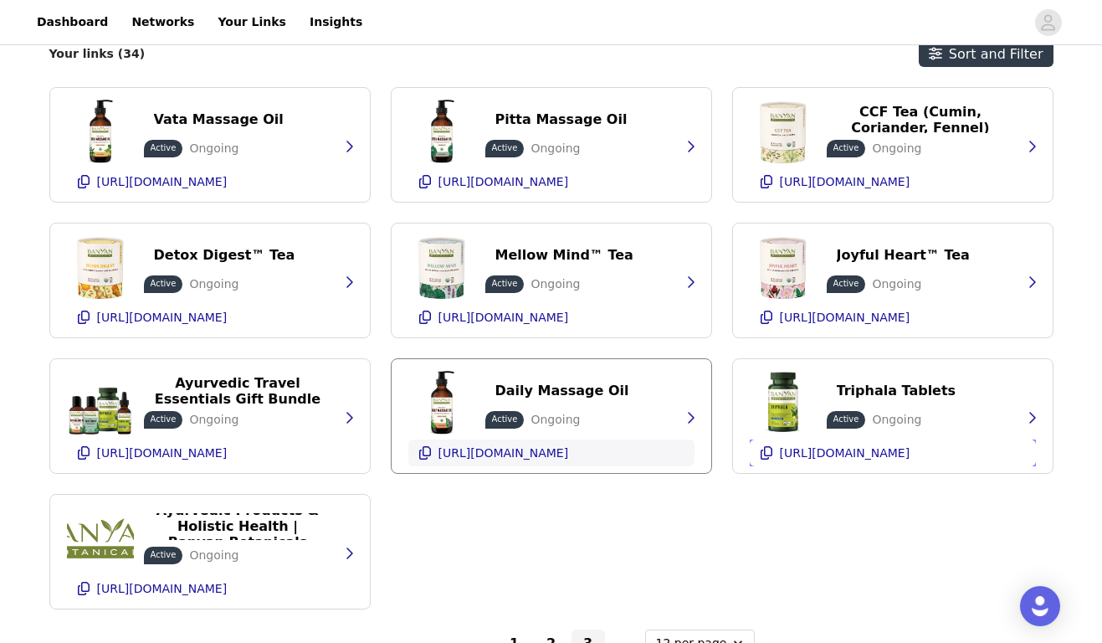
scroll to position [477, 0]
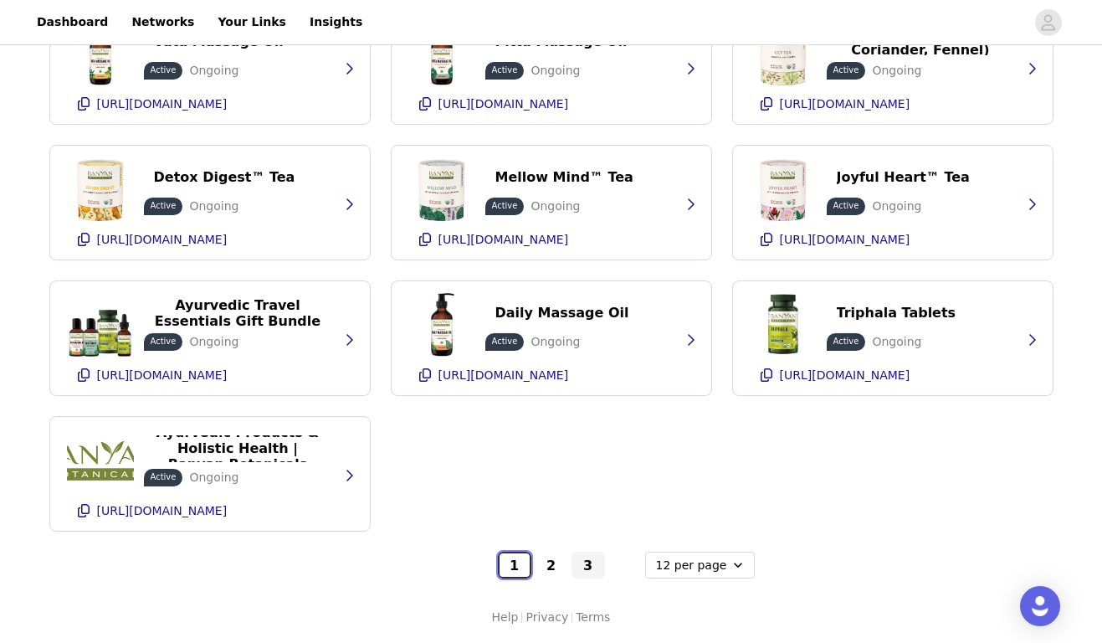
click at [506, 568] on button "1" at bounding box center [514, 565] width 33 height 27
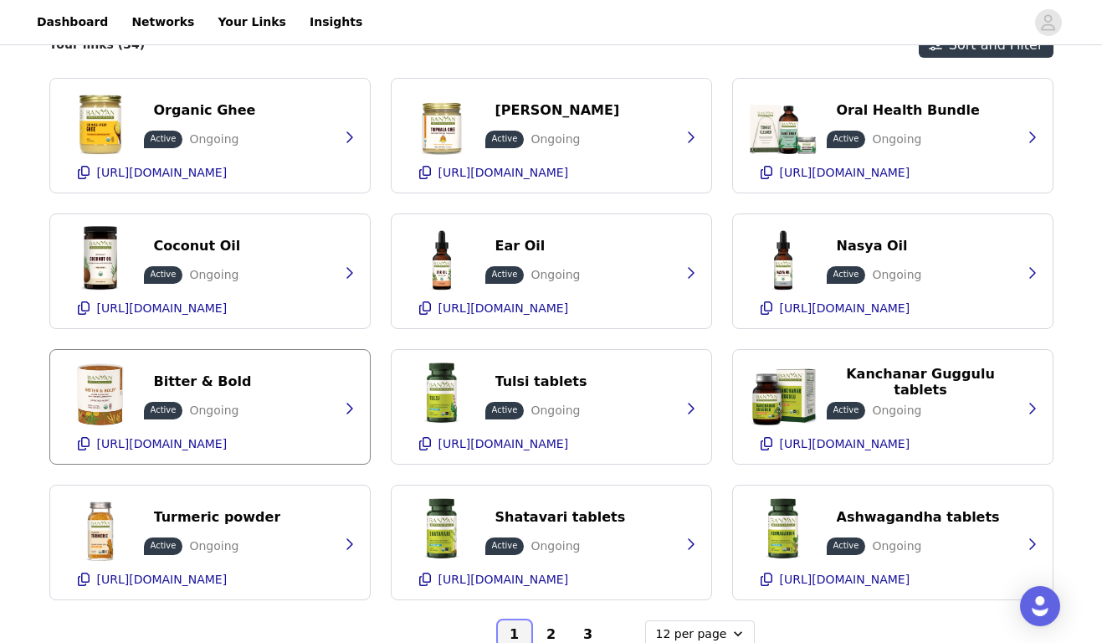
scroll to position [406, 0]
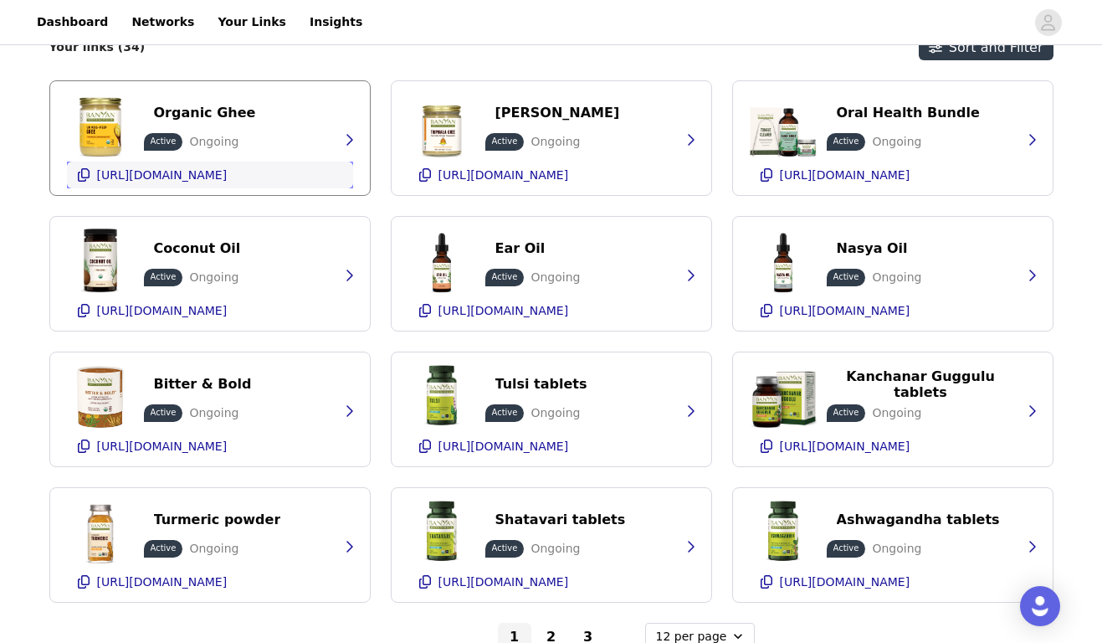
click at [204, 177] on p "[URL][DOMAIN_NAME]" at bounding box center [162, 174] width 131 height 13
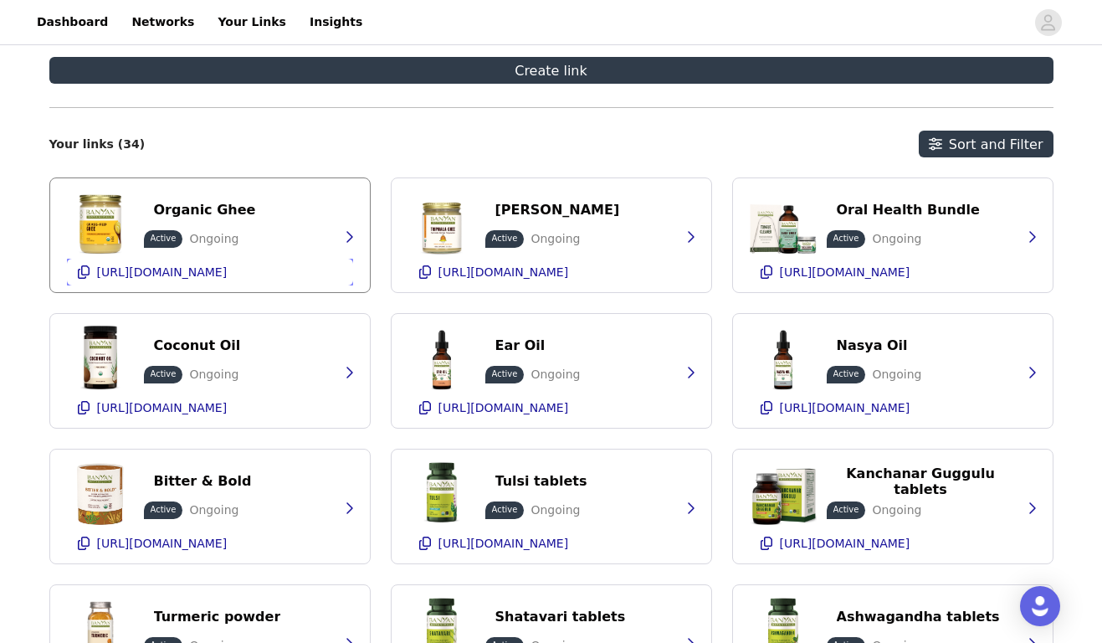
scroll to position [273, 0]
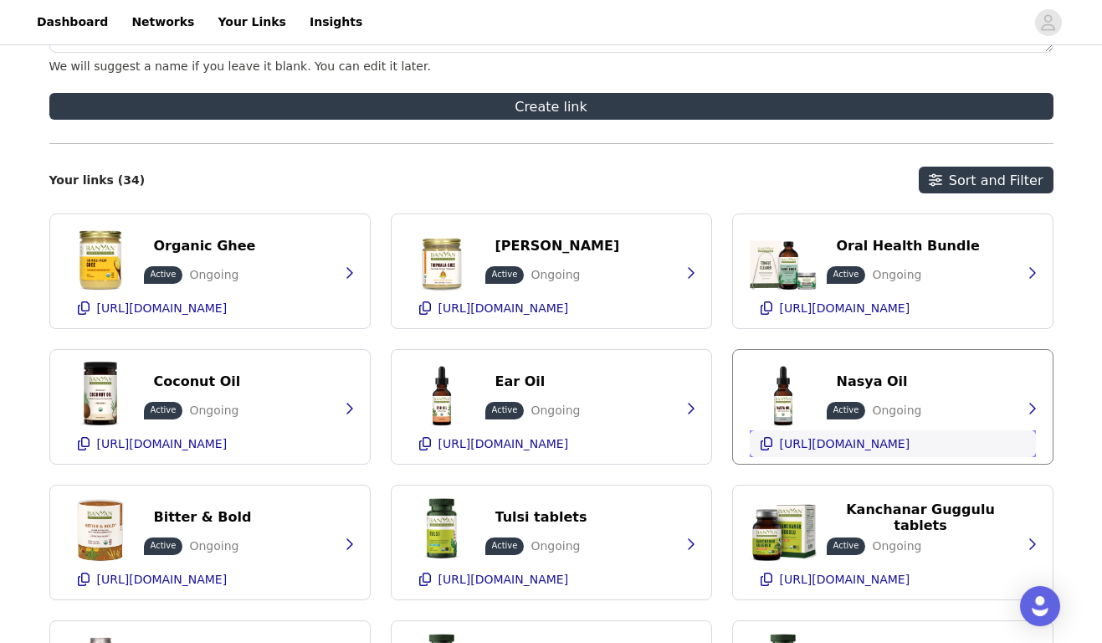
click at [876, 449] on p "[URL][DOMAIN_NAME]" at bounding box center [845, 443] width 131 height 13
click at [504, 573] on p "[URL][DOMAIN_NAME]" at bounding box center [504, 579] width 131 height 13
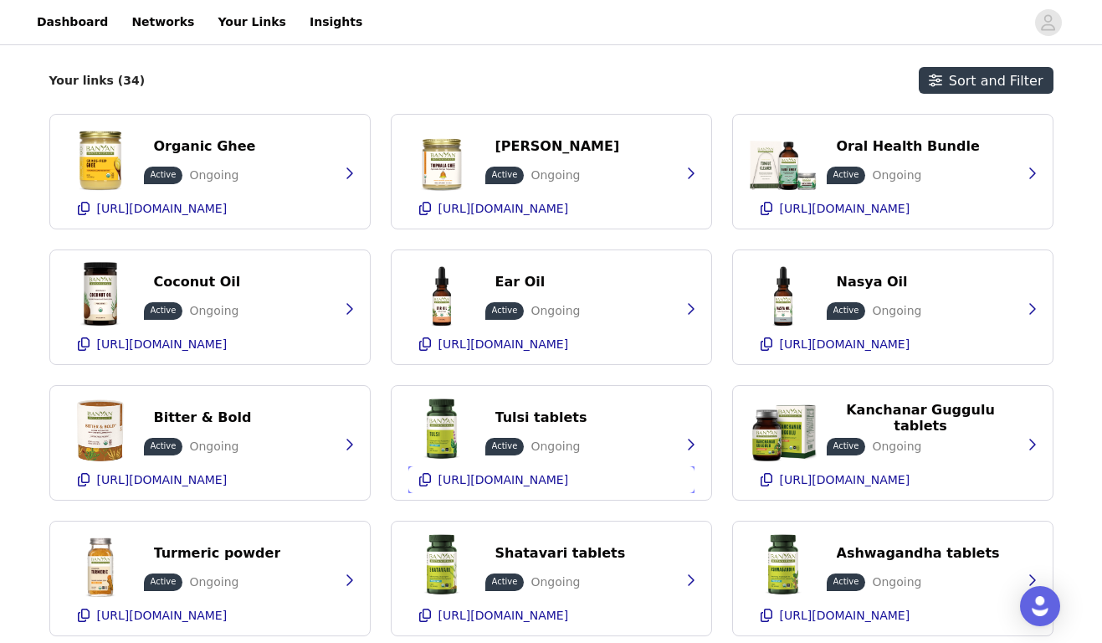
scroll to position [477, 0]
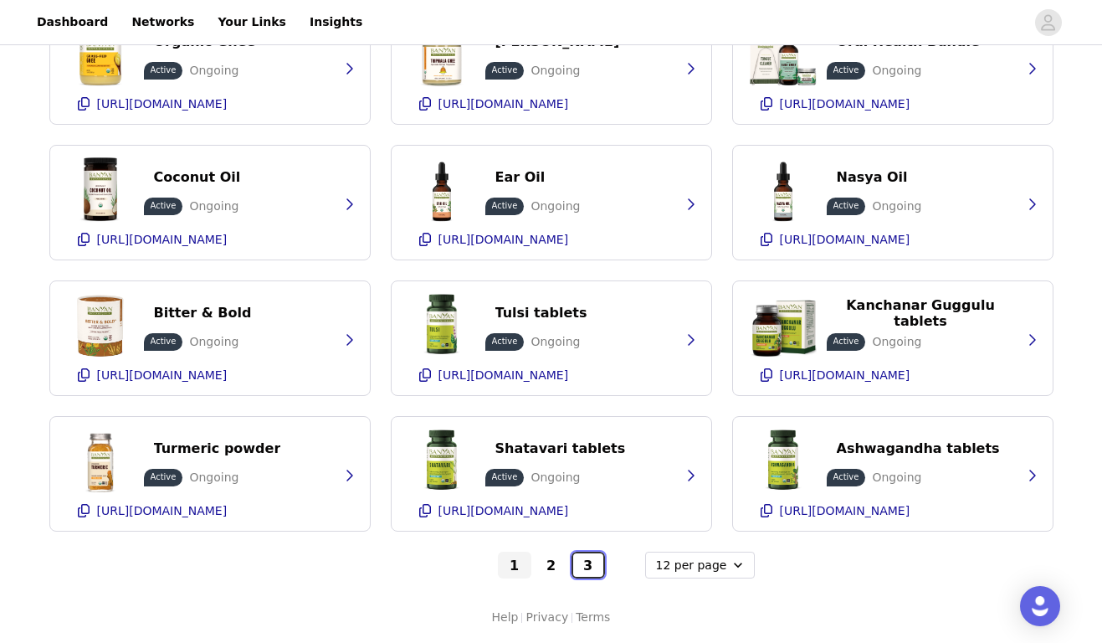
click at [583, 562] on button "3" at bounding box center [588, 565] width 33 height 27
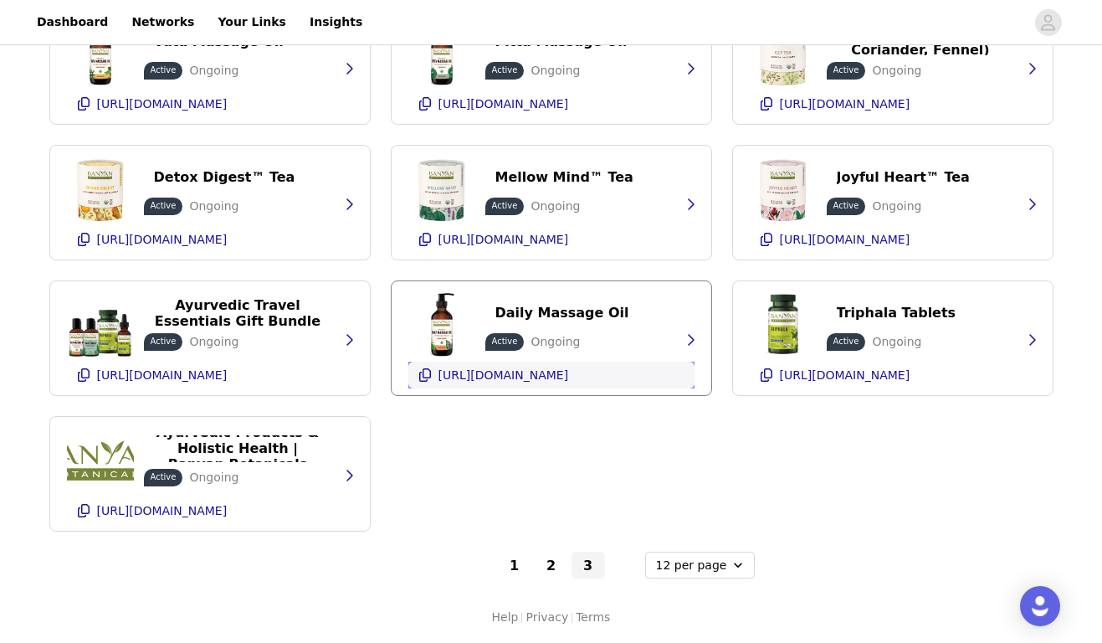
click at [545, 366] on ul "[URL][DOMAIN_NAME]" at bounding box center [503, 375] width 137 height 20
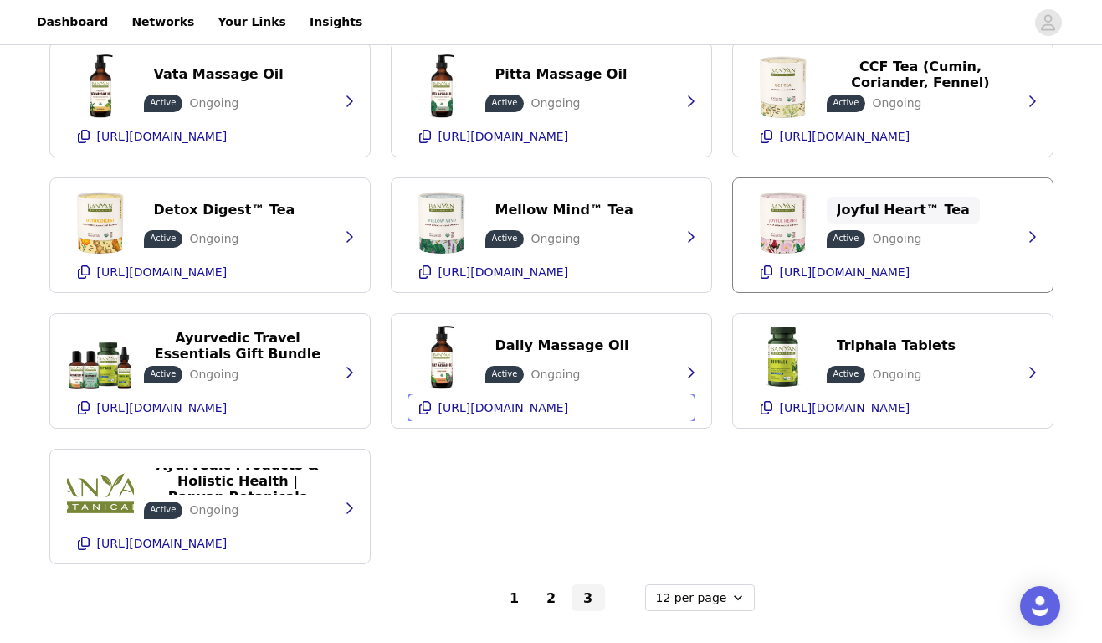
scroll to position [441, 0]
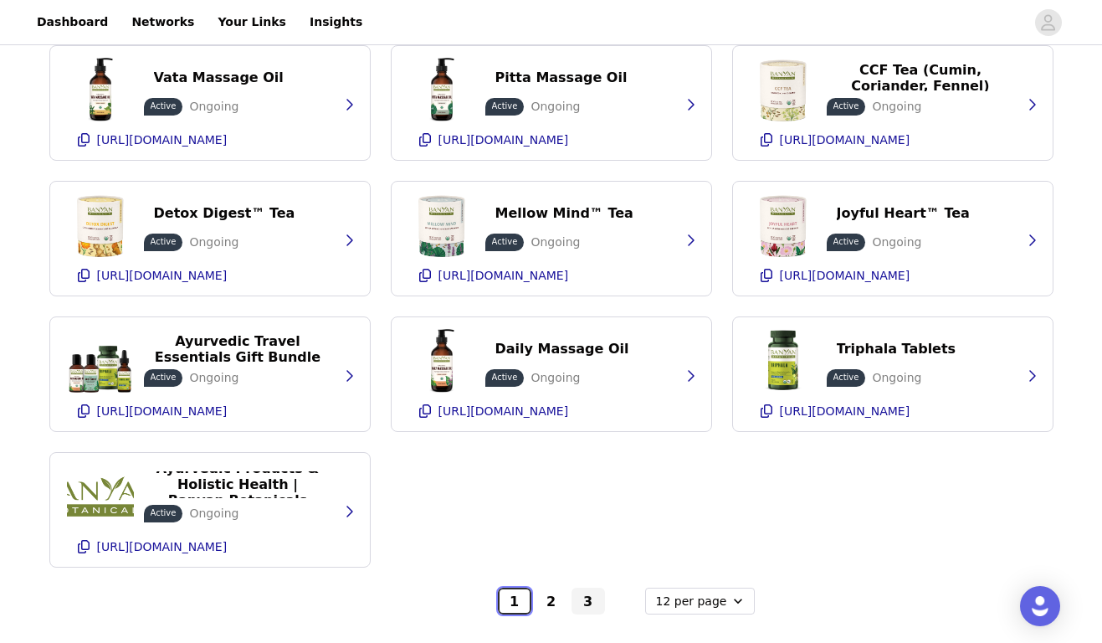
click at [515, 594] on button "1" at bounding box center [514, 601] width 33 height 27
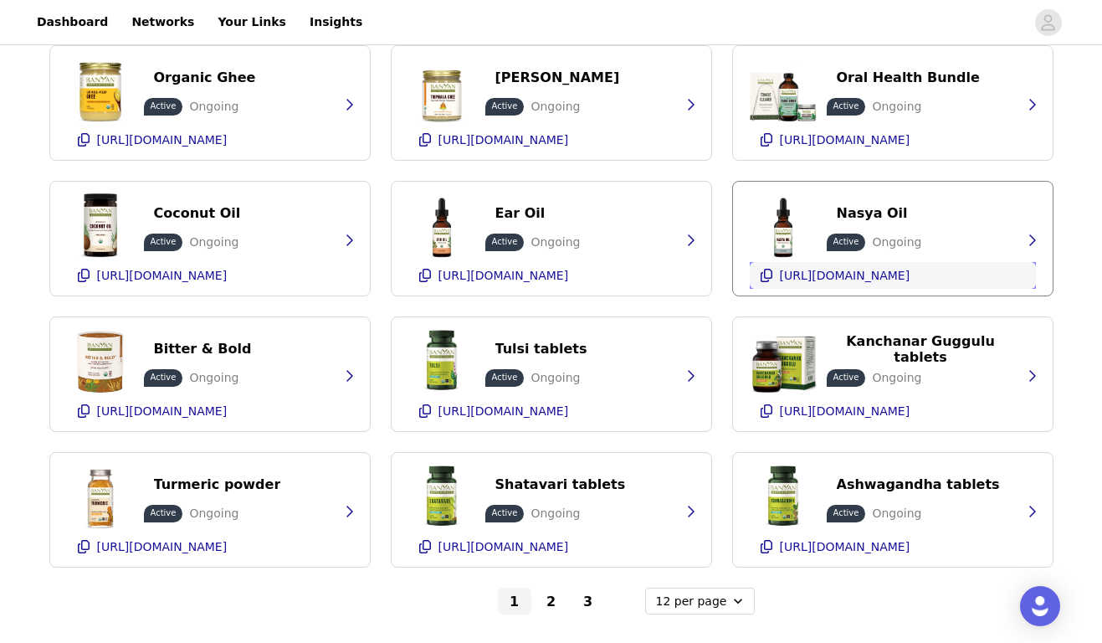
click at [829, 265] on ul "[URL][DOMAIN_NAME]" at bounding box center [845, 275] width 137 height 20
click at [580, 599] on button "3" at bounding box center [588, 601] width 33 height 27
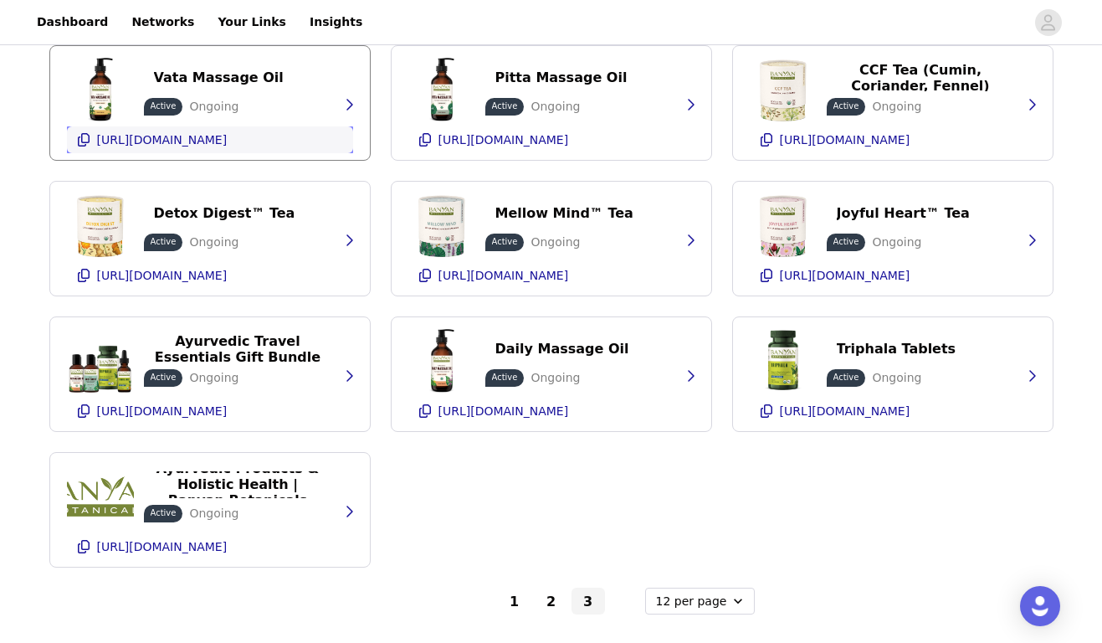
click at [224, 145] on p "[URL][DOMAIN_NAME]" at bounding box center [162, 139] width 131 height 13
click at [522, 599] on button "1" at bounding box center [514, 601] width 33 height 27
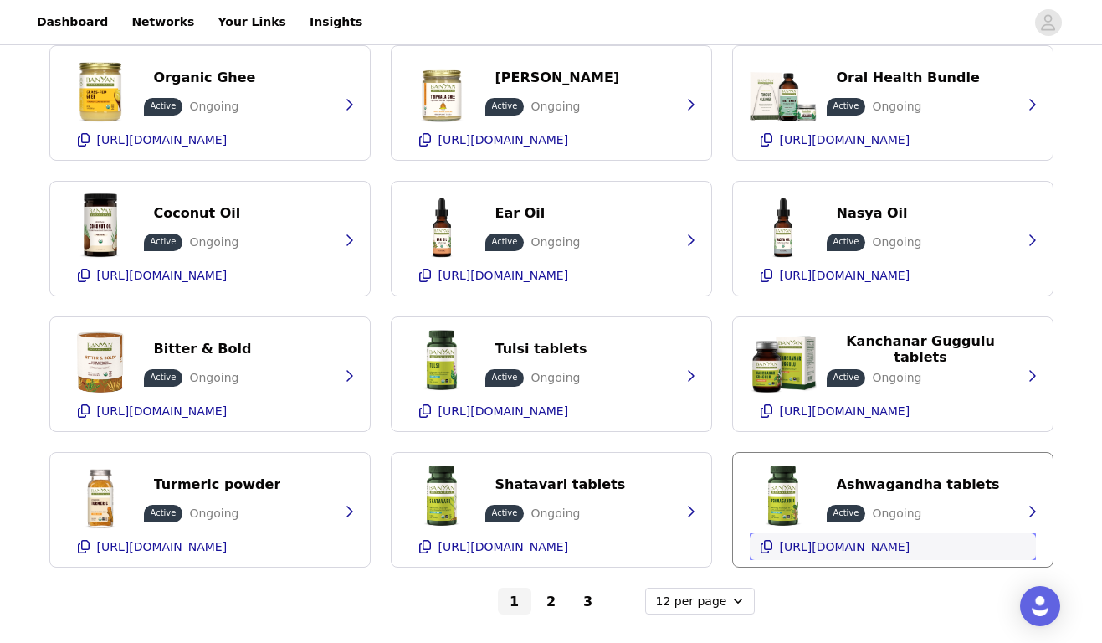
click at [868, 537] on ul "[URL][DOMAIN_NAME]" at bounding box center [845, 547] width 137 height 20
click at [887, 545] on p "[URL][DOMAIN_NAME]" at bounding box center [845, 546] width 131 height 13
click at [548, 605] on button "2" at bounding box center [551, 601] width 33 height 27
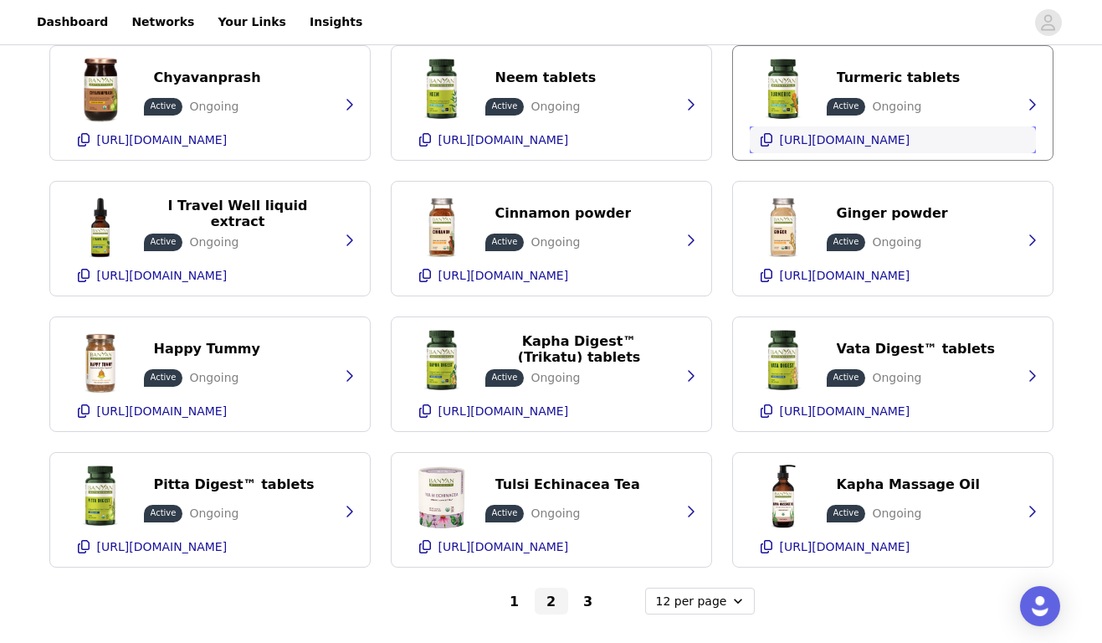
click at [830, 133] on p "[URL][DOMAIN_NAME]" at bounding box center [845, 139] width 131 height 13
click at [533, 411] on p "[URL][DOMAIN_NAME]" at bounding box center [504, 410] width 131 height 13
click at [509, 598] on button "1" at bounding box center [514, 601] width 33 height 27
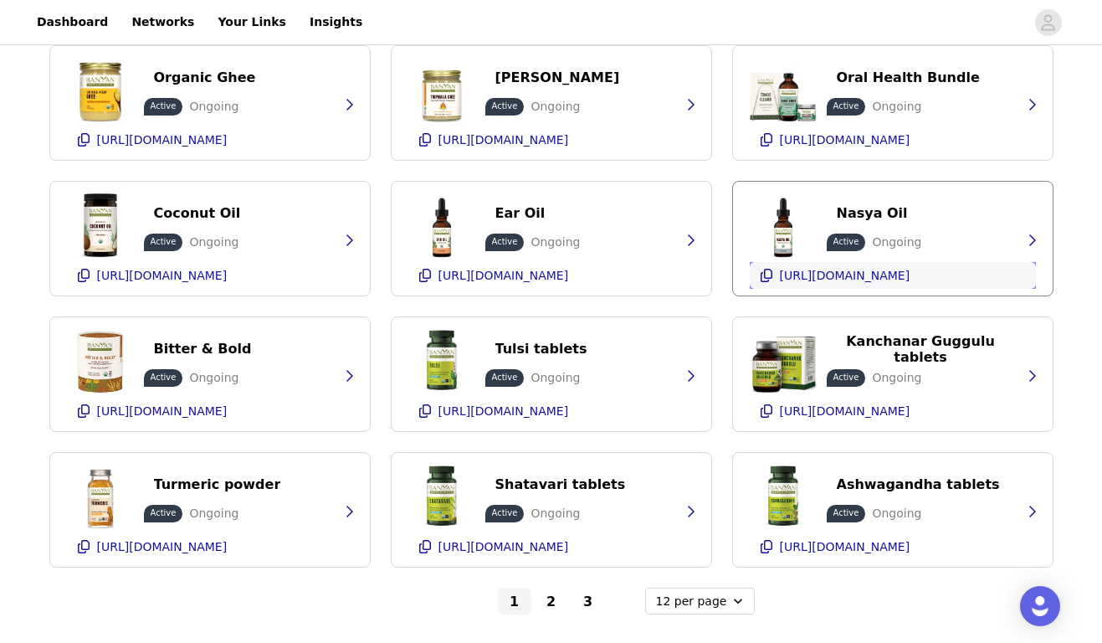
click at [816, 271] on p "[URL][DOMAIN_NAME]" at bounding box center [845, 275] width 131 height 13
click at [583, 596] on button "3" at bounding box center [588, 601] width 33 height 27
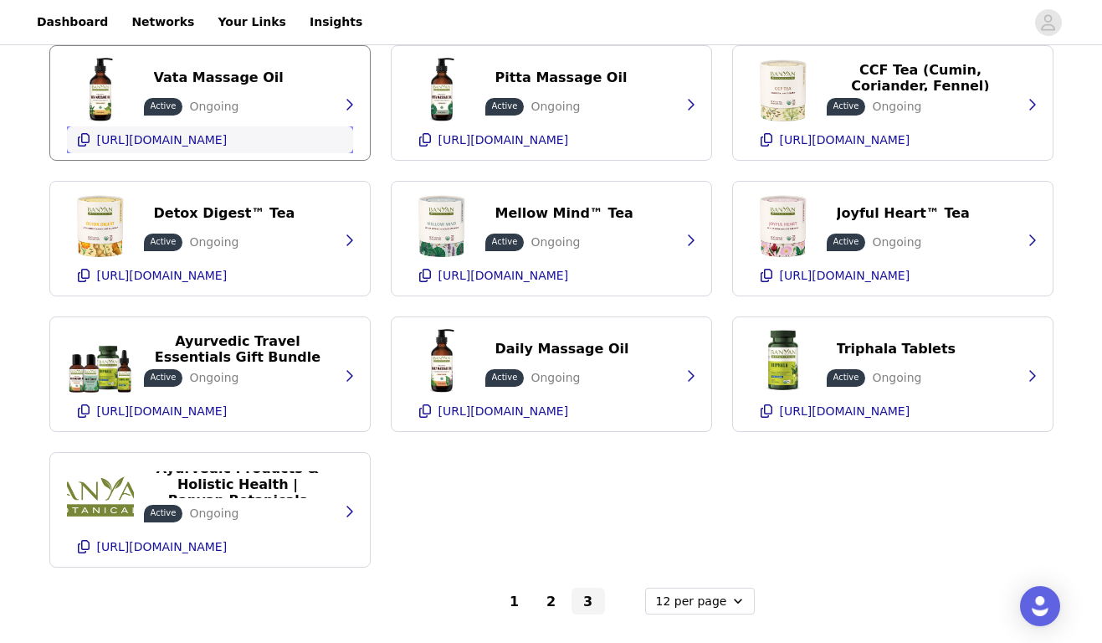
click at [194, 133] on p "[URL][DOMAIN_NAME]" at bounding box center [162, 139] width 131 height 13
click at [491, 140] on p "[URL][DOMAIN_NAME]" at bounding box center [504, 139] width 131 height 13
click at [554, 606] on button "2" at bounding box center [551, 601] width 33 height 27
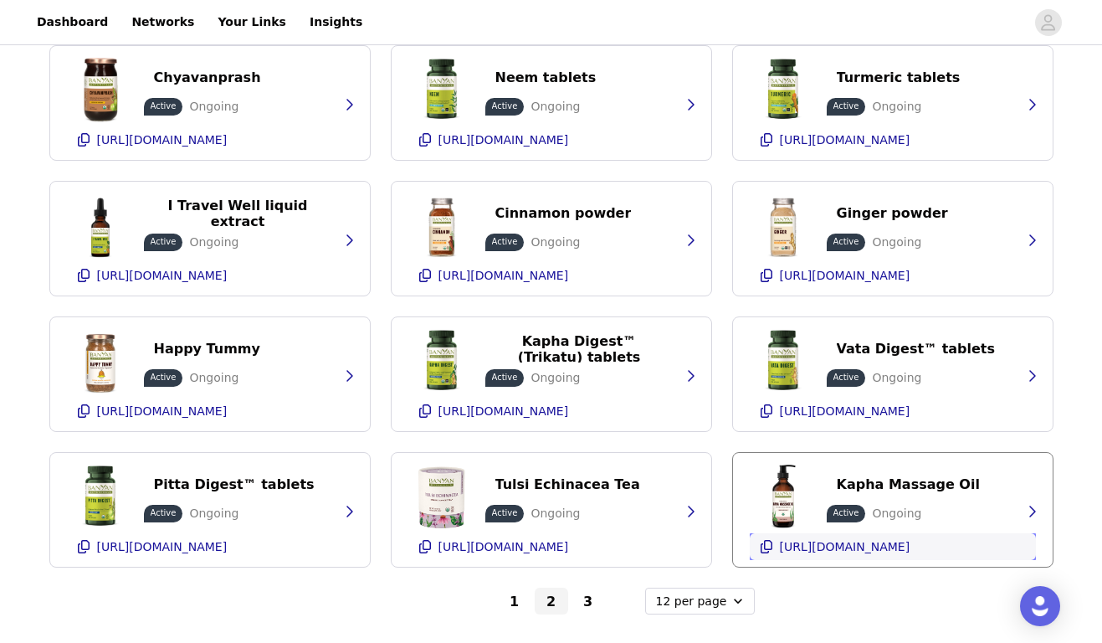
click at [807, 553] on ul "[URL][DOMAIN_NAME]" at bounding box center [845, 547] width 137 height 20
click at [515, 609] on button "1" at bounding box center [514, 601] width 33 height 27
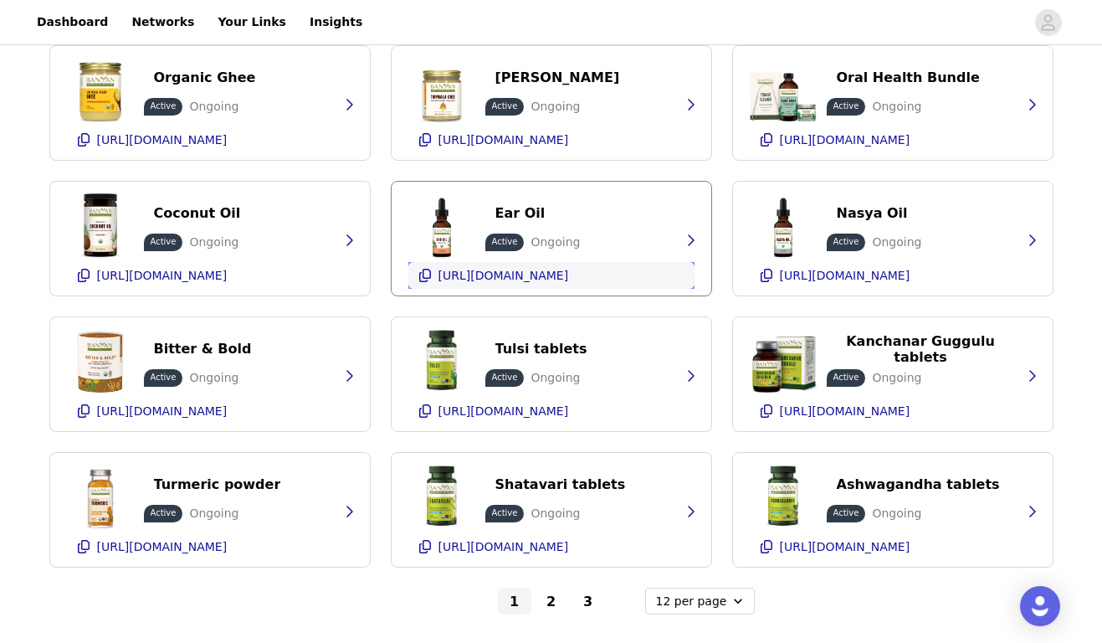
click at [518, 278] on p "[URL][DOMAIN_NAME]" at bounding box center [504, 275] width 131 height 13
click at [591, 603] on button "3" at bounding box center [588, 601] width 33 height 27
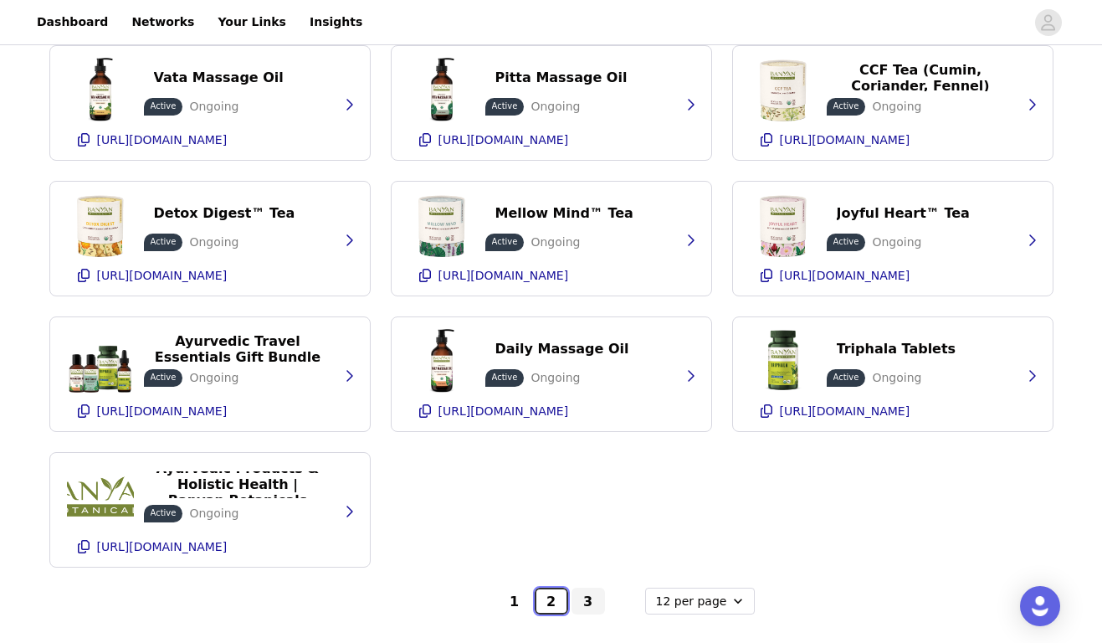
click at [550, 591] on button "2" at bounding box center [551, 601] width 33 height 27
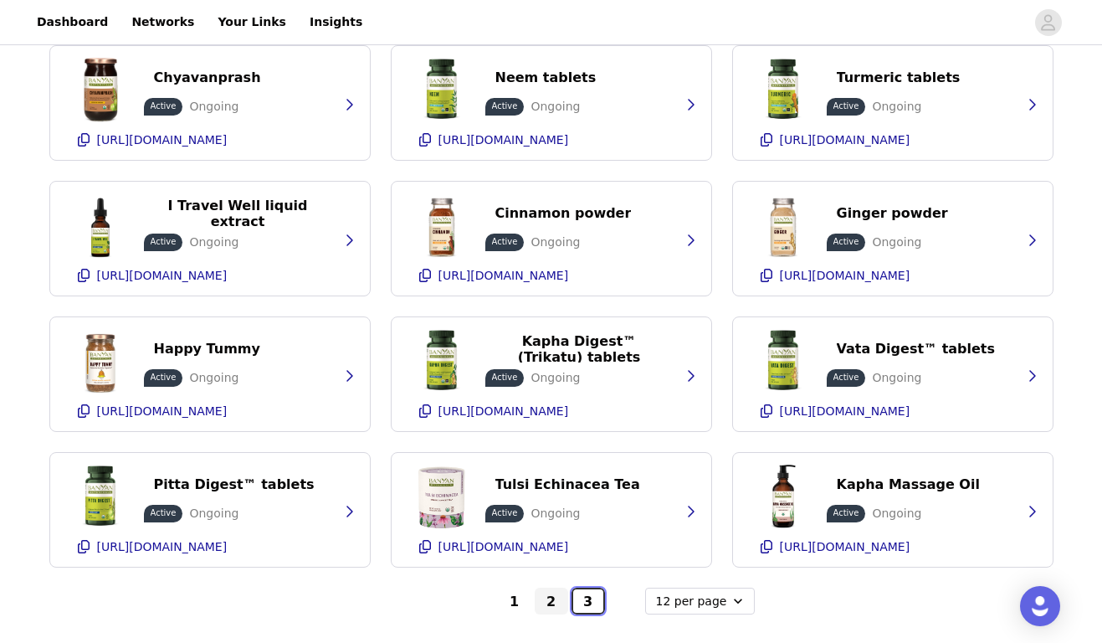
click at [578, 595] on button "3" at bounding box center [588, 601] width 33 height 27
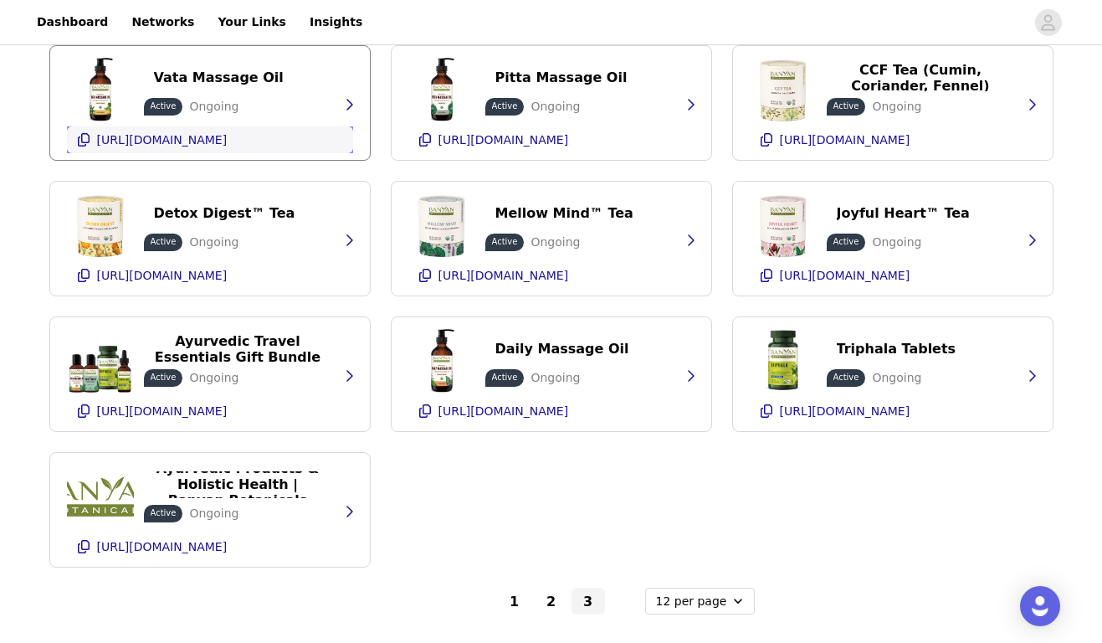
click at [203, 136] on p "[URL][DOMAIN_NAME]" at bounding box center [162, 139] width 131 height 13
click at [502, 142] on p "[URL][DOMAIN_NAME]" at bounding box center [504, 139] width 131 height 13
click at [509, 594] on button "1" at bounding box center [514, 601] width 33 height 27
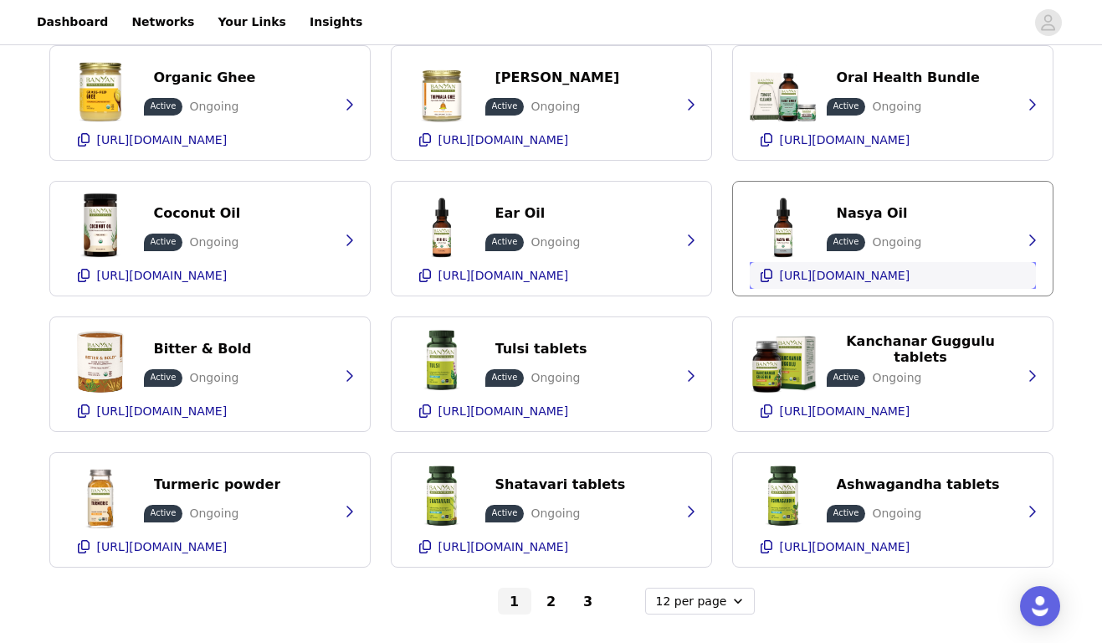
click at [823, 270] on p "[URL][DOMAIN_NAME]" at bounding box center [845, 275] width 131 height 13
click at [843, 534] on div "[URL][DOMAIN_NAME]" at bounding box center [845, 546] width 131 height 27
click at [583, 604] on button "3" at bounding box center [588, 601] width 33 height 27
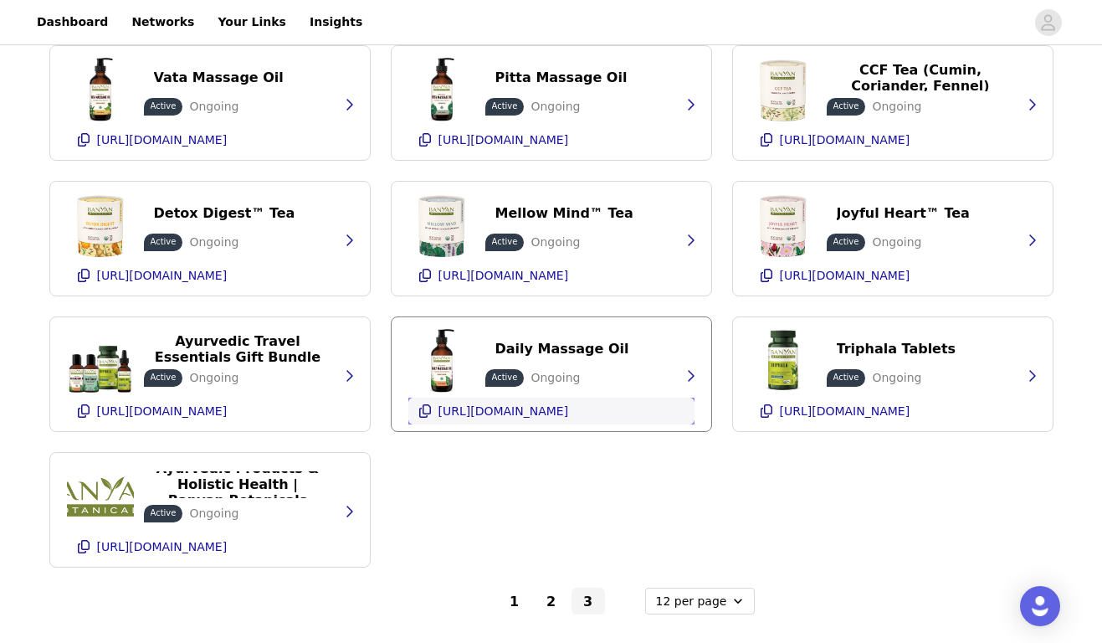
click at [520, 409] on p "[URL][DOMAIN_NAME]" at bounding box center [504, 410] width 131 height 13
